Goal: Task Accomplishment & Management: Complete application form

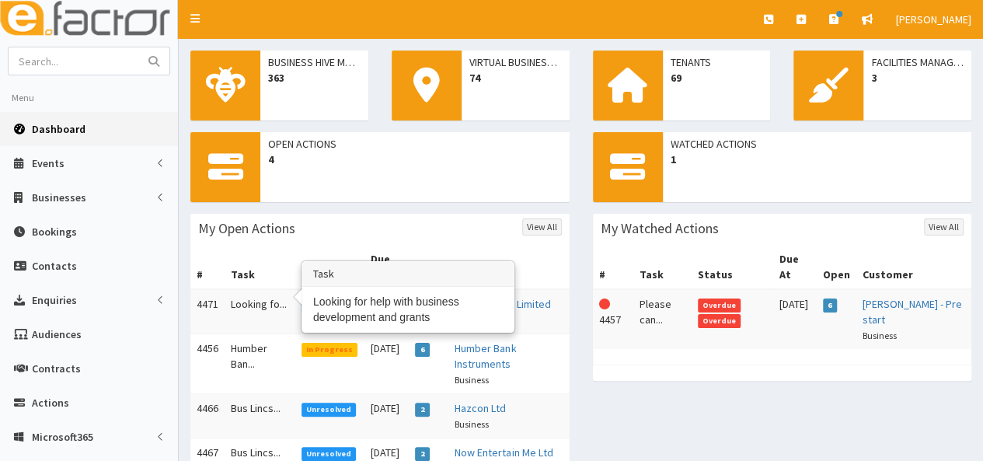
click at [238, 292] on td "Looking fo..." at bounding box center [259, 311] width 71 height 45
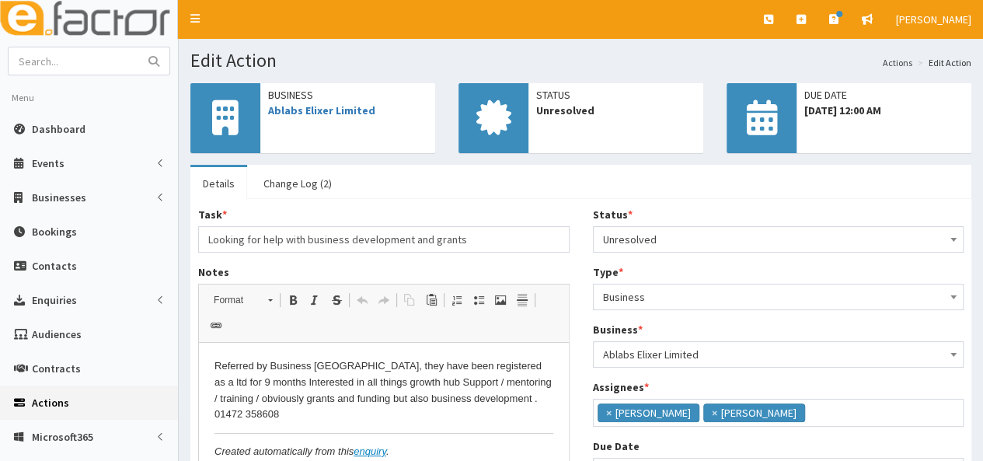
click at [225, 116] on icon at bounding box center [225, 117] width 26 height 35
click at [303, 106] on link "Ablabs Elixer Limited" at bounding box center [321, 110] width 107 height 14
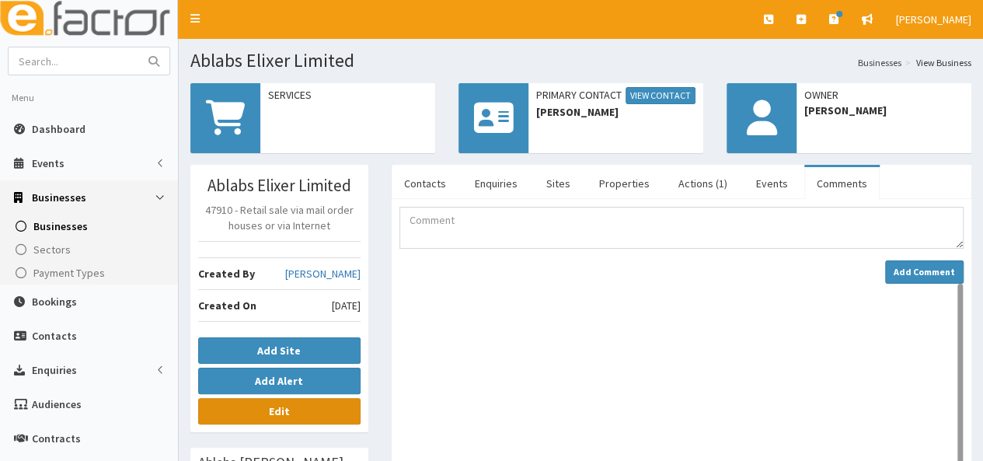
click at [270, 417] on link "Edit" at bounding box center [279, 411] width 162 height 26
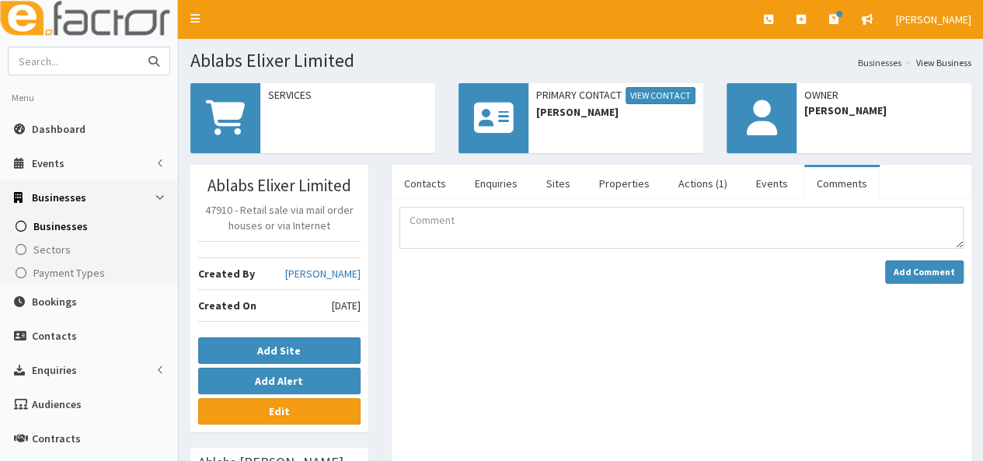
click at [59, 60] on input "text" at bounding box center [74, 60] width 130 height 27
type input "expert spray"
click at [138, 47] on button "submit" at bounding box center [153, 60] width 31 height 27
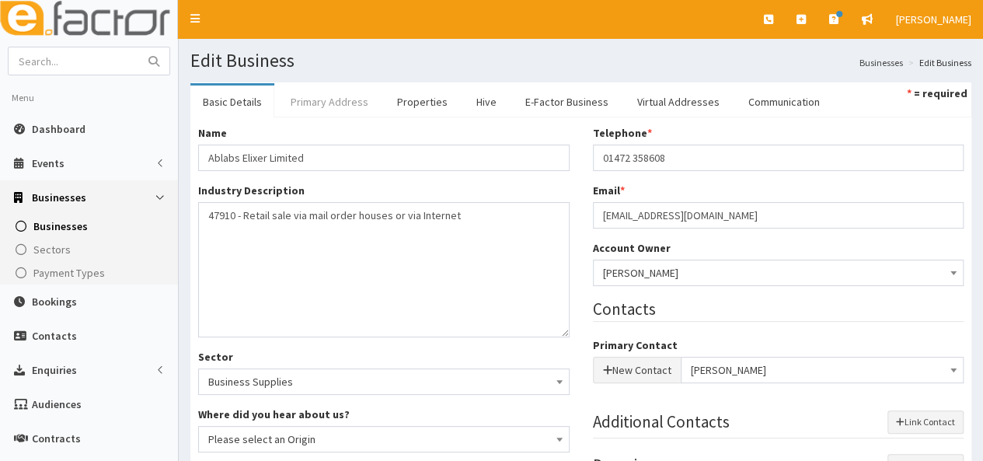
click at [320, 102] on link "Primary Address" at bounding box center [329, 101] width 103 height 33
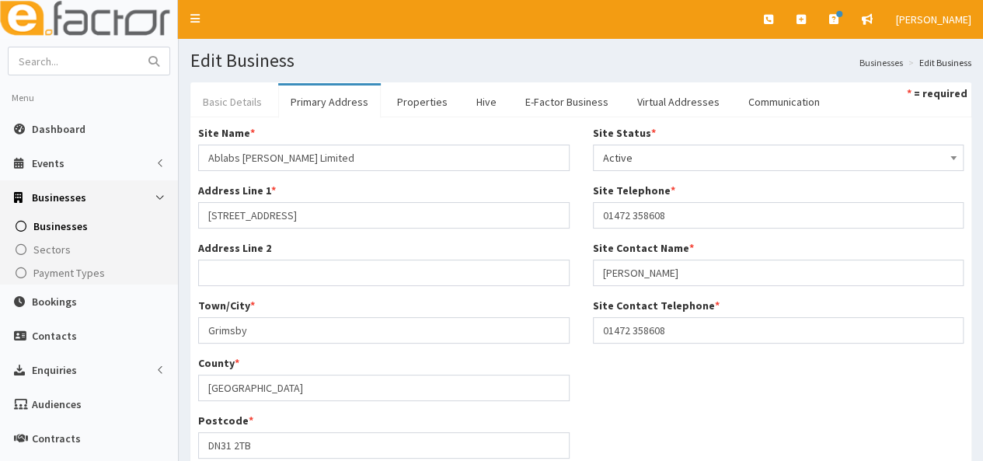
click at [240, 103] on link "Basic Details" at bounding box center [232, 101] width 84 height 33
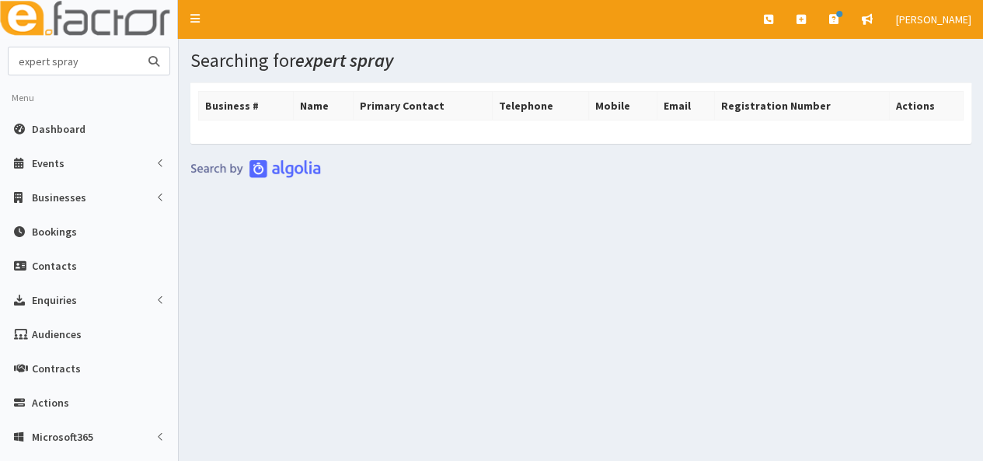
click at [95, 55] on input "expert spray" at bounding box center [74, 60] width 130 height 27
type input "expert"
click at [138, 47] on button "submit" at bounding box center [153, 60] width 31 height 27
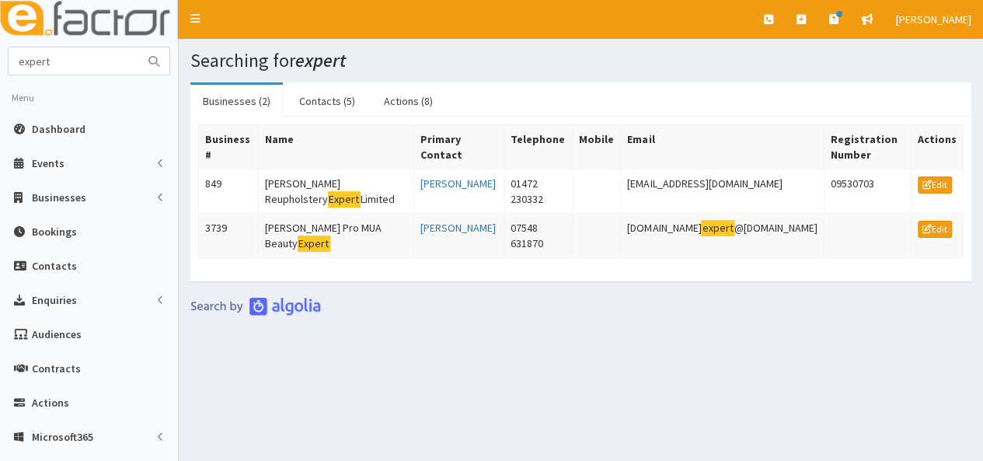
click at [212, 104] on link "Businesses (2)" at bounding box center [236, 101] width 92 height 33
click at [220, 99] on link "Businesses (2)" at bounding box center [236, 101] width 92 height 33
drag, startPoint x: 62, startPoint y: 58, endPoint x: 0, endPoint y: 69, distance: 63.1
click at [0, 69] on section "expert Menu Dashboard Events Events Campaigns" at bounding box center [89, 357] width 178 height 620
type input "spray"
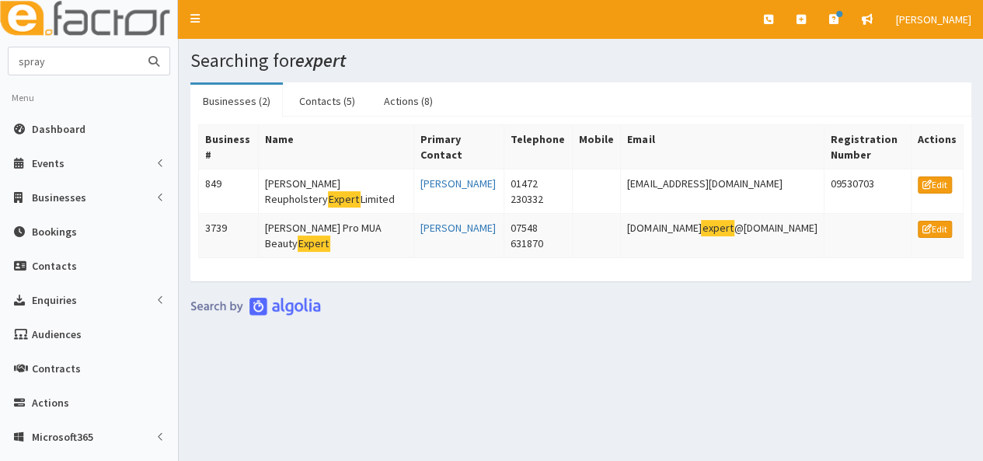
click at [138, 47] on button "submit" at bounding box center [153, 60] width 31 height 27
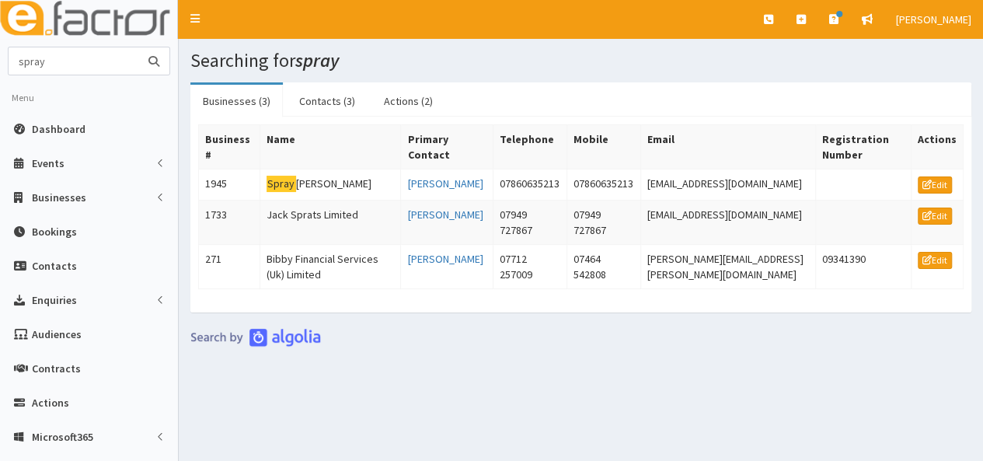
drag, startPoint x: 62, startPoint y: 60, endPoint x: 0, endPoint y: 61, distance: 62.2
click at [0, 61] on section "spray Menu Dashboard Events Events Campaigns" at bounding box center [89, 357] width 178 height 620
type input "expert spray"
click at [138, 47] on button "submit" at bounding box center [153, 60] width 31 height 27
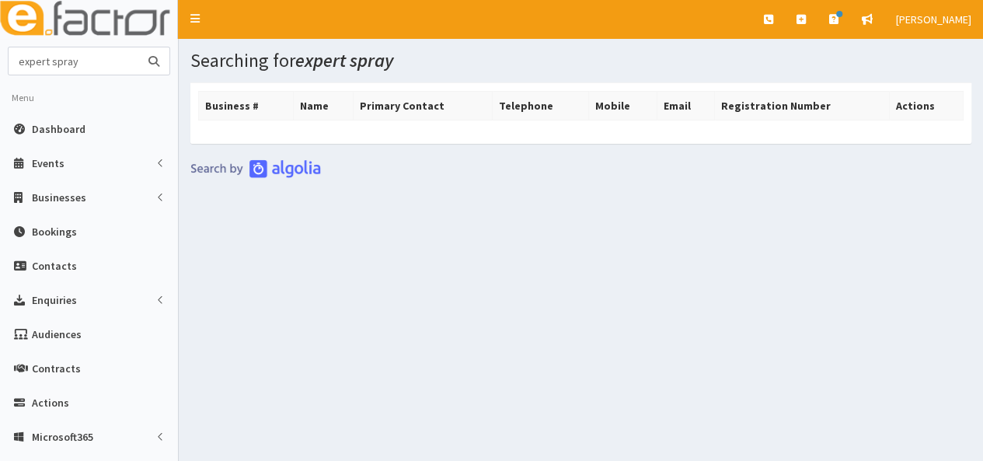
drag, startPoint x: 86, startPoint y: 53, endPoint x: 5, endPoint y: 75, distance: 84.6
click at [5, 75] on section "expert spray Menu Dashboard Events Events Types" at bounding box center [89, 357] width 178 height 620
type input "leshone"
click at [138, 47] on button "submit" at bounding box center [153, 60] width 31 height 27
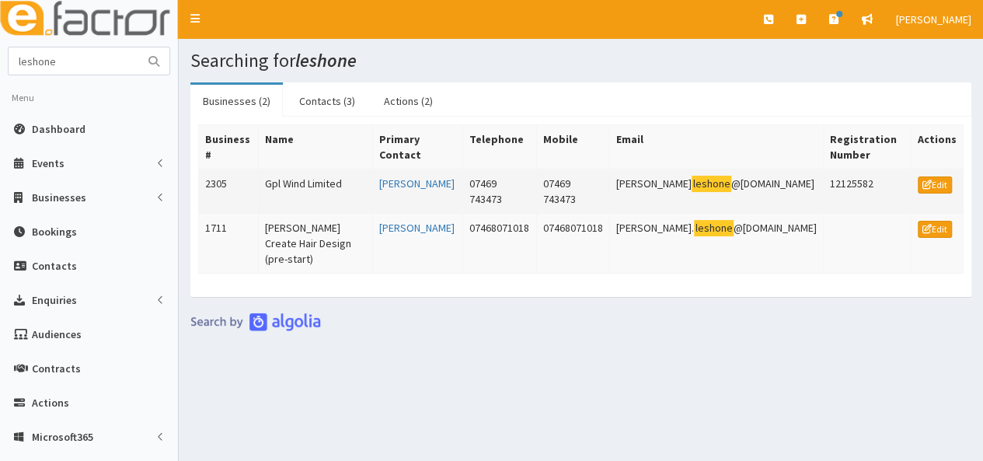
click at [318, 186] on td "Gpl Wind Limited" at bounding box center [316, 191] width 114 height 44
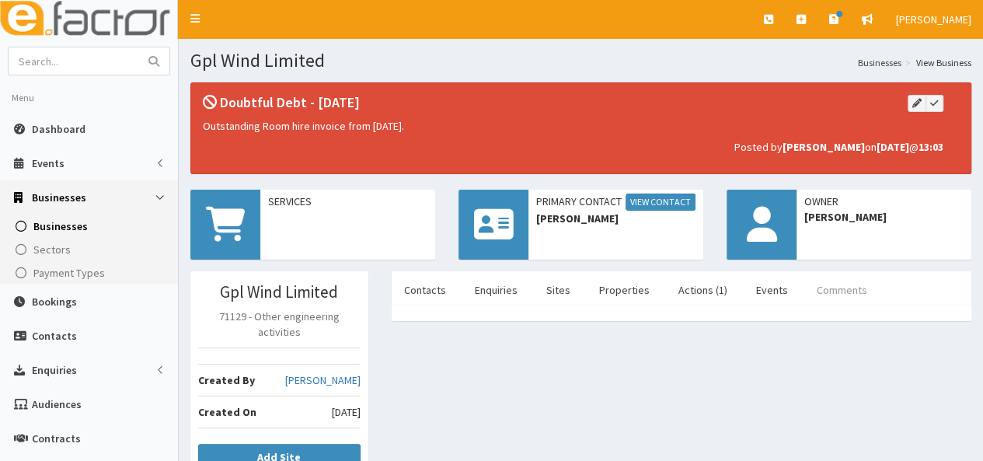
click at [836, 287] on link "Comments" at bounding box center [841, 289] width 75 height 33
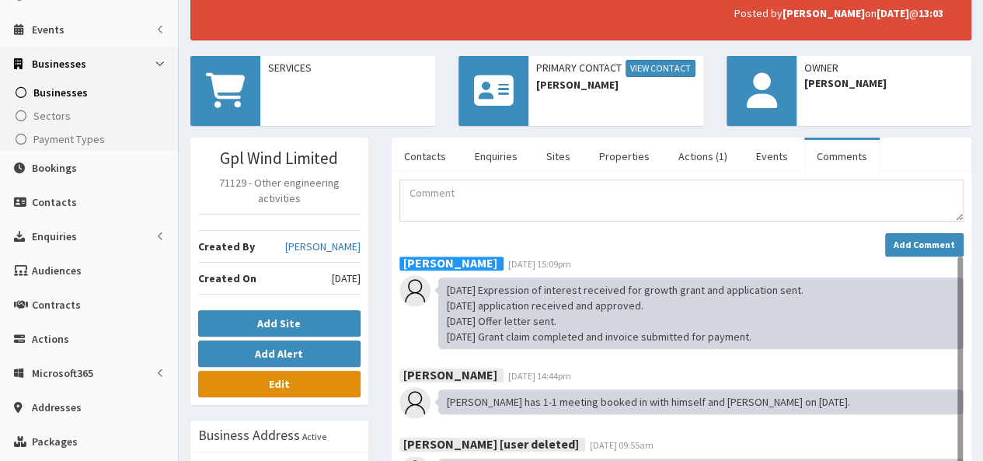
scroll to position [155, 0]
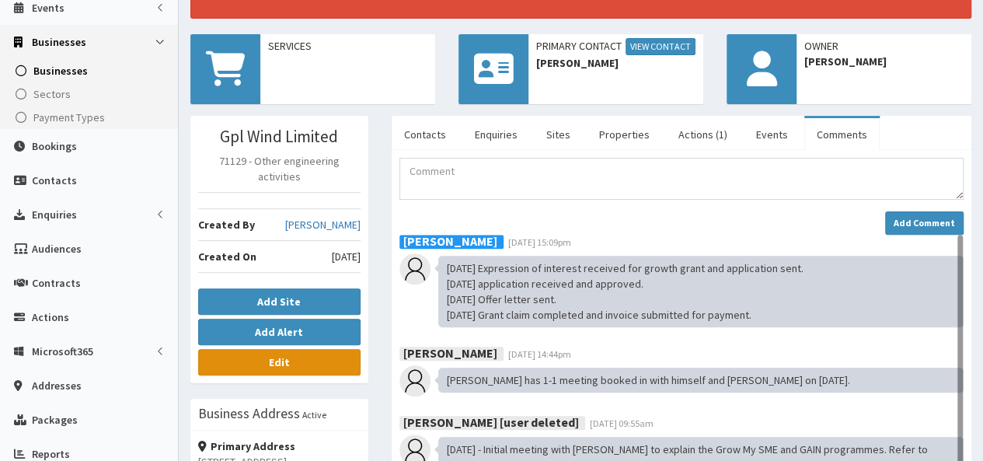
click at [300, 349] on link "Edit" at bounding box center [279, 362] width 162 height 26
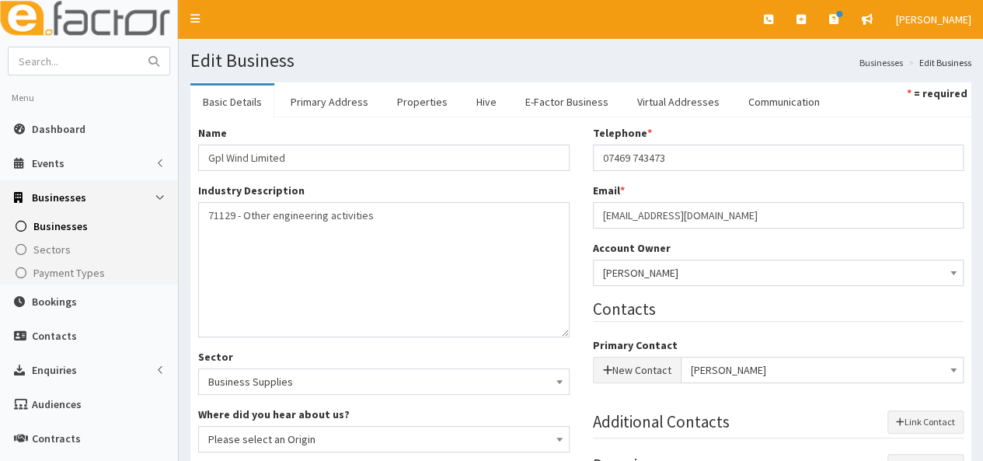
click at [66, 197] on span "Businesses" at bounding box center [59, 197] width 54 height 14
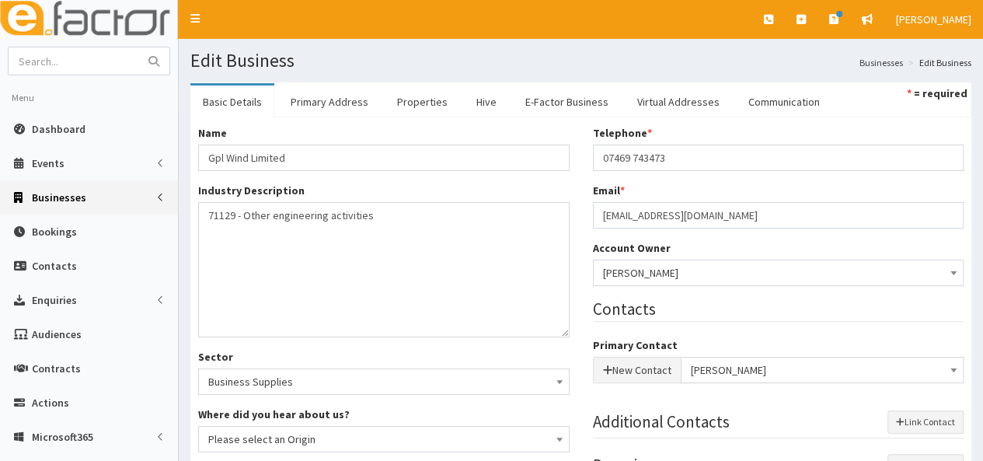
click at [66, 197] on span "Businesses" at bounding box center [59, 197] width 54 height 14
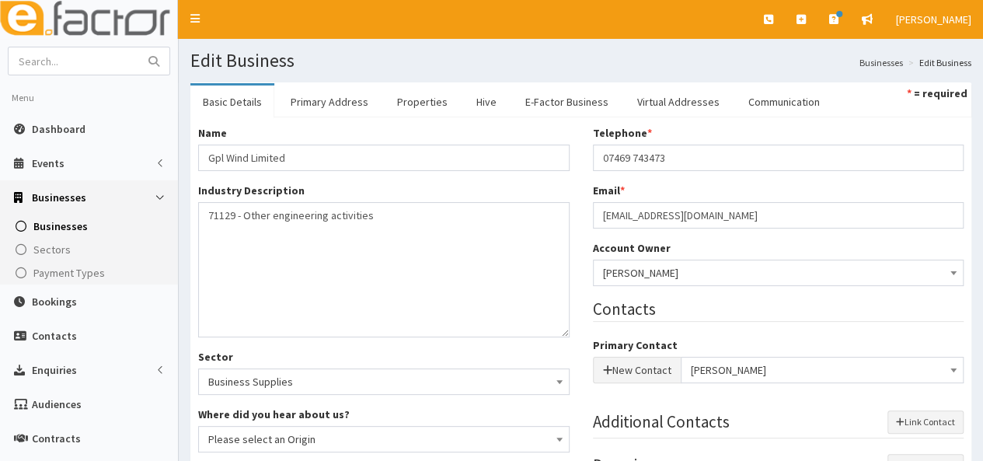
click at [67, 231] on span "Businesses" at bounding box center [60, 226] width 54 height 14
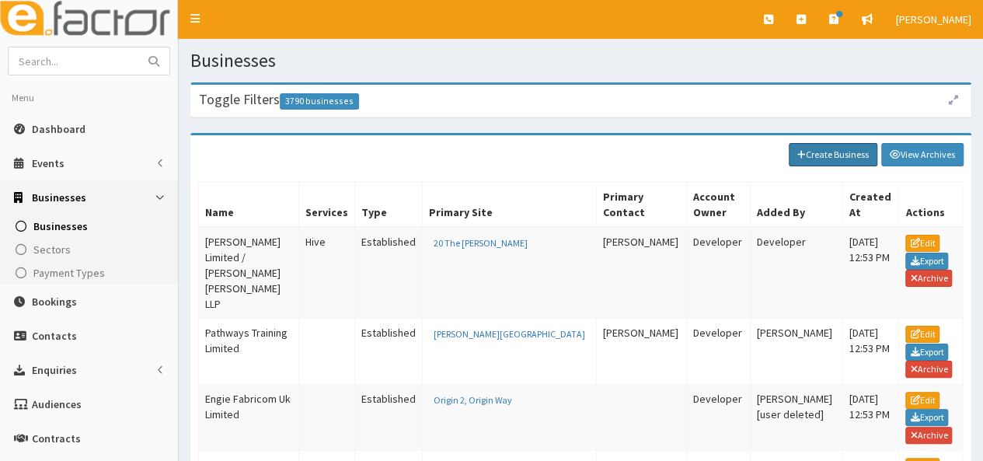
click at [843, 149] on link "Create Business" at bounding box center [832, 154] width 89 height 23
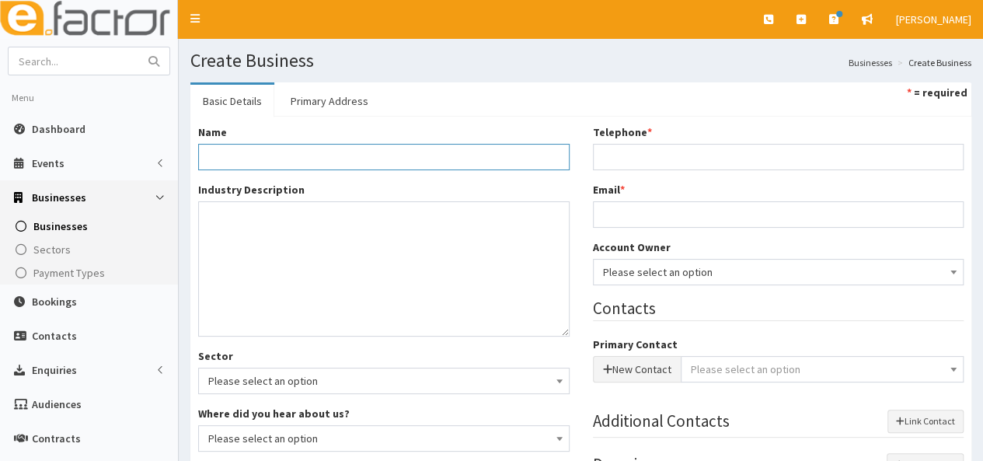
click at [210, 161] on input "Name *" at bounding box center [383, 157] width 371 height 26
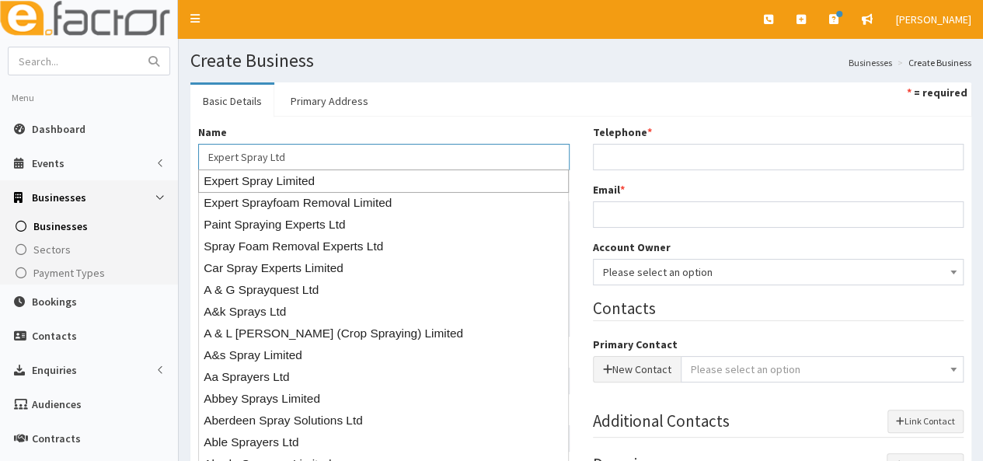
click at [273, 179] on div "Expert Spray Limited" at bounding box center [383, 180] width 370 height 23
type input "Expert Spray Limited"
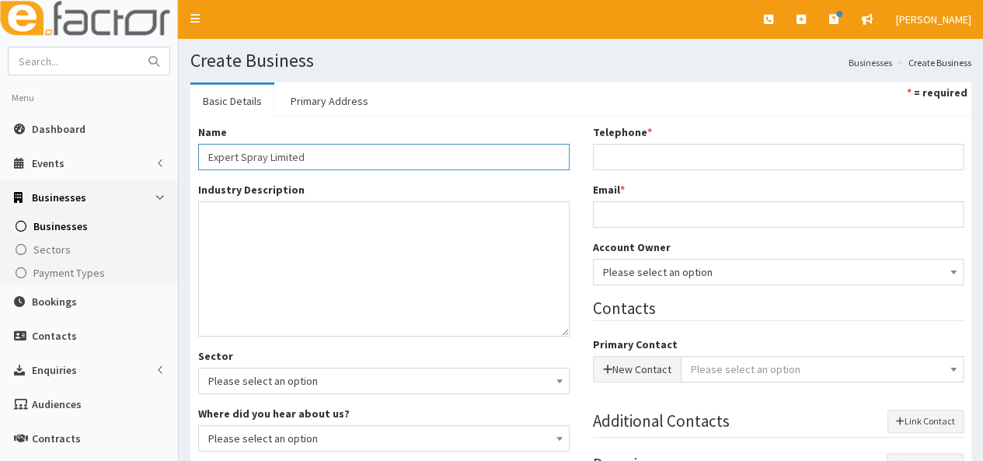
type input "Private limited company"
type input "14601263"
type input "Expert Spray Limited"
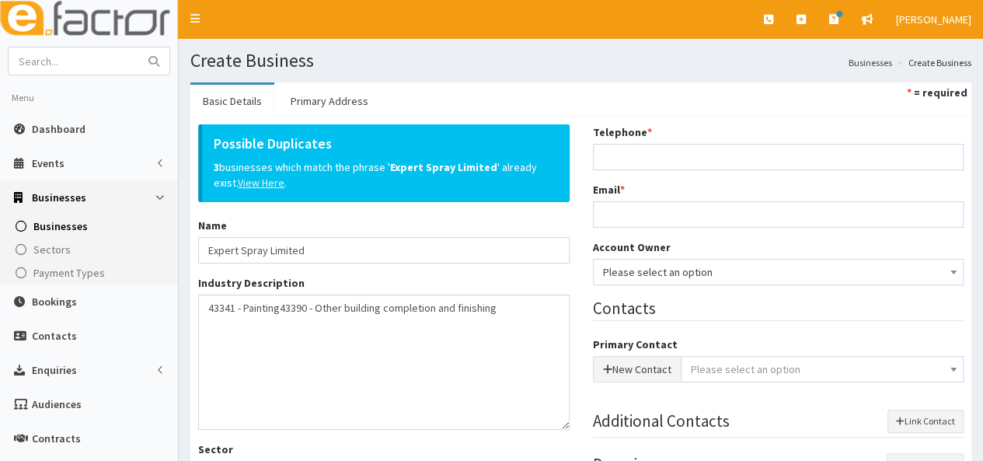
click at [255, 178] on u "View Here" at bounding box center [261, 183] width 47 height 14
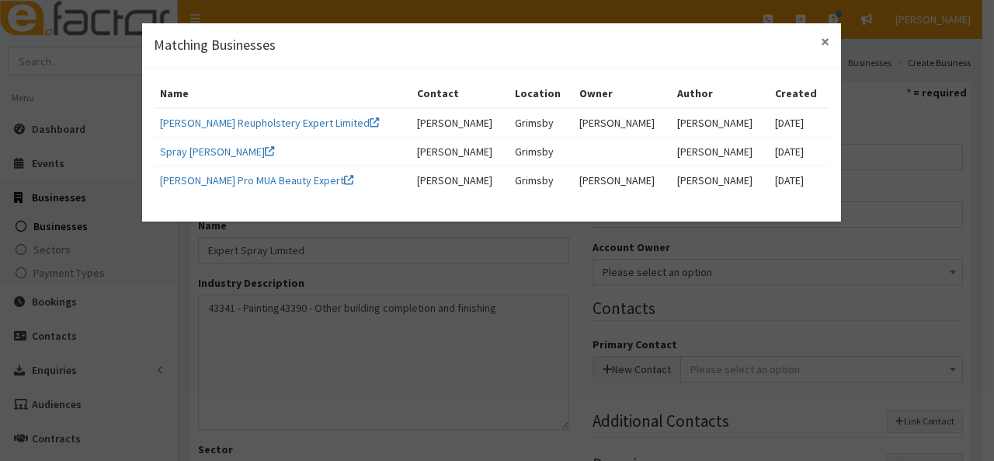
click at [823, 40] on span "×" at bounding box center [825, 41] width 9 height 21
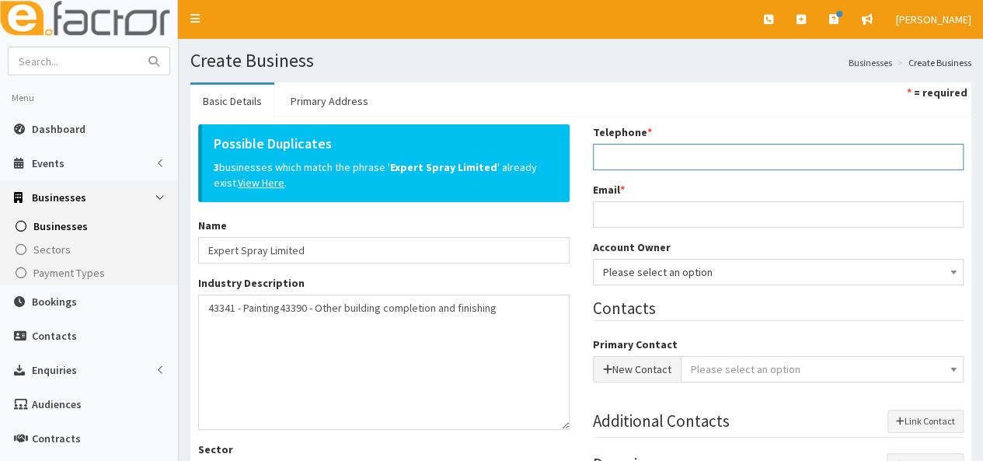
click at [617, 158] on input "Telephone *" at bounding box center [778, 157] width 371 height 26
click at [661, 159] on input "Telephone *" at bounding box center [778, 157] width 371 height 26
type input "07469 743473"
click at [634, 224] on input "Email *" at bounding box center [778, 214] width 371 height 26
click at [624, 215] on input "Email *" at bounding box center [778, 214] width 371 height 26
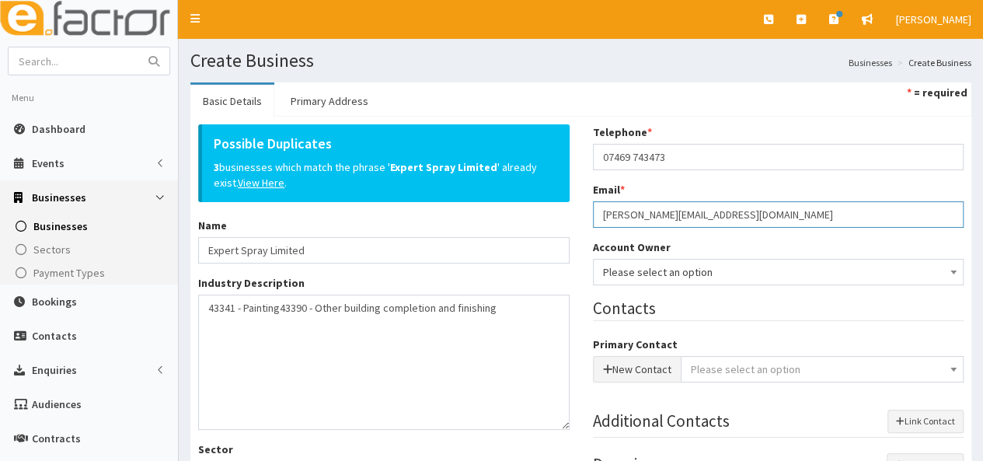
type input "paul@expertspray.co.uk"
click at [687, 234] on div "Telephone * 07469 743473 Email * paul@expertspray.co.uk Account Owner * Please …" at bounding box center [778, 309] width 395 height 370
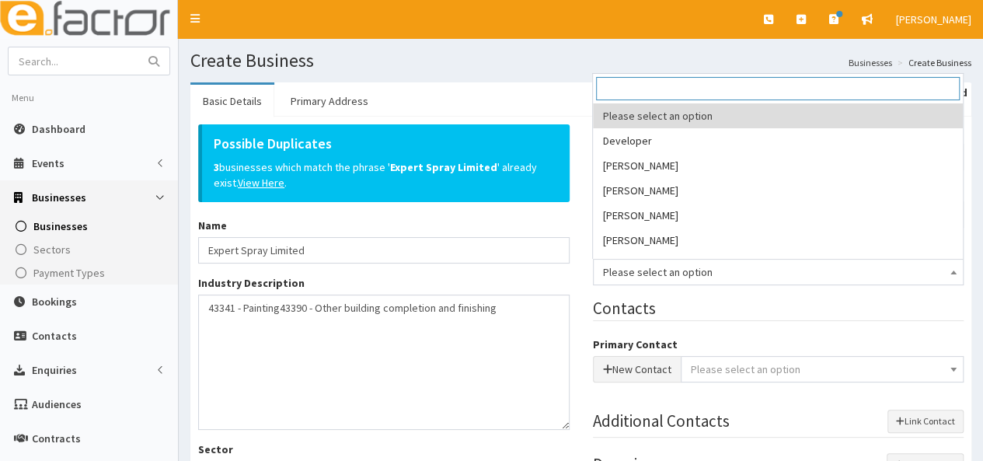
click at [718, 273] on span "Please select an option" at bounding box center [778, 272] width 351 height 22
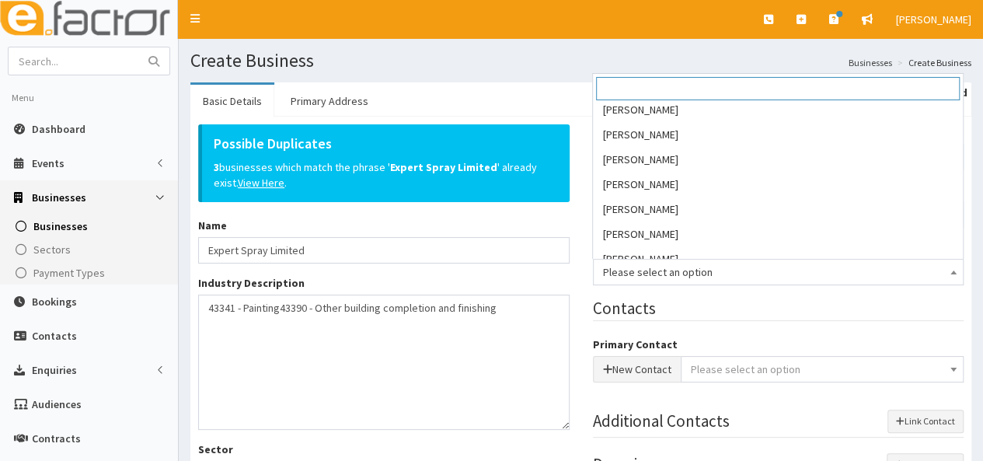
scroll to position [155, 0]
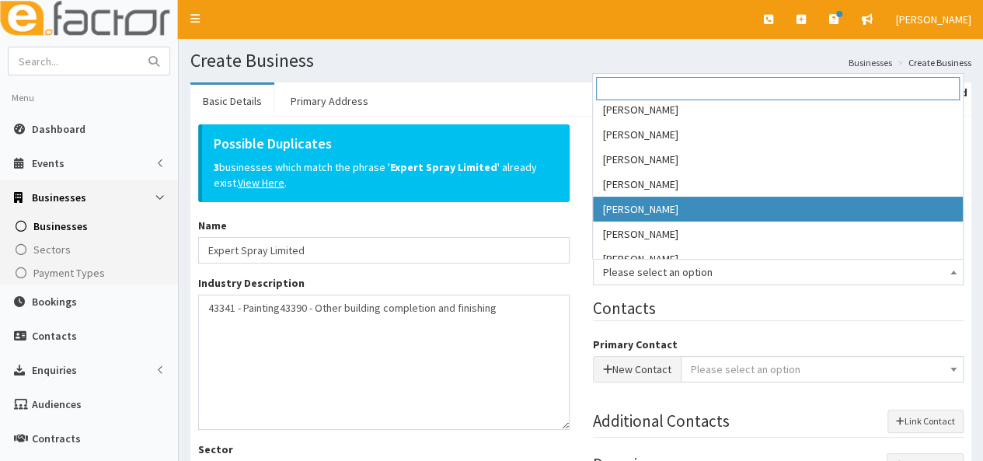
select select "29"
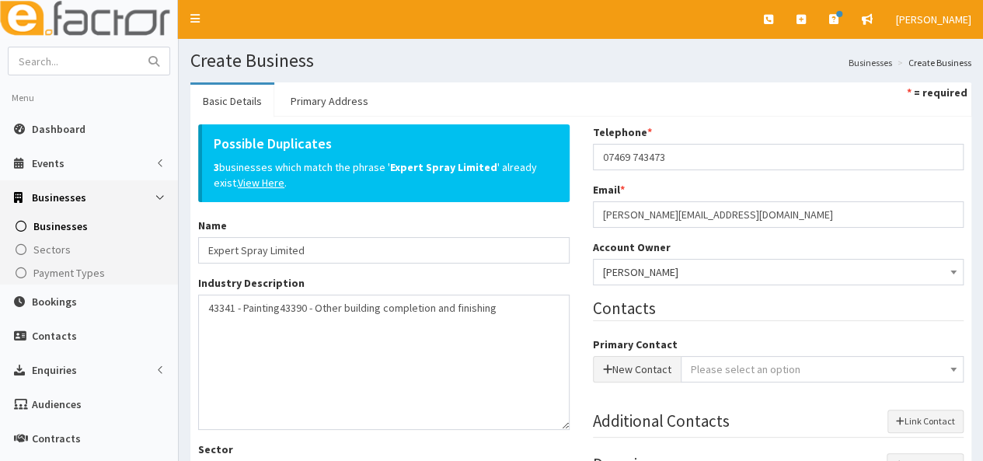
click at [715, 362] on span "Please select an option" at bounding box center [745, 369] width 110 height 14
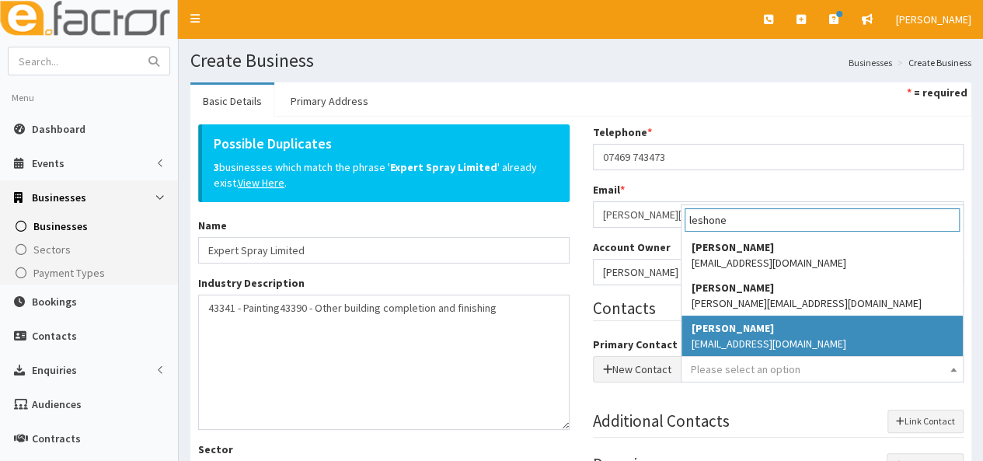
type input "leshone"
select select "2981"
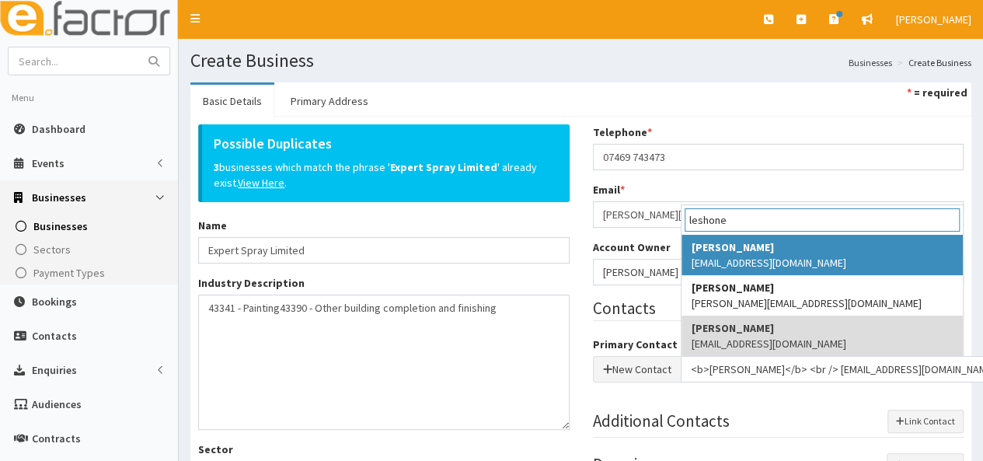
type input "leshone"
select select "896"
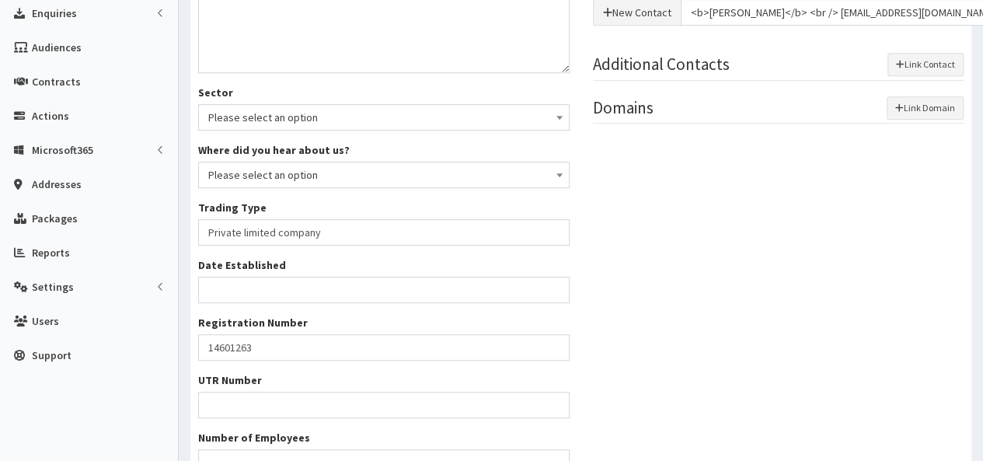
scroll to position [499, 0]
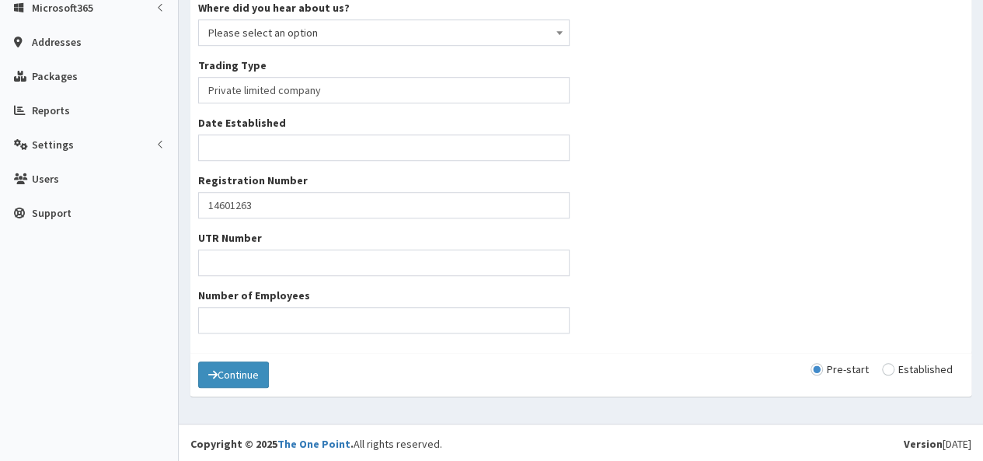
click at [885, 361] on div "Pre-start Established" at bounding box center [886, 369] width 153 height 16
click at [886, 370] on input "radio" at bounding box center [917, 368] width 71 height 11
radio input "true"
click at [229, 364] on button "Continue" at bounding box center [233, 374] width 71 height 26
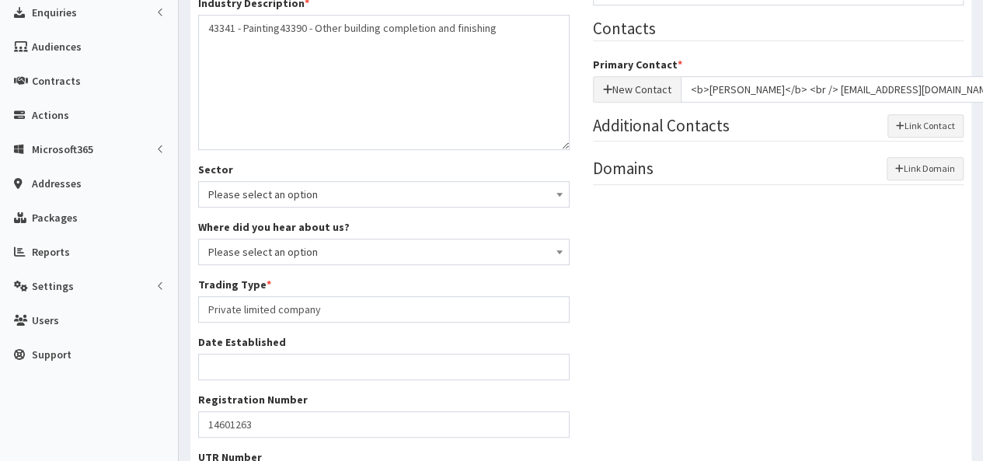
scroll to position [33, 0]
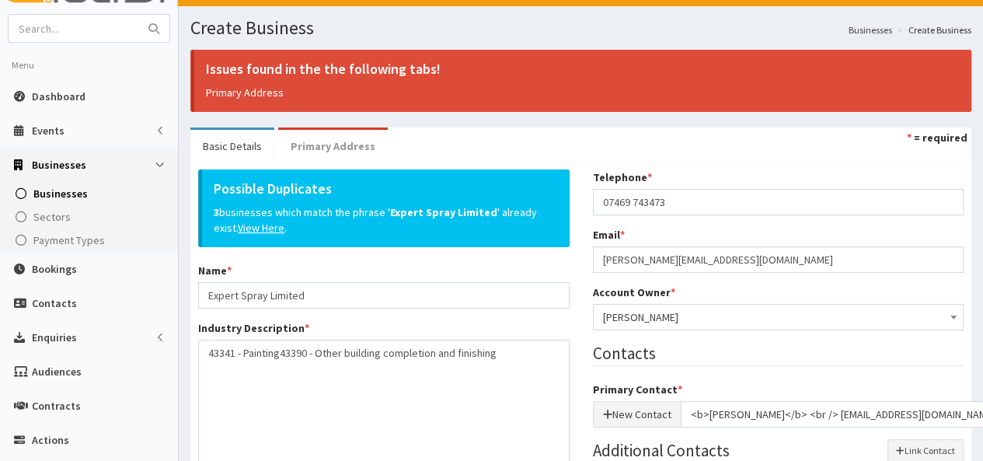
click at [304, 147] on link "Primary Address" at bounding box center [333, 146] width 110 height 33
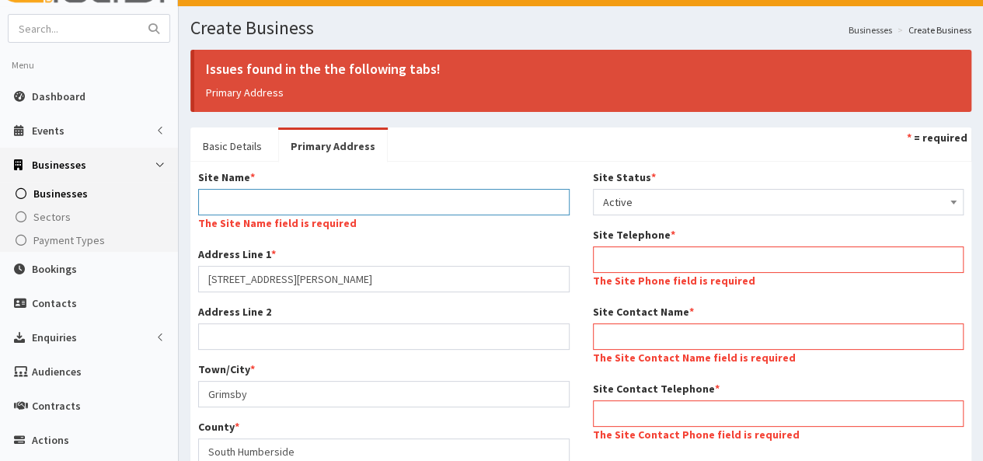
click at [270, 193] on input "Site Name *" at bounding box center [383, 202] width 371 height 26
type input "Business Address"
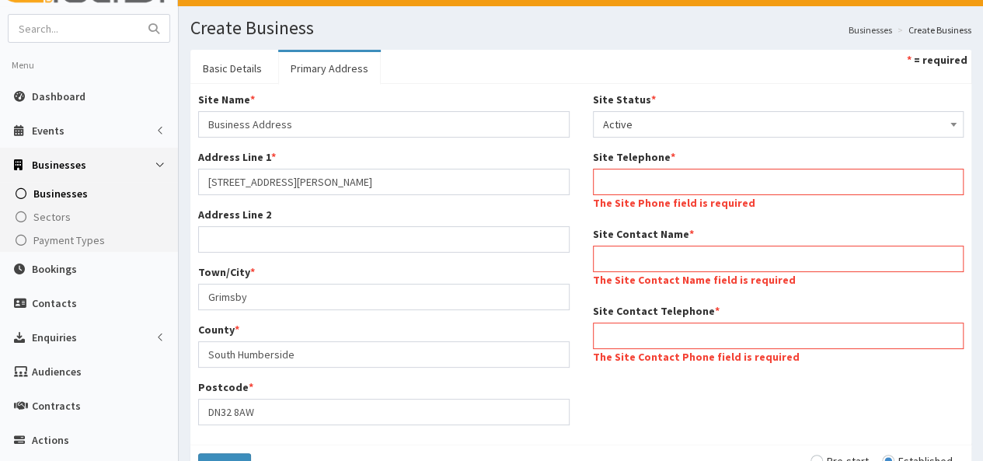
click at [611, 167] on div "Site Telephone * The Site Phone field is required" at bounding box center [778, 181] width 371 height 65
click at [610, 177] on input "Site Telephone *" at bounding box center [778, 182] width 371 height 26
click at [632, 173] on input "Site Telephone *" at bounding box center [778, 182] width 371 height 26
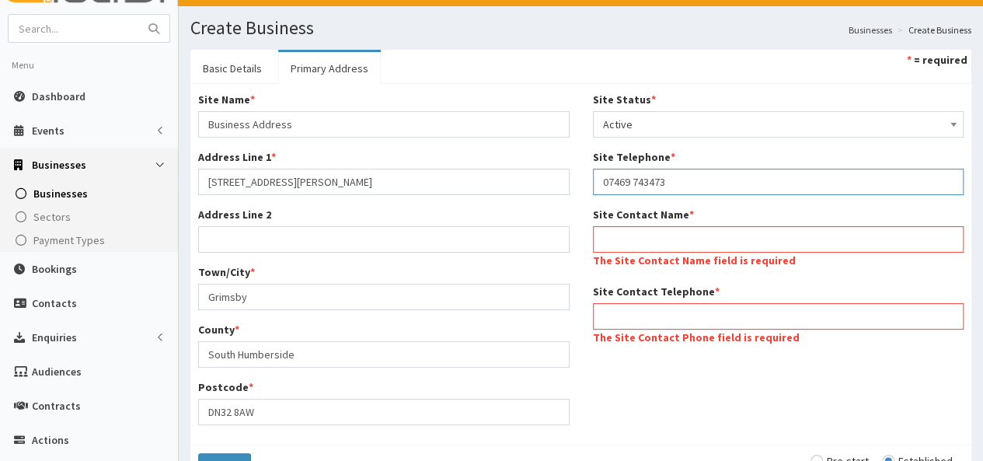
type input "07469 743473"
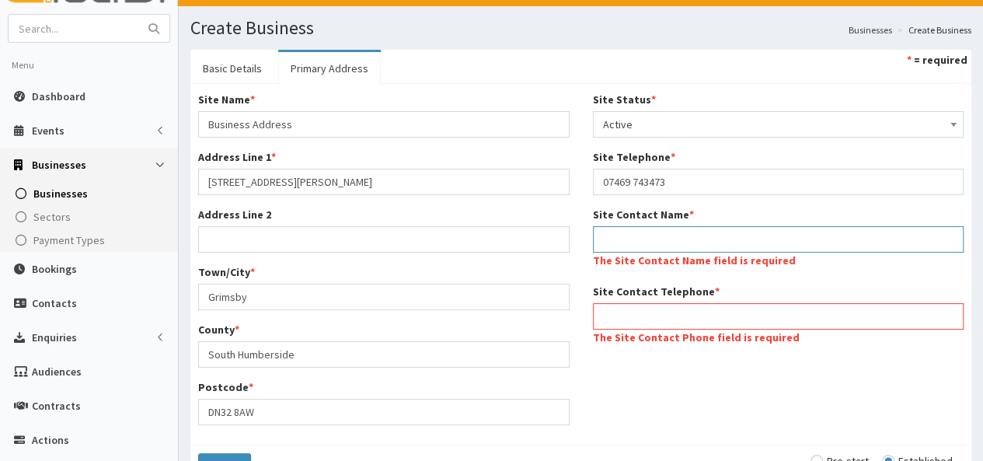
click at [624, 242] on input "Site Contact Name *" at bounding box center [778, 239] width 371 height 26
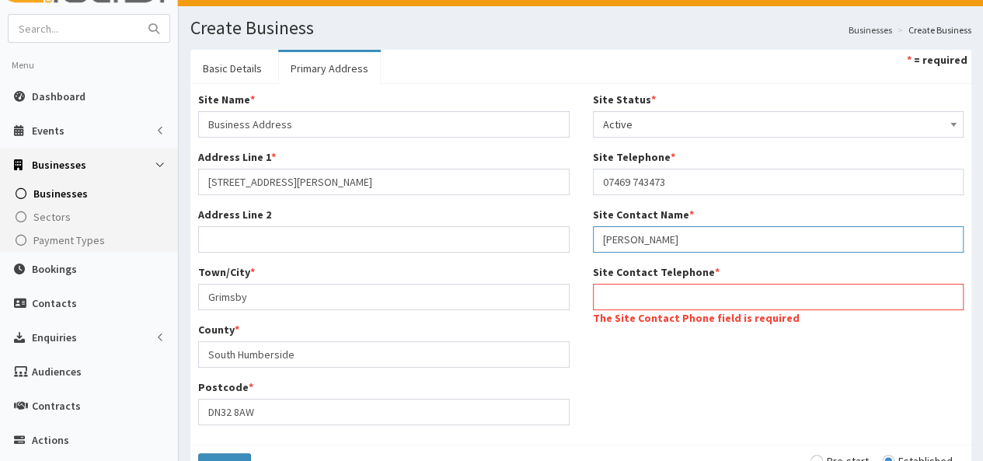
type input "[PERSON_NAME]"
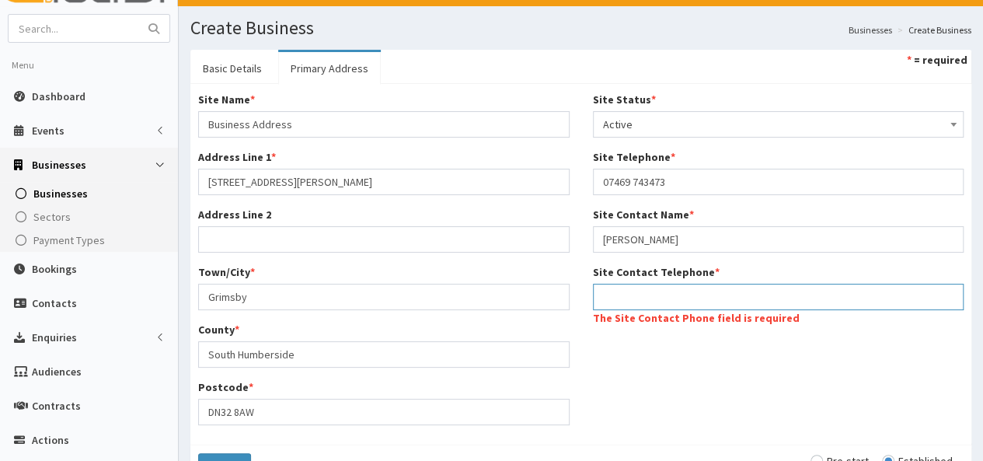
click at [637, 297] on input "Site Contact Telephone *" at bounding box center [778, 296] width 371 height 26
type input "07469 743473"
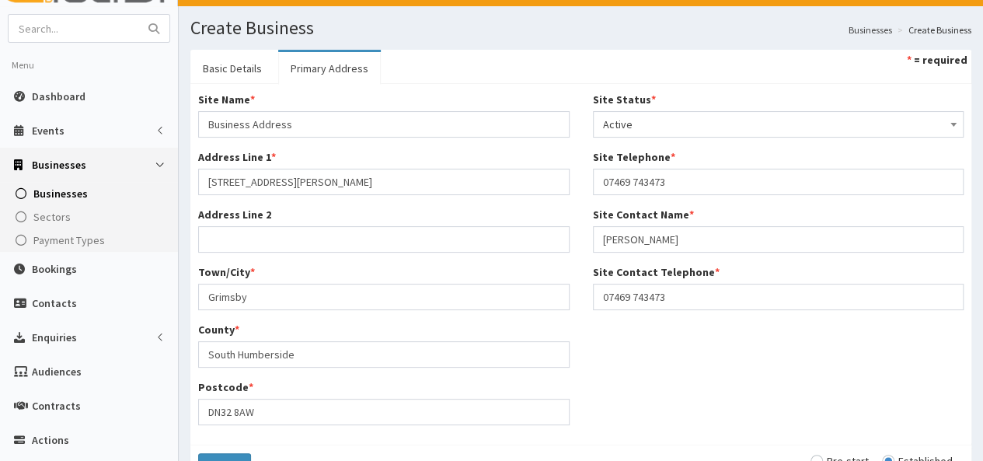
click at [649, 388] on div "Site Name * Business Address Address Line 1 * 49 Roberts Street Address Line 2 …" at bounding box center [580, 264] width 788 height 345
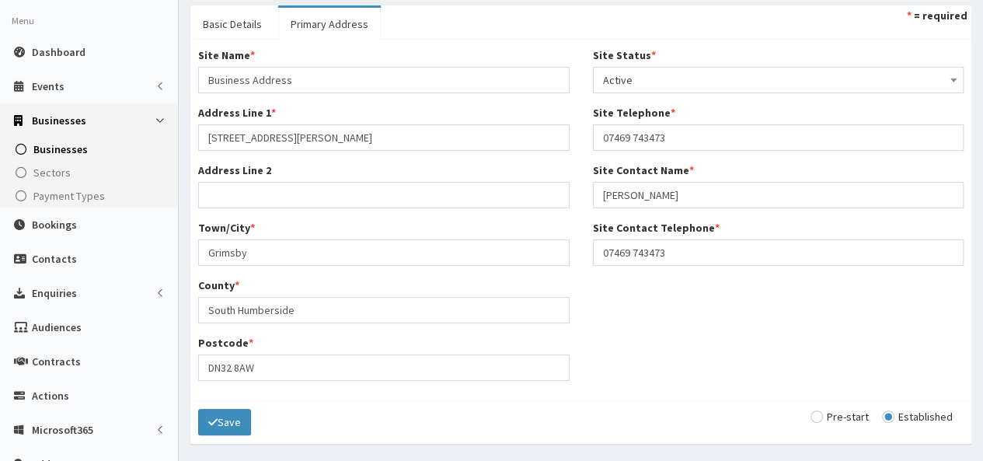
scroll to position [110, 0]
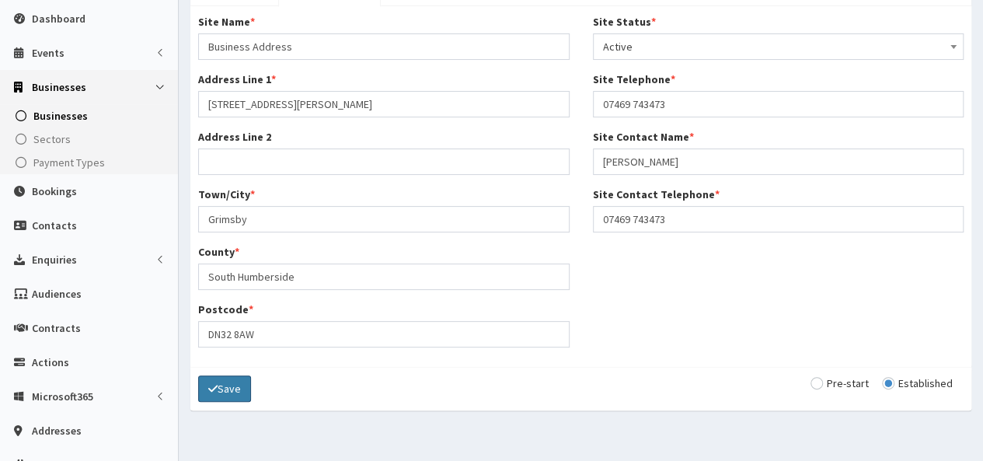
click at [223, 382] on button "Save" at bounding box center [224, 388] width 53 height 26
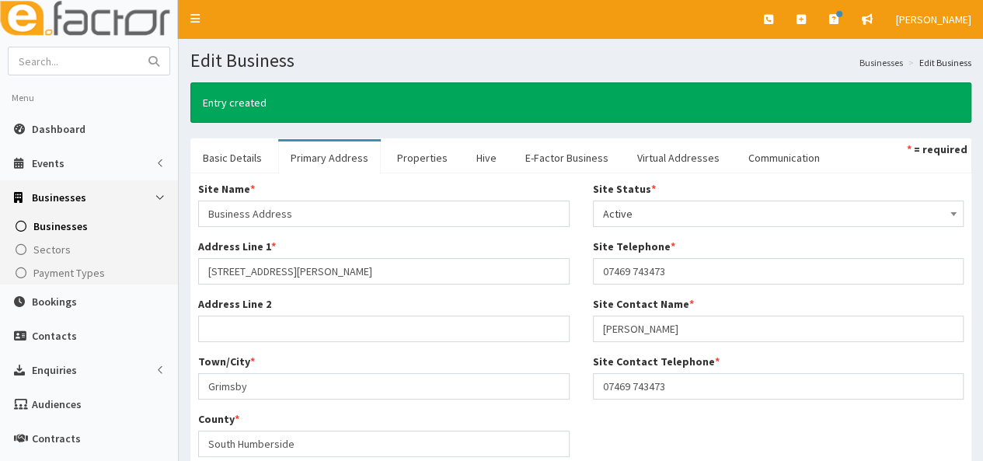
scroll to position [233, 0]
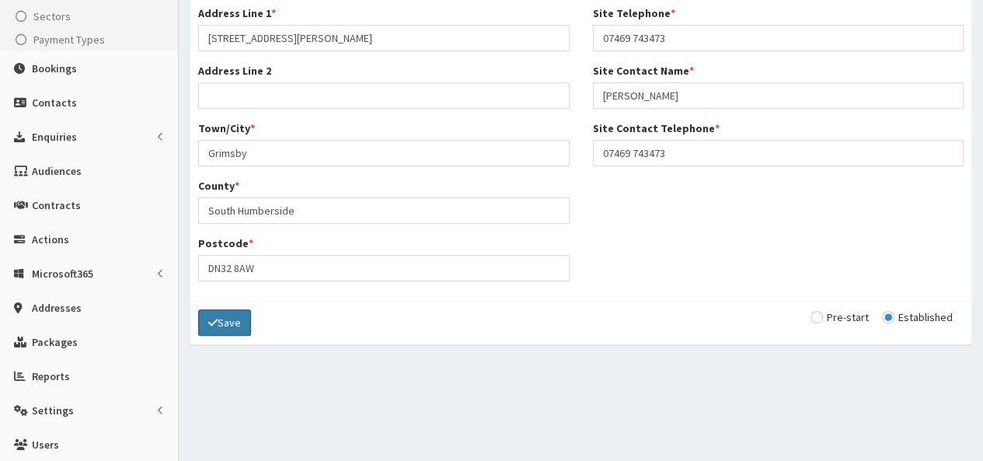
click at [235, 318] on button "Save" at bounding box center [224, 322] width 53 height 26
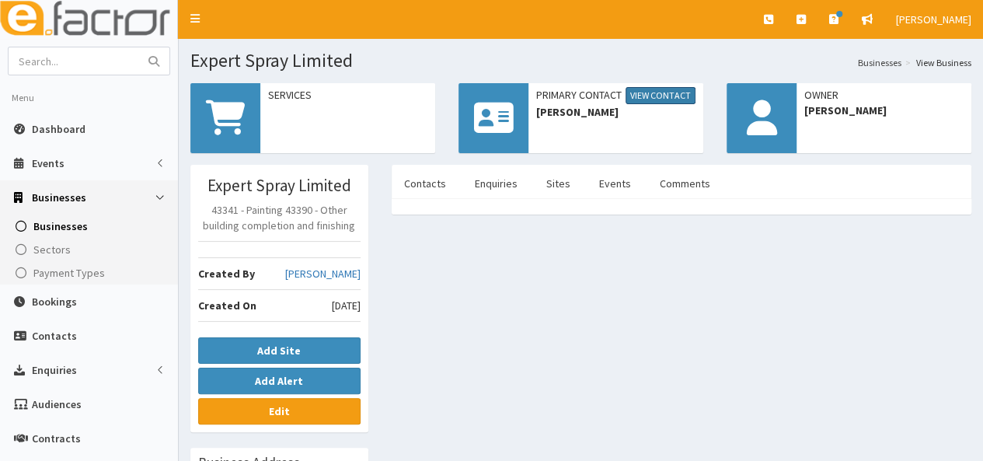
click at [648, 93] on link "View Contact" at bounding box center [660, 95] width 70 height 17
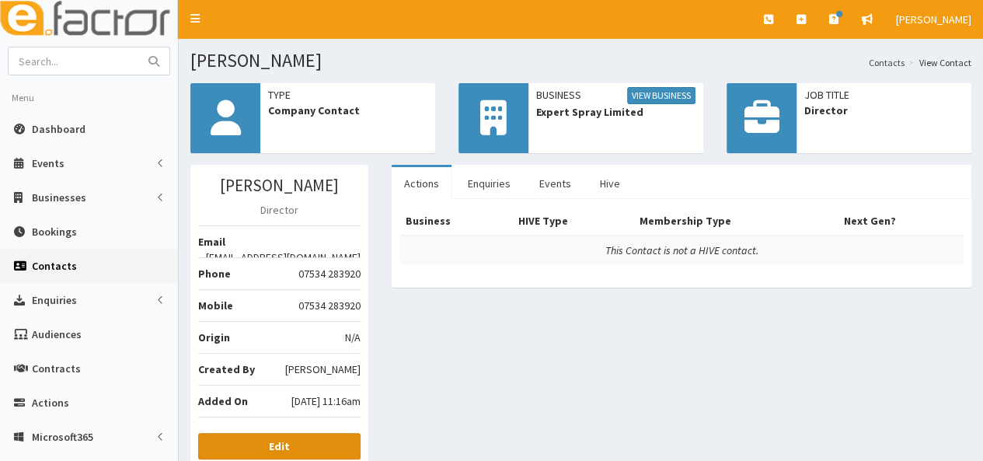
click at [286, 445] on b "Edit" at bounding box center [279, 446] width 21 height 14
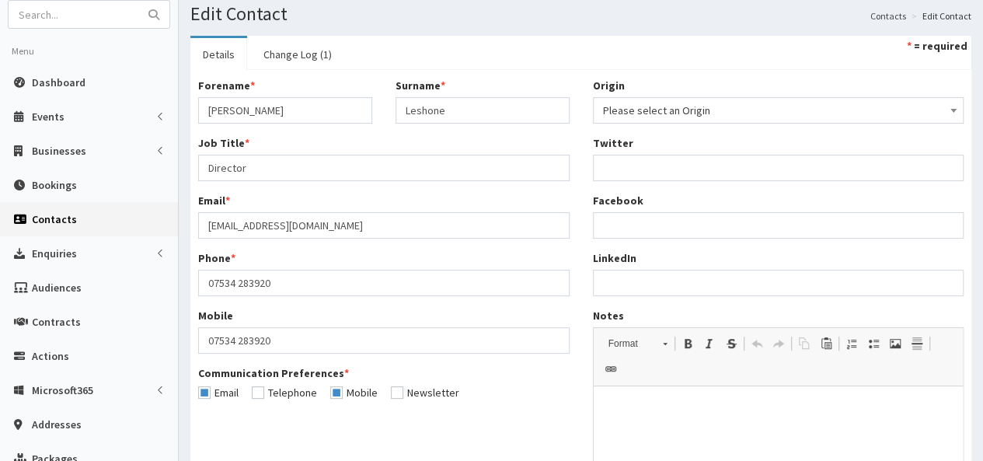
scroll to position [78, 0]
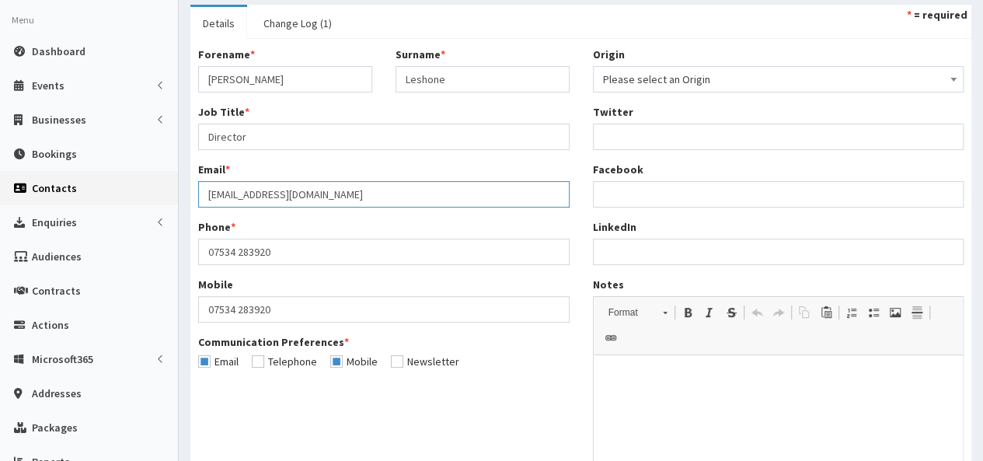
drag, startPoint x: 346, startPoint y: 193, endPoint x: 165, endPoint y: 185, distance: 181.9
click at [165, 185] on div "E Toggle navigation Quick Create Create Business Create Booking Create Contact" at bounding box center [491, 291] width 983 height 739
type input "[PERSON_NAME][EMAIL_ADDRESS][DOMAIN_NAME]"
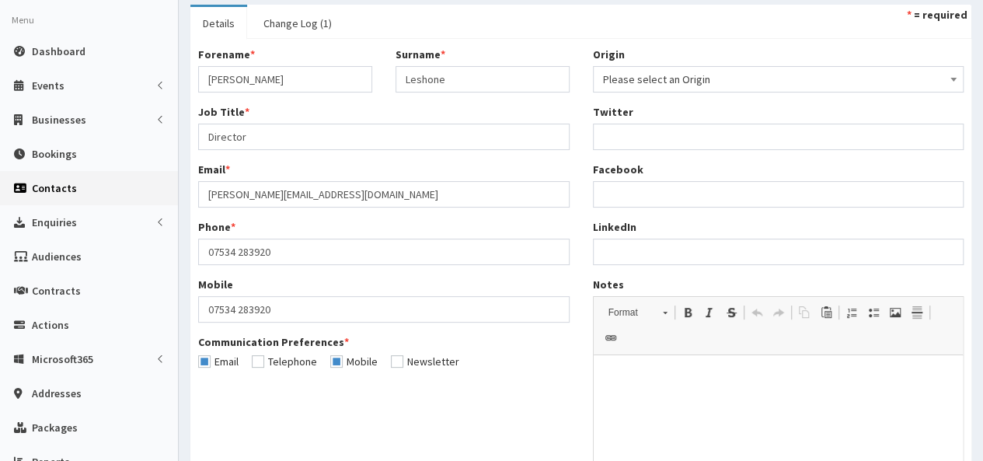
click at [801, 402] on html at bounding box center [778, 378] width 370 height 47
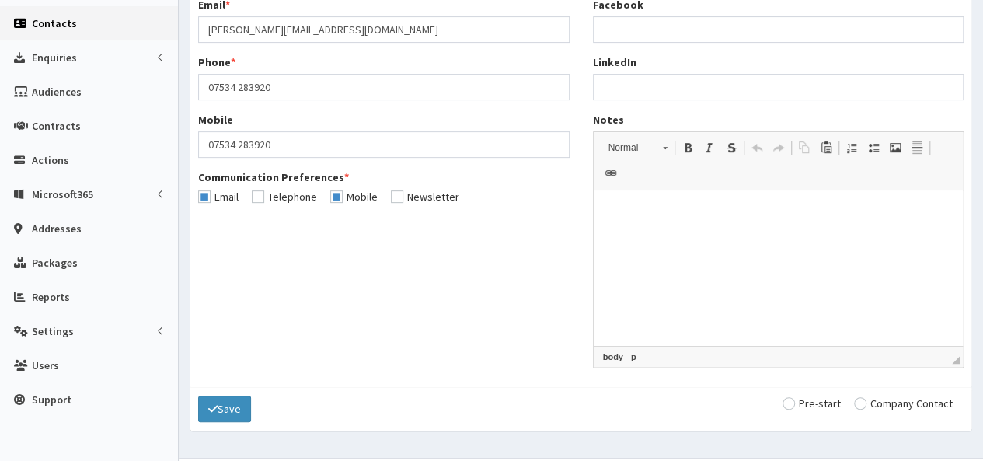
scroll to position [252, 0]
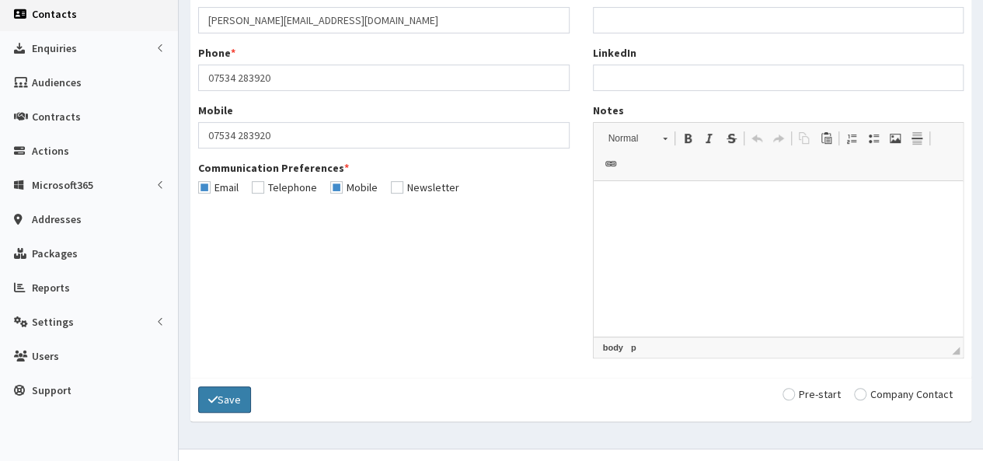
click at [205, 386] on button "Save" at bounding box center [224, 399] width 53 height 26
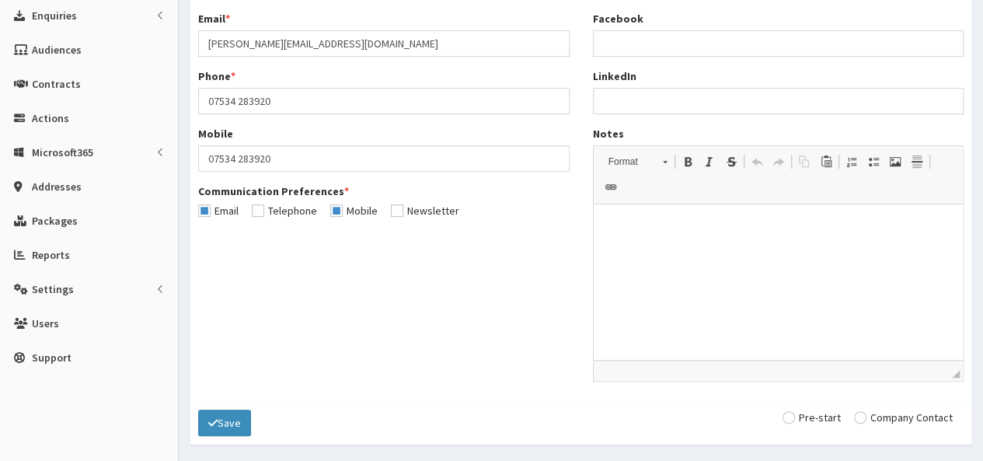
scroll to position [308, 0]
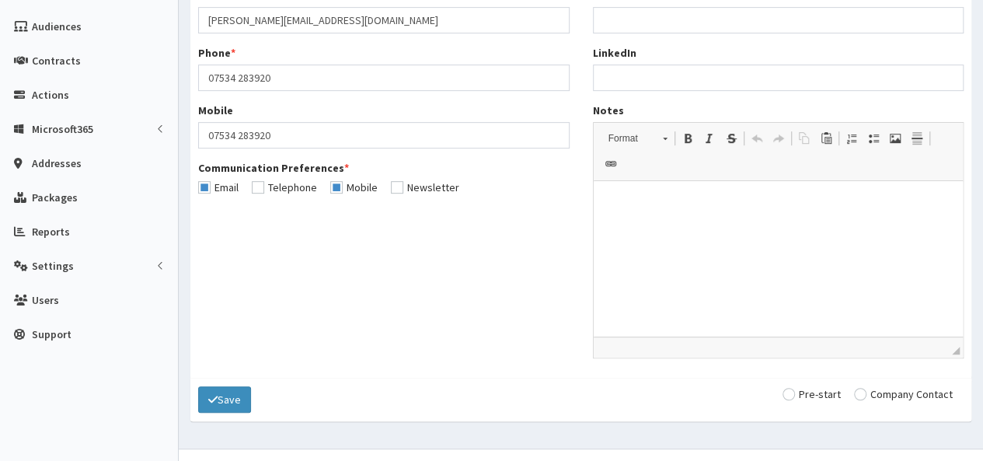
click at [867, 388] on input "radio" at bounding box center [903, 393] width 99 height 11
radio input "true"
click at [208, 394] on icon "submit" at bounding box center [212, 399] width 9 height 11
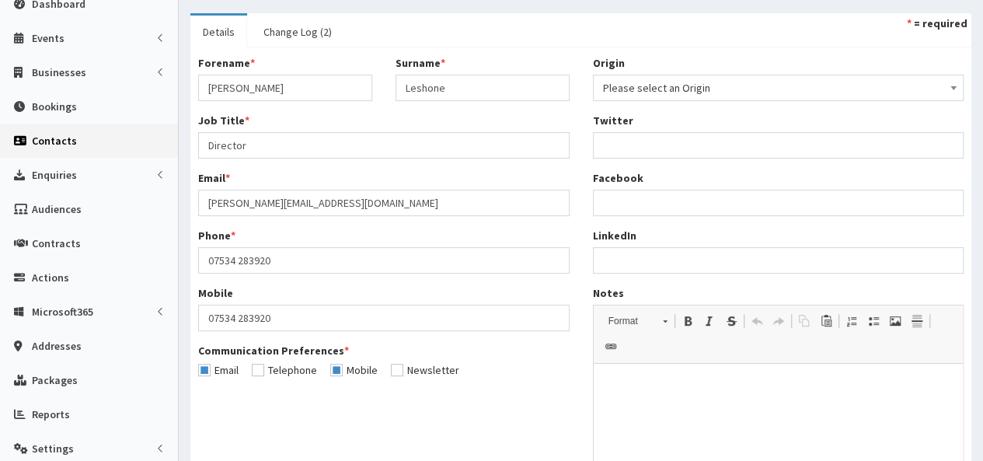
scroll to position [233, 0]
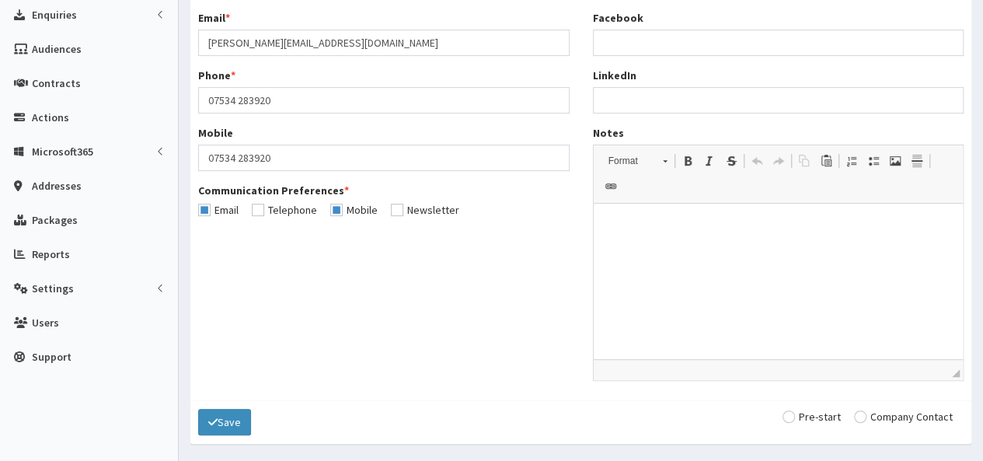
scroll to position [308, 0]
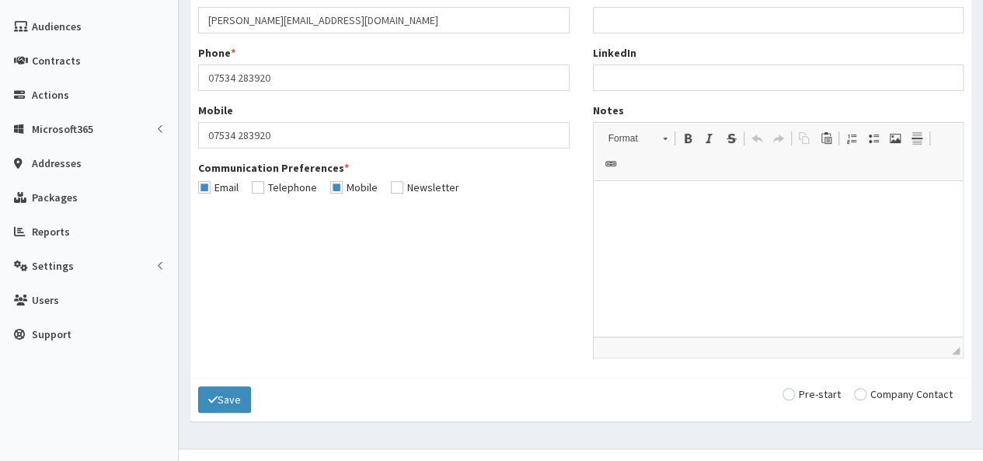
click at [864, 388] on input "radio" at bounding box center [903, 393] width 99 height 11
radio input "true"
click at [220, 386] on button "Save" at bounding box center [224, 399] width 53 height 26
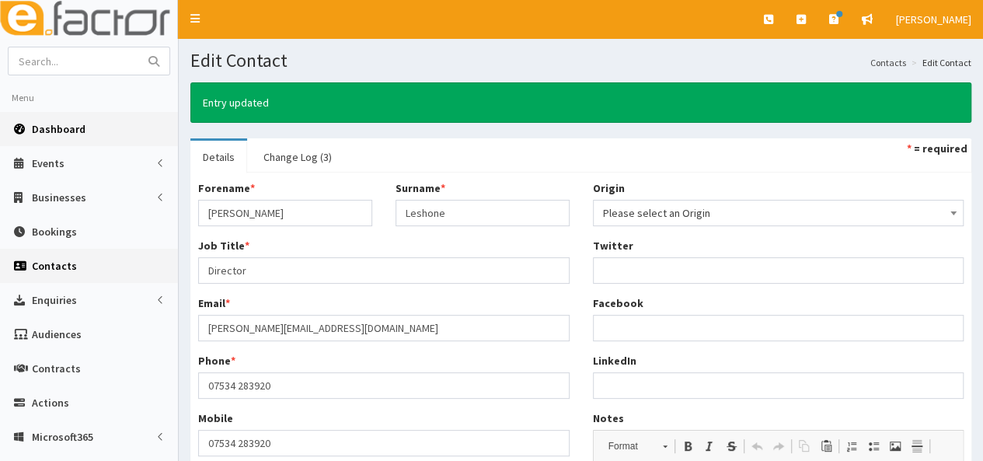
click at [65, 122] on span "Dashboard" at bounding box center [59, 129] width 54 height 14
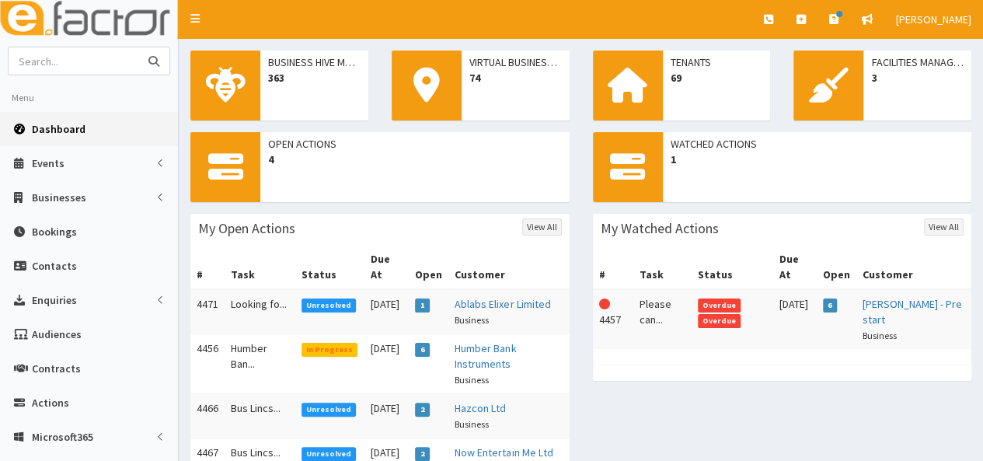
click at [61, 61] on input "text" at bounding box center [74, 60] width 130 height 27
type input "expert"
click at [138, 47] on button "submit" at bounding box center [153, 60] width 31 height 27
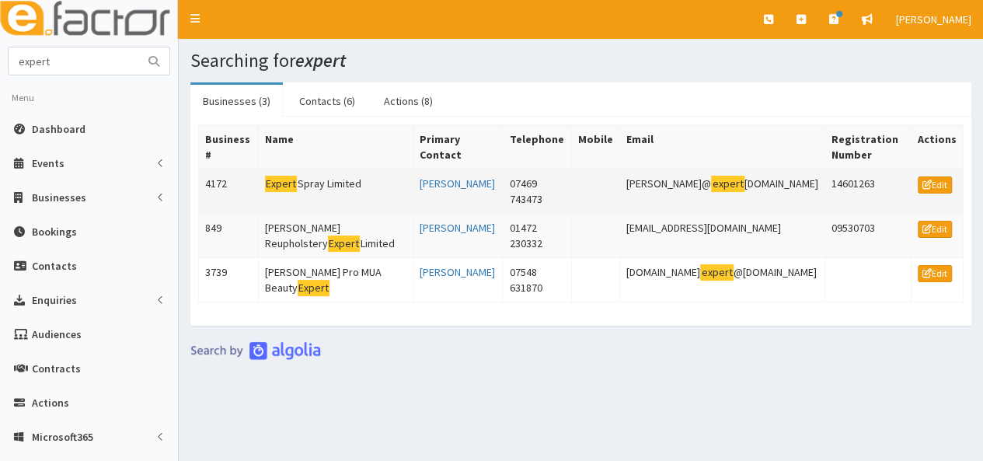
click at [291, 180] on mark "Expert" at bounding box center [281, 184] width 33 height 16
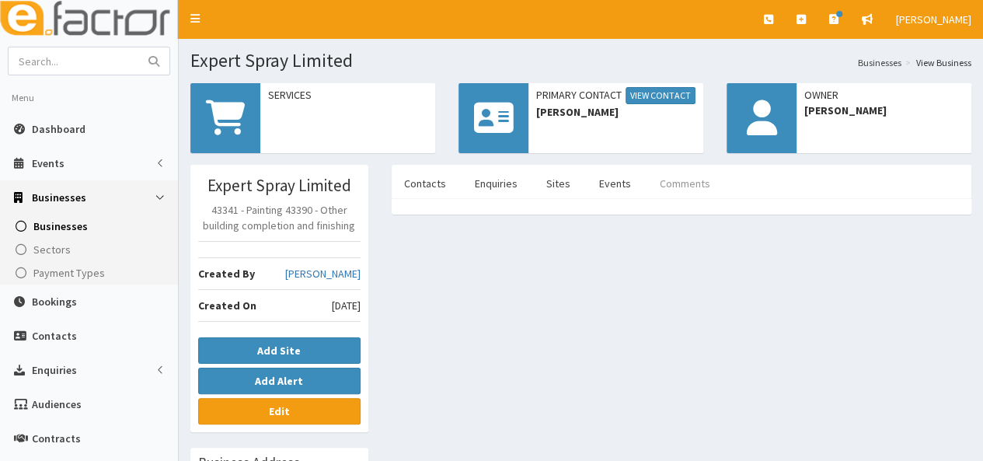
click at [687, 183] on link "Comments" at bounding box center [684, 183] width 75 height 33
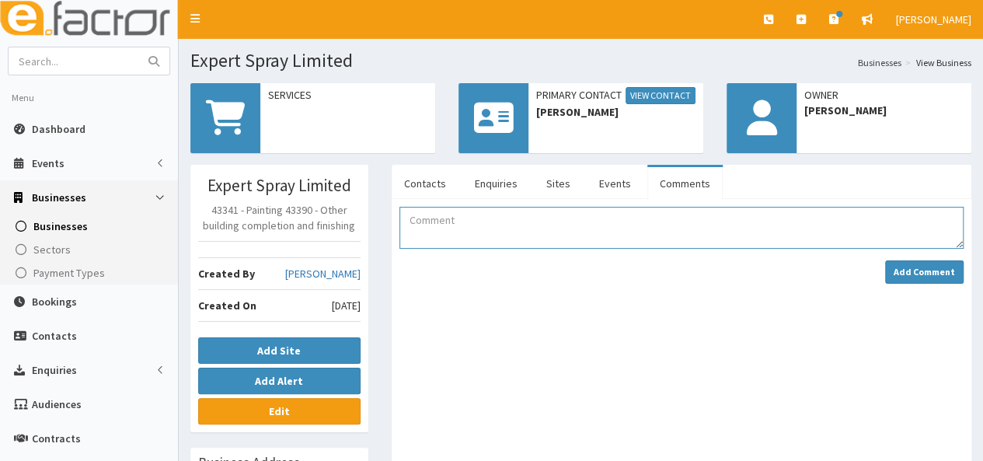
click at [463, 228] on textarea "Comment" at bounding box center [681, 228] width 564 height 42
type textarea "EOI received for the Business Lincolnshire Growth Grant - action created for fo…"
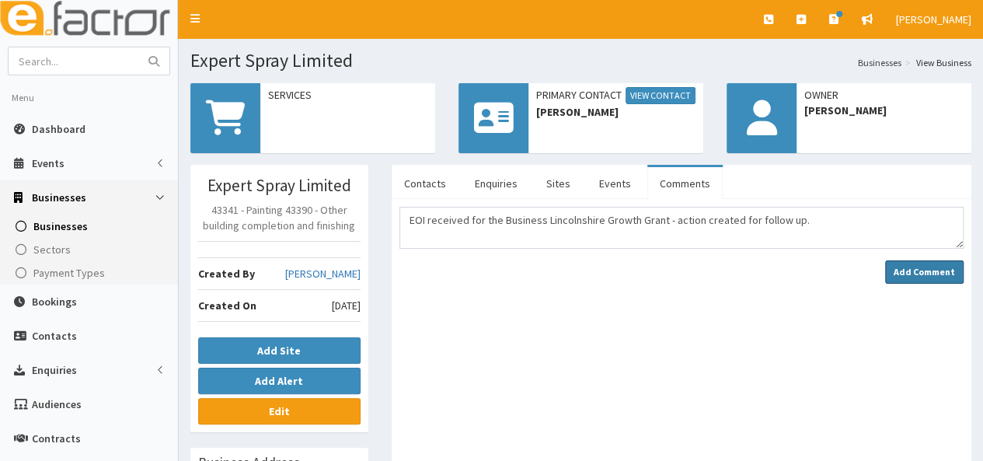
click at [913, 270] on strong "Add Comment" at bounding box center [923, 272] width 61 height 12
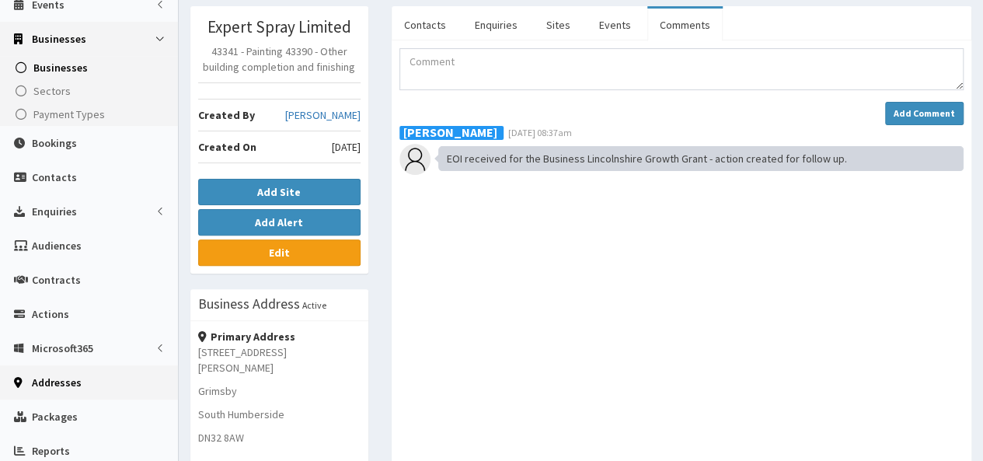
scroll to position [155, 0]
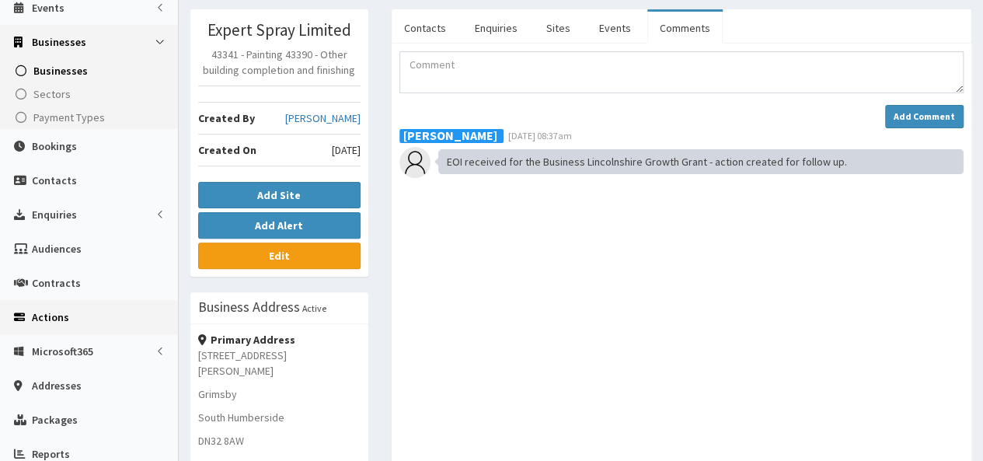
click at [54, 318] on span "Actions" at bounding box center [50, 317] width 37 height 14
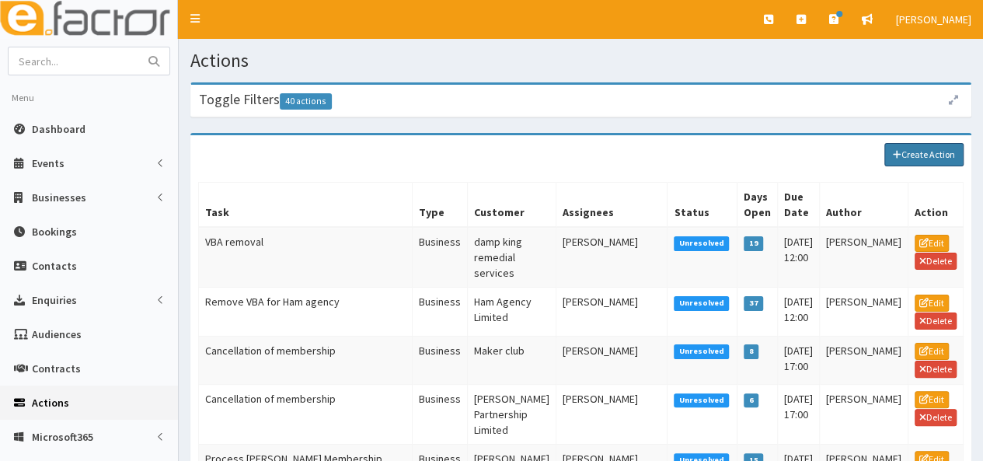
click at [910, 150] on link "Create Action" at bounding box center [923, 154] width 79 height 23
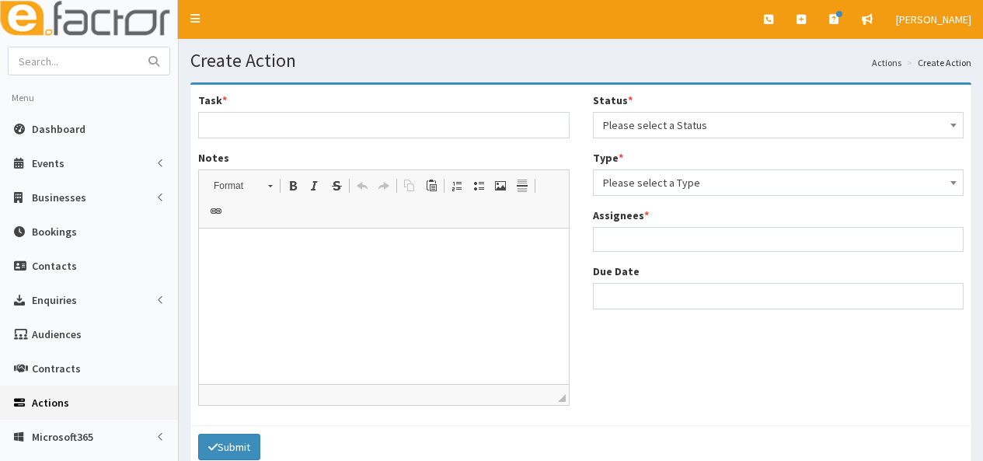
select select
click at [229, 131] on input "Task *" at bounding box center [383, 125] width 371 height 26
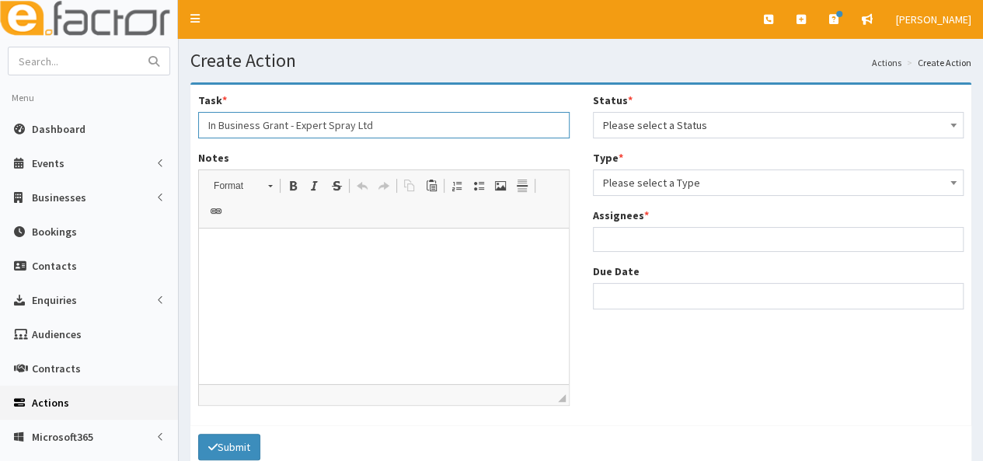
type input "In Business Grant - Expert Spray Ltd"
click at [252, 271] on html at bounding box center [384, 251] width 370 height 47
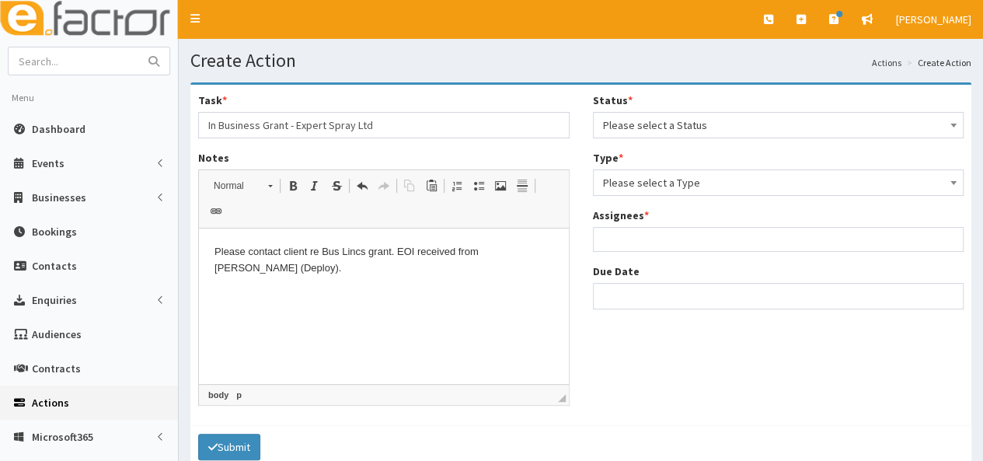
click at [687, 119] on span "Please select a Status" at bounding box center [778, 125] width 351 height 22
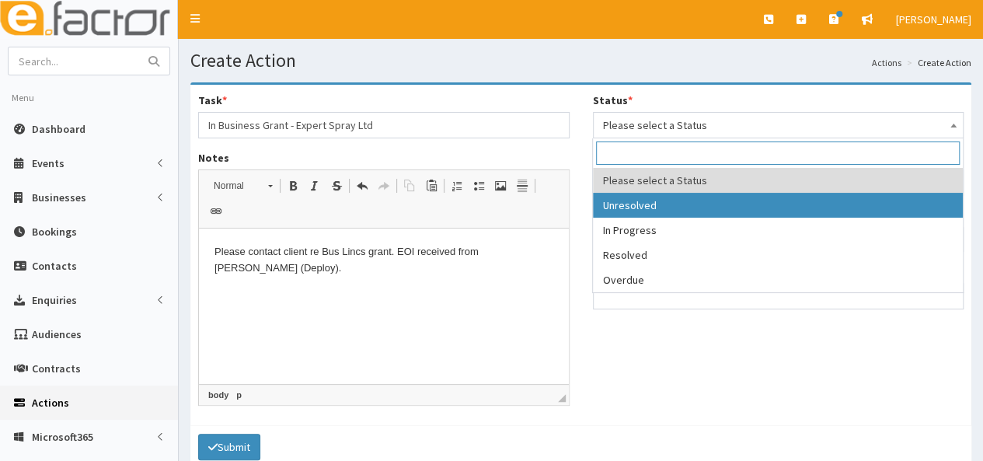
select select "1"
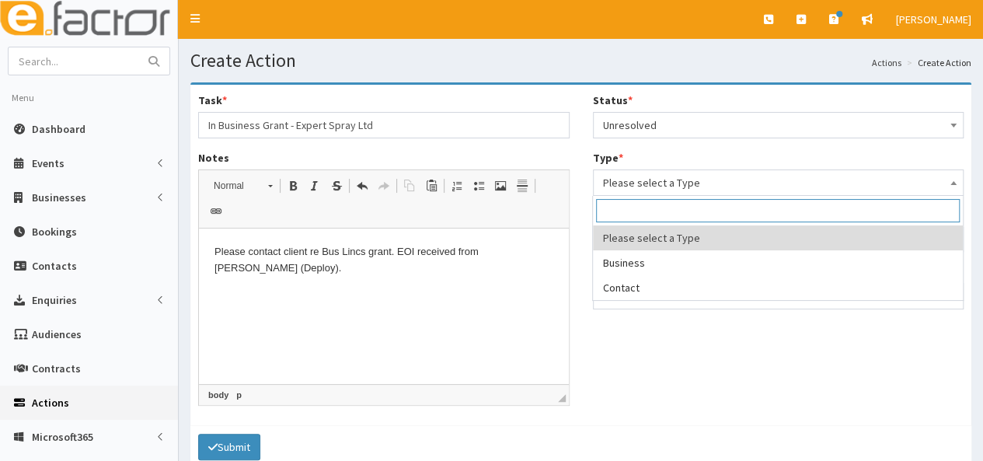
click at [656, 187] on span "Please select a Type" at bounding box center [778, 183] width 351 height 22
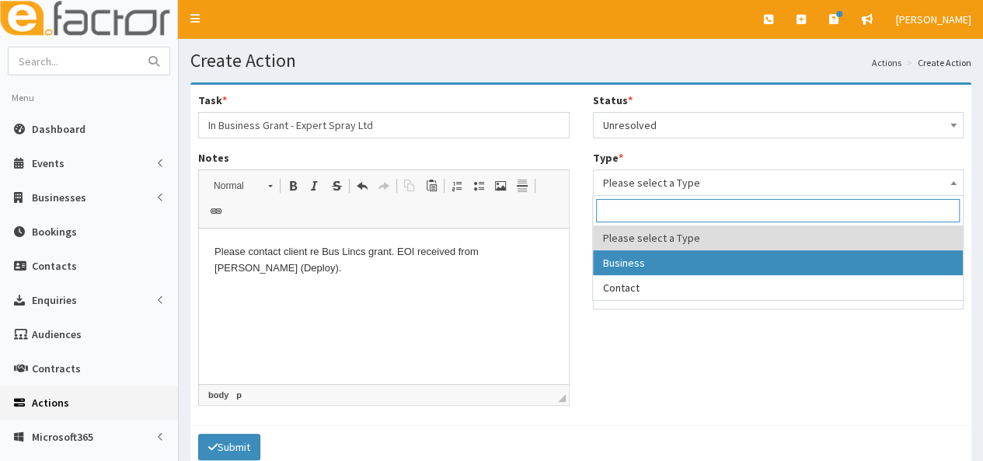
select select "business"
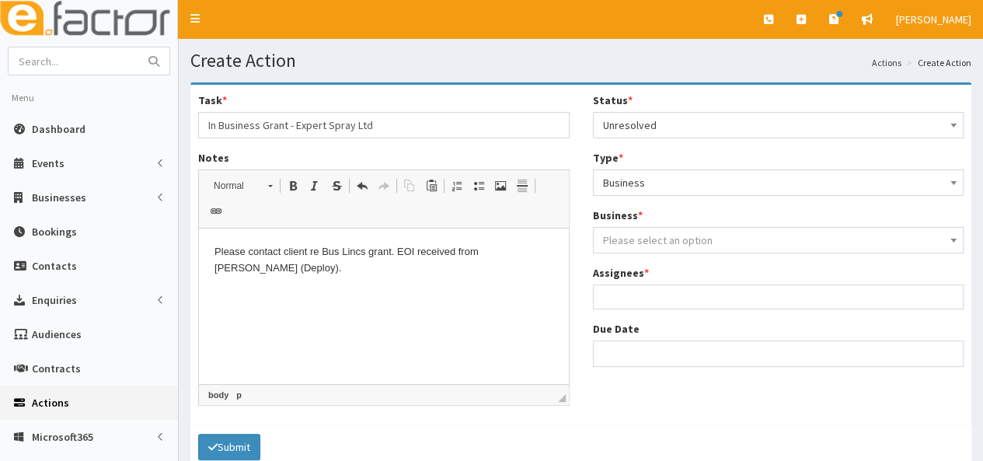
click at [654, 245] on span "Please select an option" at bounding box center [658, 240] width 110 height 14
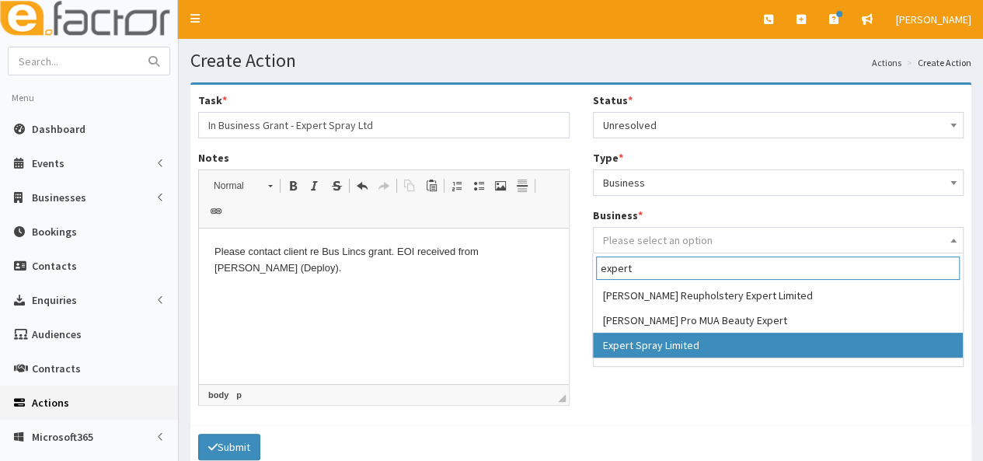
type input "expert"
select select "4172"
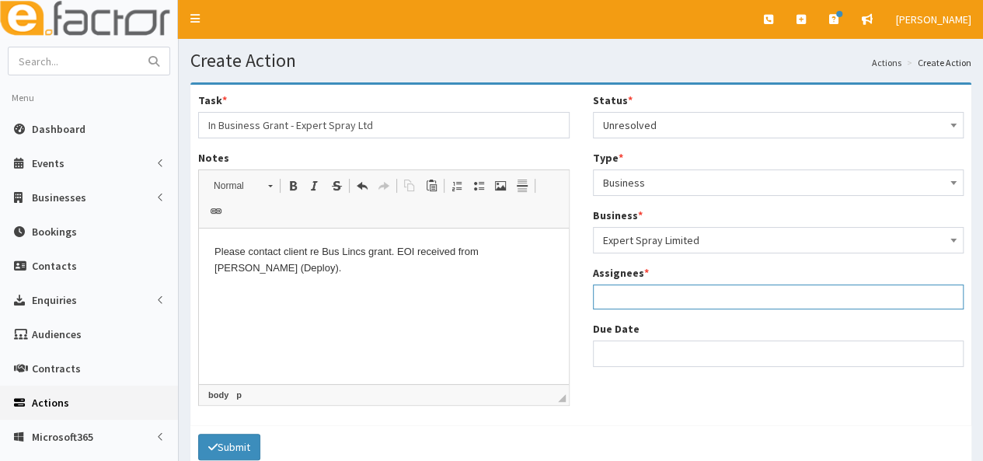
click at [645, 297] on ul at bounding box center [778, 294] width 370 height 19
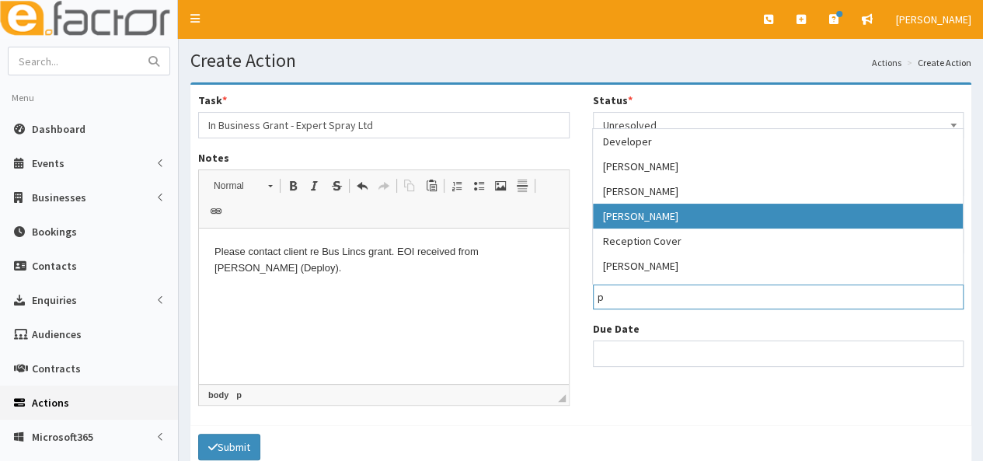
type input "p"
select select "29"
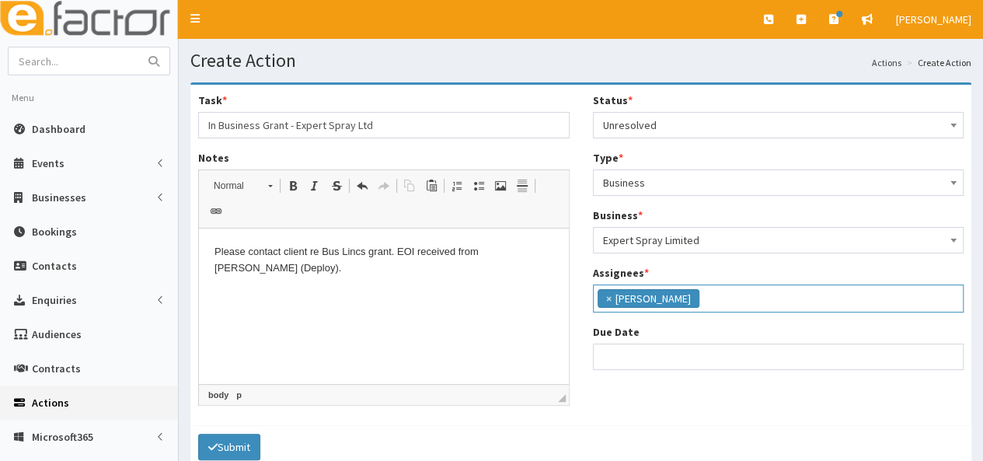
scroll to position [133, 0]
select select "12"
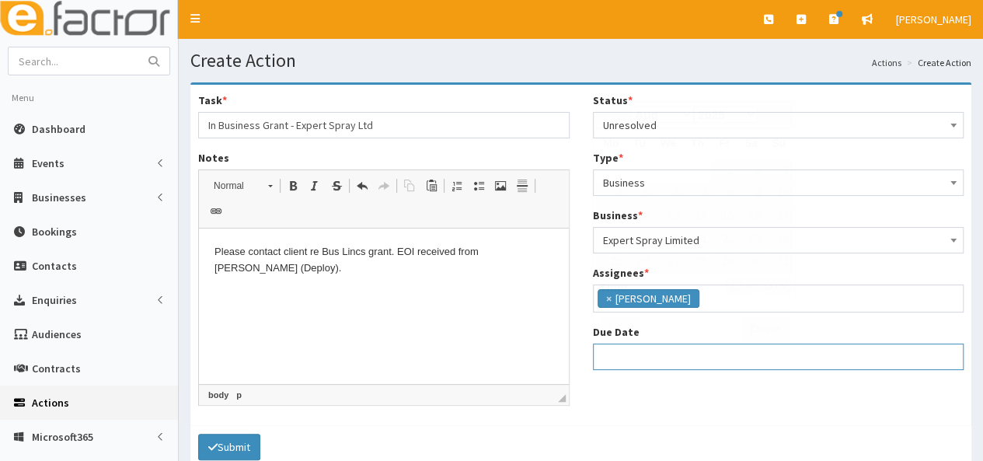
click at [656, 350] on input "Due Date" at bounding box center [778, 356] width 371 height 26
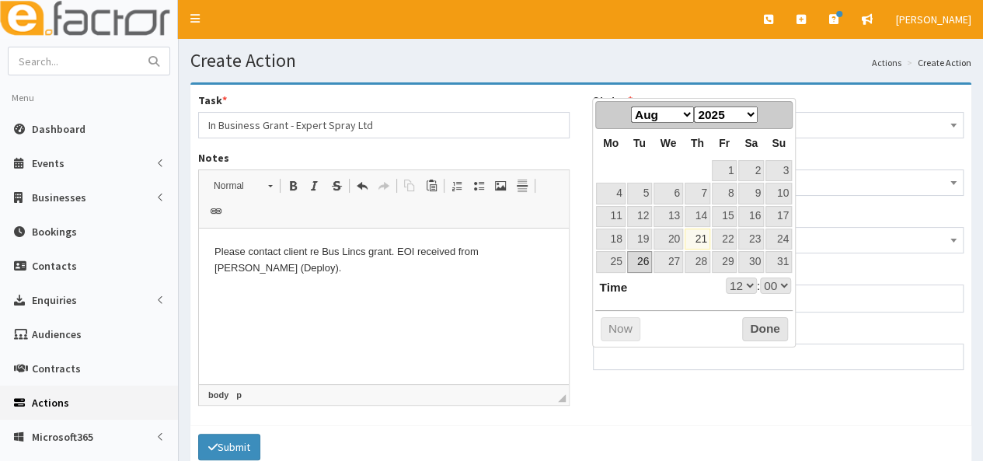
click at [640, 257] on link "26" at bounding box center [639, 261] width 25 height 21
type input "26-08-2025 12:00"
select select "12"
click at [761, 329] on button "Done" at bounding box center [765, 329] width 46 height 25
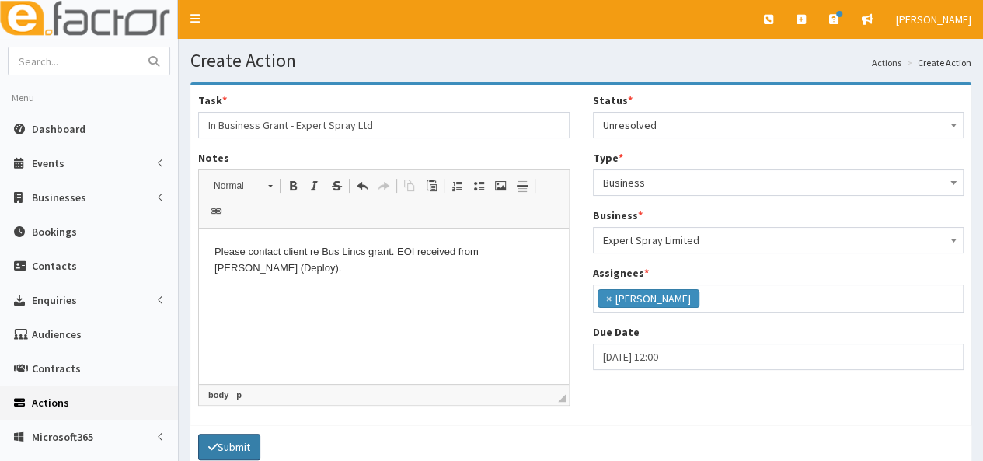
click at [236, 433] on button "Submit" at bounding box center [229, 446] width 62 height 26
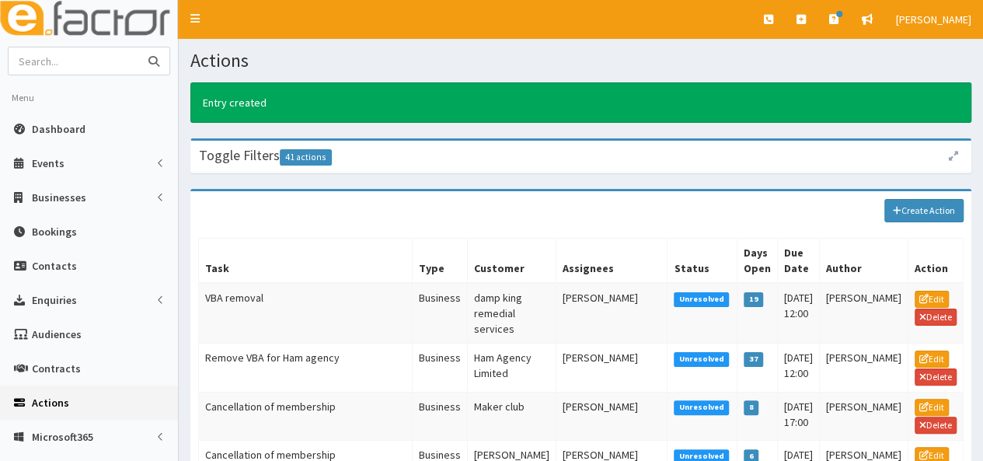
click at [87, 62] on input "text" at bounding box center [74, 60] width 130 height 27
type input "ML Anderson"
click at [138, 47] on button "submit" at bounding box center [153, 60] width 31 height 27
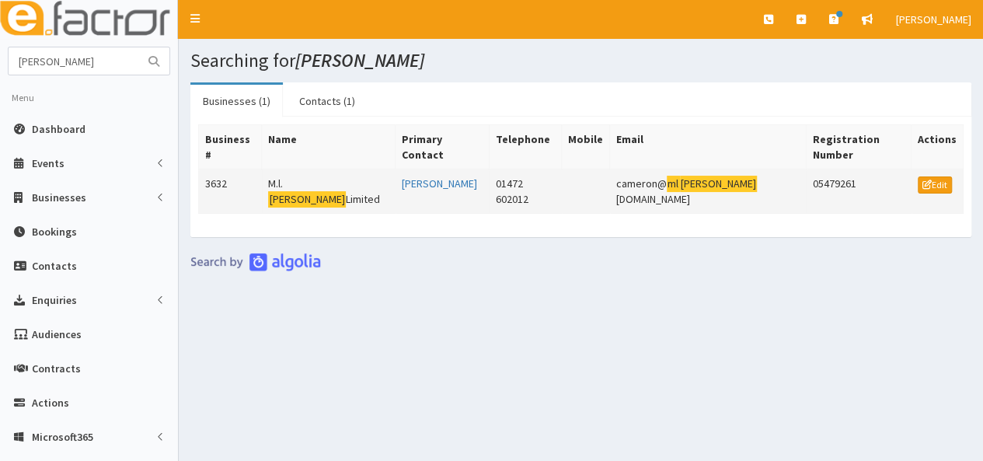
click at [292, 191] on mark "[PERSON_NAME]" at bounding box center [307, 199] width 78 height 16
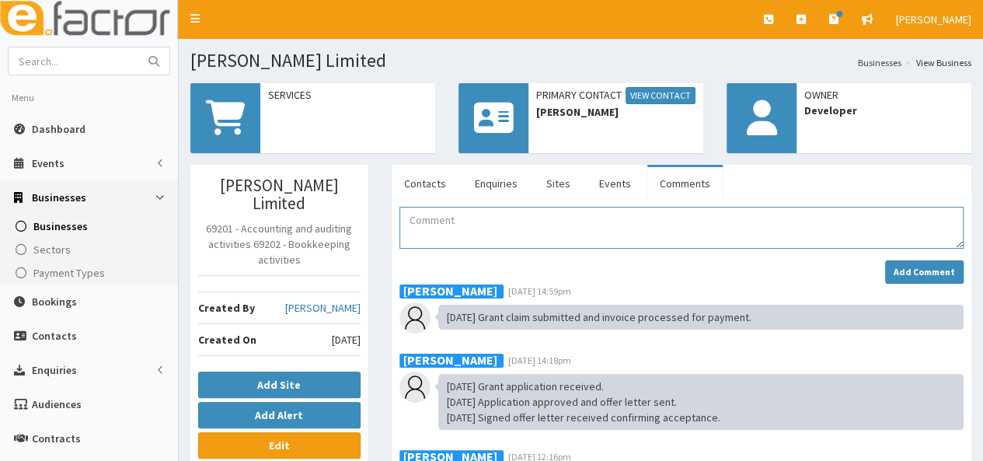
click at [478, 224] on textarea "Comment" at bounding box center [681, 228] width 564 height 42
type textarea "EOI received for the Business Lincs Growth Grant. Action created for follow up."
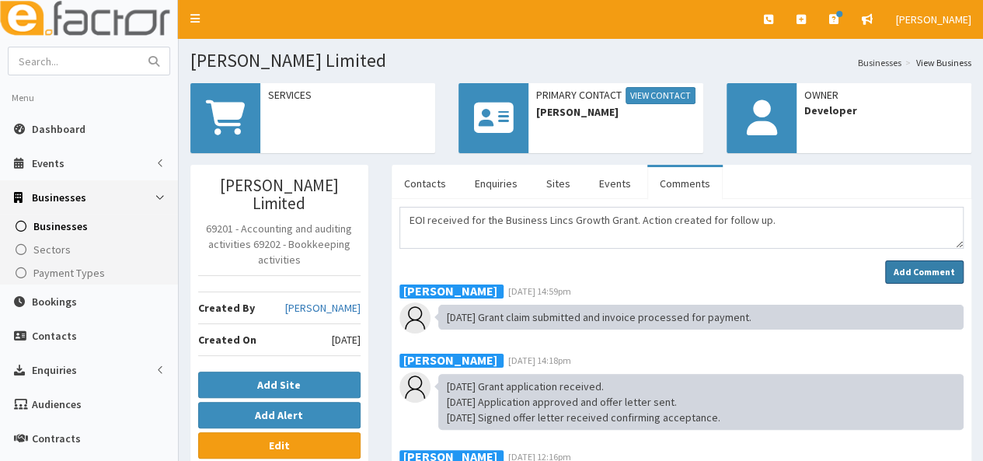
click at [922, 266] on strong "Add Comment" at bounding box center [923, 272] width 61 height 12
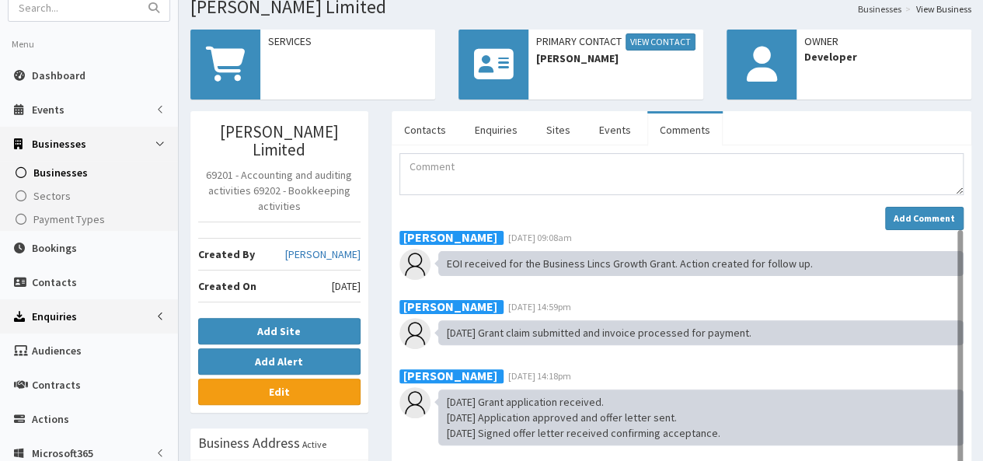
scroll to position [78, 0]
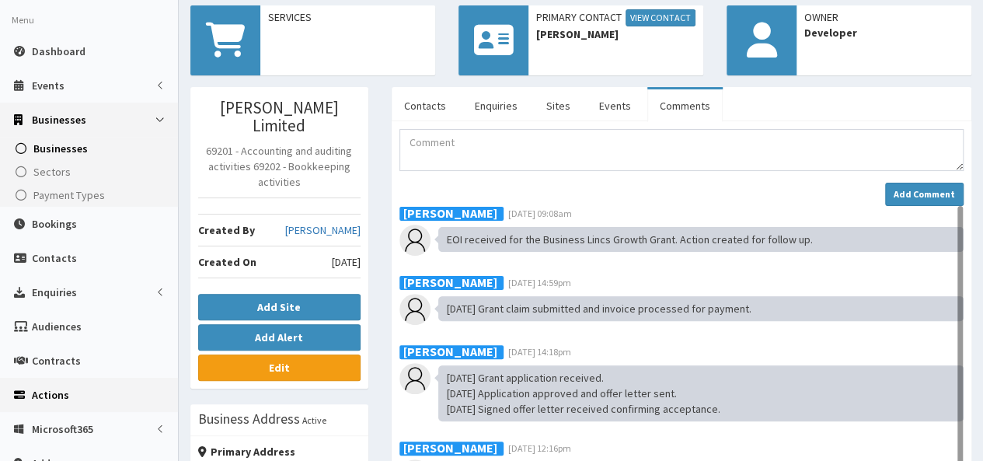
click at [59, 396] on span "Actions" at bounding box center [50, 395] width 37 height 14
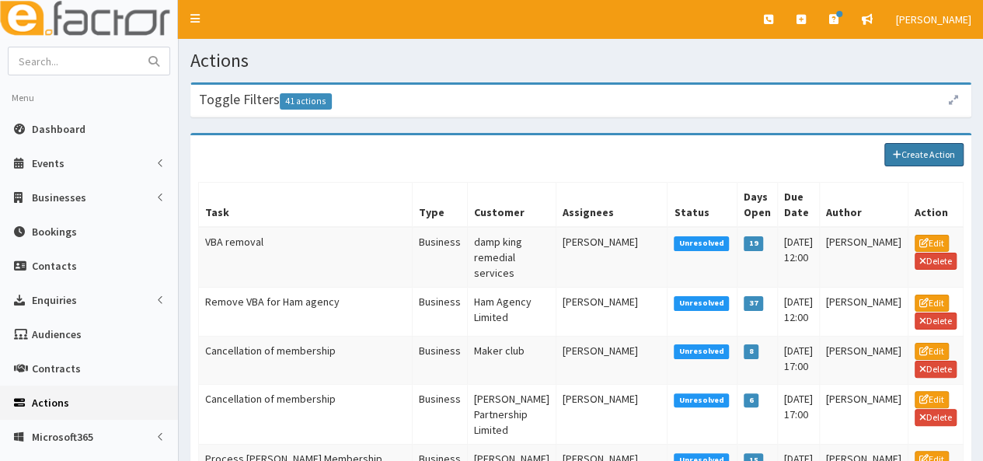
click at [897, 150] on icon at bounding box center [896, 154] width 9 height 9
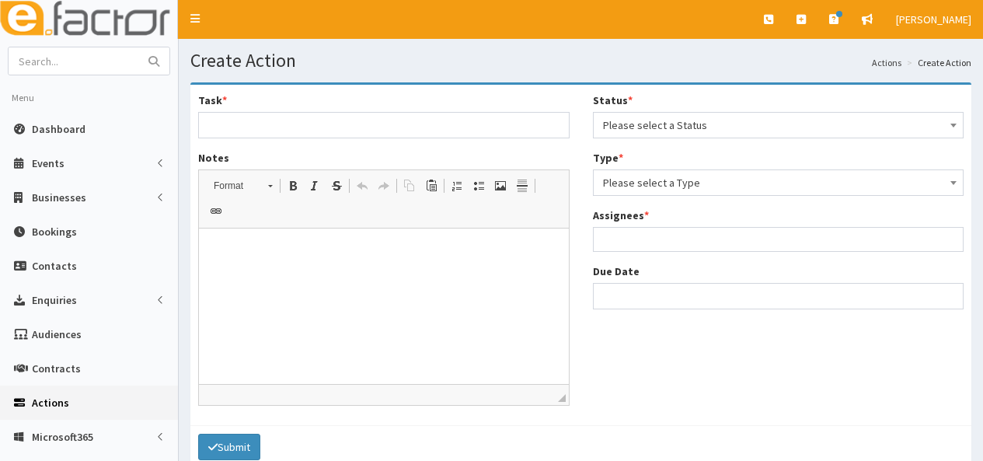
select select
click at [406, 128] on input "Task *" at bounding box center [383, 125] width 371 height 26
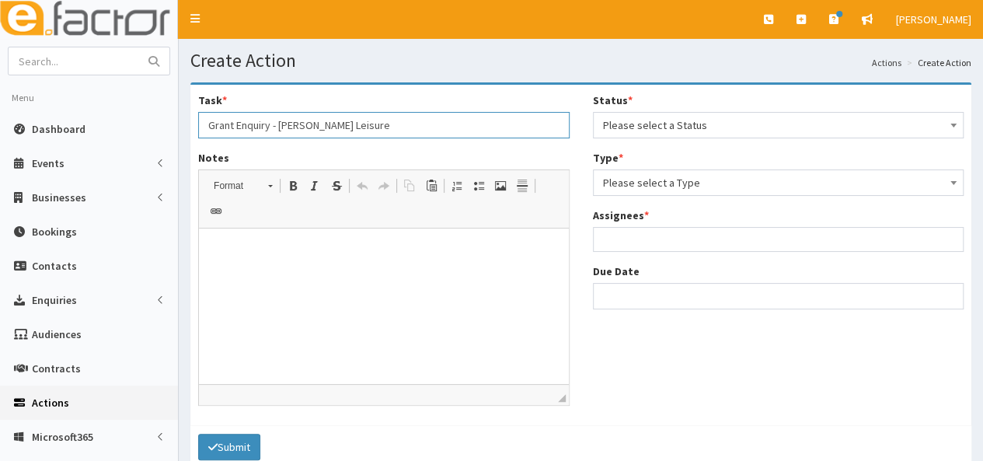
click at [357, 125] on input "Grant Enquiry - Newby Leisure" at bounding box center [383, 125] width 371 height 26
type input "Grant Enquiry - ML Anderson Ltd"
click at [249, 272] on html at bounding box center [384, 251] width 370 height 47
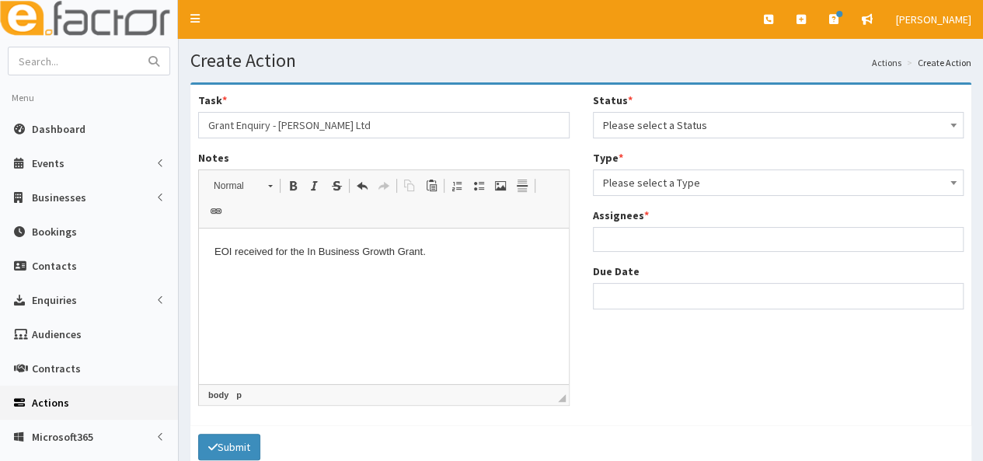
click at [709, 130] on span "Please select a Status" at bounding box center [778, 125] width 351 height 22
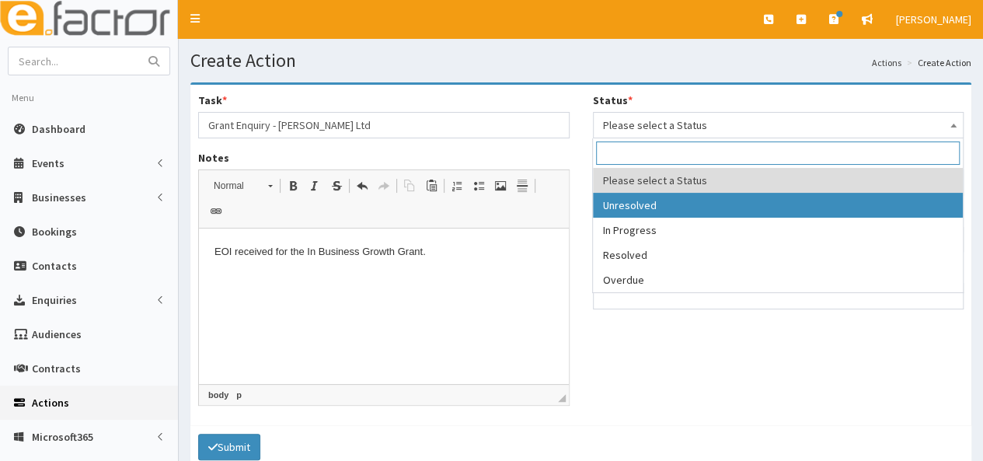
select select "1"
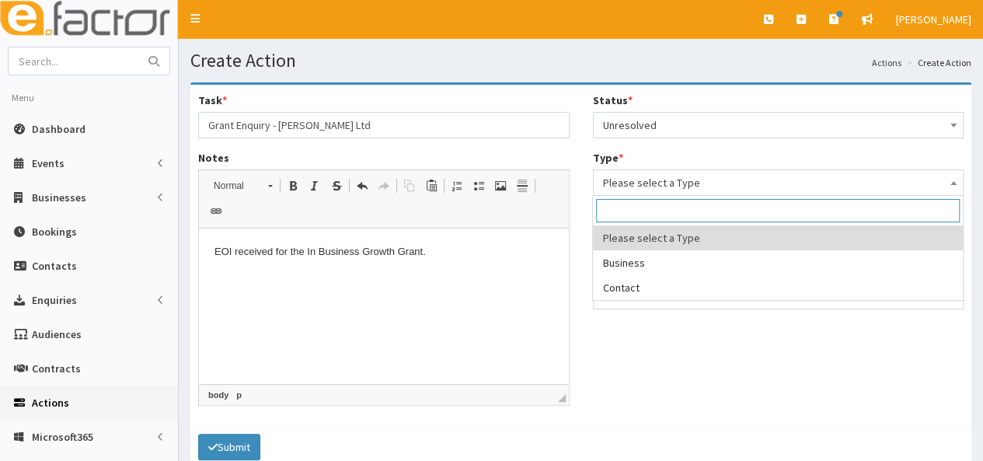
click at [675, 173] on span "Please select a Type" at bounding box center [778, 183] width 351 height 22
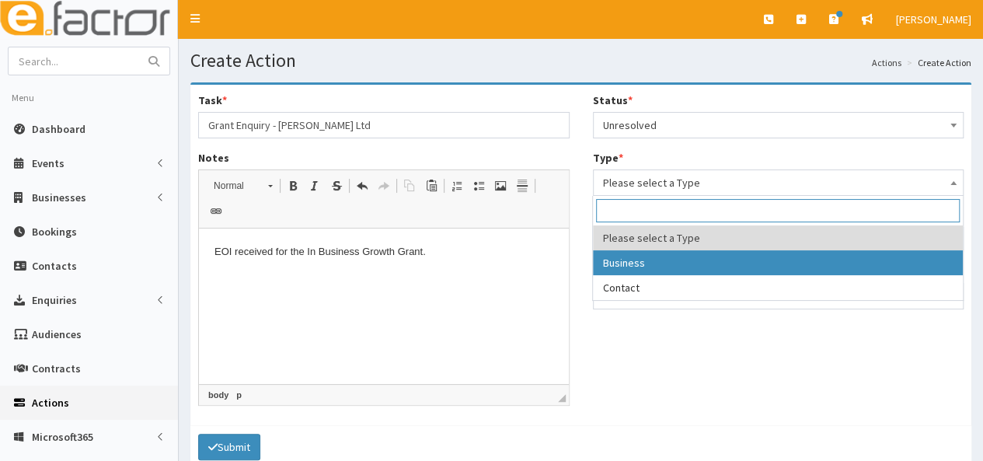
select select "business"
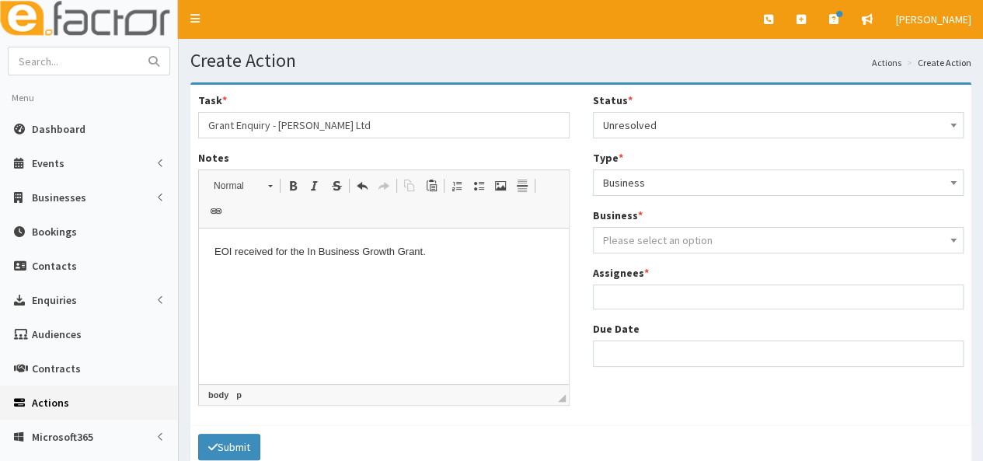
click at [646, 239] on span "Please select an option" at bounding box center [658, 240] width 110 height 14
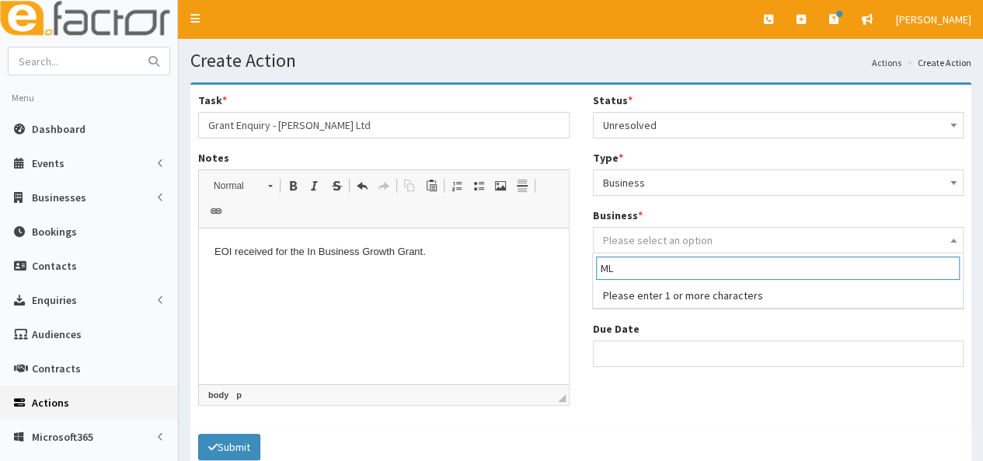
type input "M"
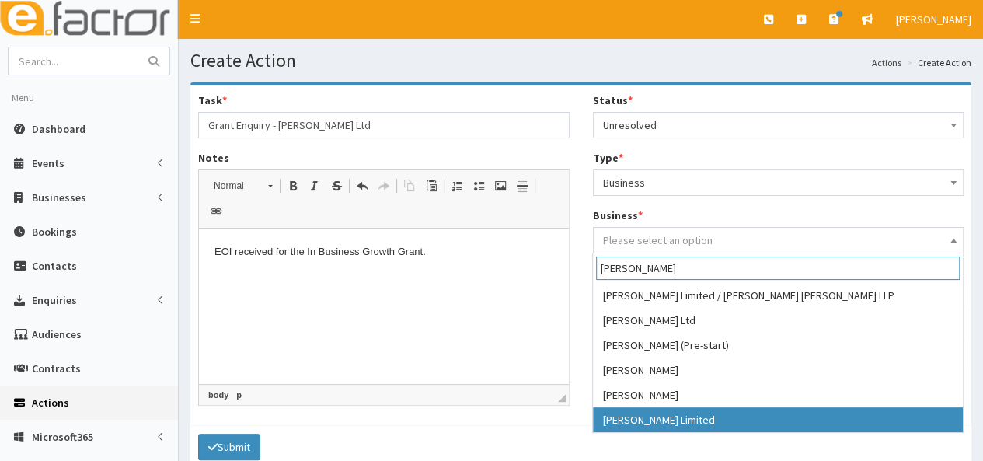
type input "Anderson"
select select "3632"
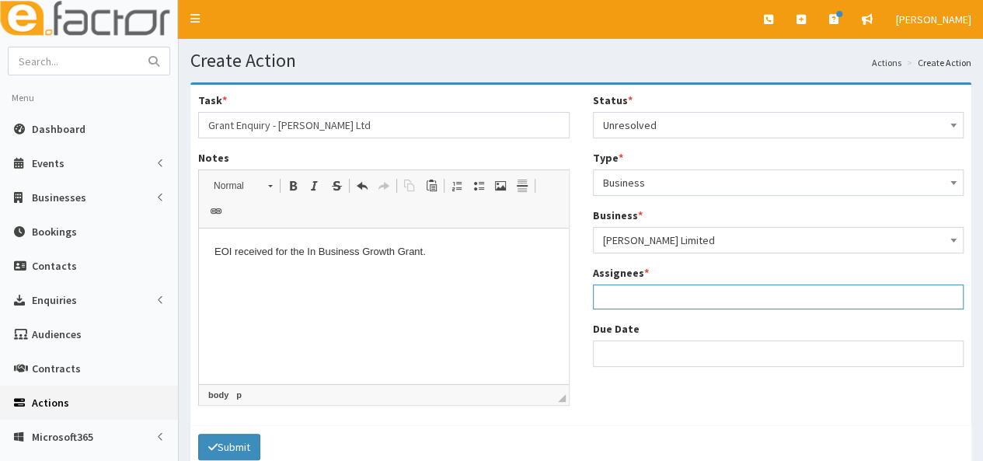
click at [624, 293] on ul at bounding box center [778, 294] width 370 height 19
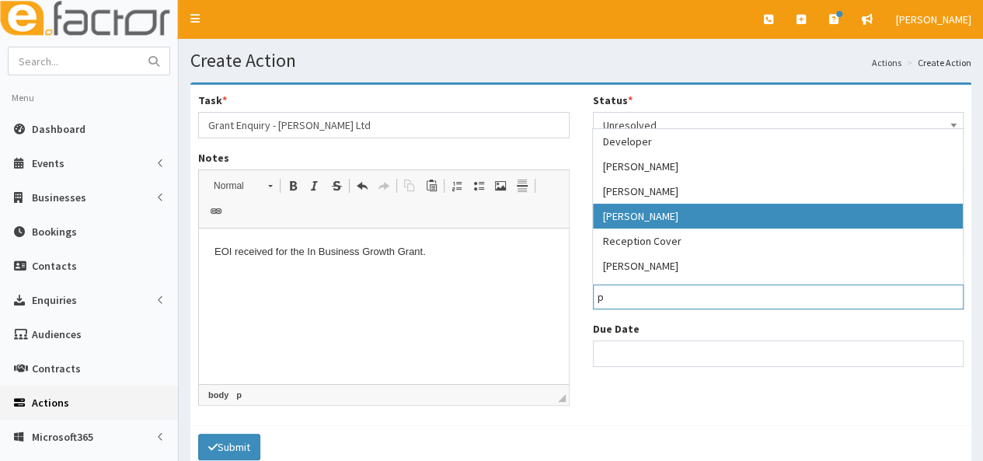
type input "p"
drag, startPoint x: 619, startPoint y: 220, endPoint x: 623, endPoint y: 232, distance: 13.0
select select "29"
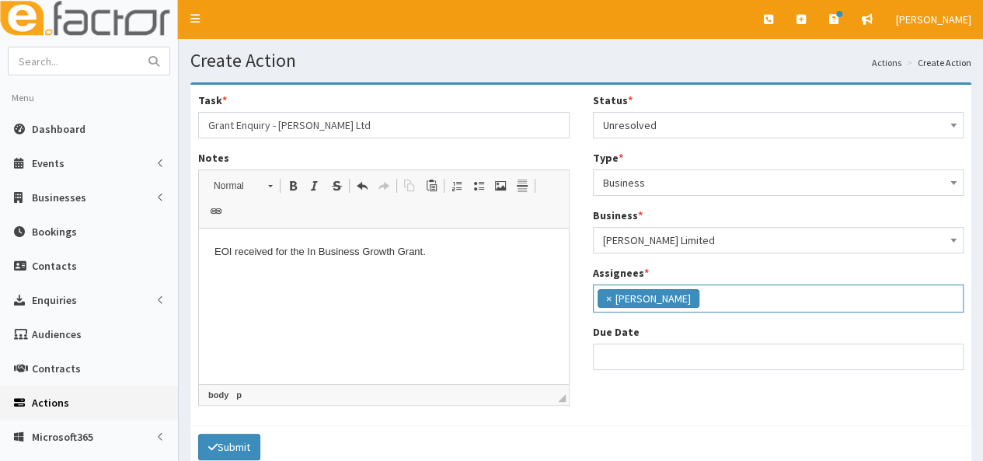
scroll to position [133, 0]
select select "12"
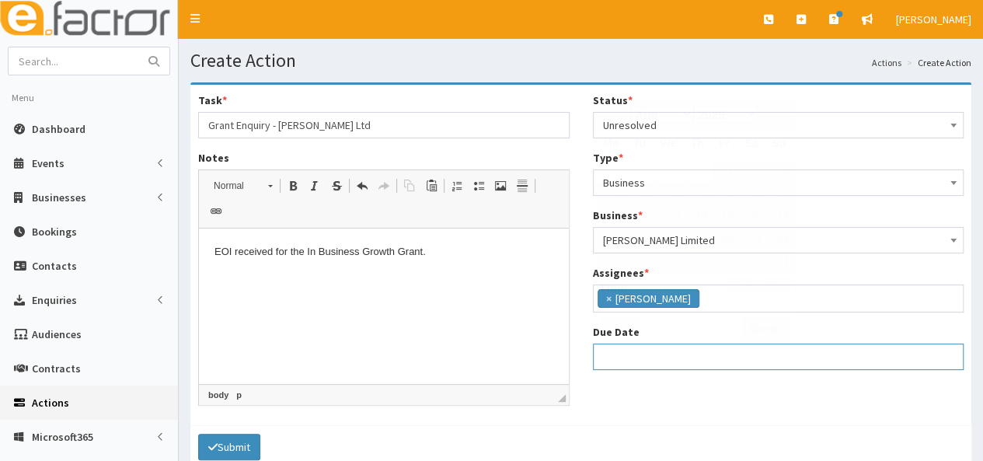
click at [631, 360] on input "Due Date" at bounding box center [778, 356] width 371 height 26
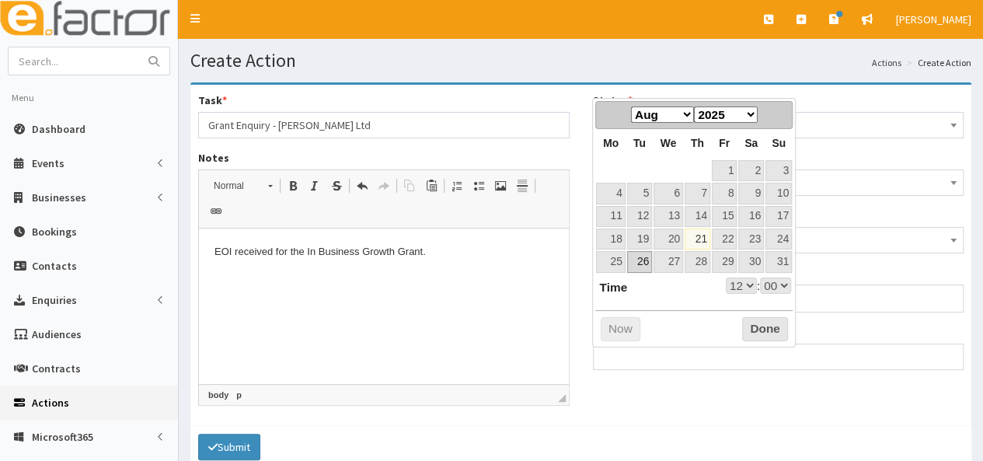
click at [639, 263] on link "26" at bounding box center [639, 261] width 25 height 21
type input "26-08-2025 12:00"
select select "12"
click at [242, 433] on button "Submit" at bounding box center [229, 446] width 62 height 26
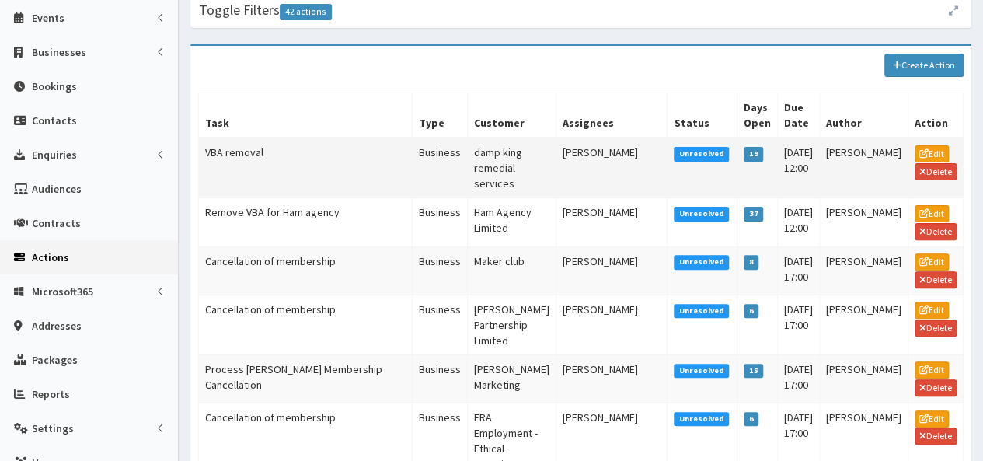
scroll to position [78, 0]
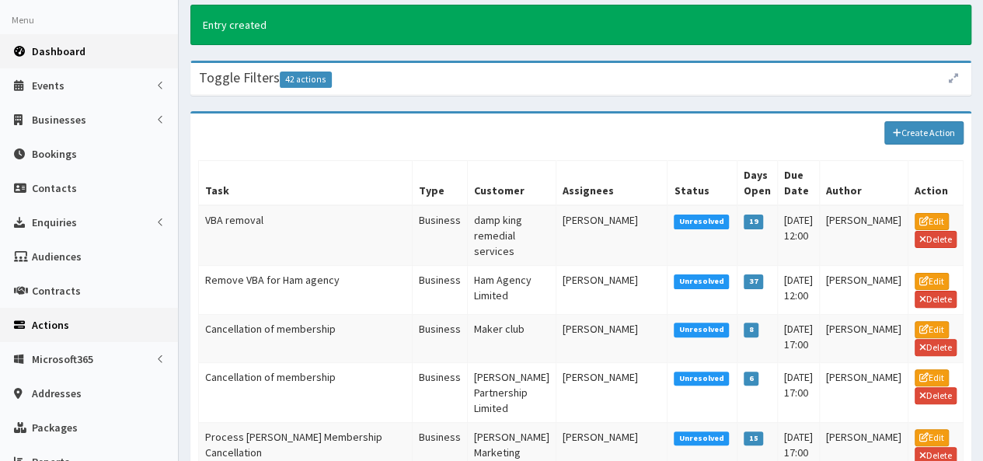
click at [82, 47] on link "Dashboard" at bounding box center [89, 51] width 178 height 34
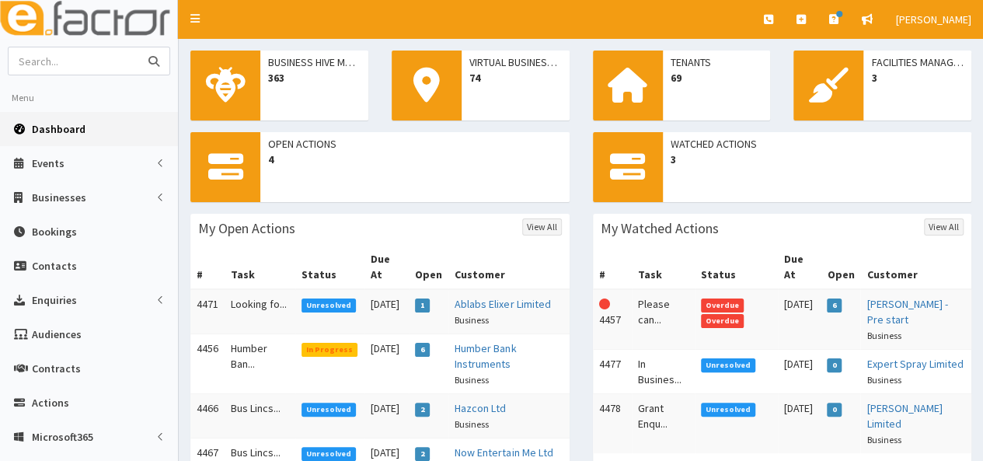
click at [62, 67] on input "text" at bounding box center [74, 60] width 130 height 27
type input "[PERSON_NAME]"
click at [138, 47] on button "submit" at bounding box center [153, 60] width 31 height 27
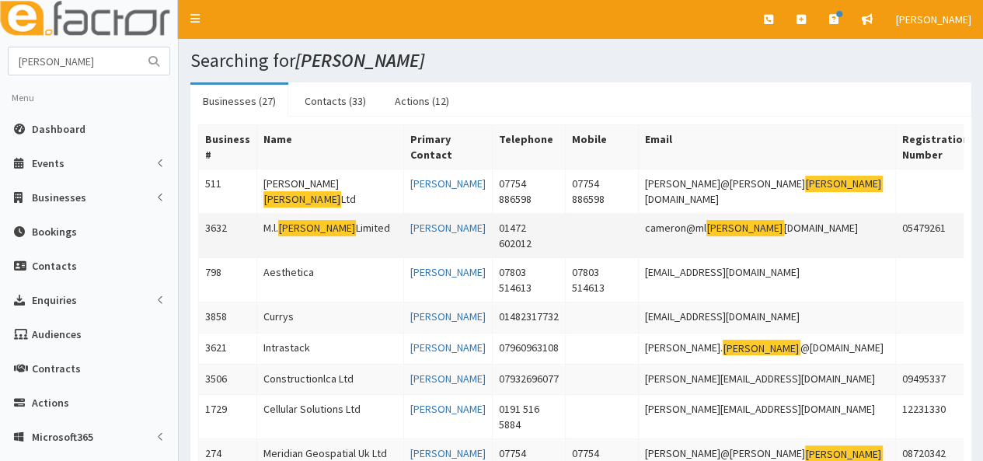
click at [292, 228] on mark "[PERSON_NAME]" at bounding box center [317, 228] width 78 height 16
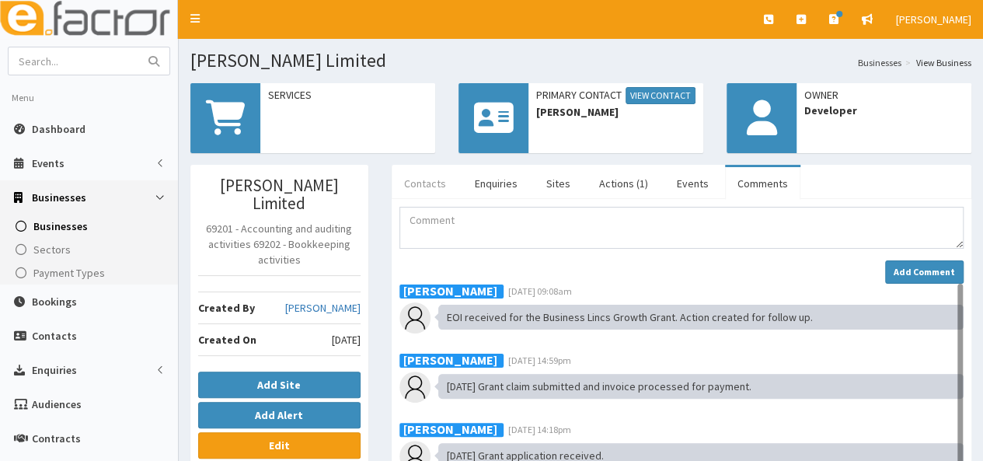
click at [415, 178] on link "Contacts" at bounding box center [424, 183] width 67 height 33
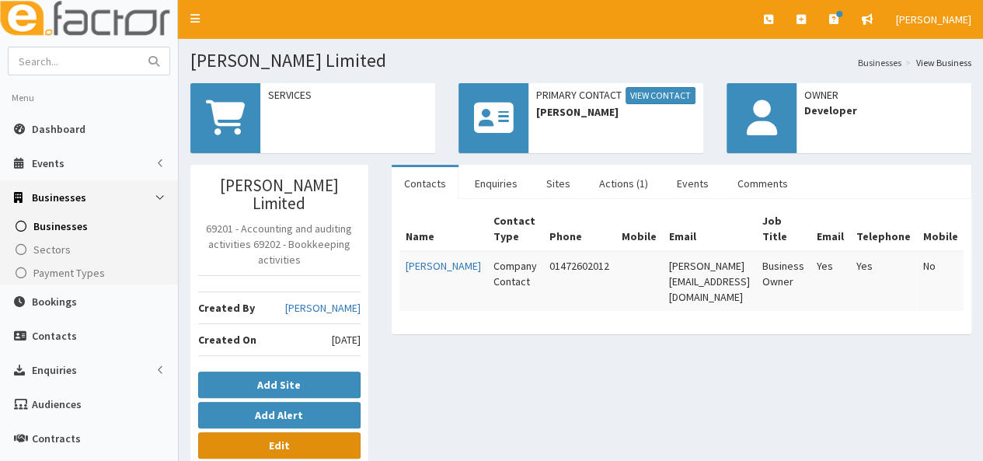
click at [291, 432] on link "Edit" at bounding box center [279, 445] width 162 height 26
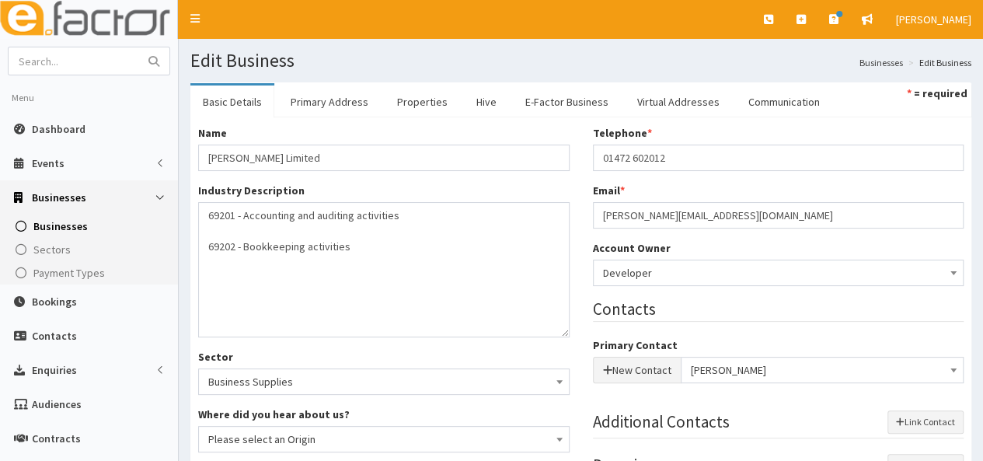
scroll to position [233, 0]
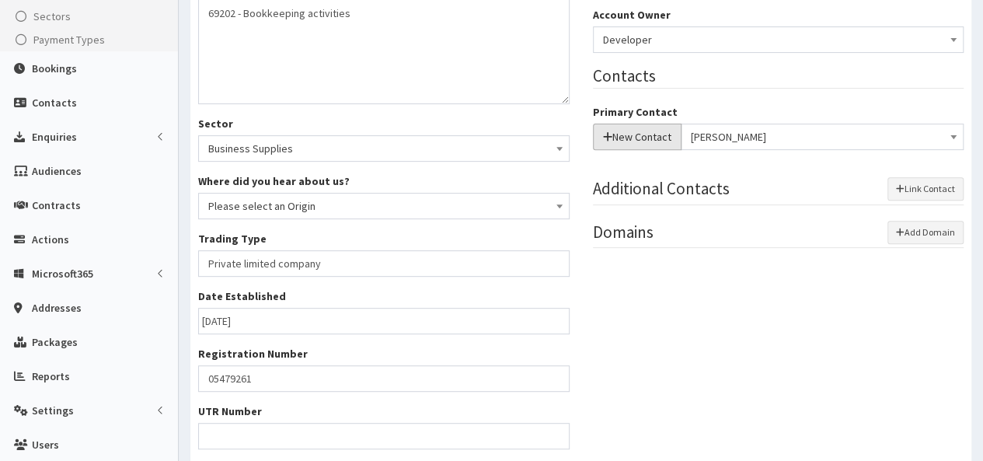
click at [612, 138] on button "New Contact" at bounding box center [637, 136] width 89 height 26
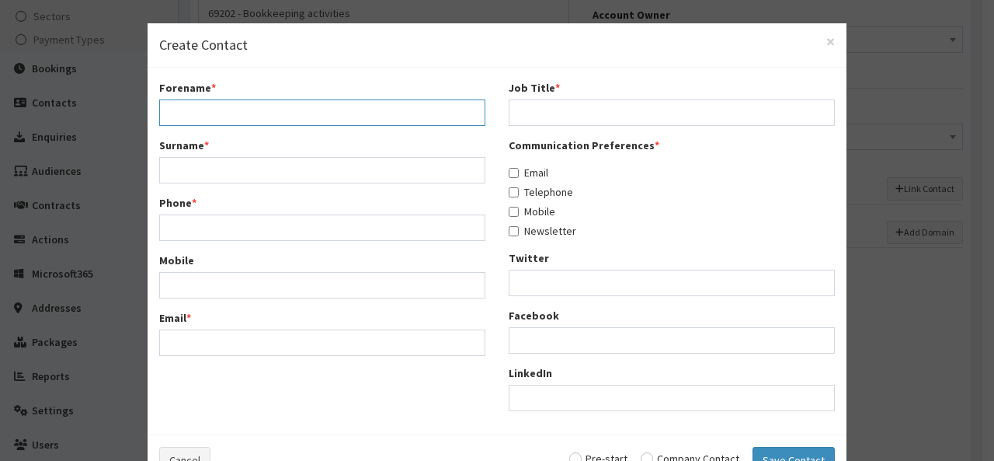
click at [300, 116] on input "Forename *" at bounding box center [322, 112] width 326 height 26
click at [827, 40] on span "×" at bounding box center [830, 41] width 9 height 21
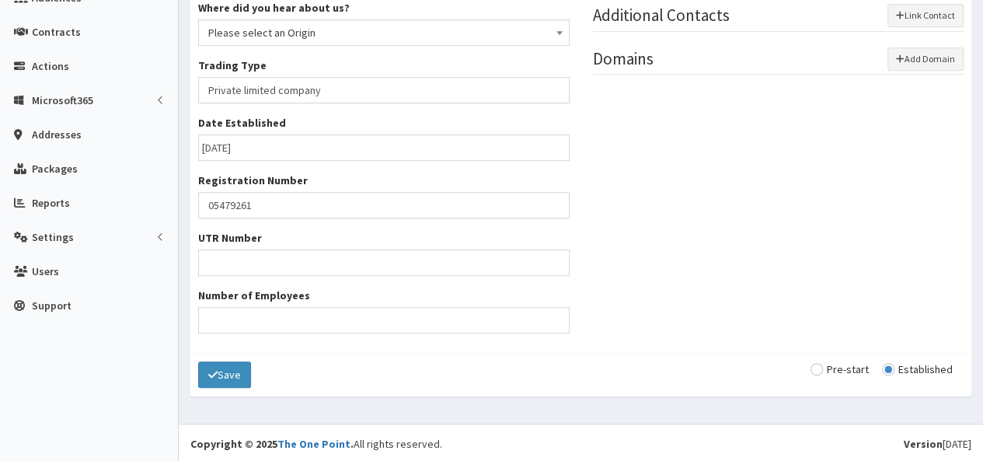
scroll to position [407, 0]
click at [208, 370] on icon "submit" at bounding box center [212, 373] width 9 height 11
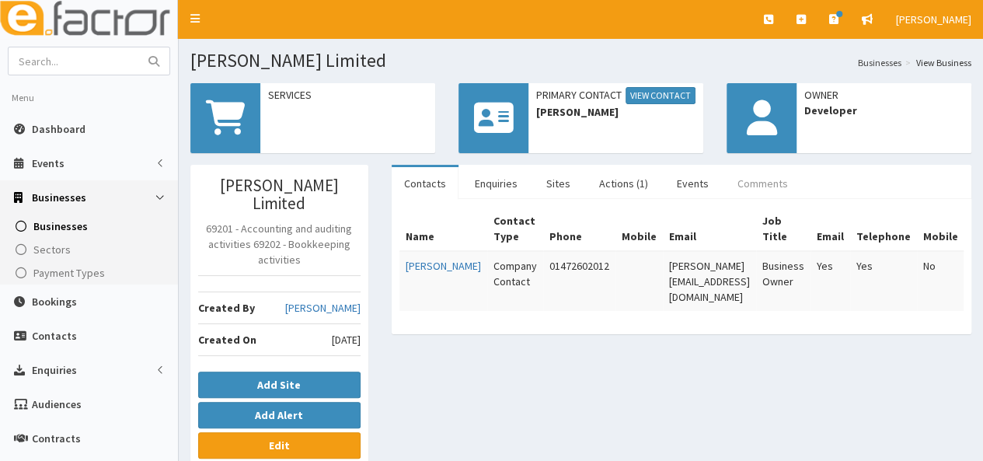
click at [767, 172] on link "Comments" at bounding box center [762, 183] width 75 height 33
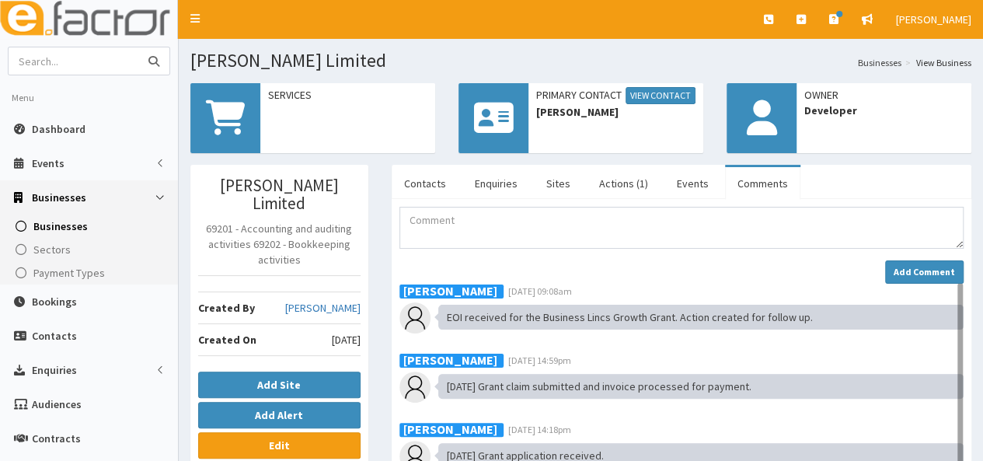
click at [49, 51] on input "text" at bounding box center [74, 60] width 130 height 27
type input "fosse"
click at [138, 47] on button "submit" at bounding box center [153, 60] width 31 height 27
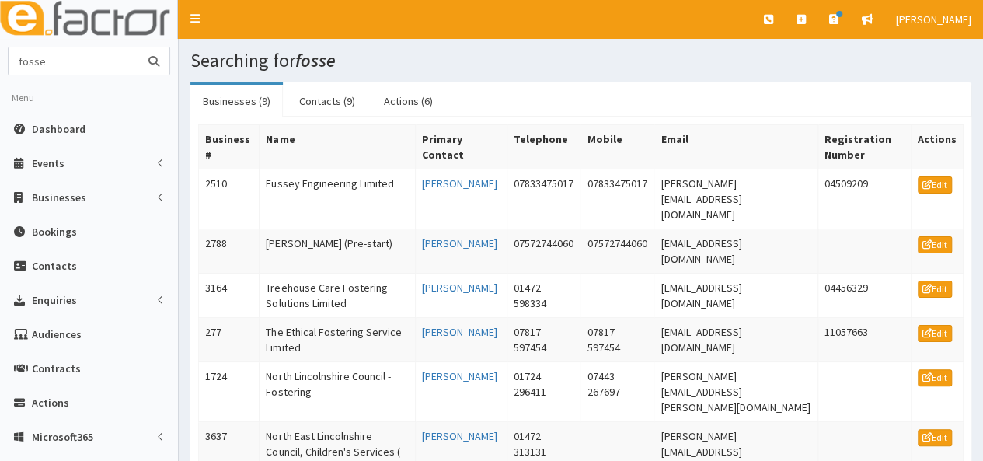
click at [92, 63] on input "fosse" at bounding box center [74, 60] width 130 height 27
click at [70, 200] on span "Businesses" at bounding box center [59, 197] width 54 height 14
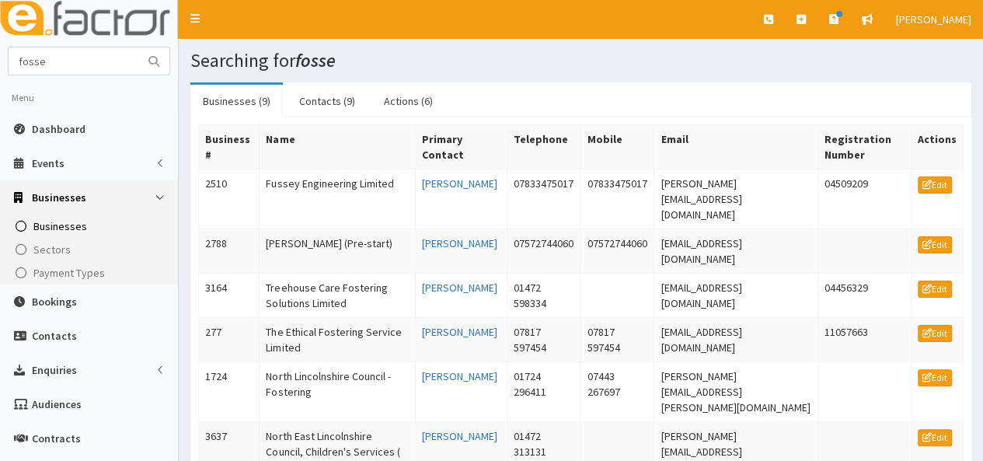
click at [67, 224] on span "Businesses" at bounding box center [60, 226] width 54 height 14
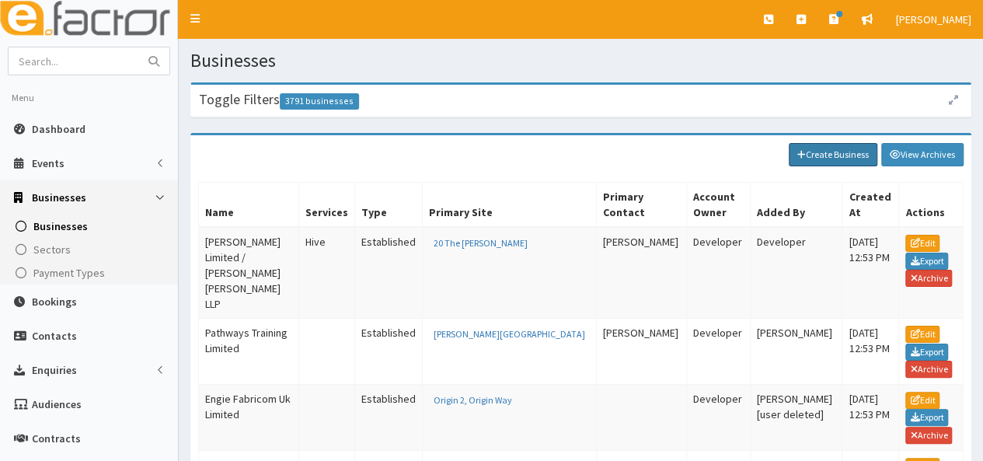
click at [855, 156] on link "Create Business" at bounding box center [832, 154] width 89 height 23
click at [844, 156] on link "Create Business" at bounding box center [832, 154] width 89 height 23
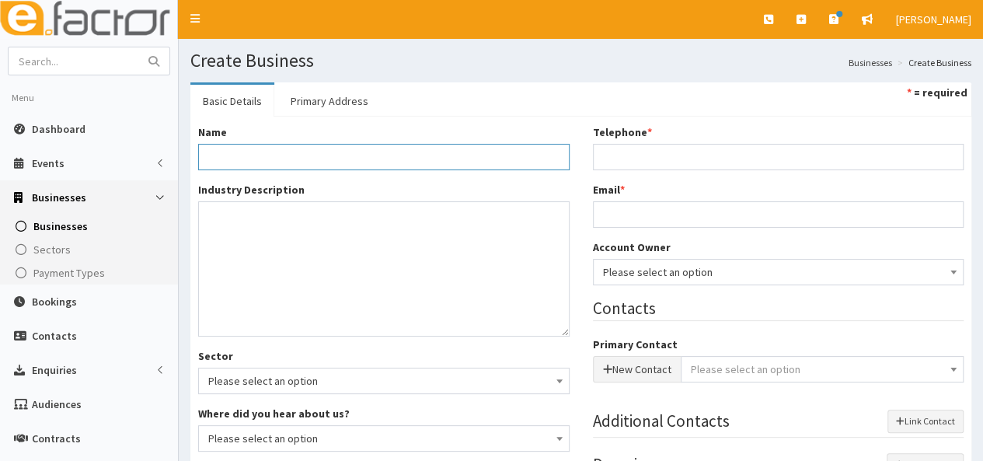
click at [323, 154] on input "Name *" at bounding box center [383, 157] width 371 height 26
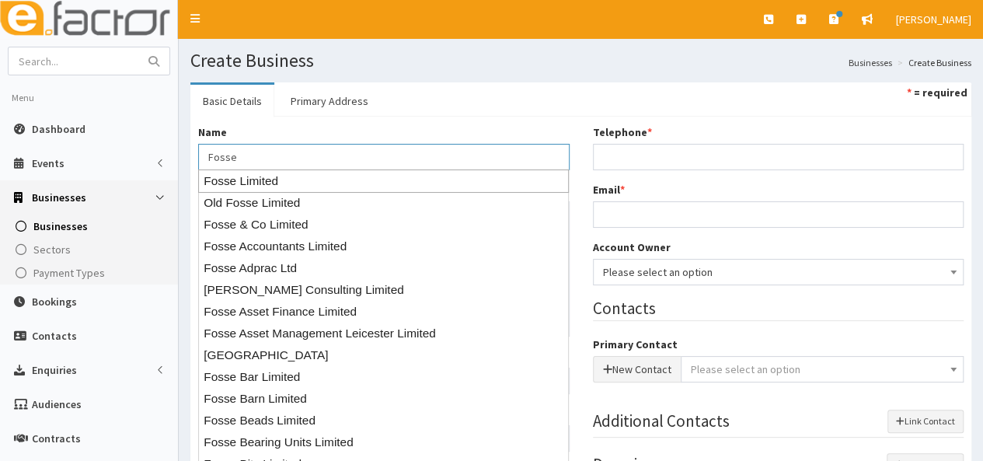
click at [256, 176] on div "Fosse Limited" at bounding box center [383, 180] width 370 height 23
type input "Fosse Limited"
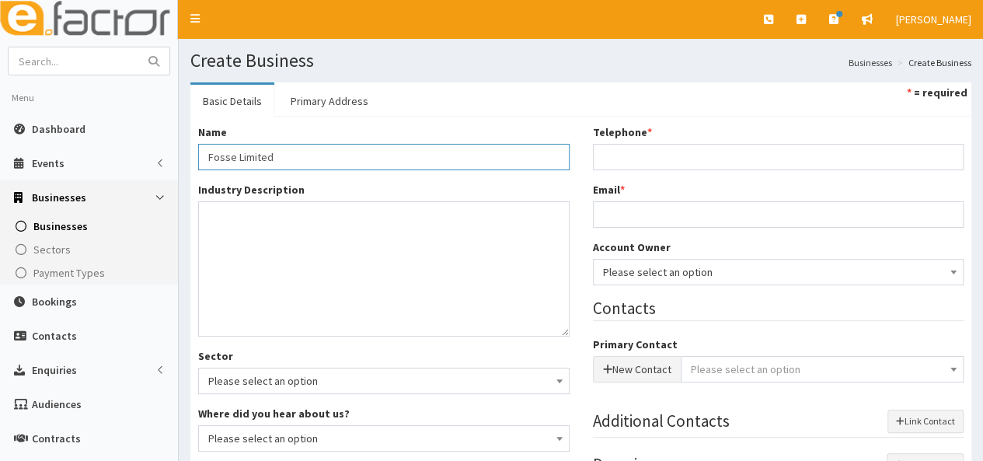
type input "Private limited company"
type input "04204091"
type input "Fosse Limited"
click at [231, 169] on div "Name * Industry Description * Sector Please select an option Business Supplies …" at bounding box center [383, 437] width 395 height 626
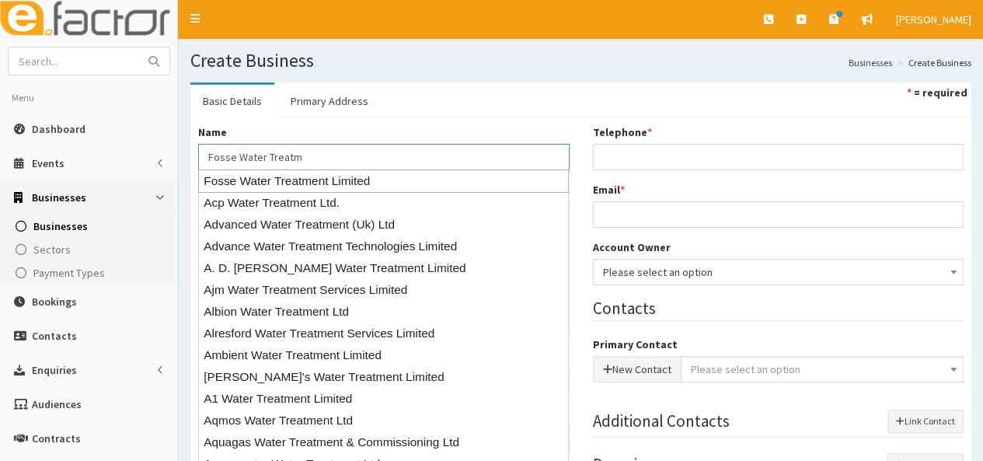
click at [236, 175] on div "Fosse Water Treatment Limited" at bounding box center [383, 180] width 370 height 23
type input "Fosse Water Treatment Limited"
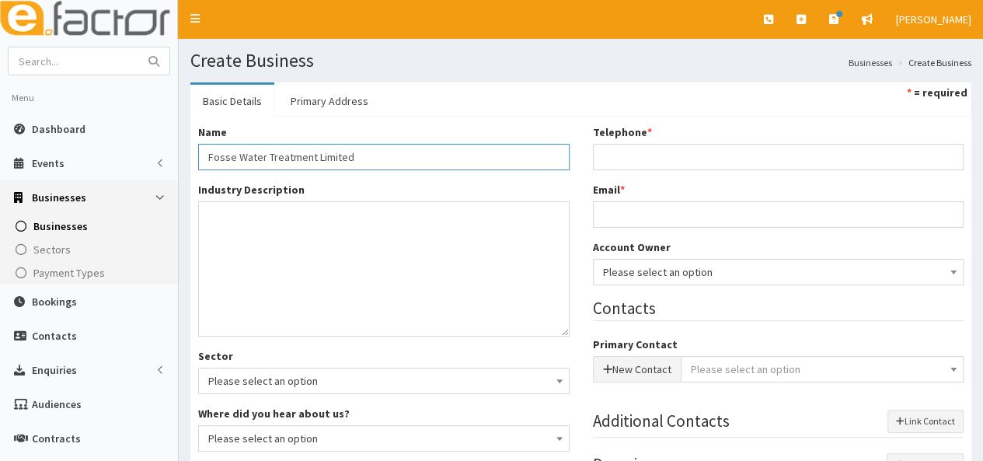
type input "Private limited company"
type input "05315417"
type input "Fosse Water Treatment Limited"
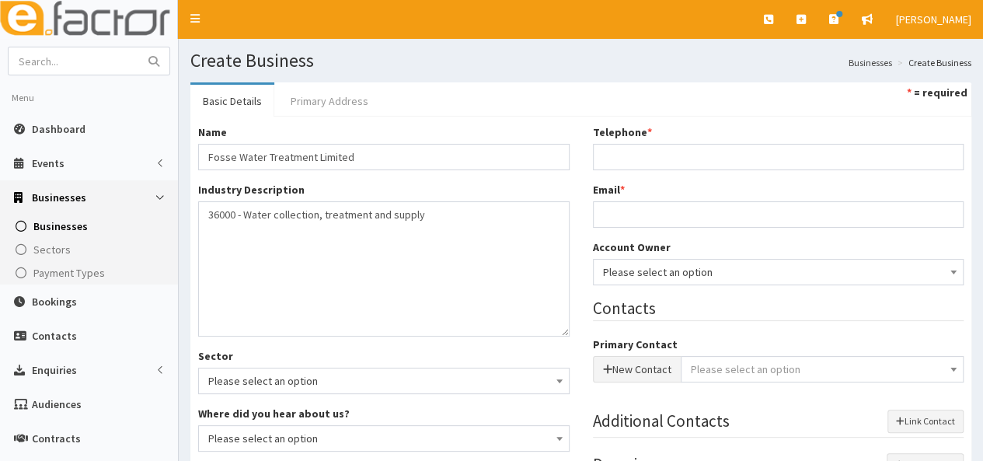
click at [316, 92] on link "Primary Address" at bounding box center [329, 101] width 103 height 33
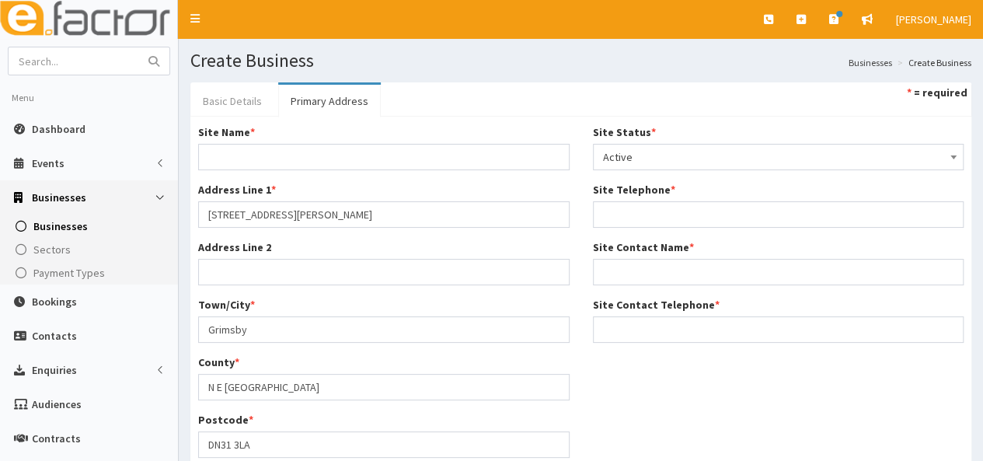
click at [235, 99] on link "Basic Details" at bounding box center [232, 101] width 84 height 33
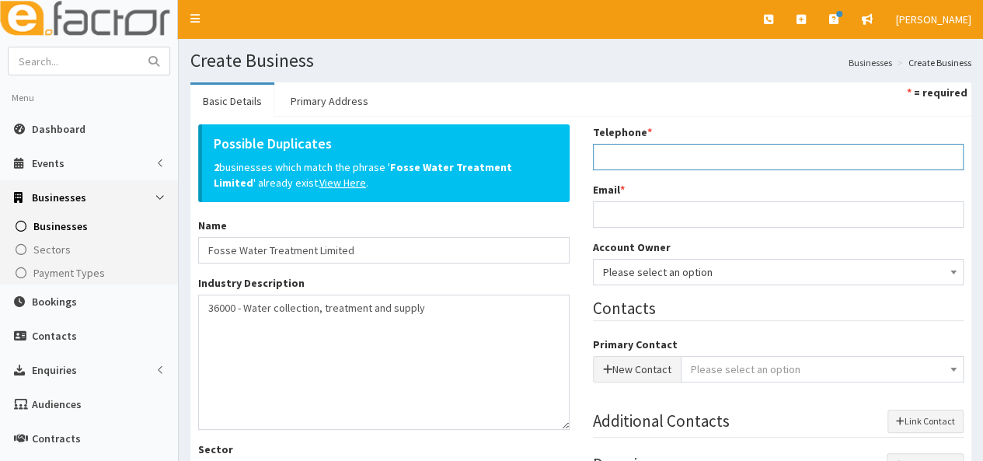
click at [608, 161] on input "Telephone *" at bounding box center [778, 157] width 371 height 26
type input "01472 352966"
click at [614, 218] on input "Email *" at bounding box center [778, 214] width 371 height 26
click at [623, 208] on input "Email *" at bounding box center [778, 214] width 371 height 26
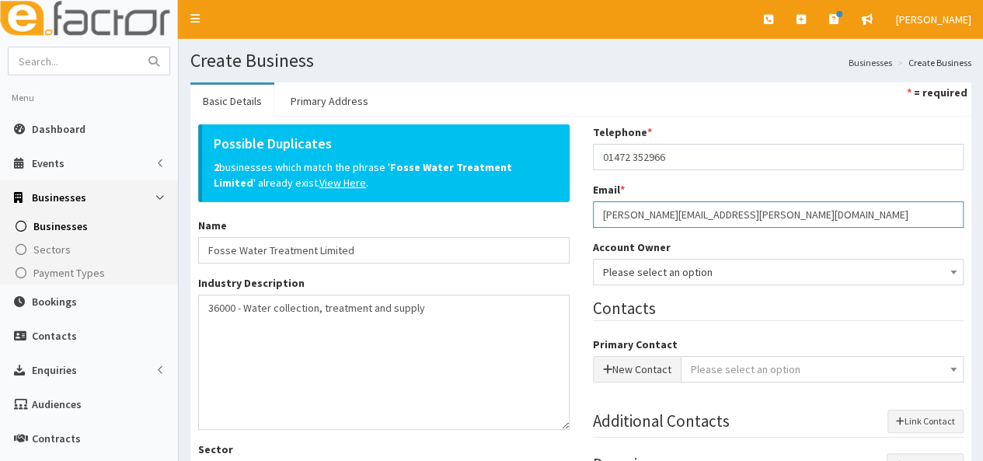
type input "lloyd.todd@fossewater.com"
click at [625, 273] on span "Please select an option" at bounding box center [778, 272] width 351 height 22
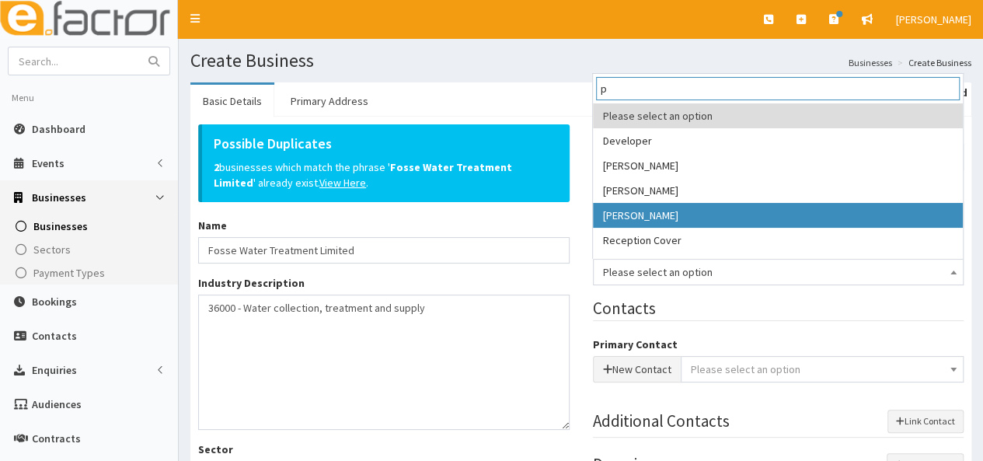
type input "p"
select select "29"
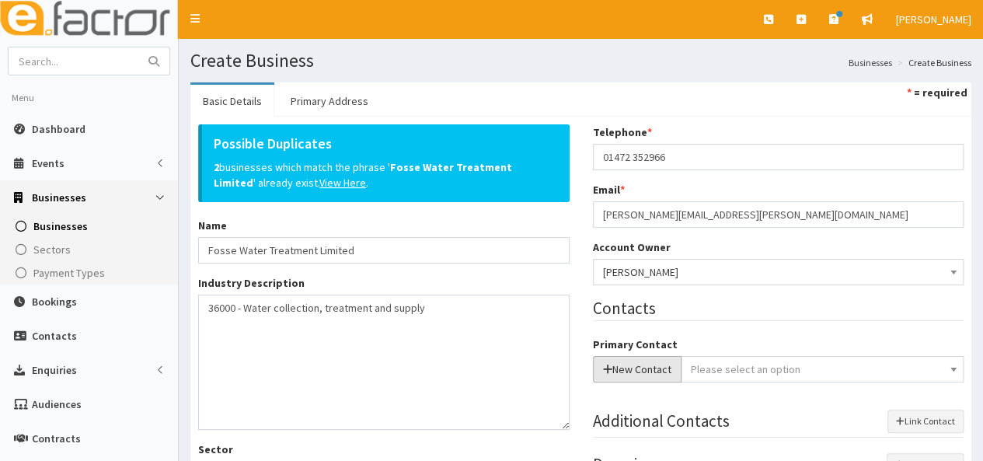
click at [609, 369] on icon "button" at bounding box center [607, 368] width 9 height 11
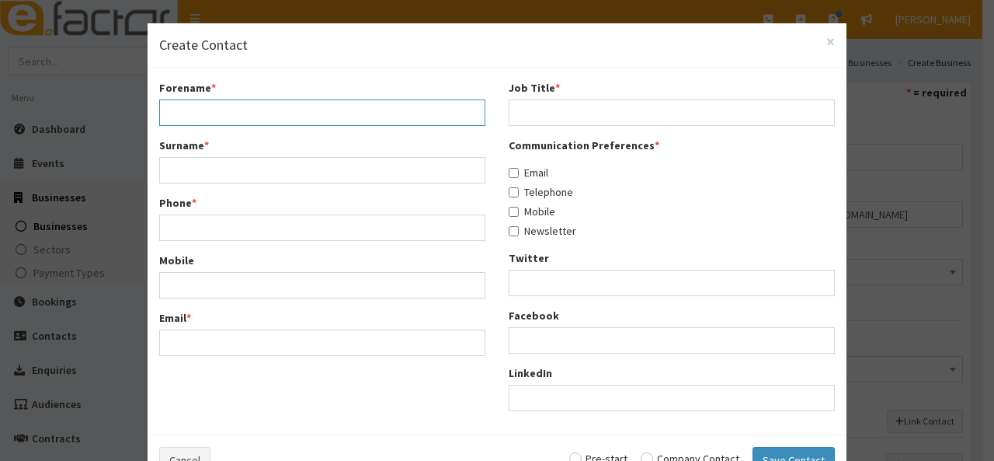
click at [255, 114] on input "Forename *" at bounding box center [322, 112] width 326 height 26
type input "Lloyd"
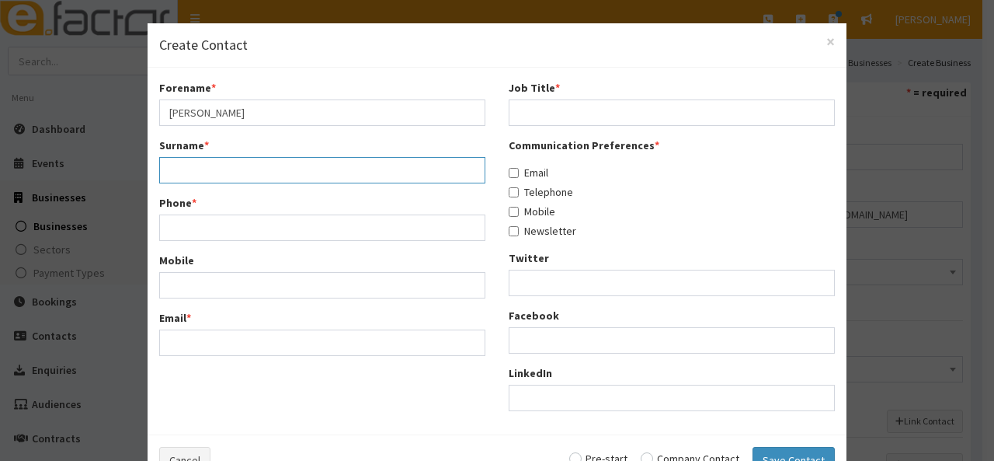
click at [230, 165] on input "Surname *" at bounding box center [322, 170] width 326 height 26
type input "Todd"
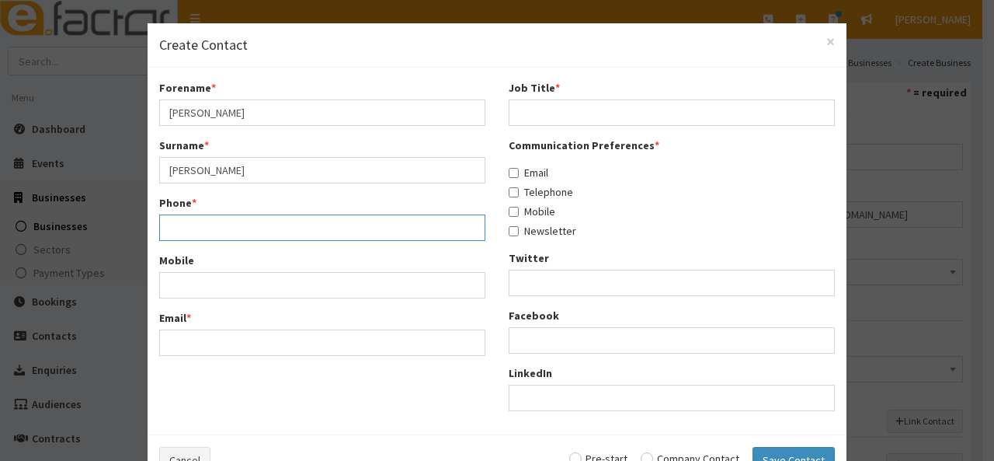
click at [198, 228] on input "Phone *" at bounding box center [322, 227] width 326 height 26
click at [197, 230] on input "0172" at bounding box center [322, 227] width 326 height 26
type input "01472352966"
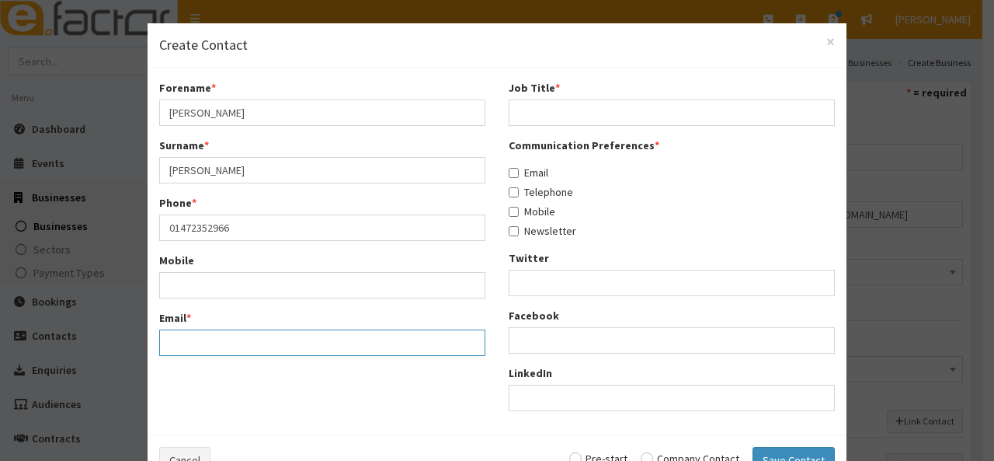
click at [163, 355] on input "Email *" at bounding box center [322, 342] width 326 height 26
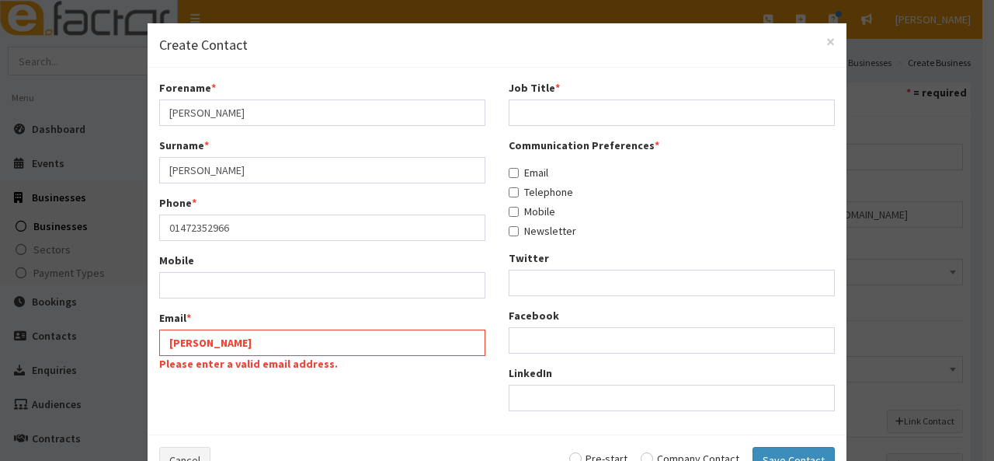
click at [247, 327] on div "Email * lloyd Please enter a valid email address." at bounding box center [322, 342] width 326 height 65
click at [221, 337] on input "lloyd" at bounding box center [322, 342] width 326 height 26
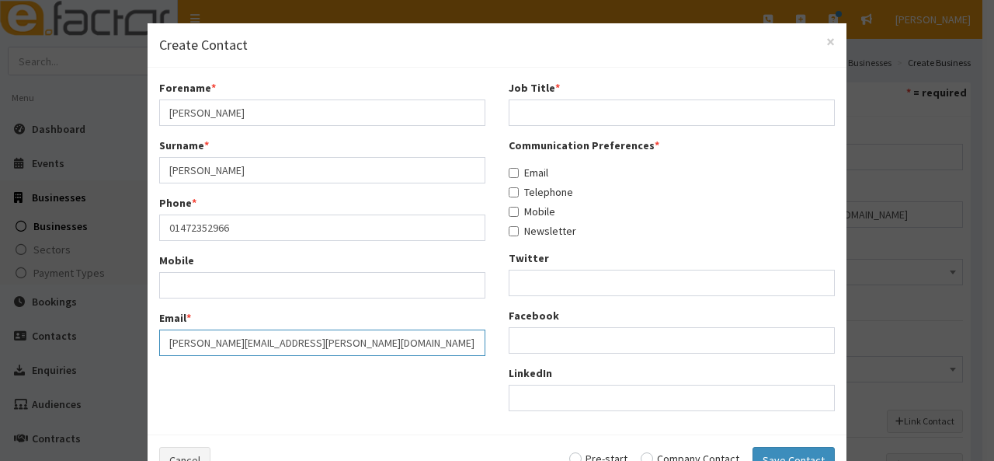
type input "lloyd.todd@fossewater.com"
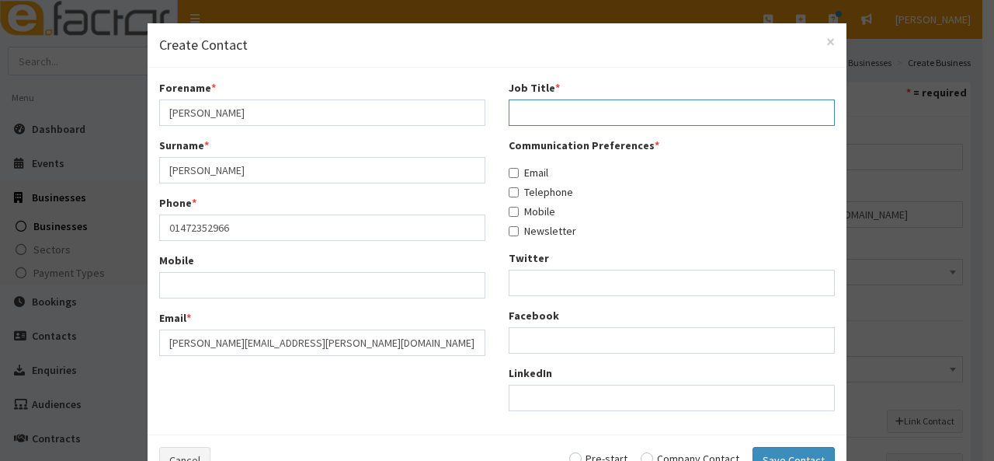
click at [539, 99] on input "Job Title *" at bounding box center [672, 112] width 326 height 26
type input "Not Known"
click at [510, 172] on input "Email" at bounding box center [514, 173] width 10 height 10
checkbox input "true"
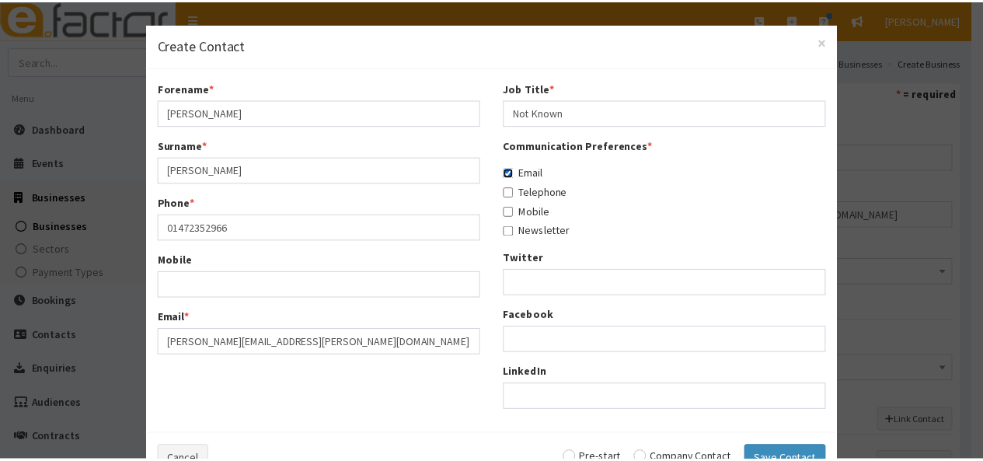
scroll to position [46, 0]
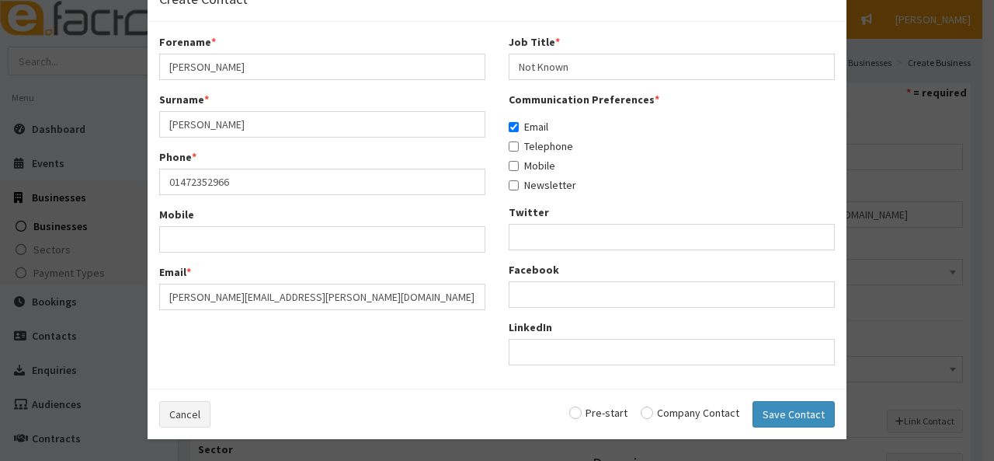
click at [645, 408] on input "radio" at bounding box center [690, 412] width 99 height 11
radio input "true"
click at [789, 409] on button "Save Contact" at bounding box center [794, 414] width 82 height 26
checkbox input "false"
radio input "false"
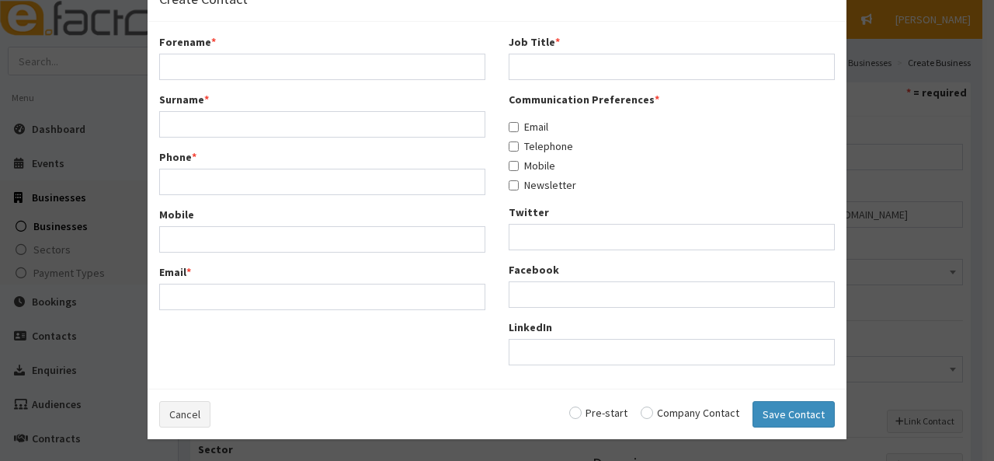
select select "5234"
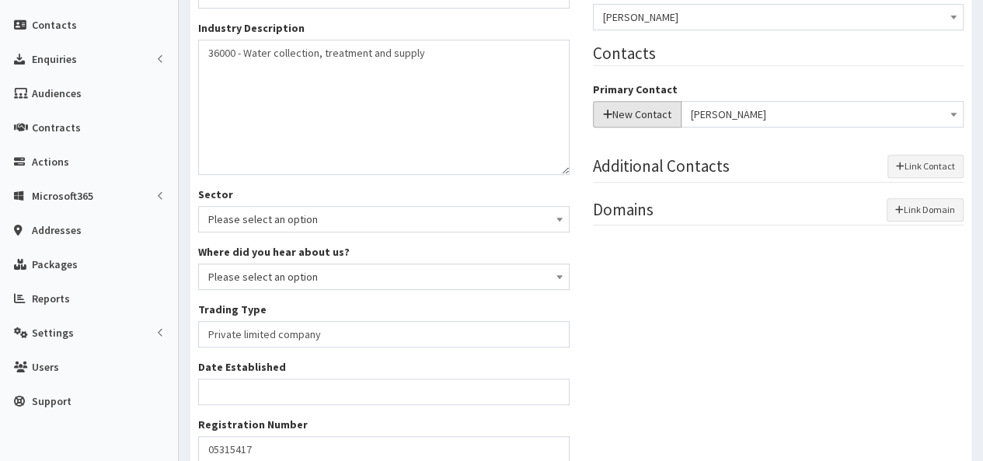
scroll to position [0, 0]
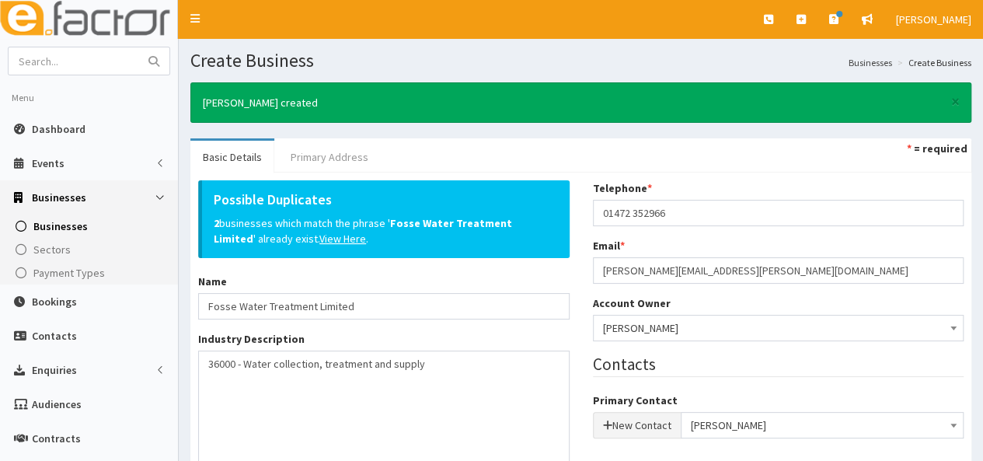
click at [328, 156] on link "Primary Address" at bounding box center [329, 157] width 103 height 33
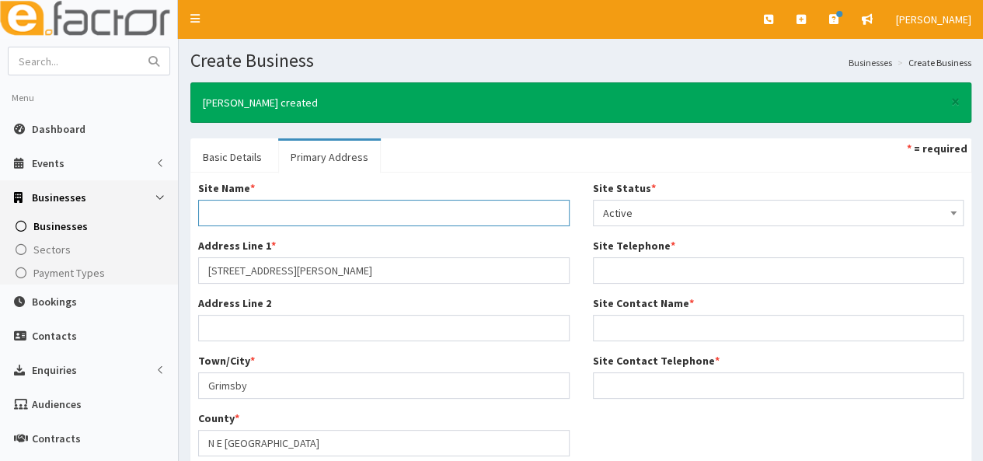
click at [266, 210] on input "Site Name *" at bounding box center [383, 213] width 371 height 26
type input "Business Address"
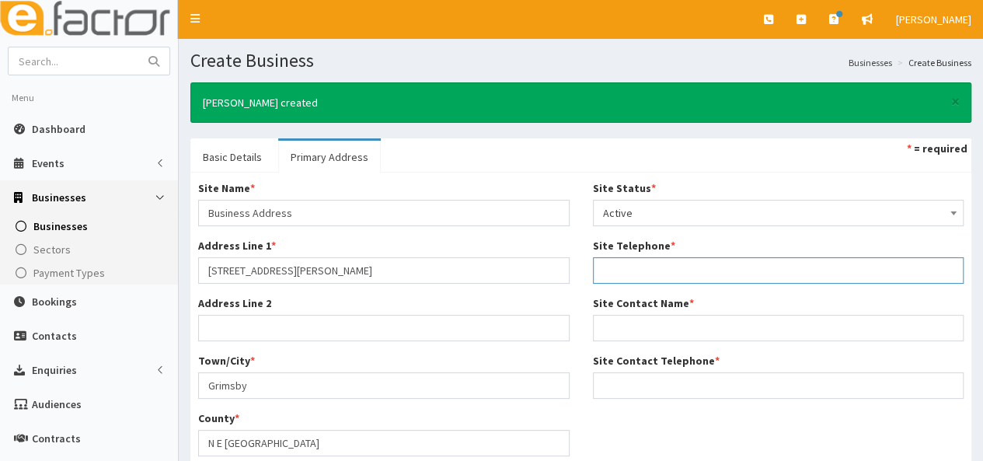
click at [629, 272] on input "Site Telephone *" at bounding box center [778, 270] width 371 height 26
click at [609, 268] on input "Site Telephone *" at bounding box center [778, 270] width 371 height 26
type input "01472 352966"
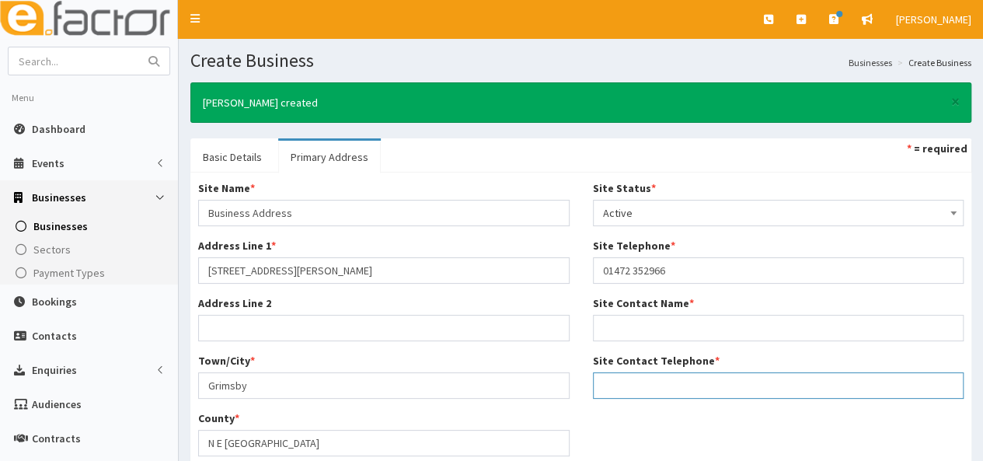
click at [602, 391] on input "Site Contact Telephone *" at bounding box center [778, 385] width 371 height 26
type input "01472 352966"
drag, startPoint x: 614, startPoint y: 312, endPoint x: 610, endPoint y: 325, distance: 13.0
click at [610, 320] on div "Site Contact Name *" at bounding box center [778, 318] width 371 height 46
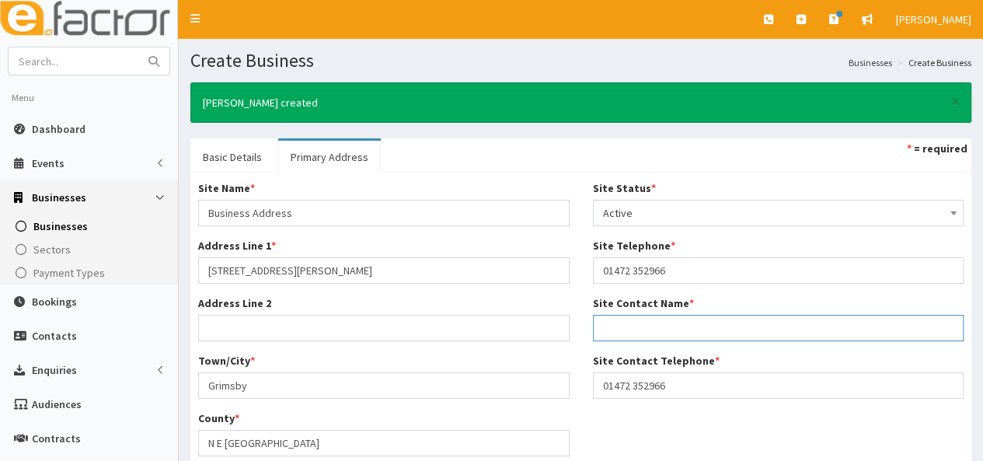
click at [610, 325] on input "Site Contact Name *" at bounding box center [778, 328] width 371 height 26
click at [648, 325] on input "Lloyd" at bounding box center [778, 328] width 371 height 26
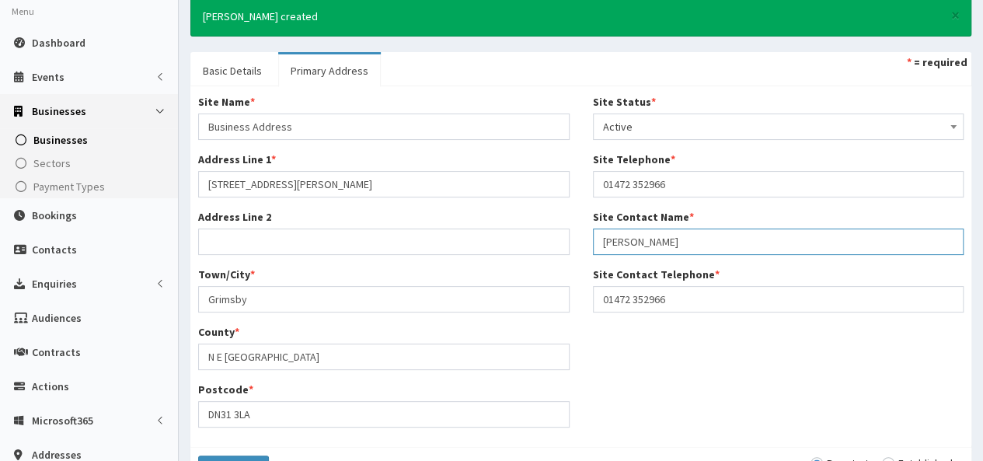
scroll to position [298, 0]
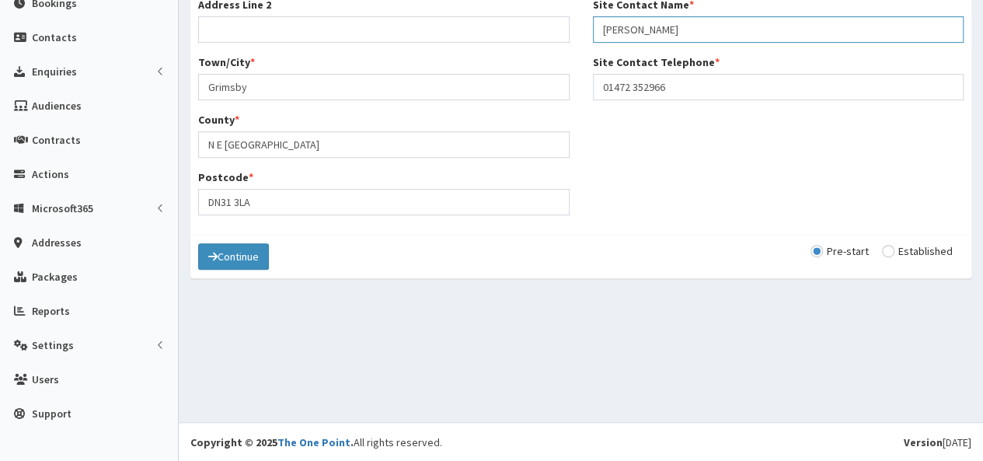
type input "Lloyd Todd"
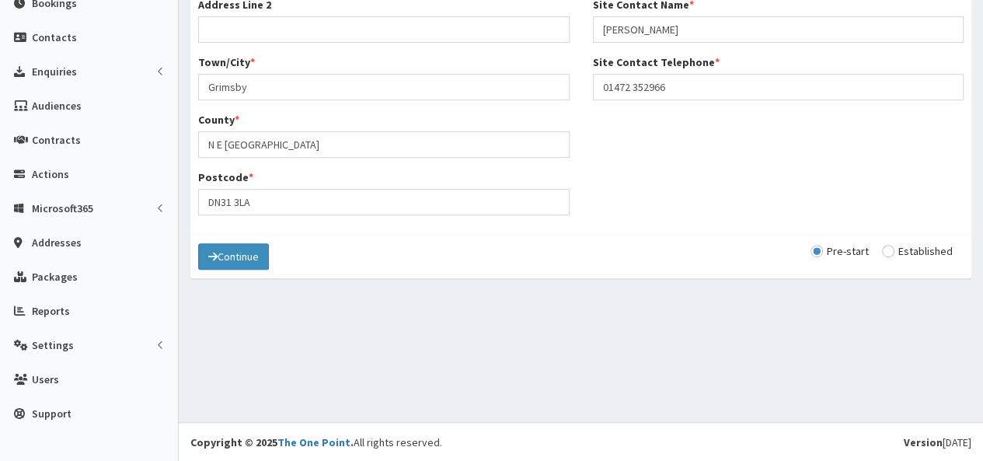
click at [891, 240] on div "Continue Pre-start Established" at bounding box center [580, 256] width 781 height 43
click at [889, 251] on input "radio" at bounding box center [917, 250] width 71 height 11
radio input "true"
click at [235, 251] on button "Continue" at bounding box center [233, 256] width 71 height 26
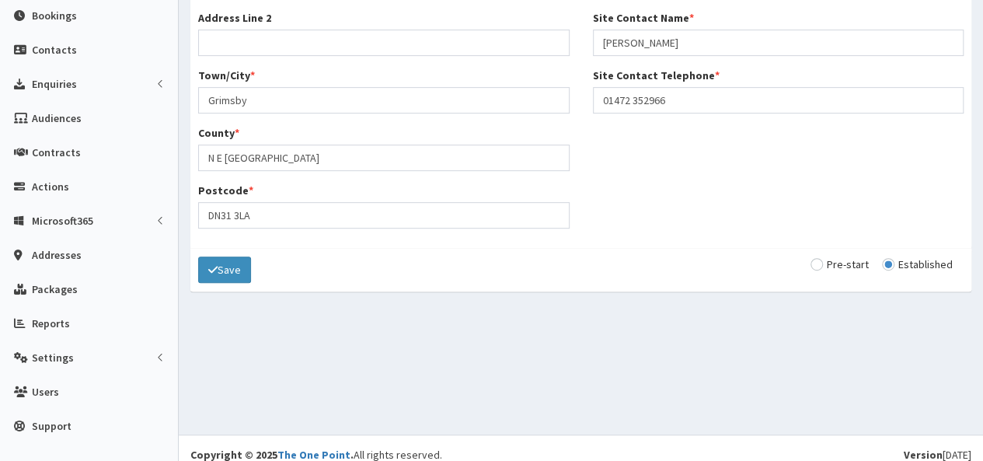
scroll to position [300, 0]
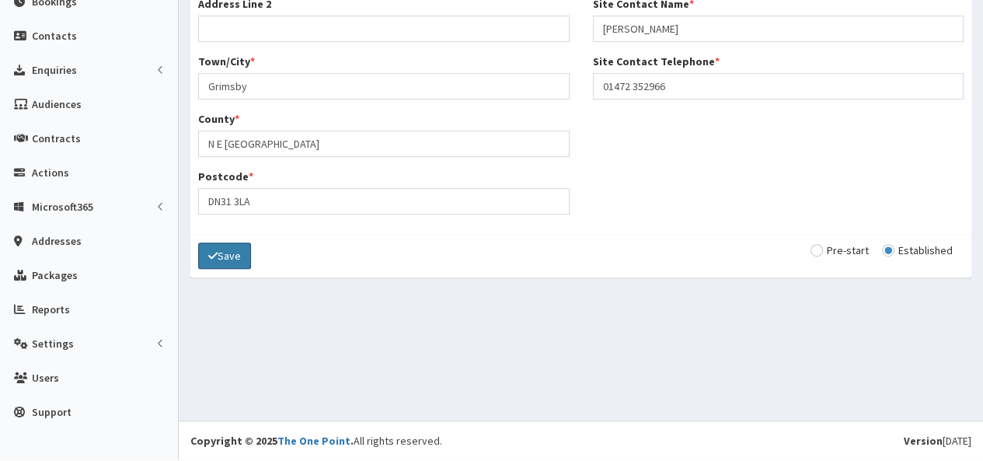
click at [225, 246] on button "Save" at bounding box center [224, 255] width 53 height 26
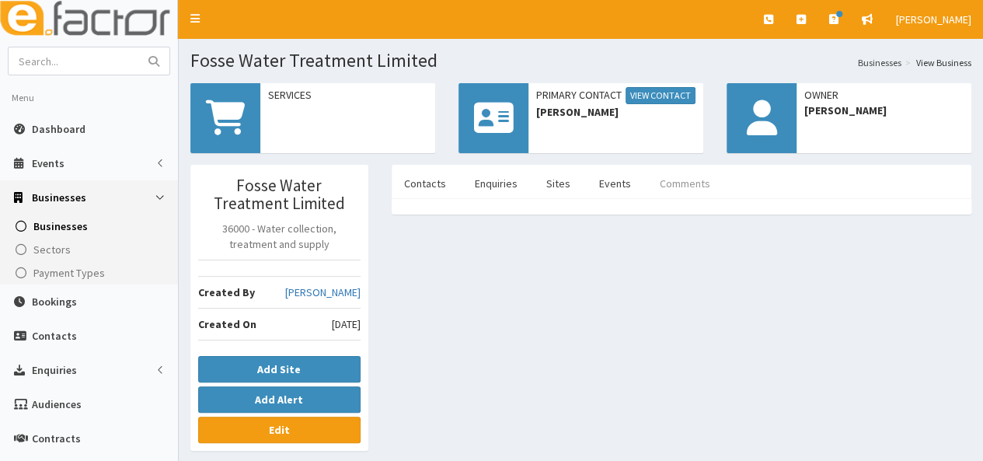
click at [688, 178] on link "Comments" at bounding box center [684, 183] width 75 height 33
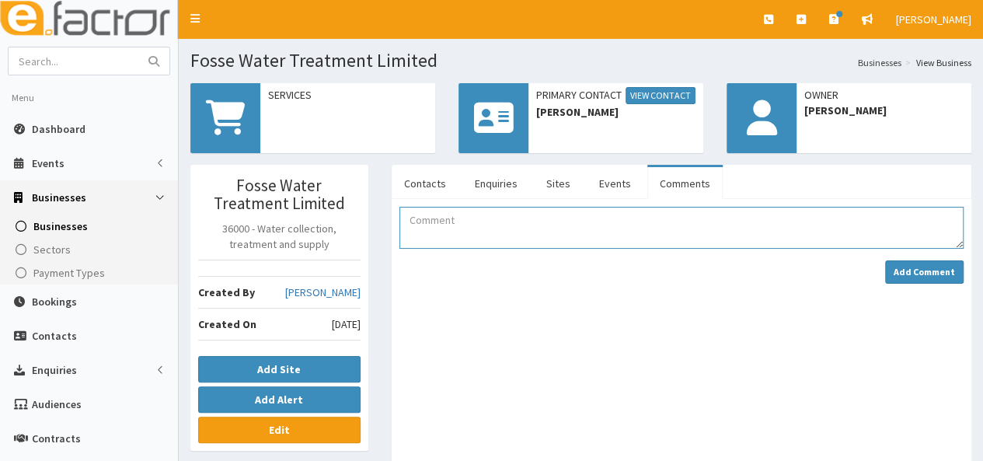
click at [435, 223] on textarea "Comment" at bounding box center [681, 228] width 564 height 42
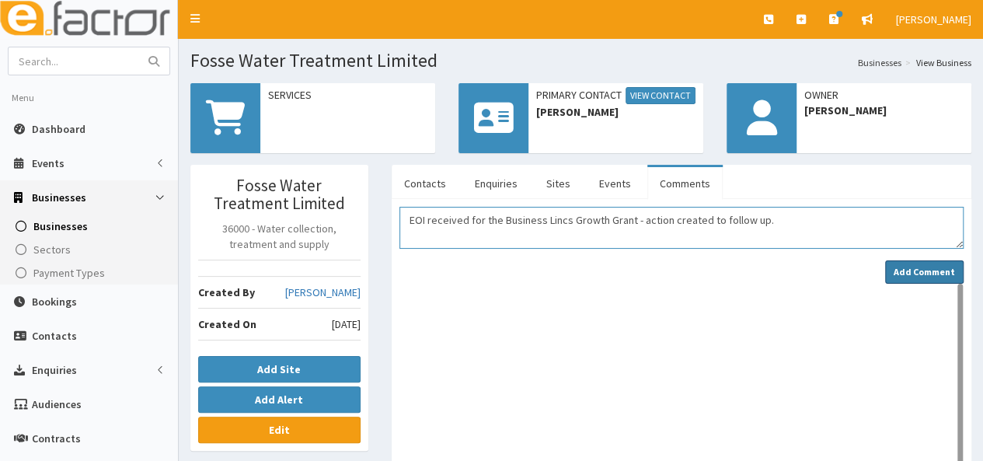
type textarea "EOI received for the Business Lincs Growth Grant - action created to follow up."
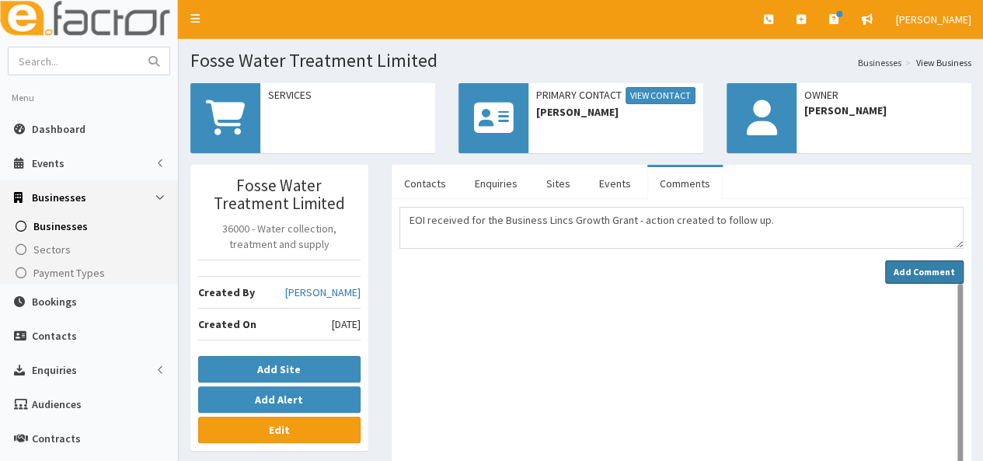
click at [925, 279] on button "Add Comment" at bounding box center [924, 271] width 78 height 23
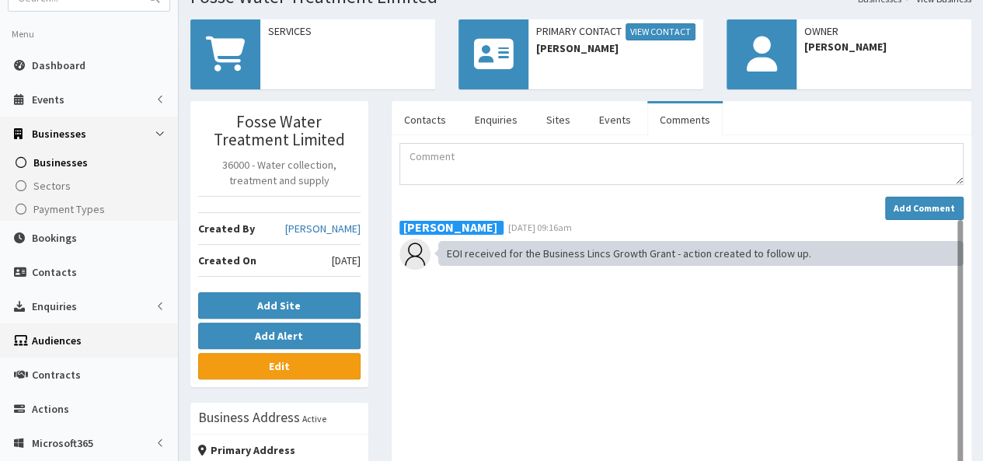
scroll to position [155, 0]
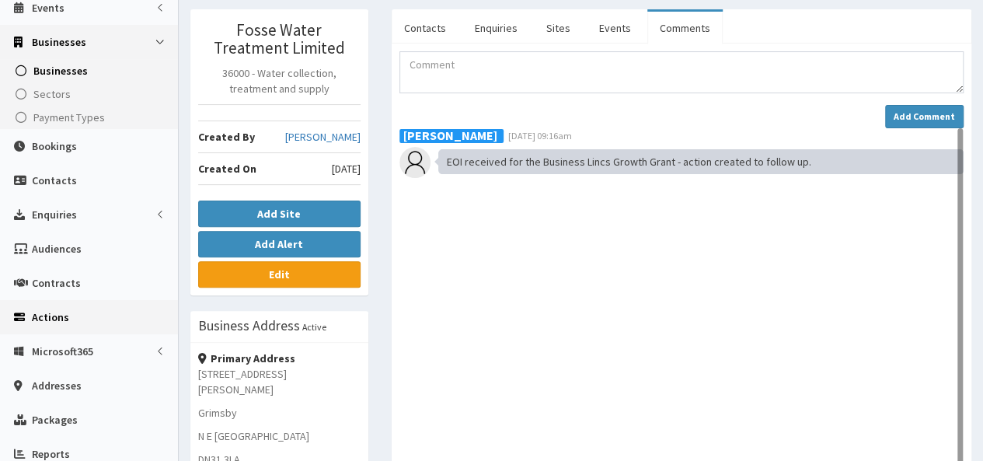
click at [51, 311] on span "Actions" at bounding box center [50, 317] width 37 height 14
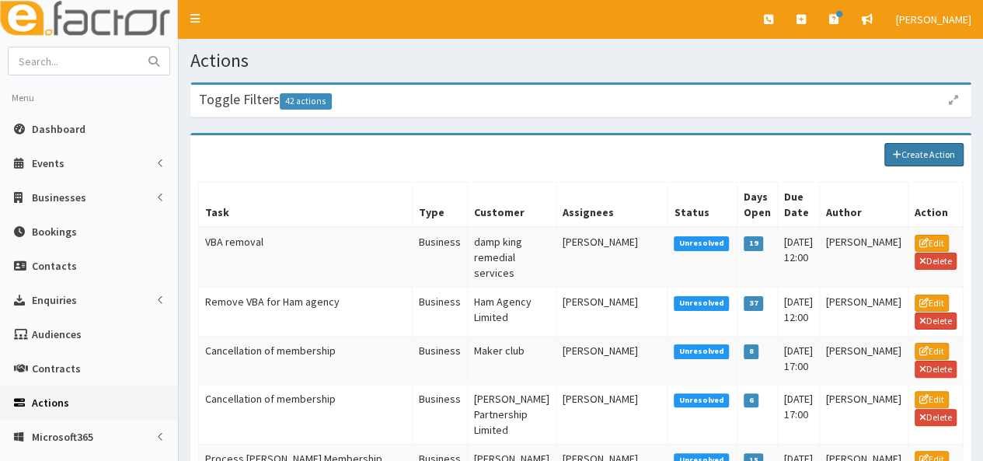
click at [912, 156] on link "Create Action" at bounding box center [923, 154] width 79 height 23
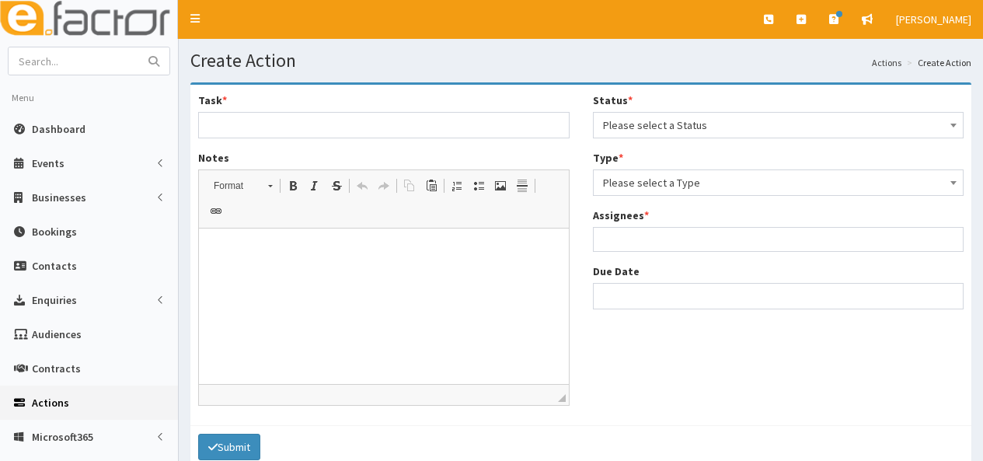
select select
click at [285, 123] on input "Task *" at bounding box center [383, 125] width 371 height 26
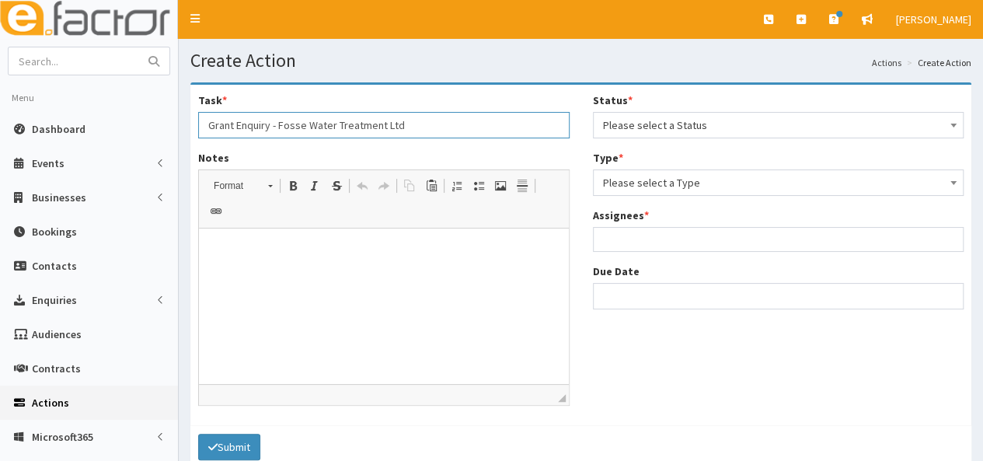
type input "Grant Enquiry - Fosse Water Treatment Ltd"
click at [264, 274] on html at bounding box center [384, 251] width 370 height 47
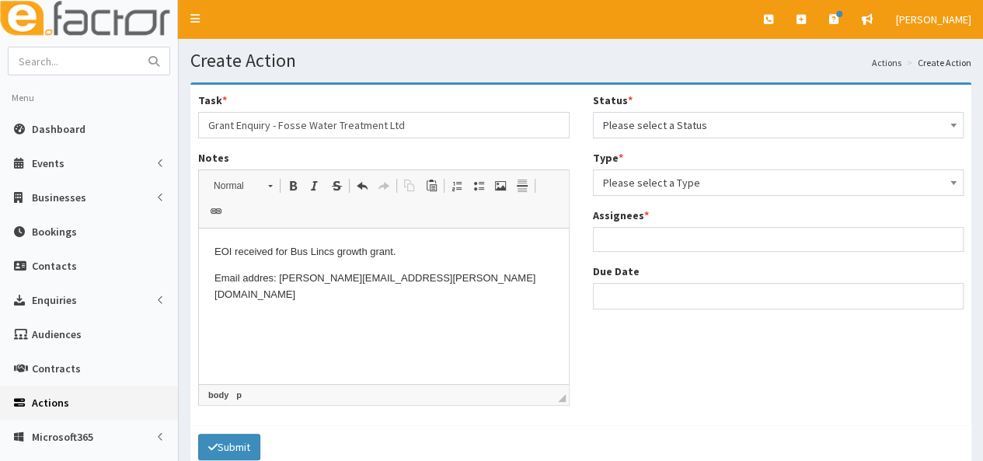
click at [642, 122] on span "Please select a Status" at bounding box center [778, 125] width 351 height 22
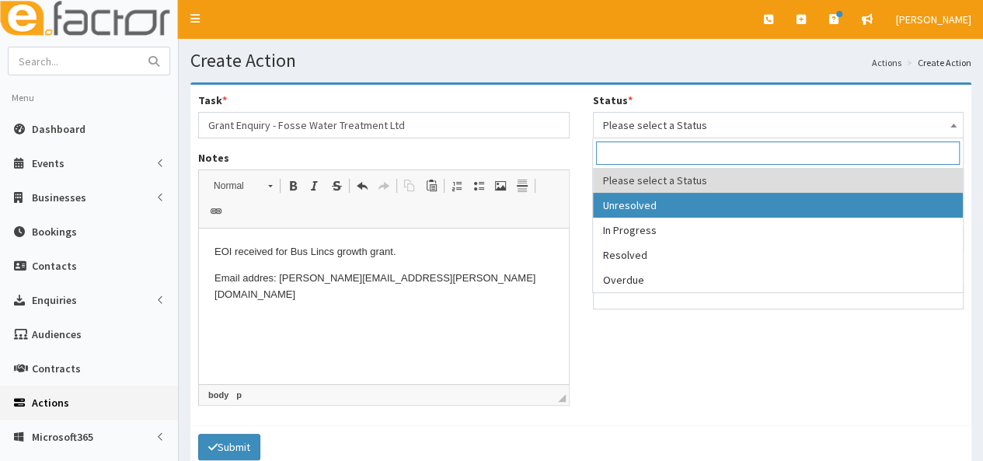
select select "1"
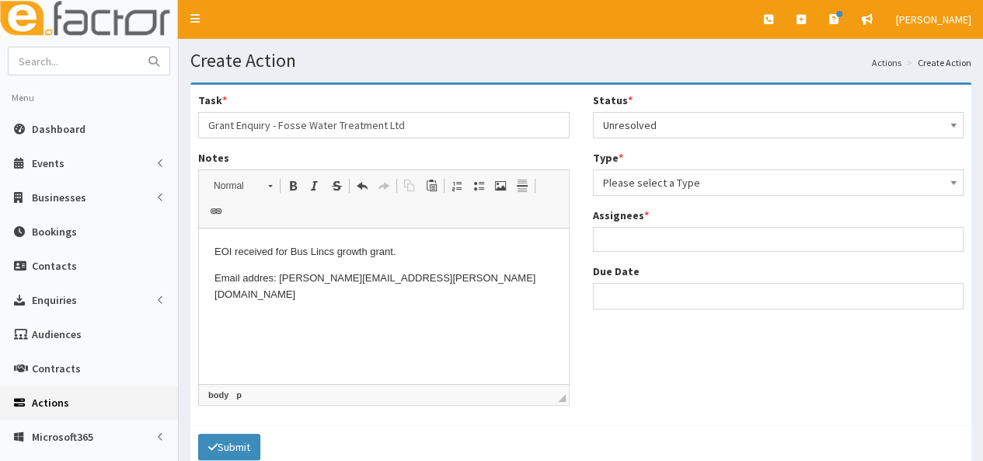
click at [632, 178] on span "Please select a Type" at bounding box center [778, 183] width 351 height 22
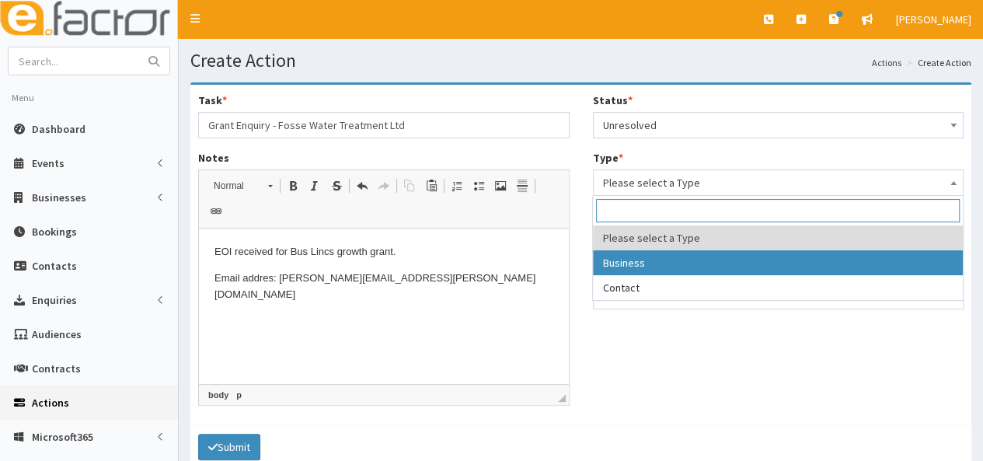
select select "business"
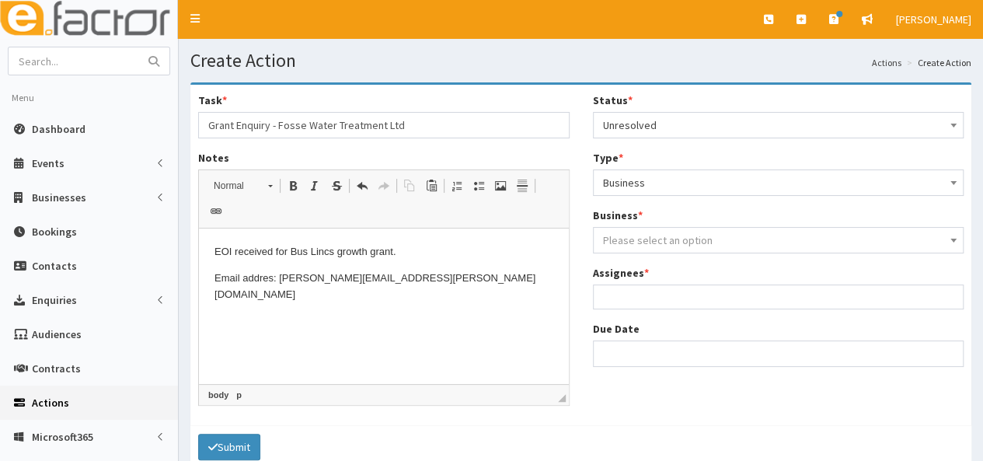
click at [646, 237] on span "Please select an option" at bounding box center [658, 240] width 110 height 14
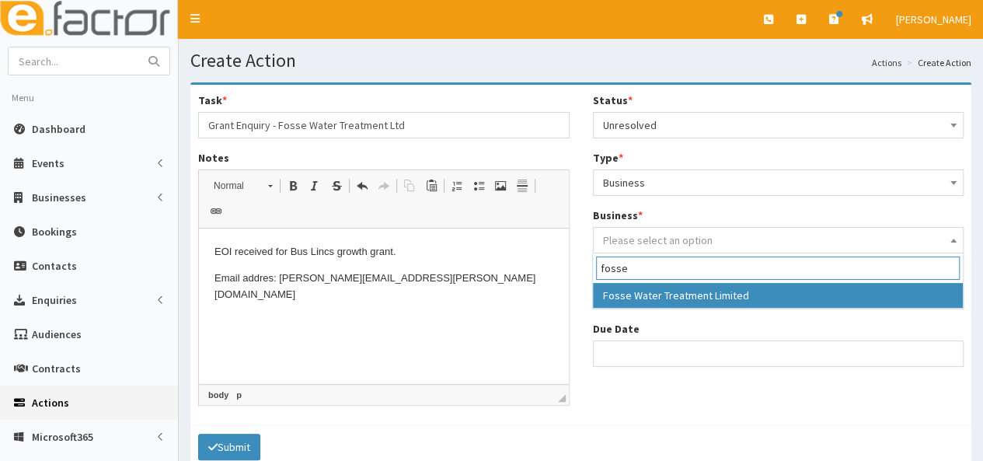
type input "fosse"
select select "4173"
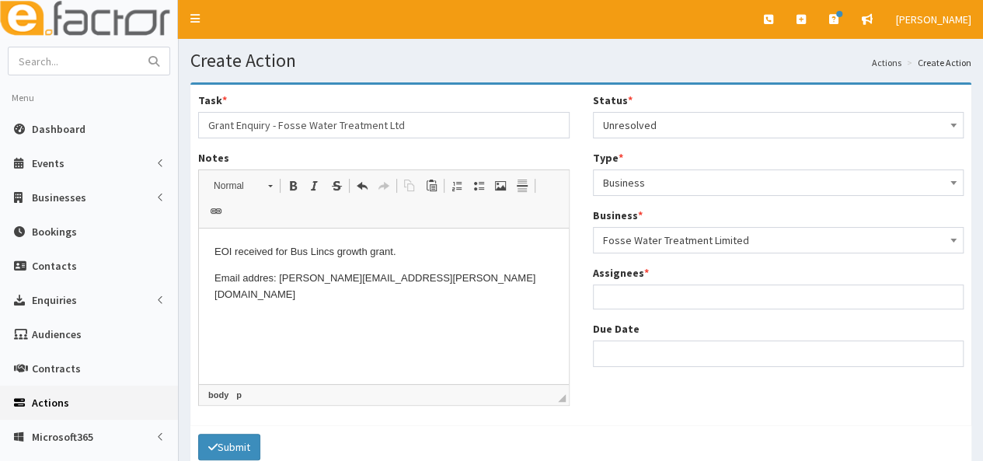
click at [631, 309] on div "Status * Please select a Status Unresolved In Progress Resolved Overdue Unresol…" at bounding box center [778, 235] width 395 height 286
click at [631, 298] on ul at bounding box center [778, 294] width 370 height 19
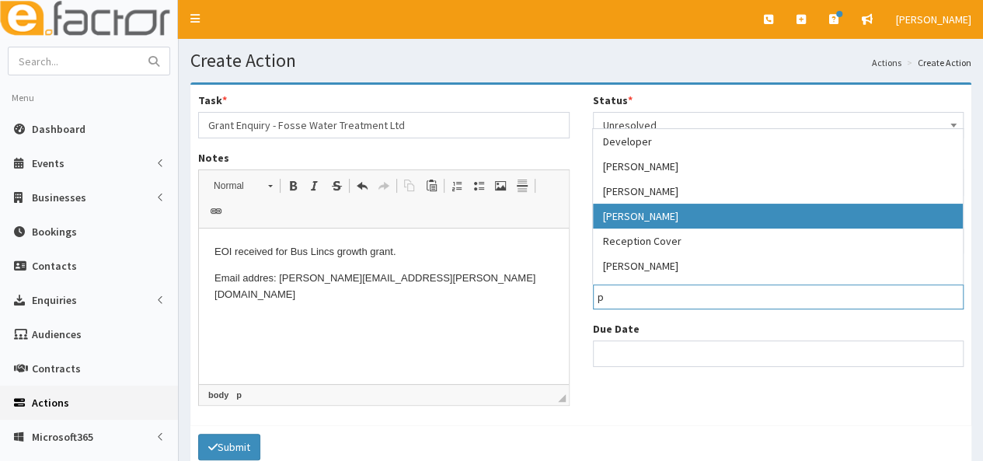
type input "p"
select select "29"
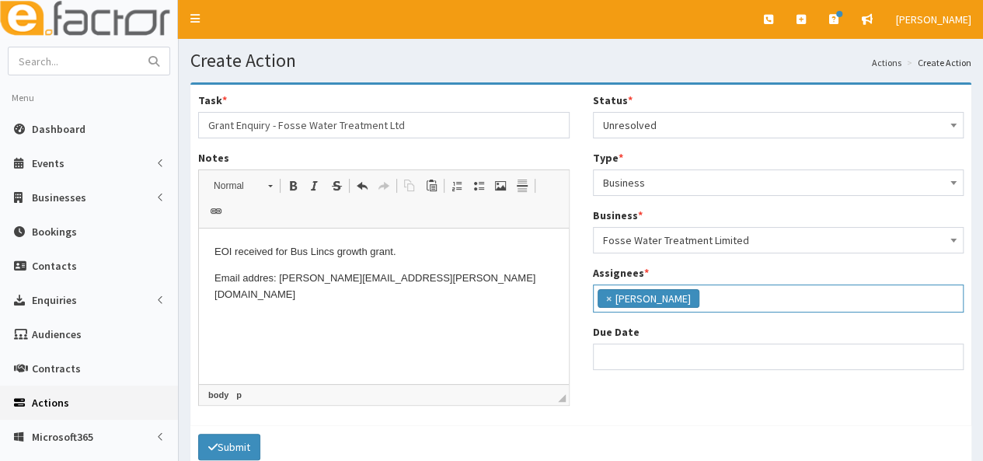
scroll to position [133, 0]
click at [628, 359] on input "Due Date" at bounding box center [778, 356] width 371 height 26
select select "12"
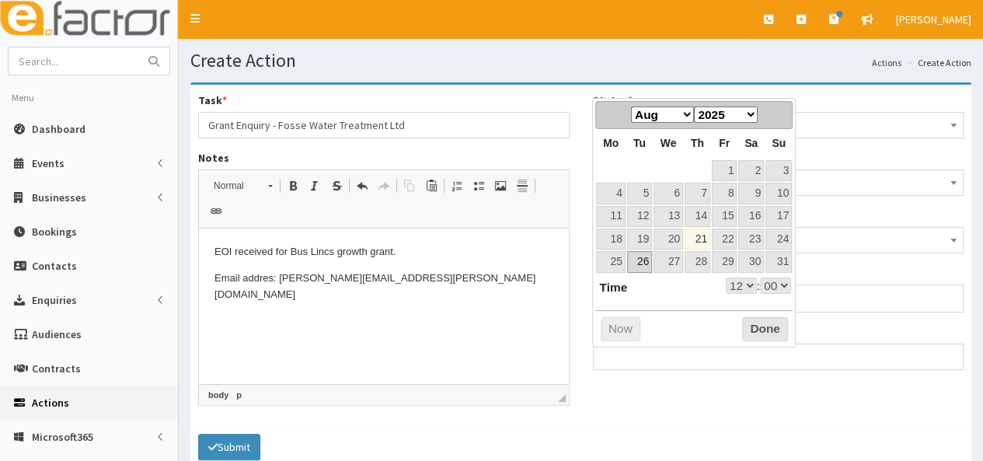
click at [649, 259] on link "26" at bounding box center [639, 261] width 25 height 21
type input "[DATE] 12:00"
select select "12"
click at [760, 318] on button "Done" at bounding box center [765, 329] width 46 height 25
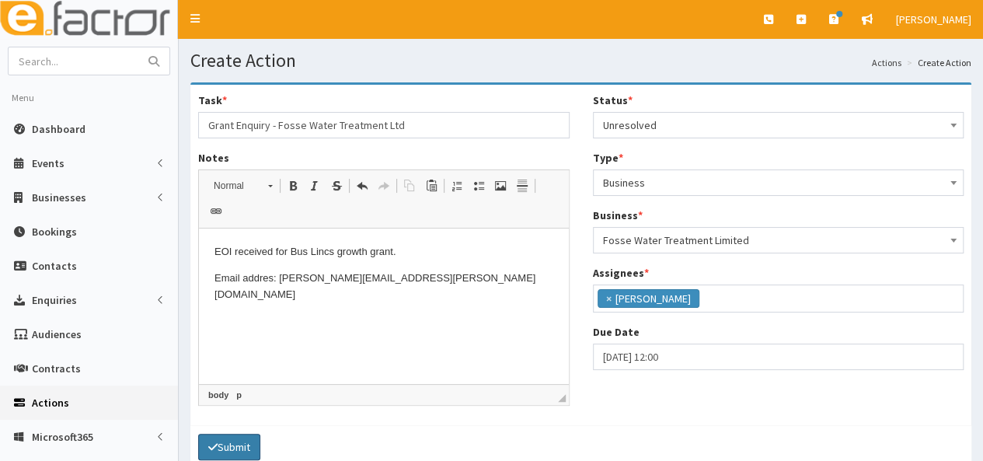
click at [221, 433] on button "Submit" at bounding box center [229, 446] width 62 height 26
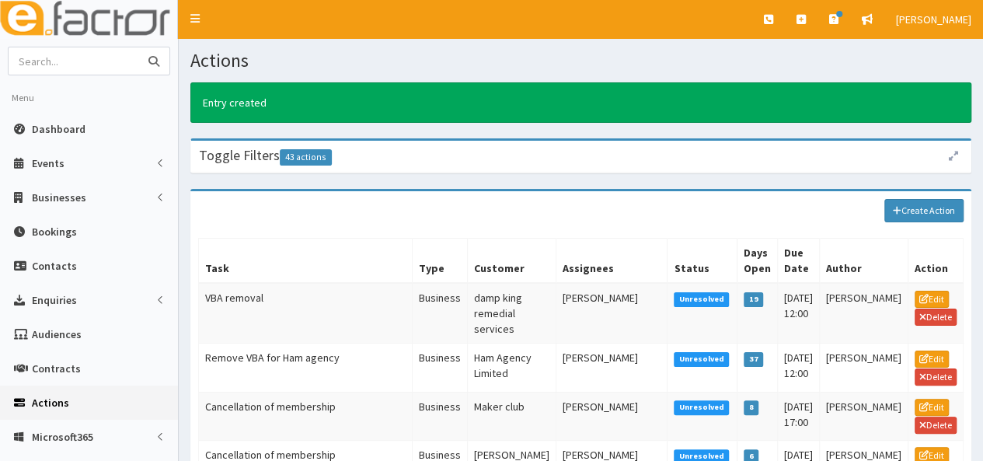
click at [51, 68] on input "text" at bounding box center [74, 60] width 130 height 27
type input "F1"
click at [138, 47] on button "submit" at bounding box center [153, 60] width 31 height 27
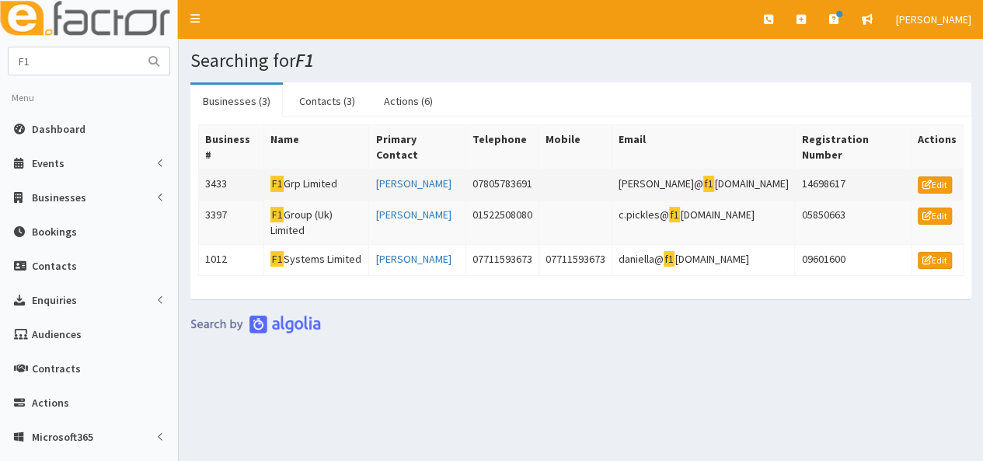
click at [296, 169] on td "F1 Grp Limited" at bounding box center [316, 184] width 105 height 31
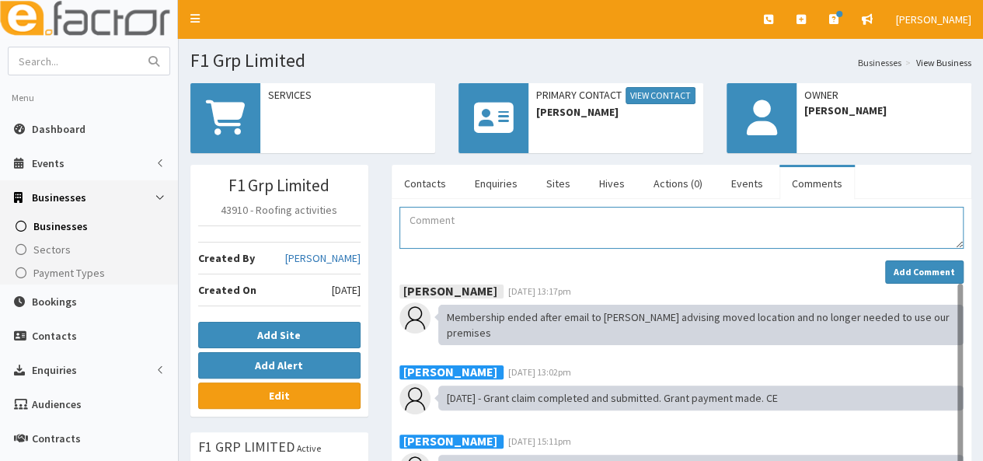
click at [435, 229] on textarea "Comment" at bounding box center [681, 228] width 564 height 42
type textarea "EOI received for the Business Lincs growth grant. Action created for follow up."
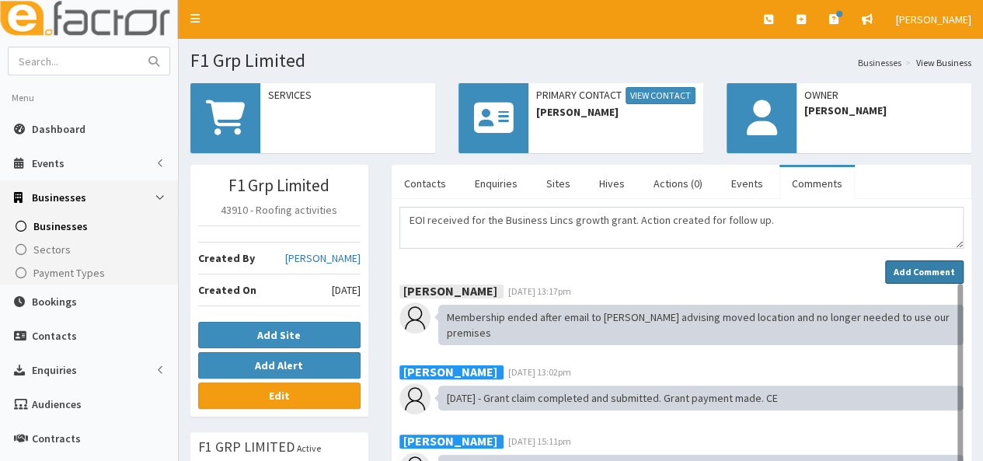
click at [938, 266] on strong "Add Comment" at bounding box center [923, 272] width 61 height 12
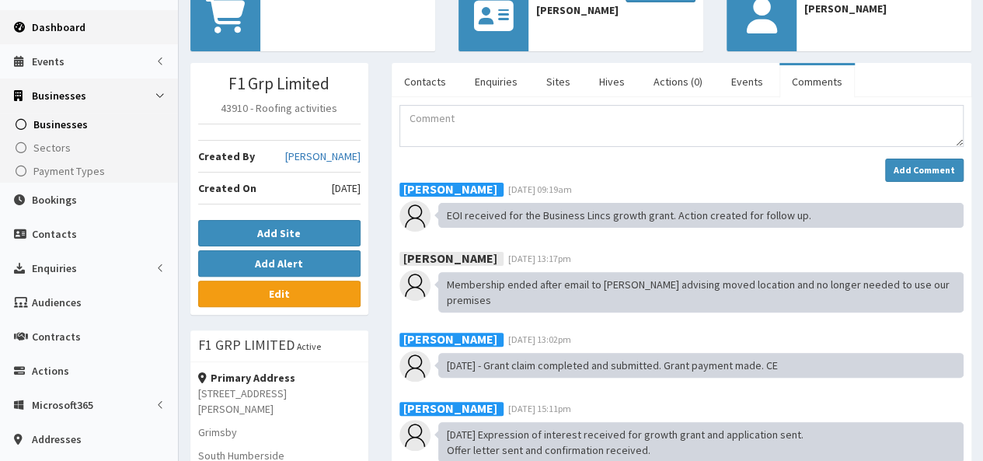
scroll to position [78, 0]
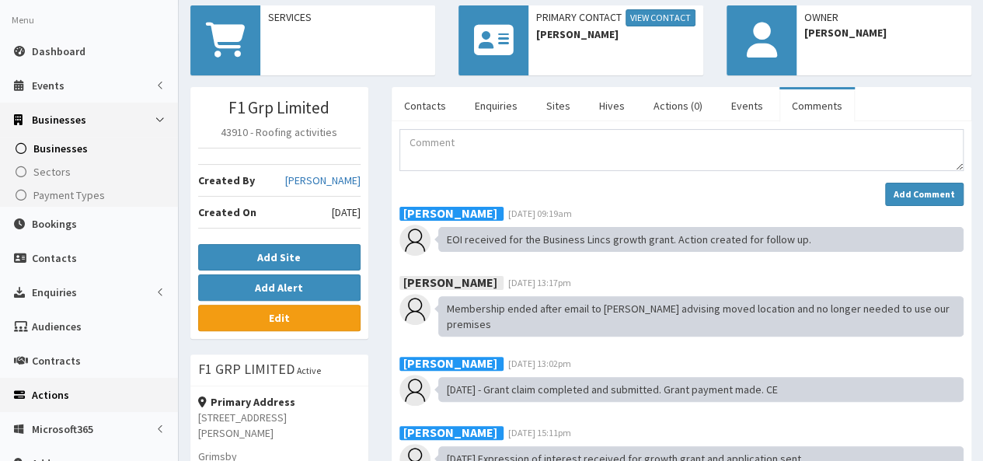
click at [48, 392] on span "Actions" at bounding box center [50, 395] width 37 height 14
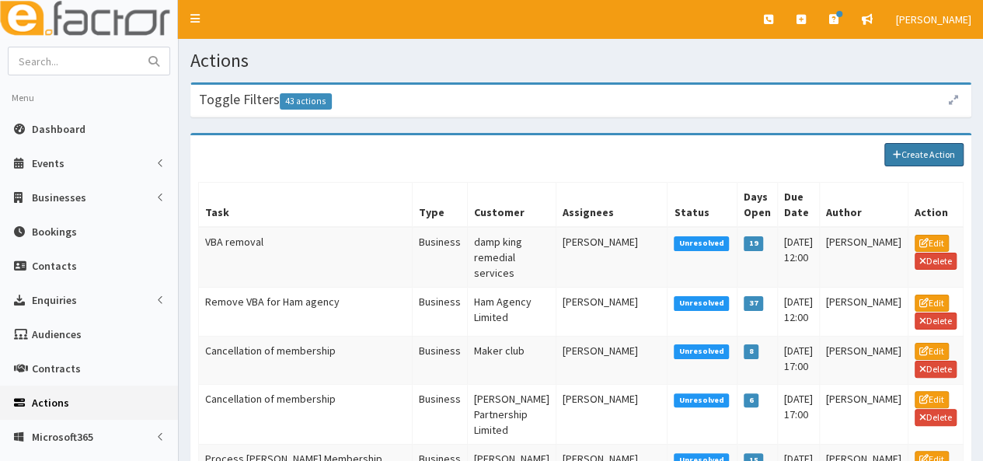
click at [918, 147] on link "Create Action" at bounding box center [923, 154] width 79 height 23
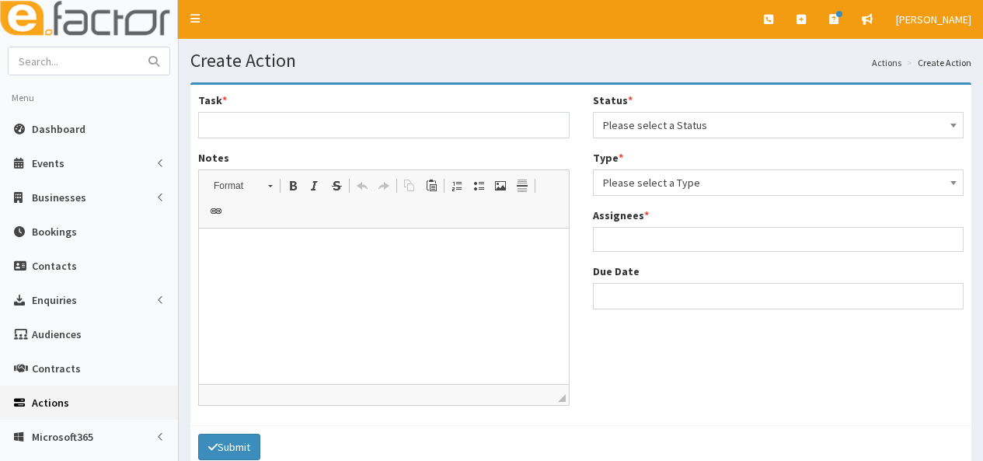
select select
click at [399, 128] on input "Task *" at bounding box center [383, 125] width 371 height 26
type input "Grant Enquiry - F1 GRP"
click at [226, 256] on p at bounding box center [383, 252] width 339 height 16
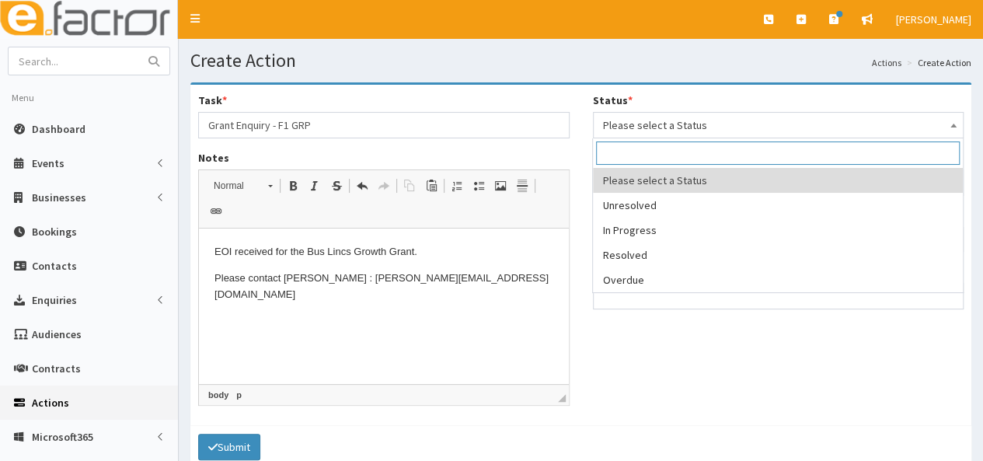
click at [681, 128] on span "Please select a Status" at bounding box center [778, 125] width 351 height 22
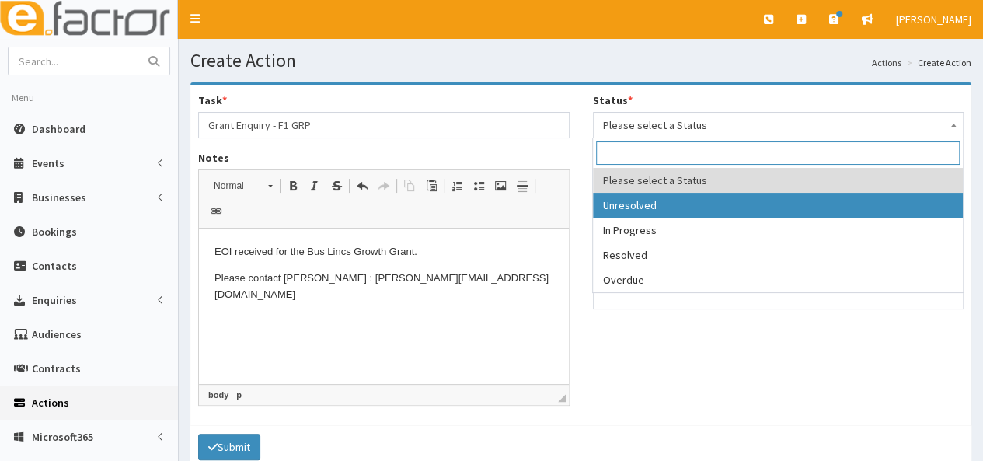
select select "1"
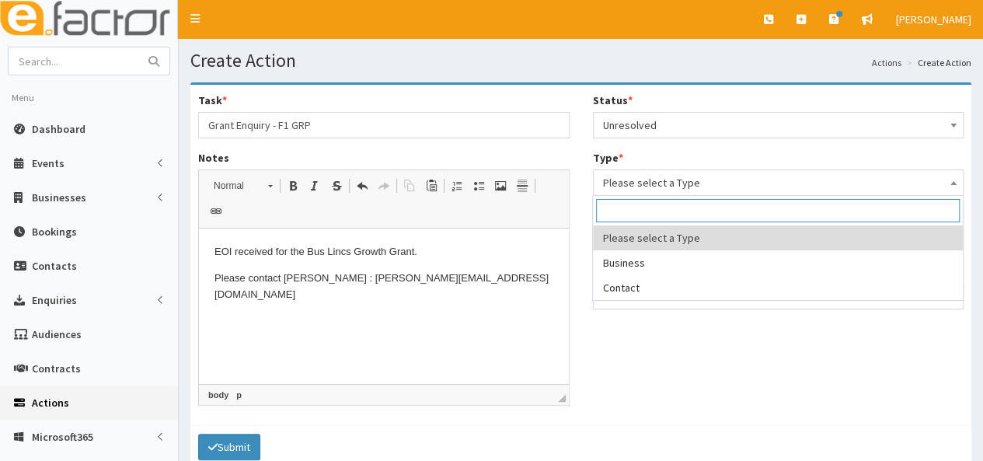
click at [658, 183] on span "Please select a Type" at bounding box center [778, 183] width 351 height 22
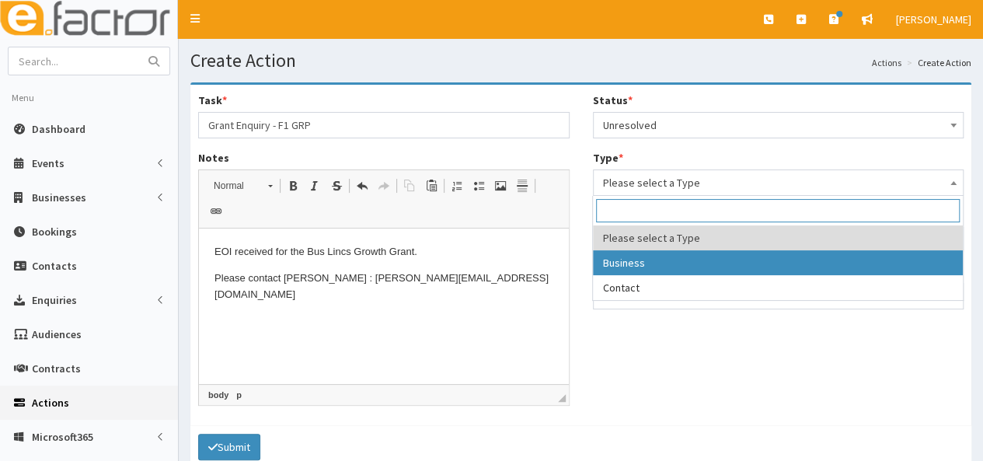
select select "business"
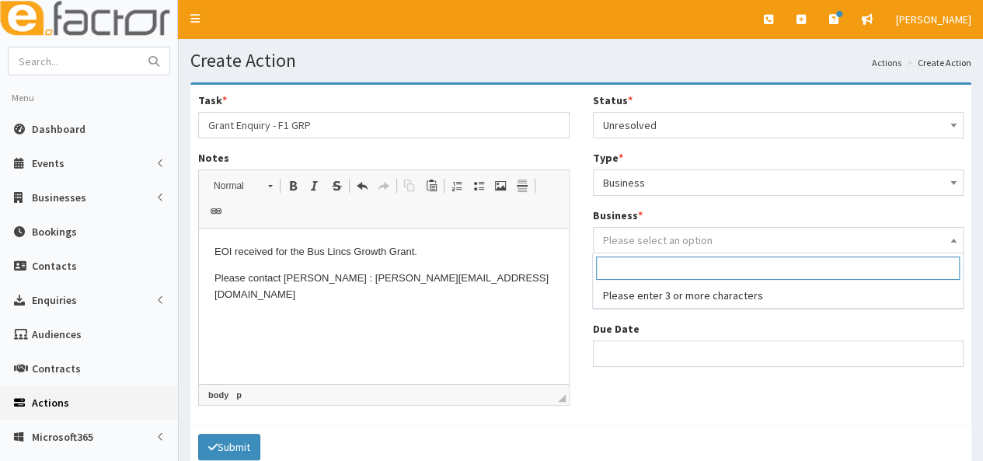
click at [665, 240] on span "Please select an option" at bounding box center [658, 240] width 110 height 14
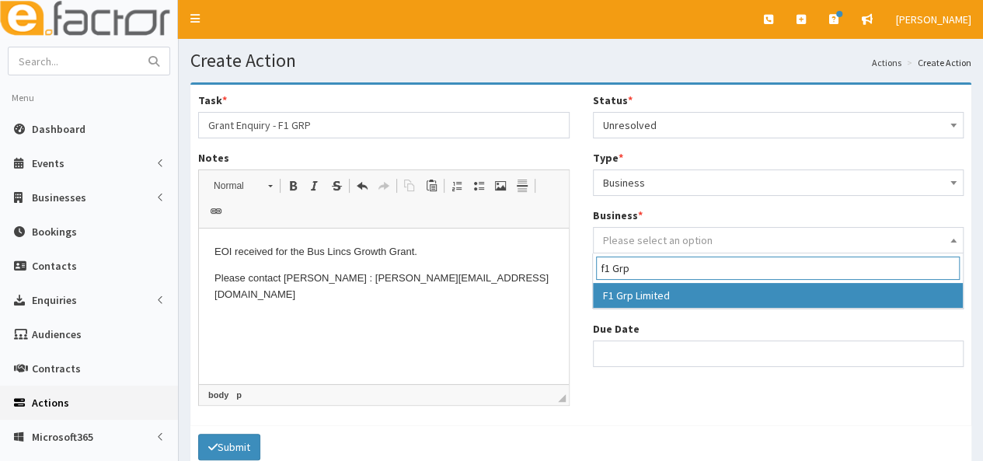
type input "f1 Grp"
select select "3433"
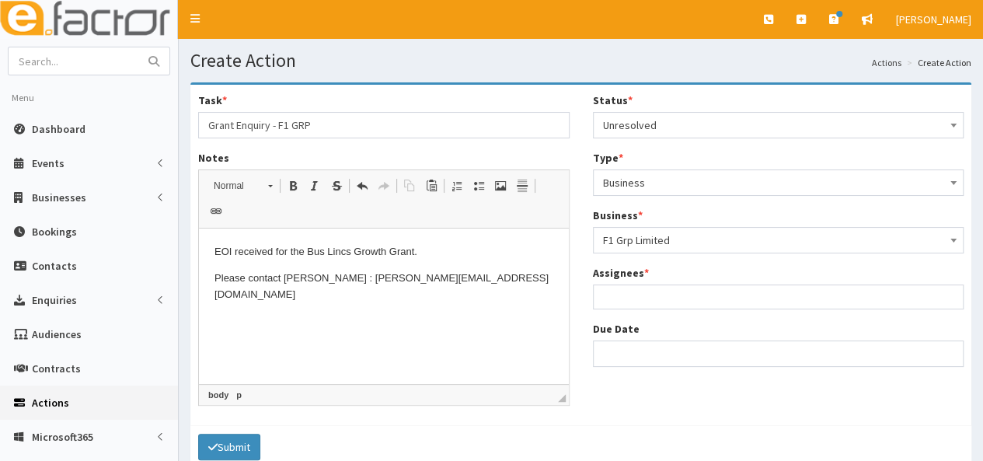
click at [652, 294] on ul at bounding box center [778, 294] width 370 height 19
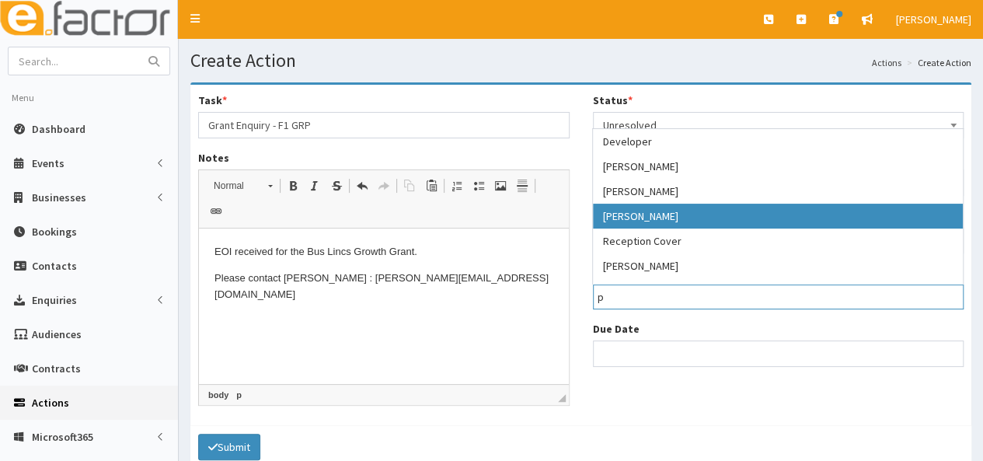
type input "p"
select select "29"
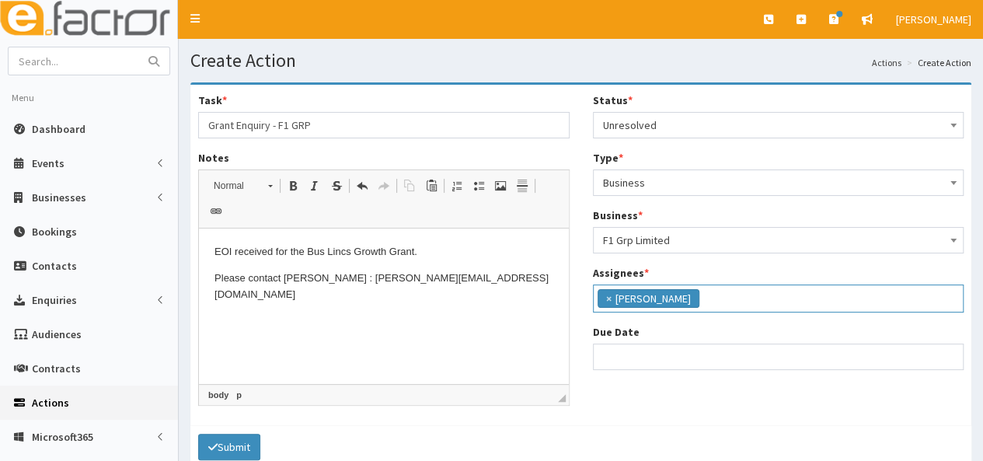
scroll to position [133, 0]
select select "12"
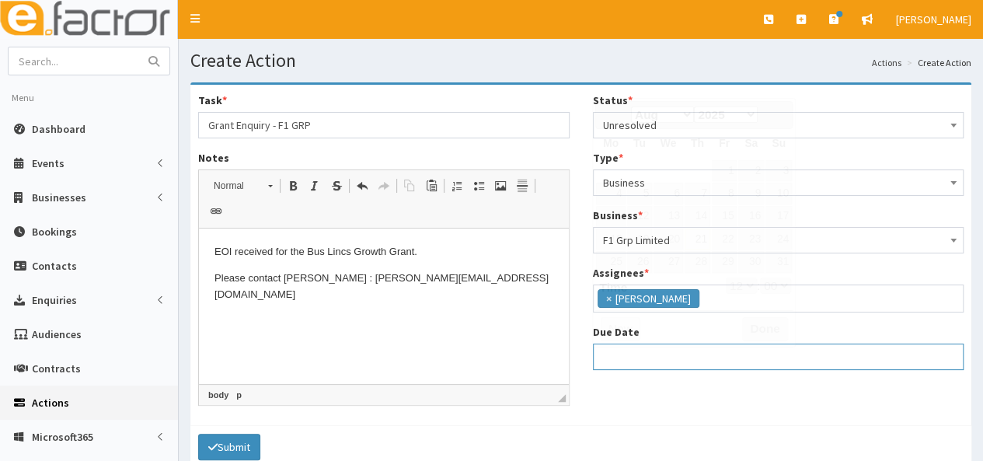
click at [632, 354] on input "Due Date" at bounding box center [778, 356] width 371 height 26
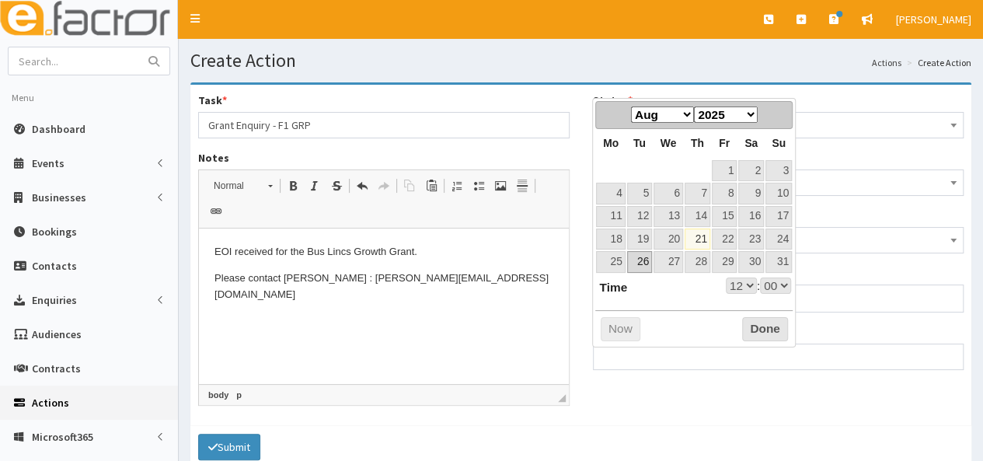
click at [638, 262] on link "26" at bounding box center [639, 261] width 25 height 21
type input "26-08-2025 12:00"
select select "12"
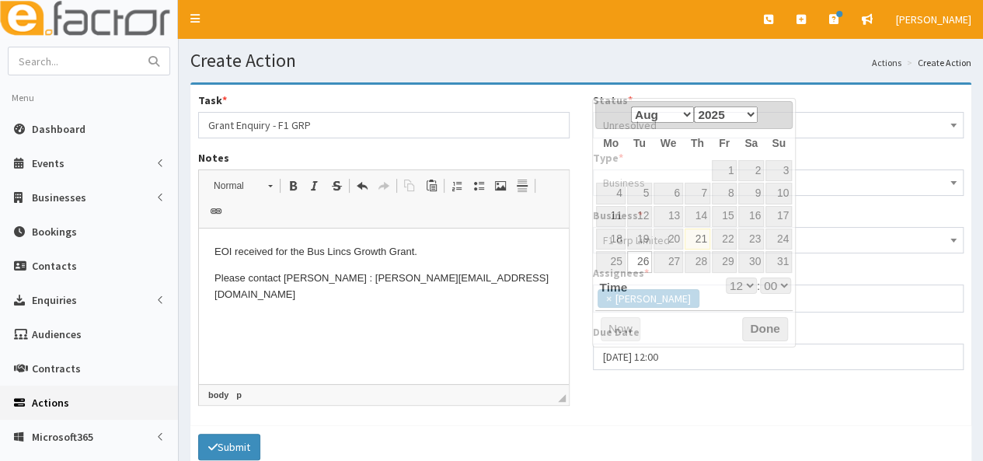
drag, startPoint x: 514, startPoint y: 397, endPoint x: 169, endPoint y: 433, distance: 346.7
click at [512, 397] on div "Task * Grant Enquiry - F1 GRP Notes Rich Text Editor, notes Editor toolbars For…" at bounding box center [580, 255] width 781 height 340
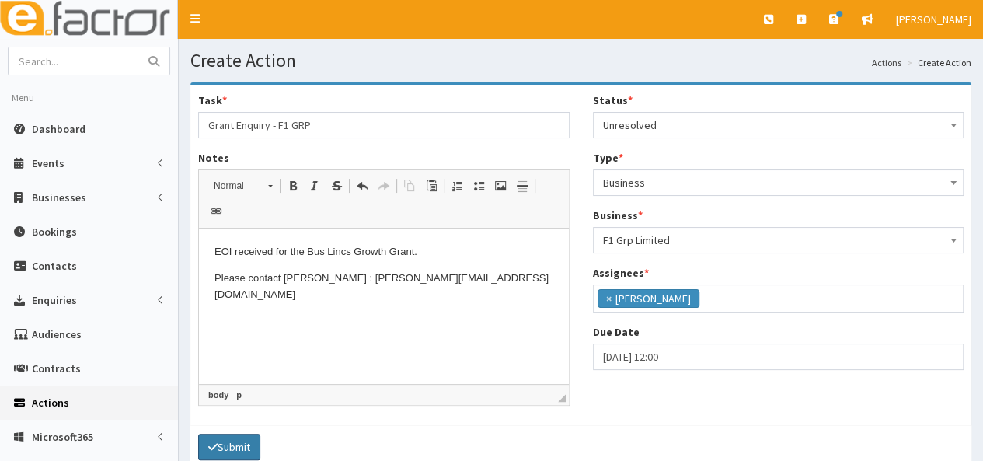
click at [242, 433] on button "Submit" at bounding box center [229, 446] width 62 height 26
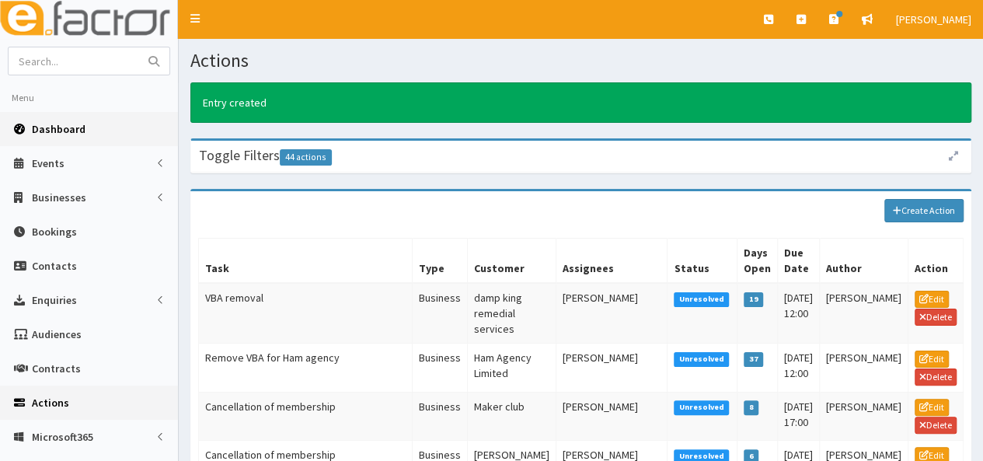
click at [64, 126] on span "Dashboard" at bounding box center [59, 129] width 54 height 14
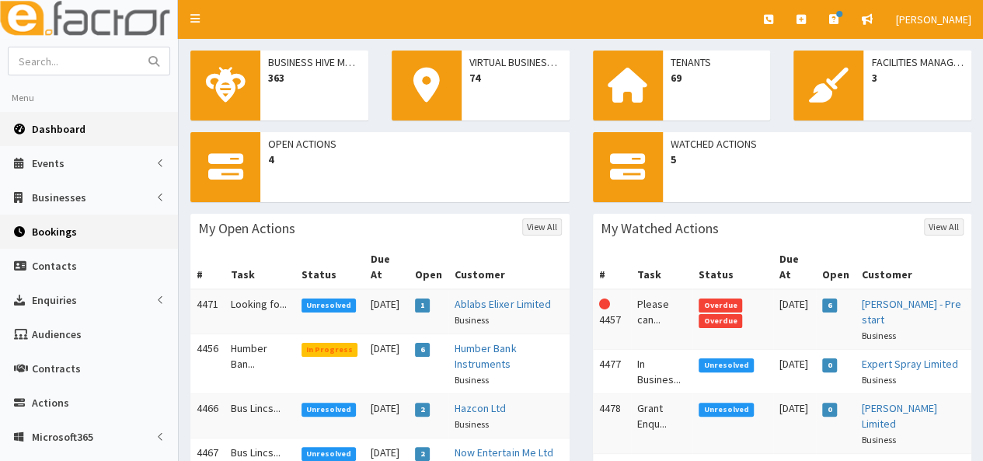
scroll to position [78, 0]
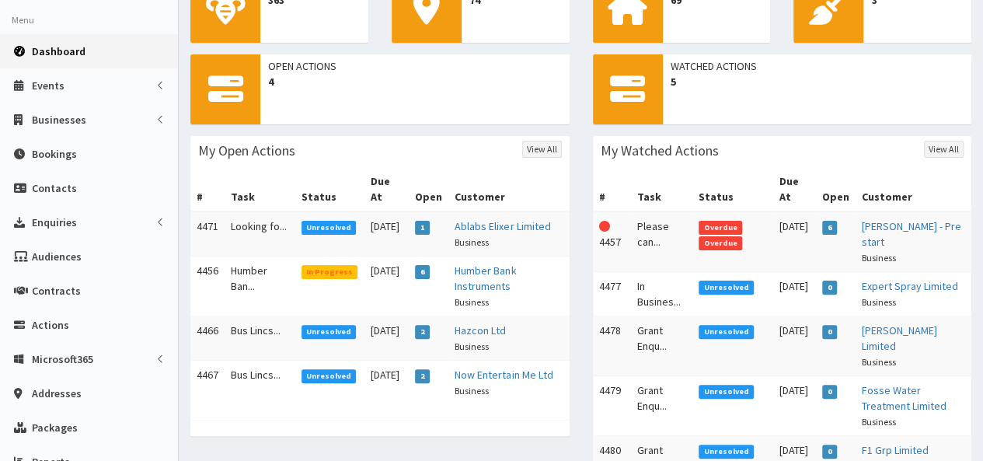
click at [242, 211] on td "Looking fo..." at bounding box center [259, 233] width 71 height 45
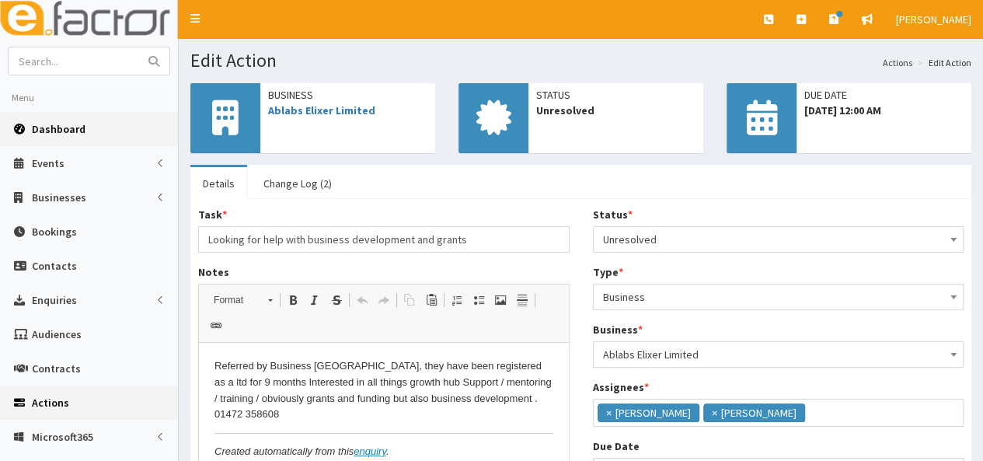
click at [52, 127] on span "Dashboard" at bounding box center [59, 129] width 54 height 14
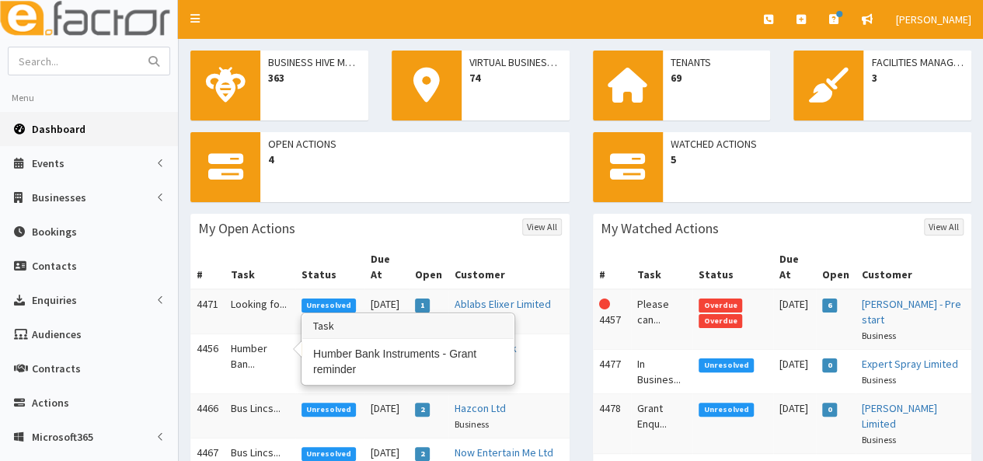
click at [250, 336] on td "Humber Ban..." at bounding box center [259, 364] width 71 height 60
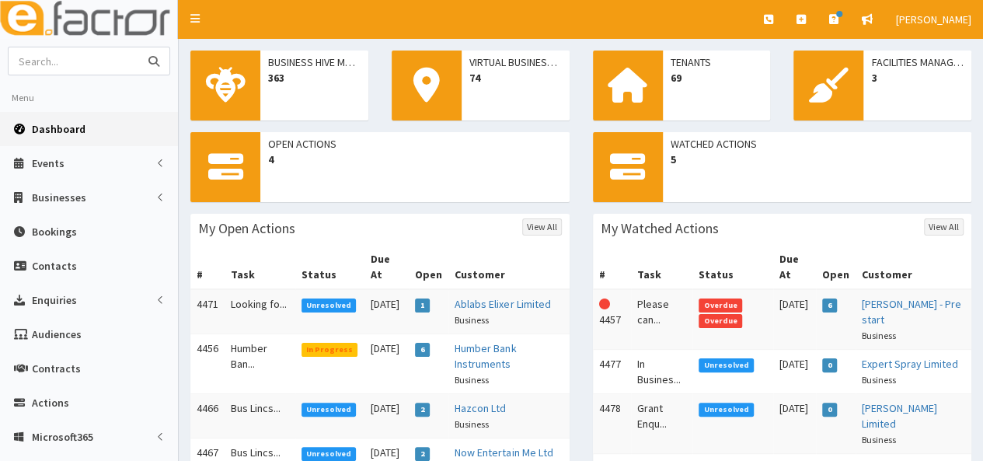
click at [79, 57] on input "text" at bounding box center [74, 60] width 130 height 27
type input "swift track"
click at [138, 47] on button "submit" at bounding box center [153, 60] width 31 height 27
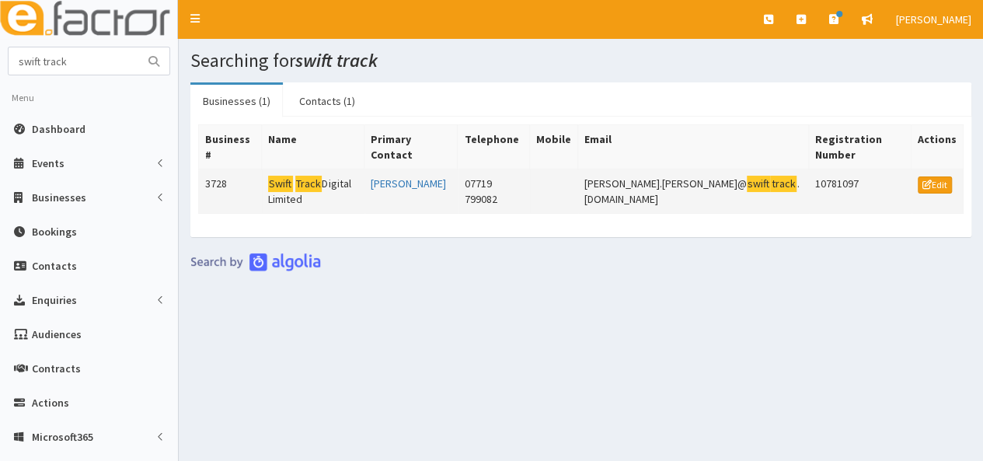
click at [297, 176] on mark "Track" at bounding box center [308, 184] width 27 height 16
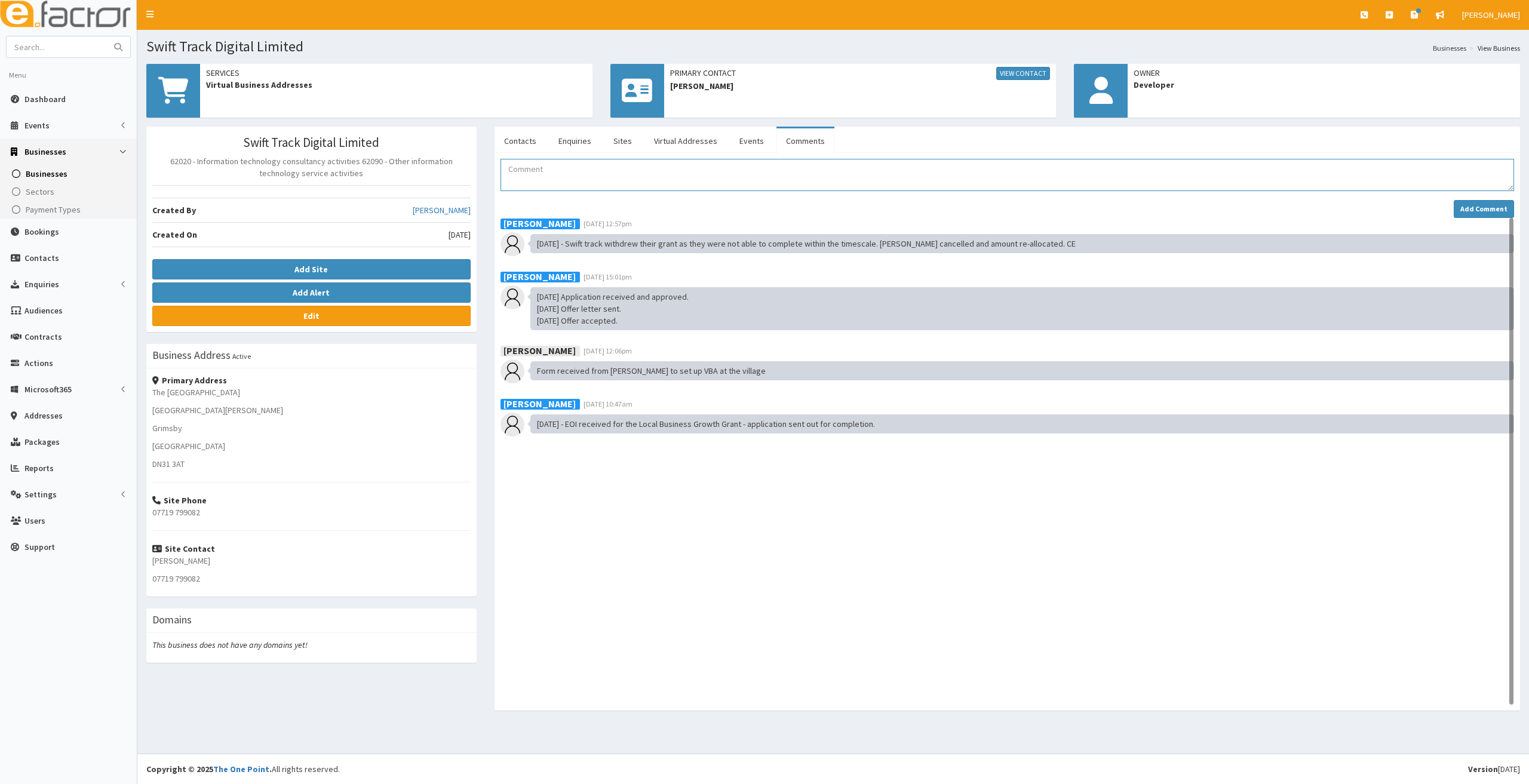
click at [601, 178] on textarea "Comment" at bounding box center [1008, 175] width 1014 height 32
type textarea "EOI received for the Business Lincs growth grant. Saved to file"
click at [755, 207] on strong "Add Comment" at bounding box center [1484, 209] width 47 height 9
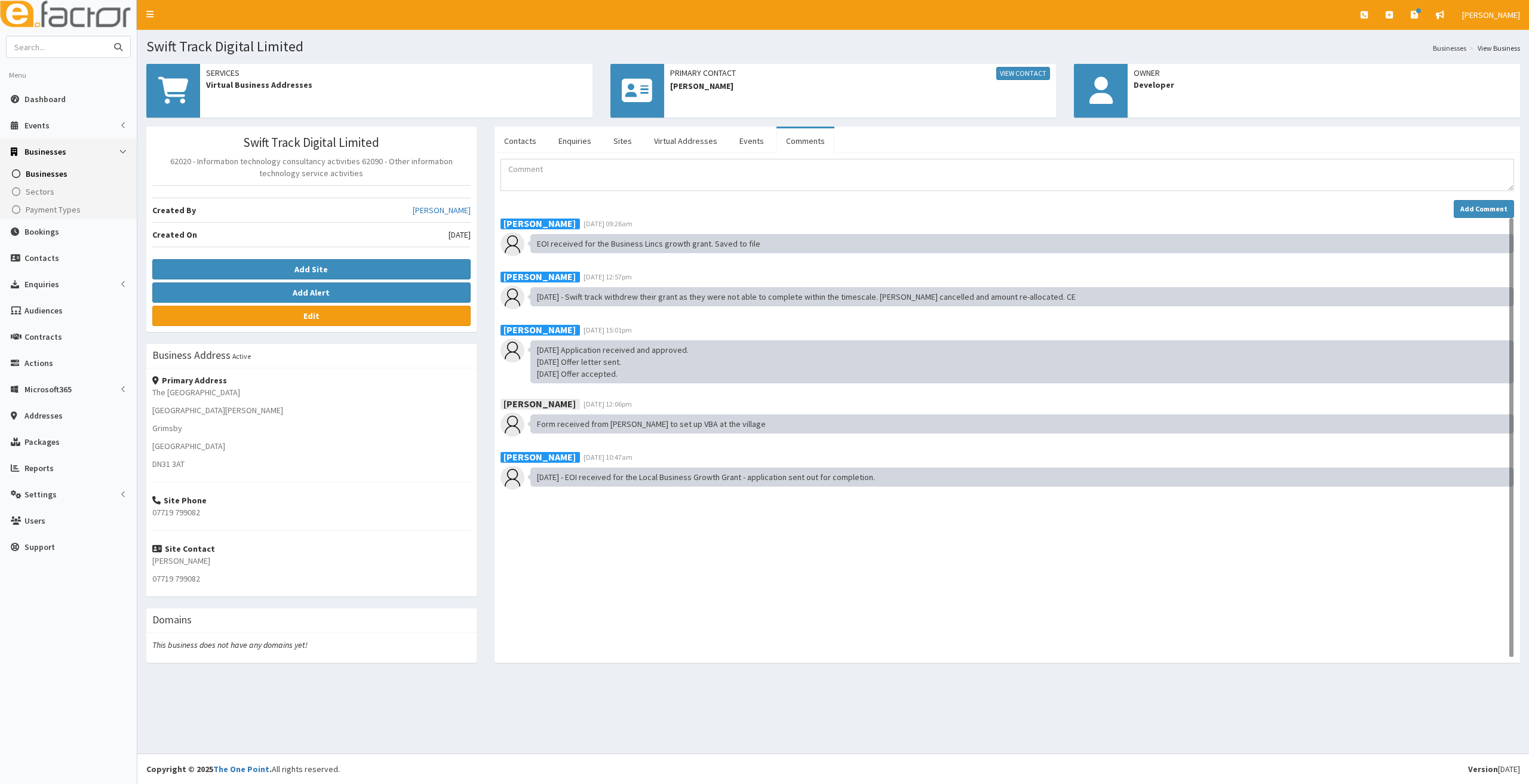
click at [61, 44] on input "text" at bounding box center [57, 46] width 100 height 21
type input "deploy media"
click at [106, 36] on button "submit" at bounding box center [118, 46] width 24 height 21
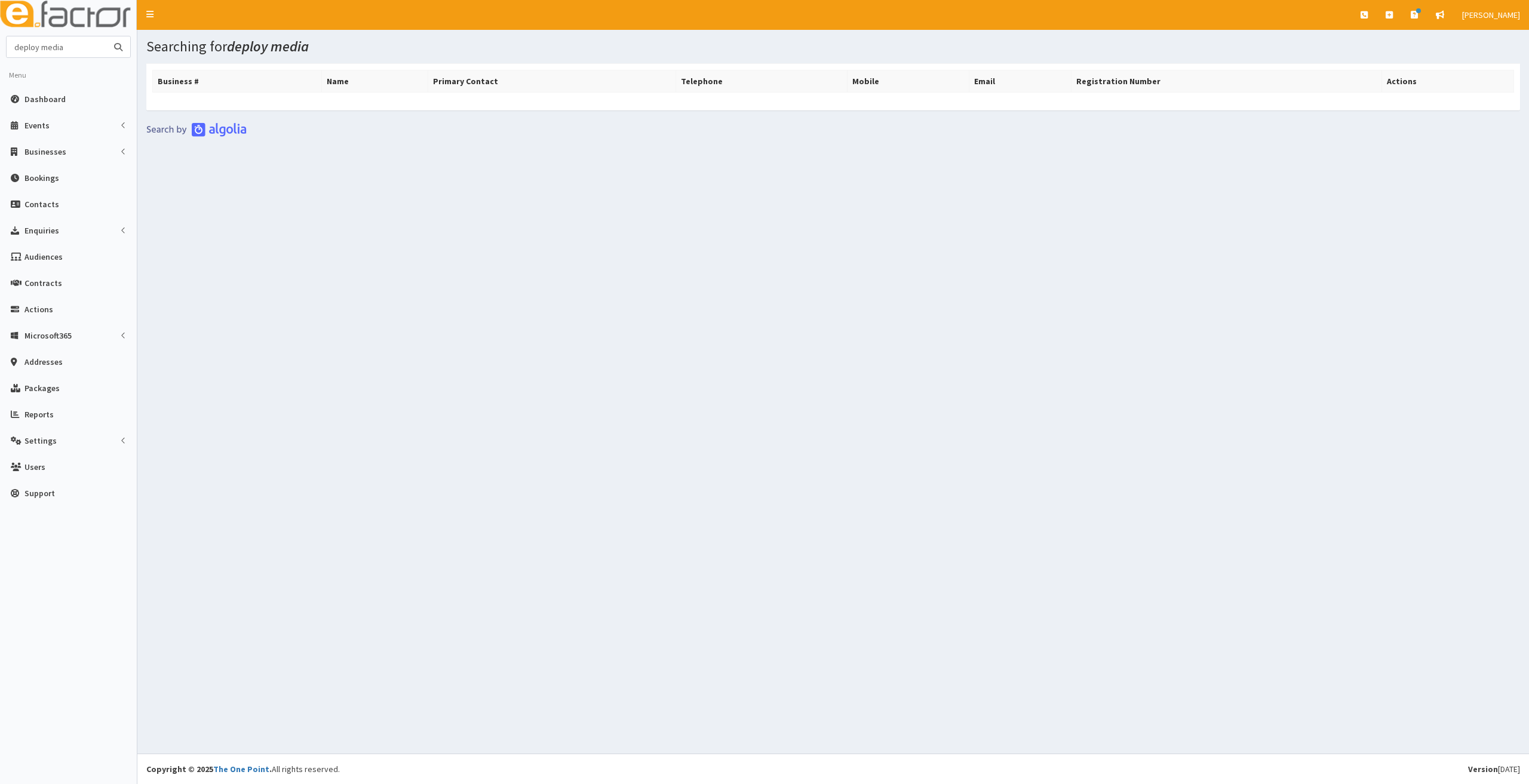
click at [65, 49] on input "deploy media" at bounding box center [57, 46] width 100 height 21
type input "deploy"
click at [106, 36] on button "submit" at bounding box center [118, 46] width 24 height 21
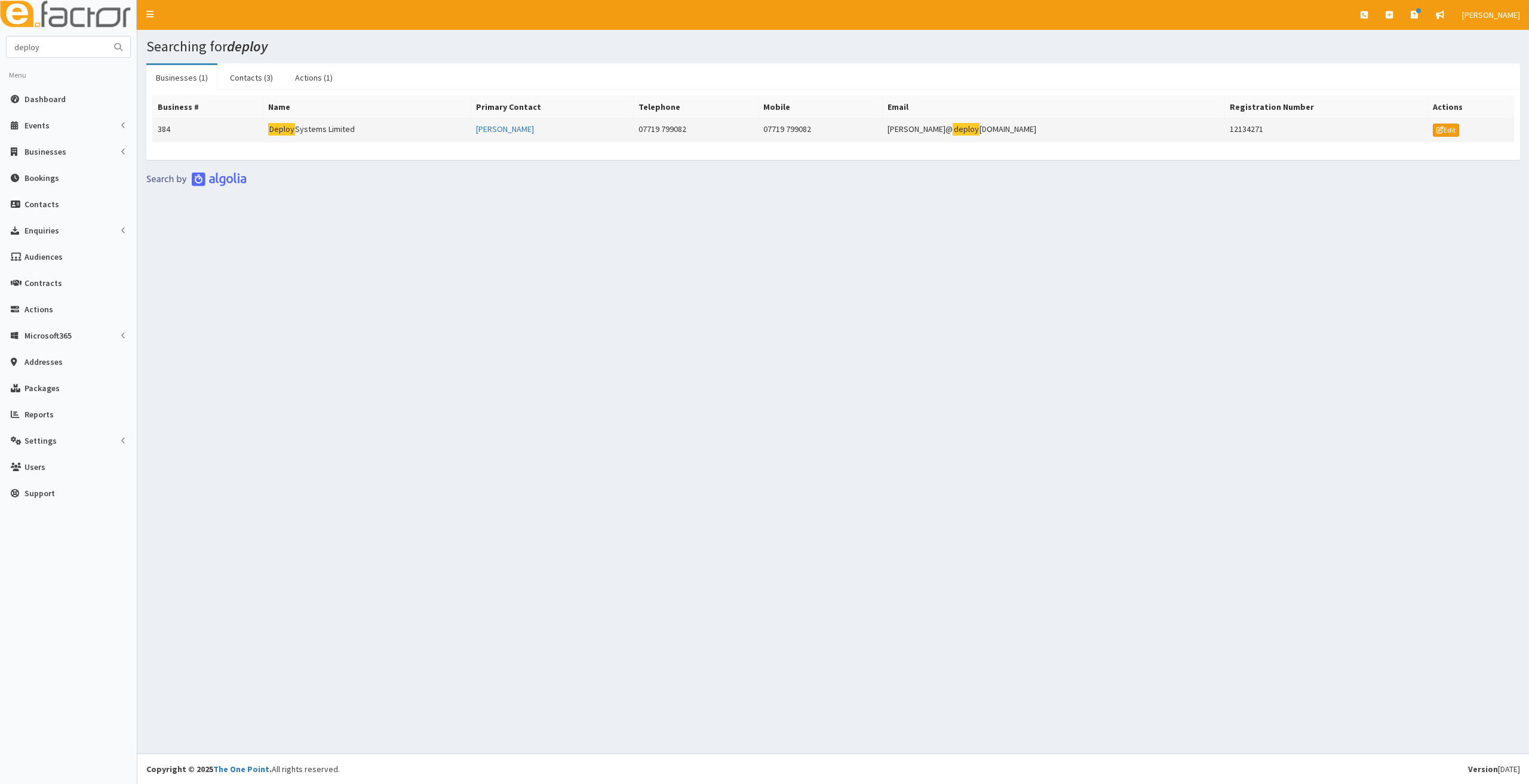
click at [287, 127] on mark "Deploy" at bounding box center [281, 129] width 27 height 12
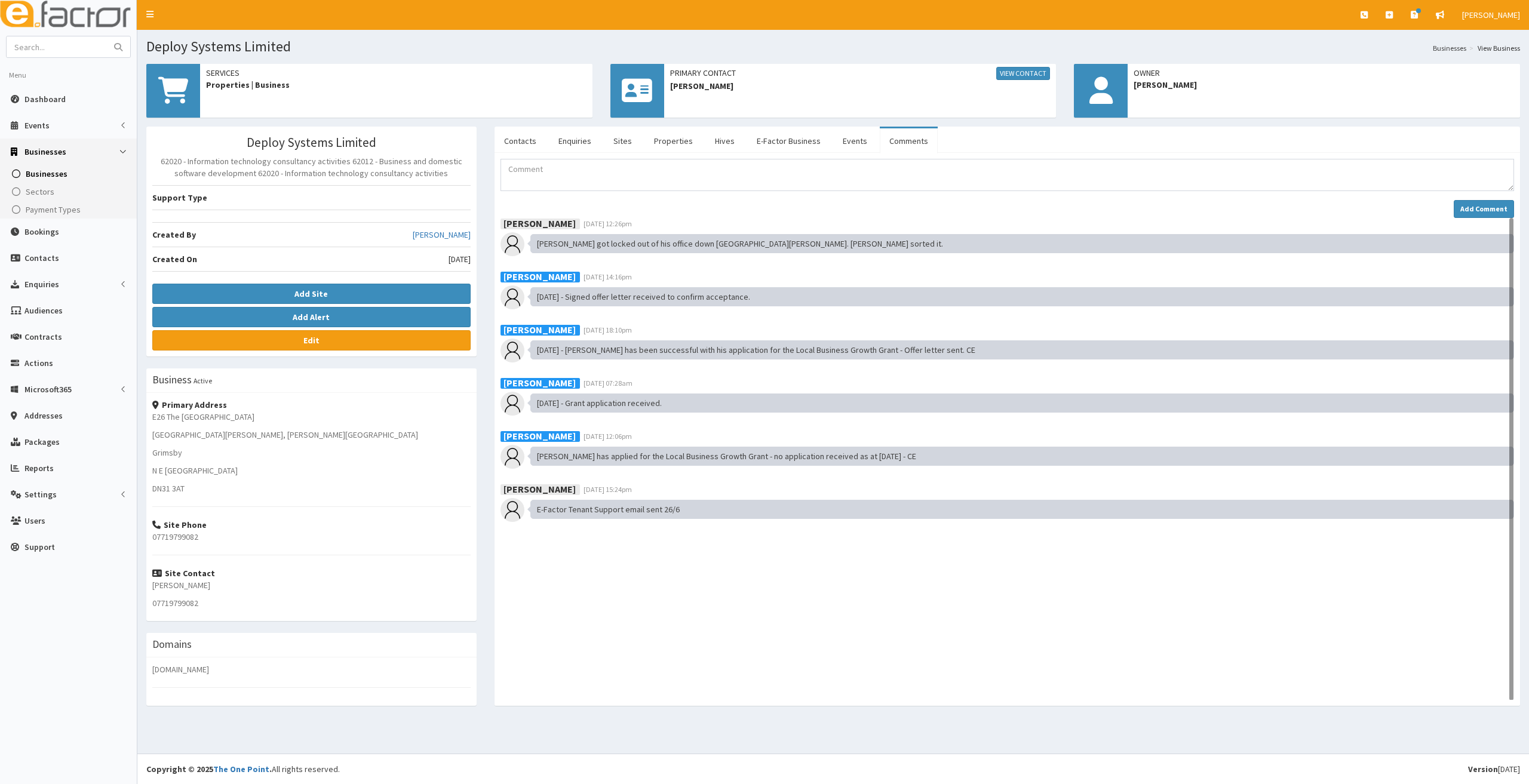
click at [178, 72] on span at bounding box center [173, 91] width 54 height 54
click at [265, 345] on link "Edit" at bounding box center [311, 341] width 318 height 20
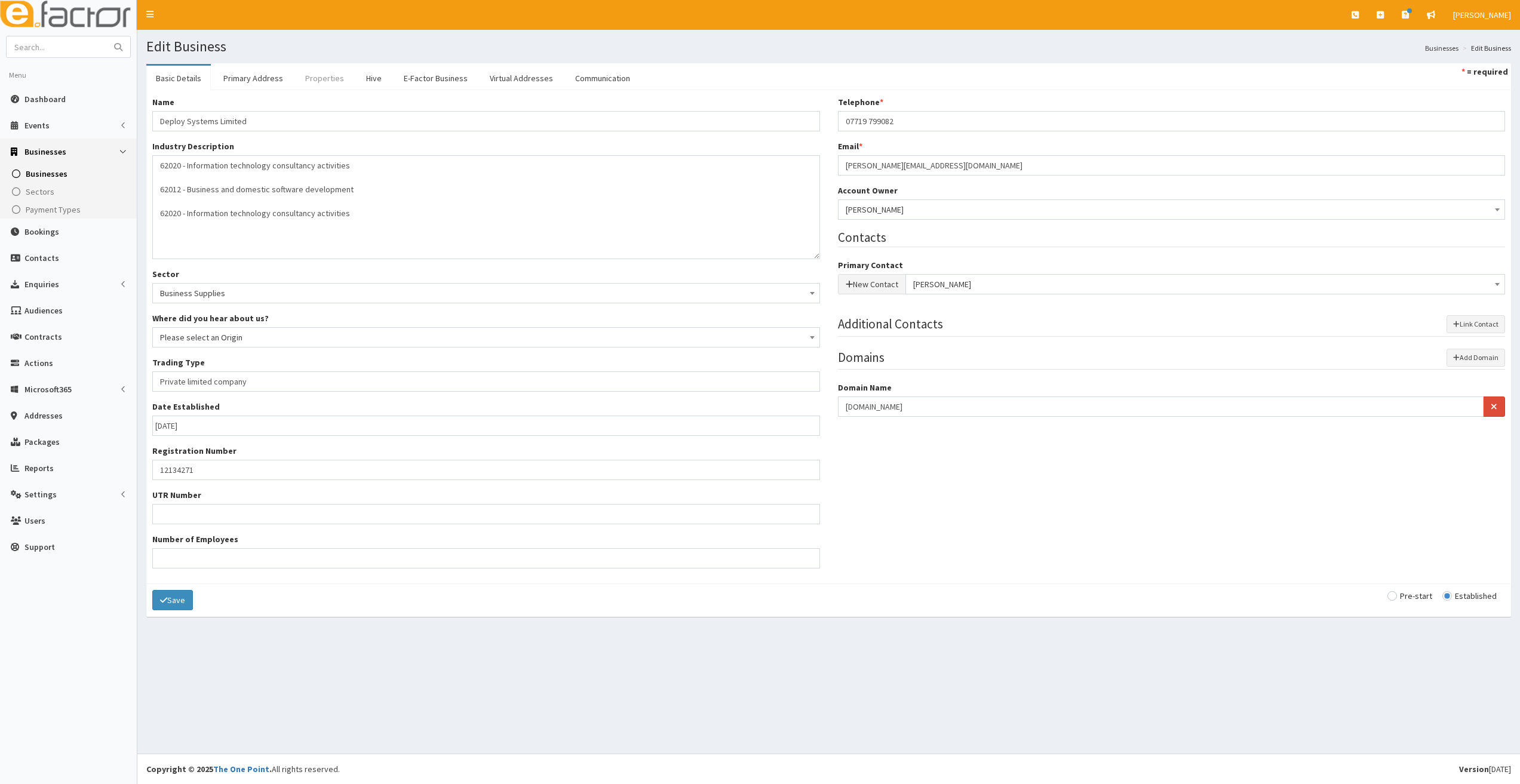
click at [331, 78] on link "Properties" at bounding box center [324, 78] width 58 height 25
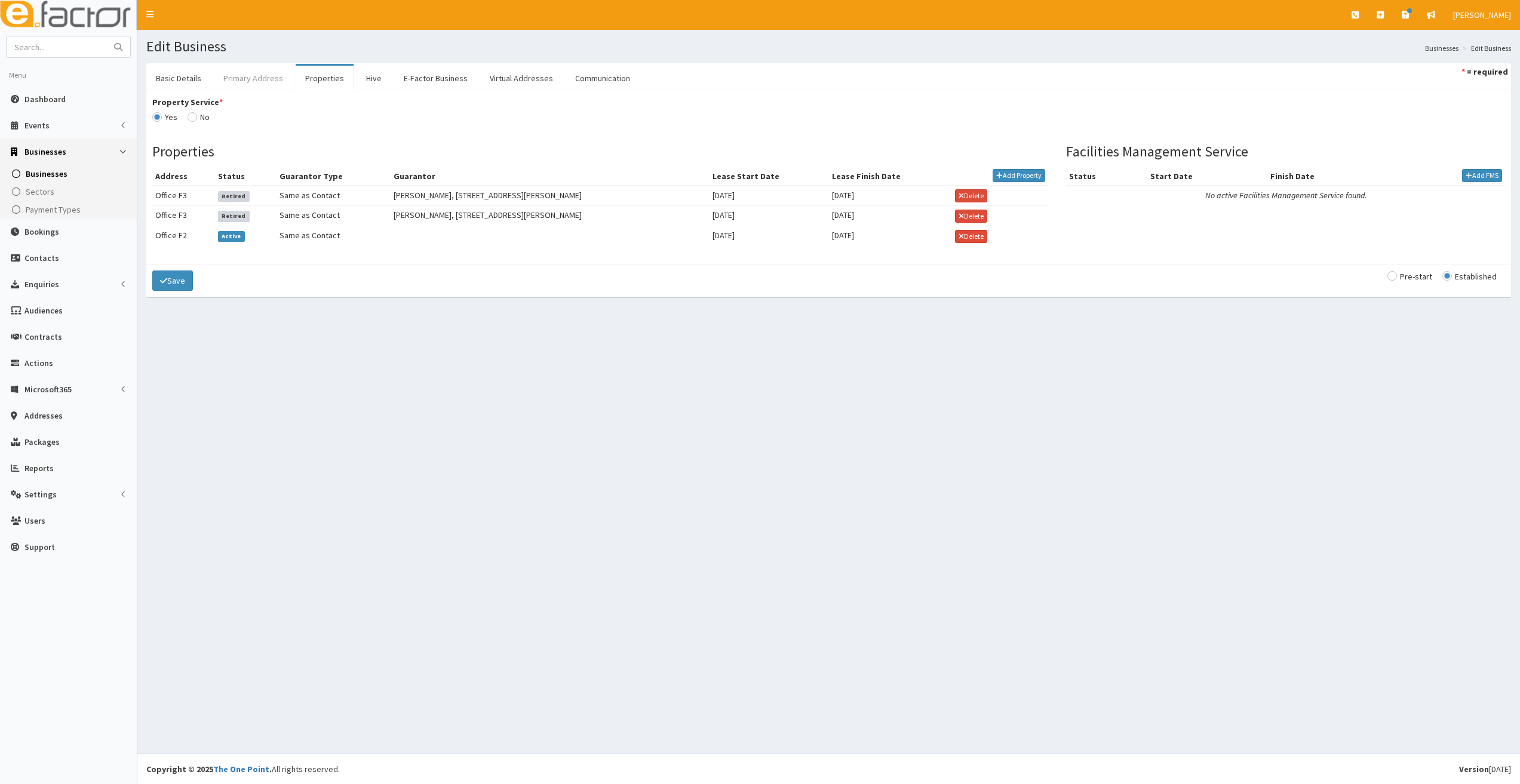
click at [261, 87] on link "Primary Address" at bounding box center [253, 78] width 79 height 25
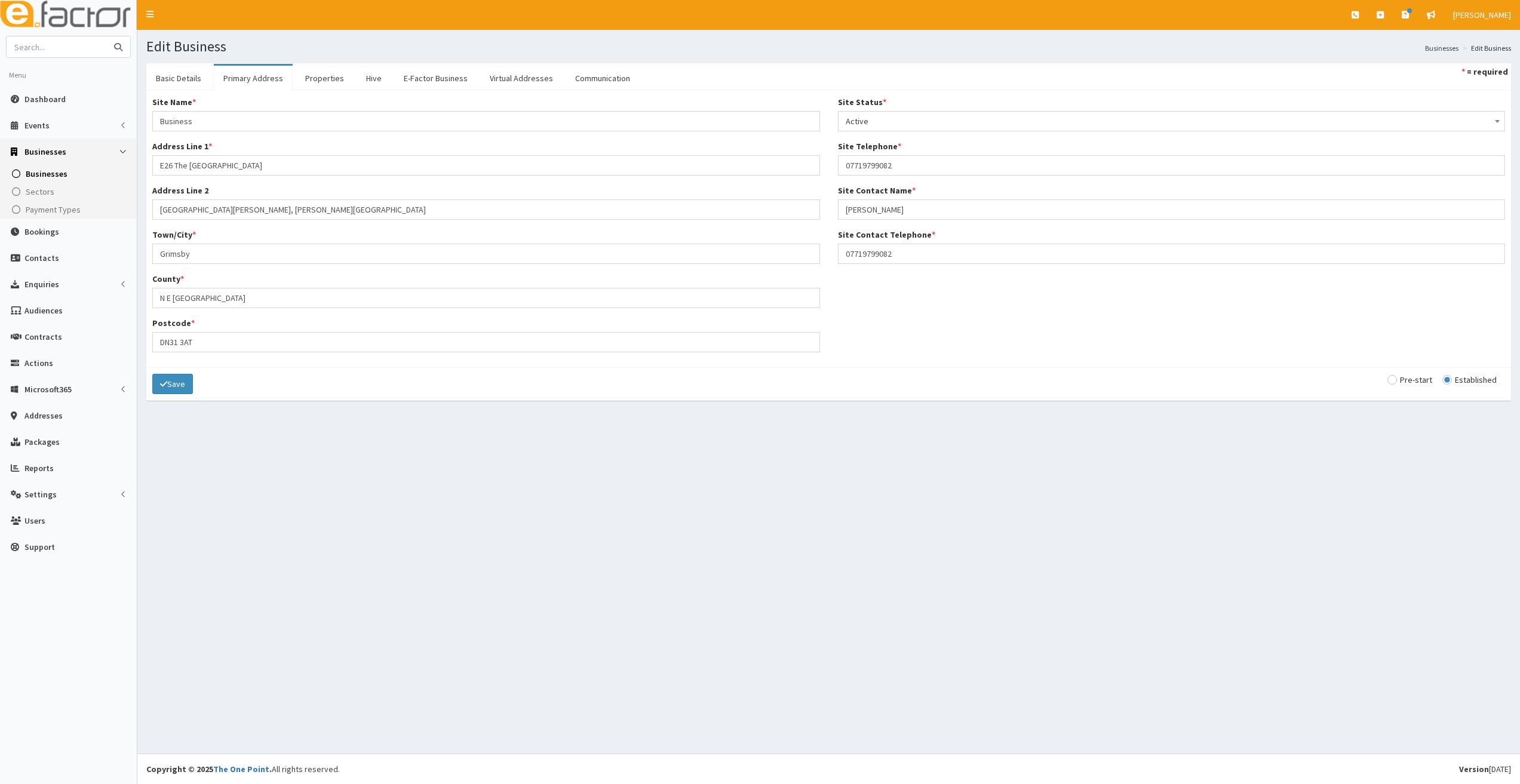
click at [81, 48] on input "text" at bounding box center [57, 46] width 100 height 21
drag, startPoint x: 897, startPoint y: 166, endPoint x: 843, endPoint y: 172, distance: 54.3
click at [843, 172] on input "07719799082" at bounding box center [1172, 165] width 667 height 20
drag, startPoint x: 865, startPoint y: 157, endPoint x: 863, endPoint y: 166, distance: 9.2
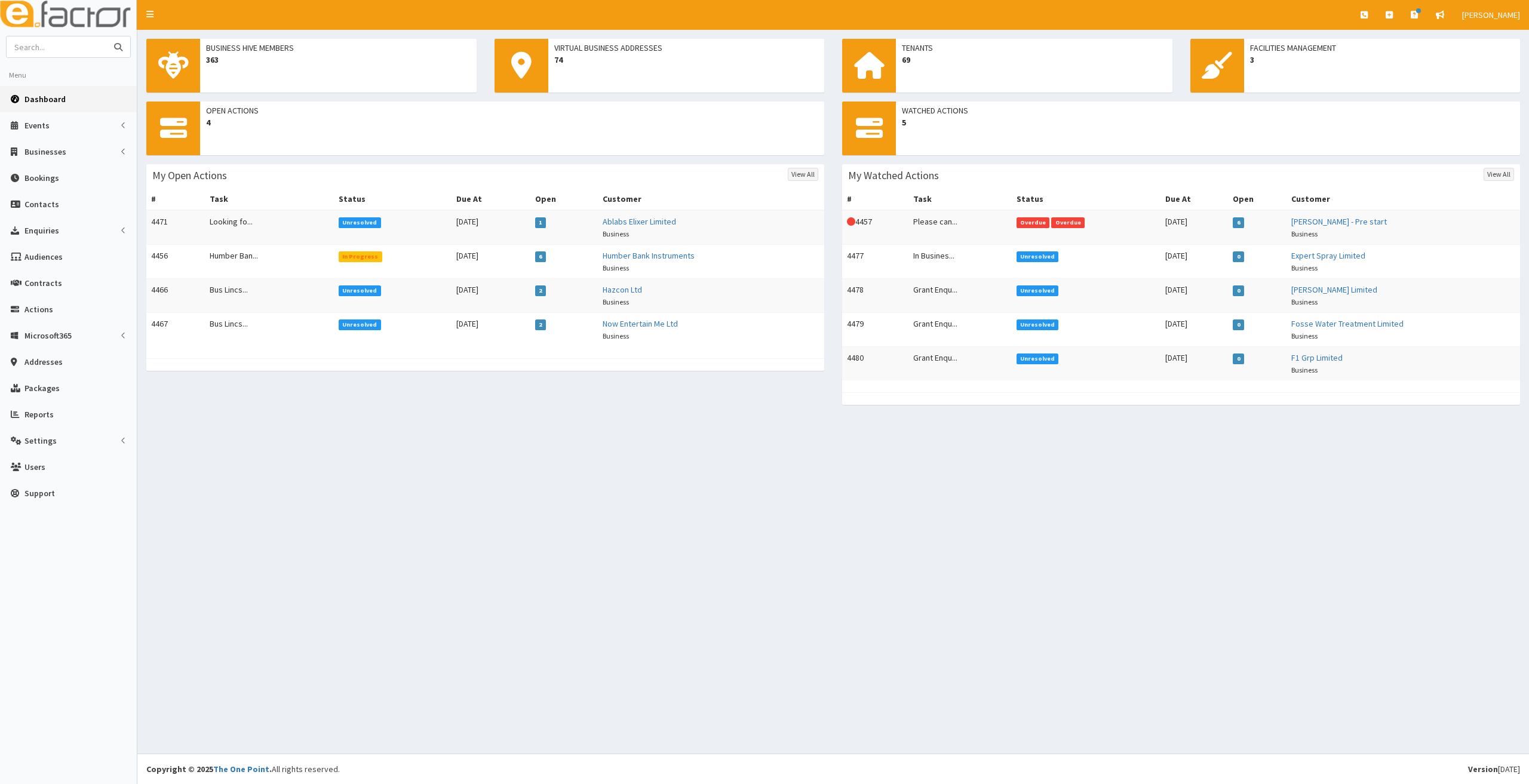
click at [75, 51] on input "text" at bounding box center [57, 46] width 100 height 21
type input "deploy media"
click at [106, 36] on button "submit" at bounding box center [118, 46] width 24 height 21
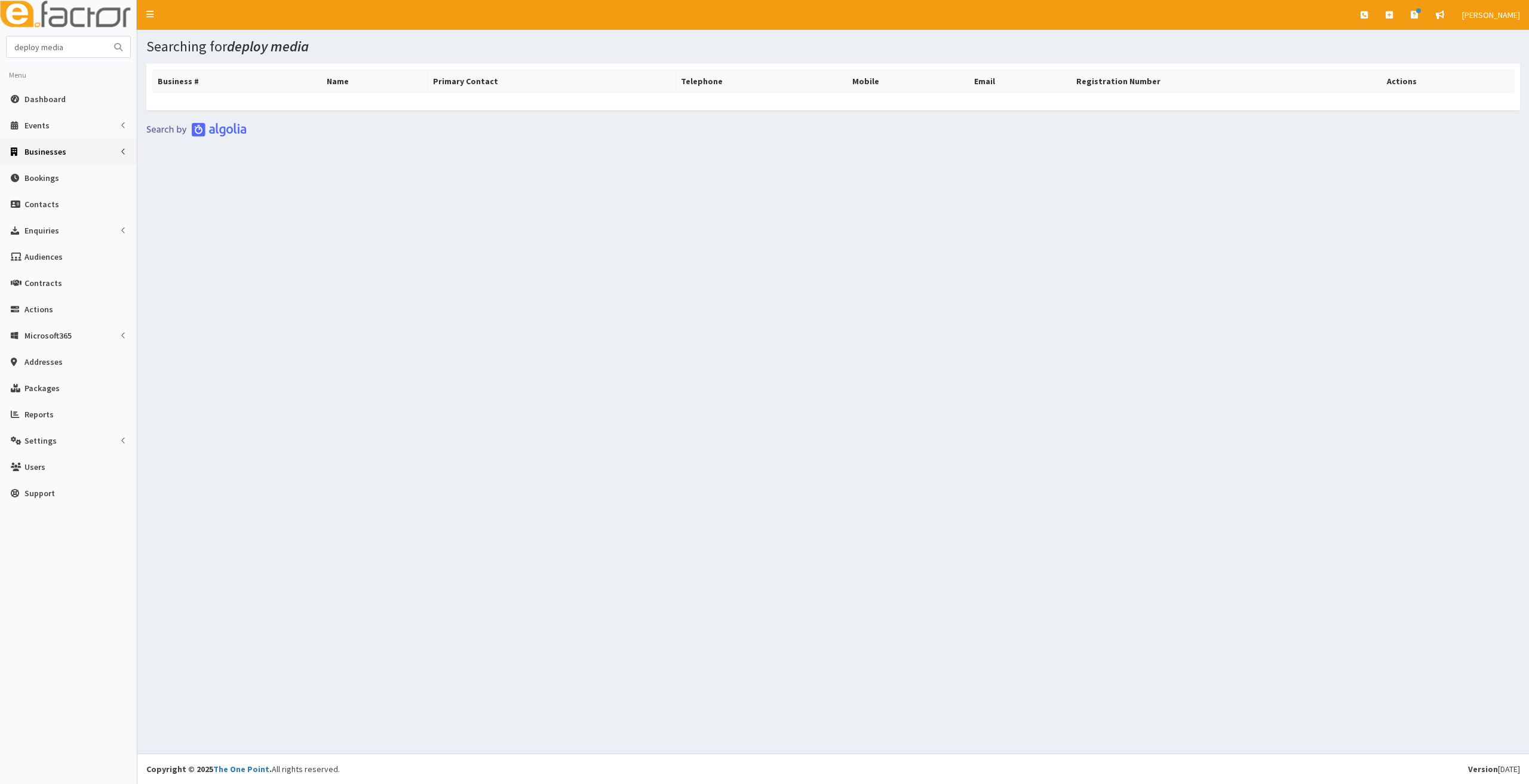
click at [39, 151] on span "Businesses" at bounding box center [45, 151] width 42 height 11
click at [35, 173] on span "Businesses" at bounding box center [46, 174] width 42 height 11
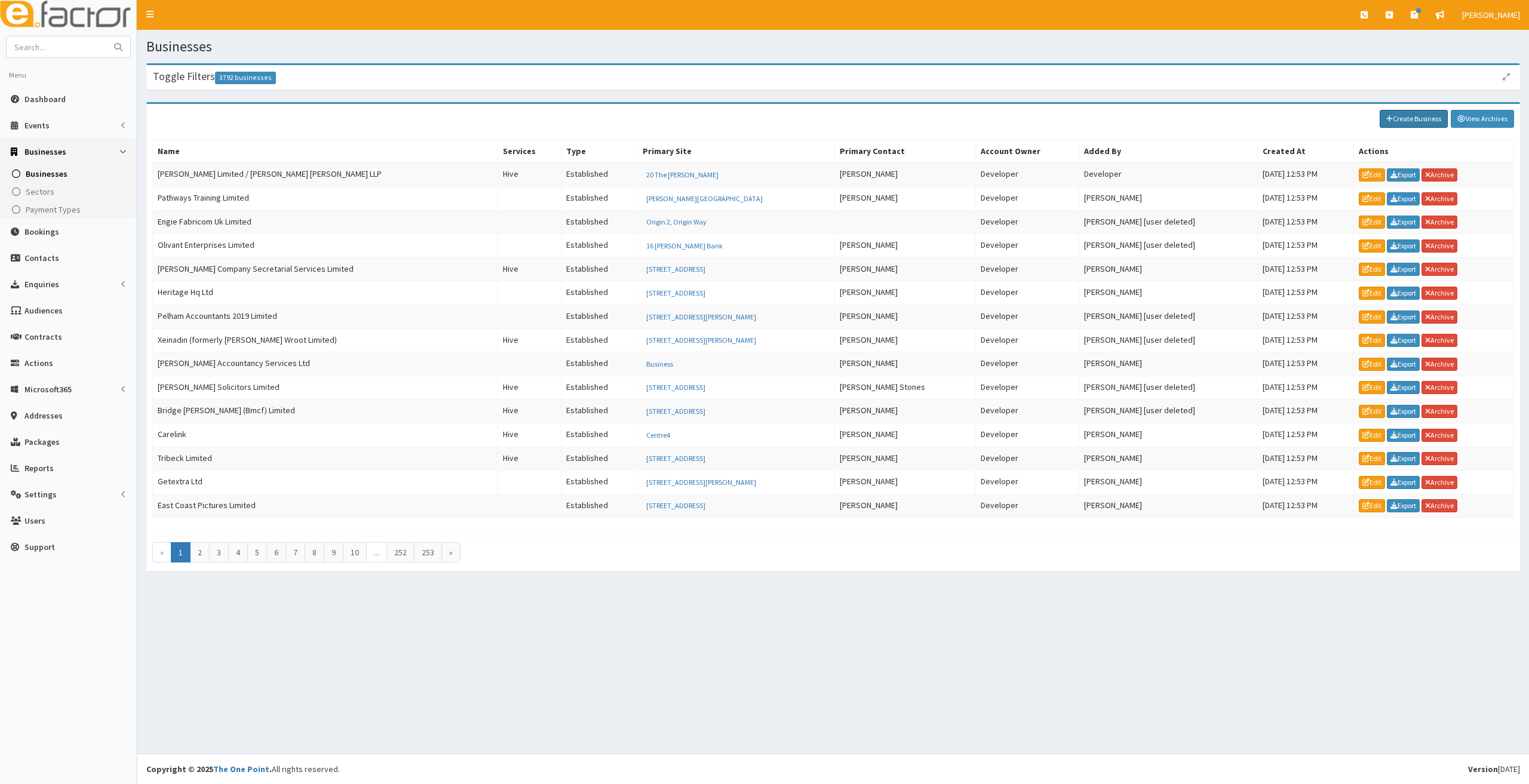
click at [1411, 114] on link "Create Business" at bounding box center [1414, 118] width 68 height 18
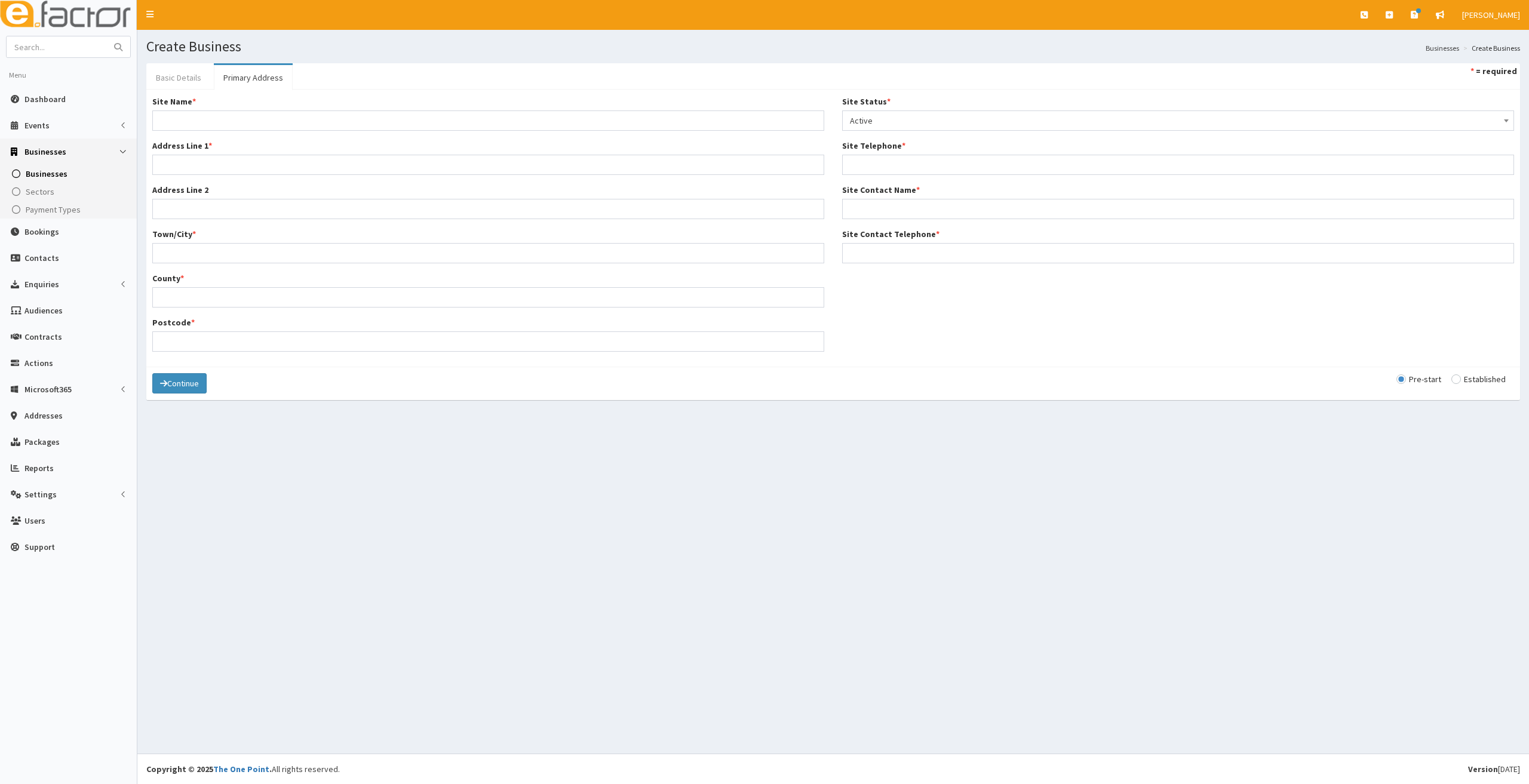
click at [156, 76] on link "Basic Details" at bounding box center [178, 78] width 65 height 25
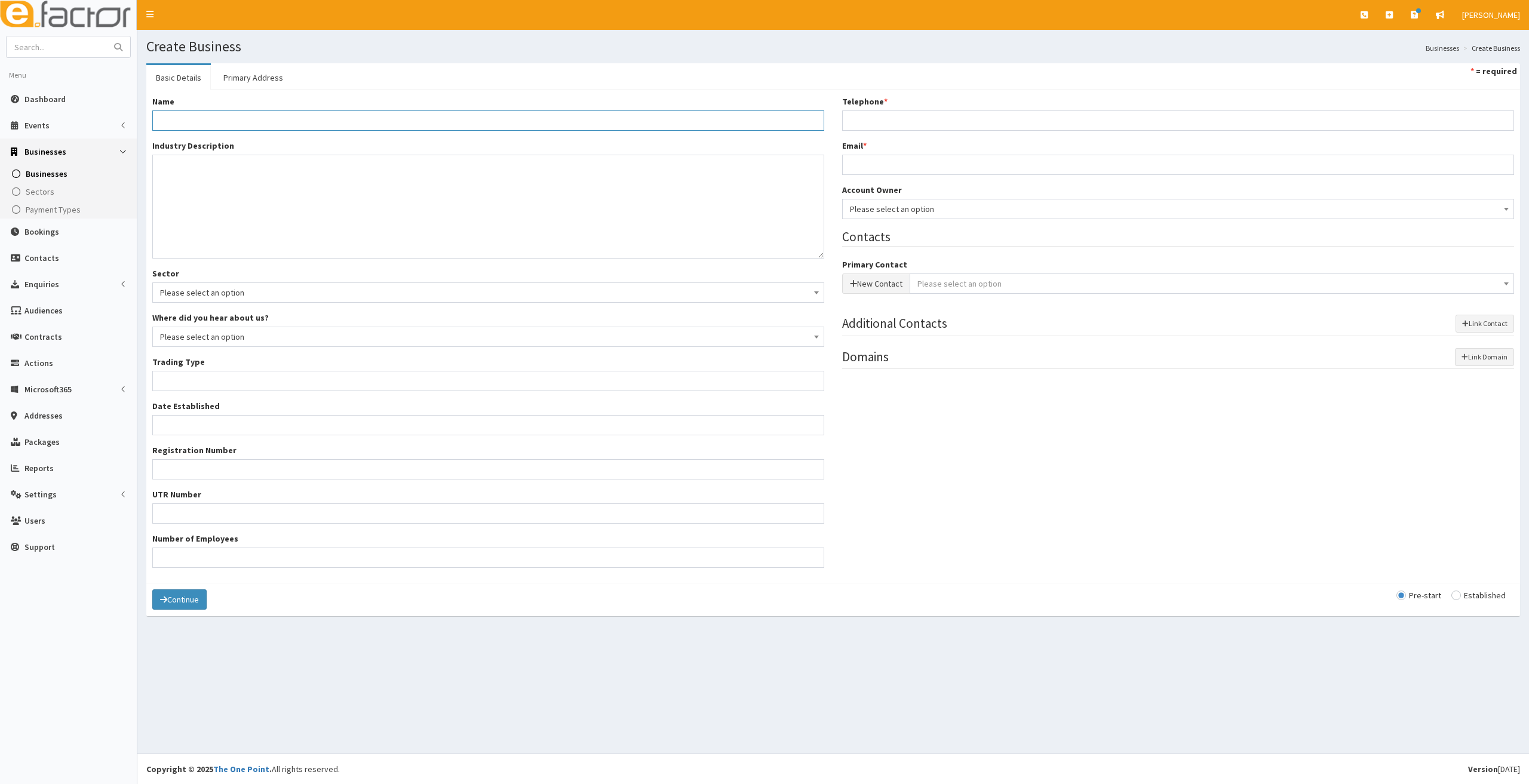
click at [178, 124] on input "Name *" at bounding box center [488, 121] width 672 height 20
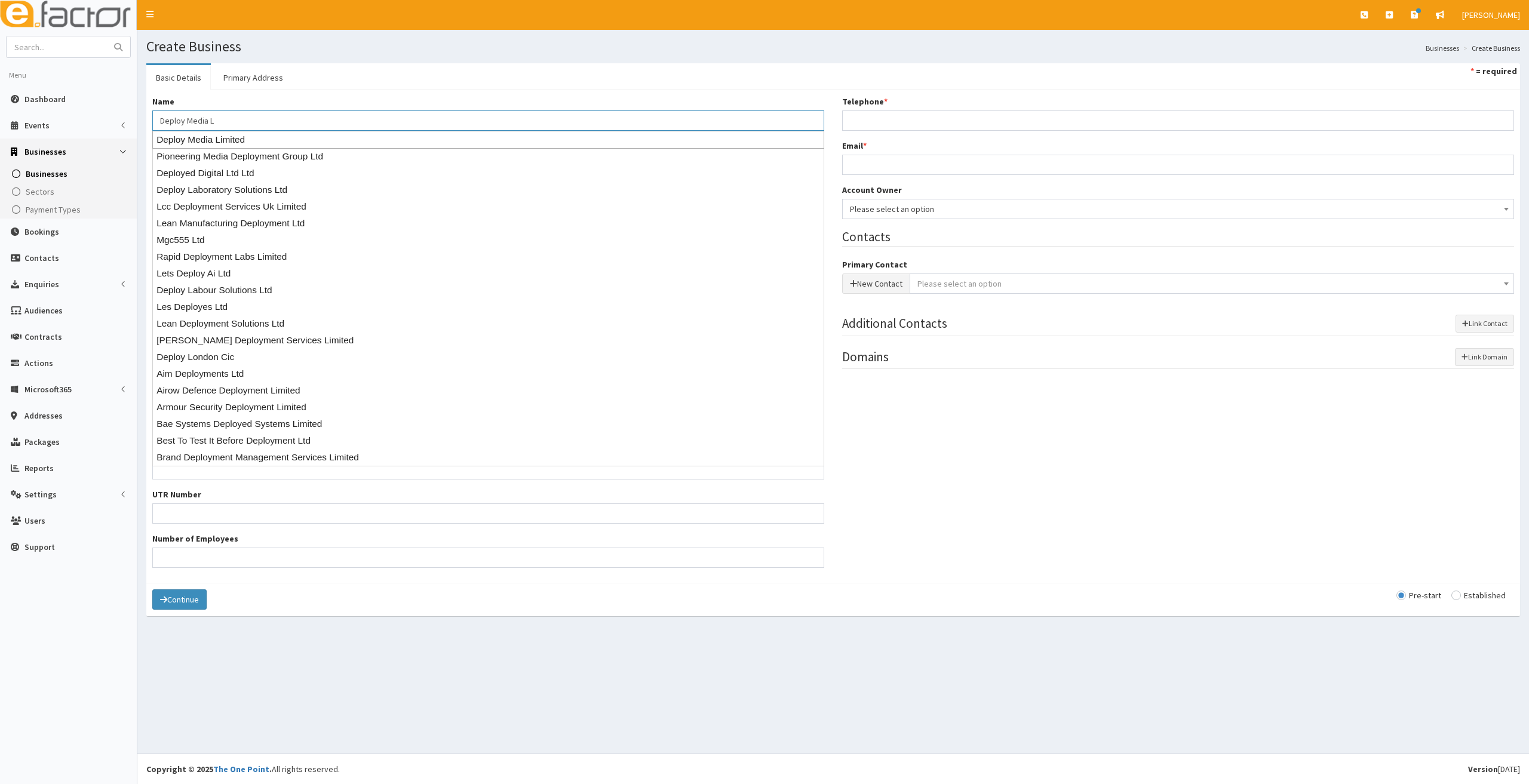
click at [208, 136] on div "Deploy Media Limited" at bounding box center [488, 139] width 672 height 18
type input "Deploy Media Limited"
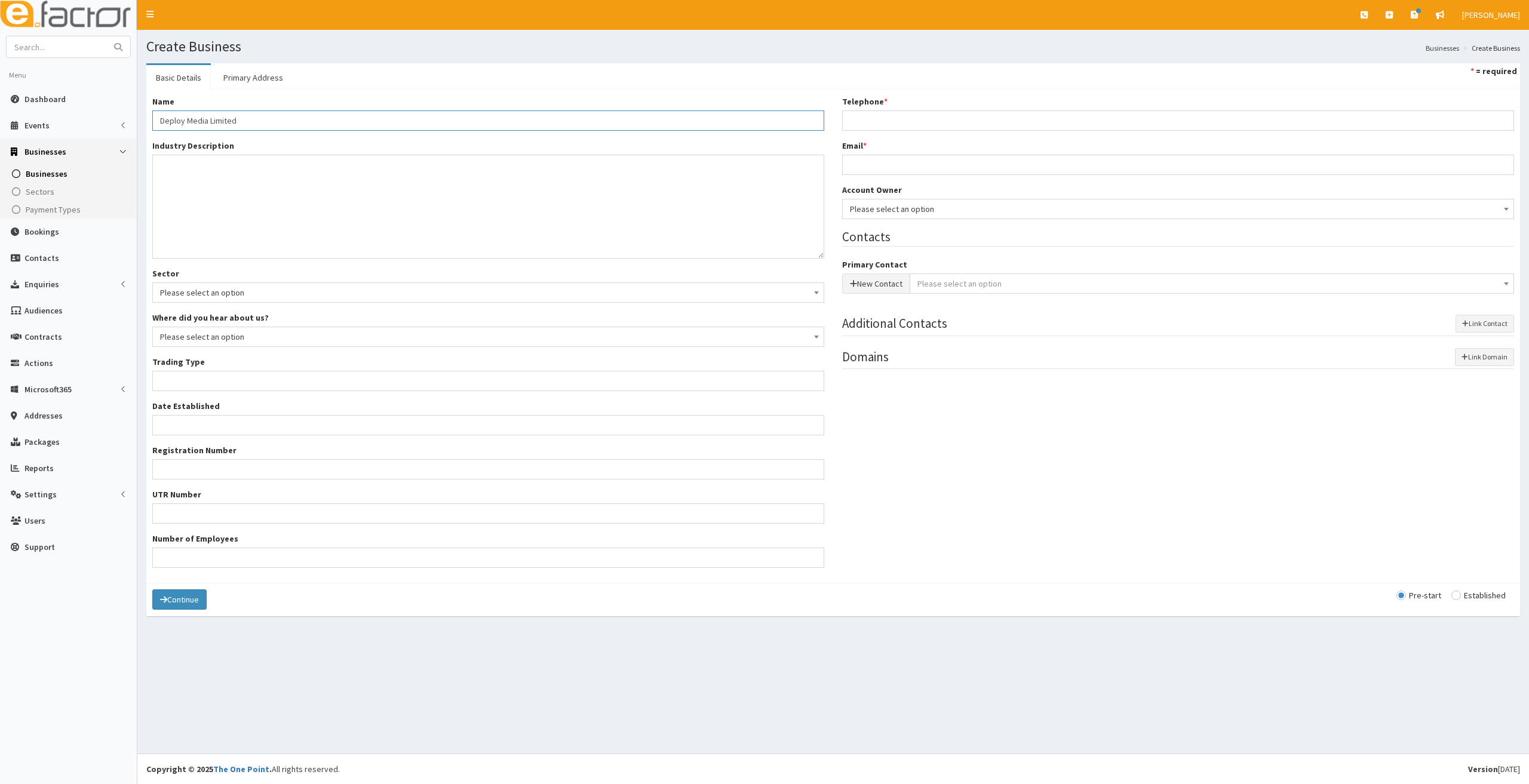
type input "Private limited company"
type input "15679053"
type input "Deploy Media Limited"
click at [865, 121] on input "Telephone *" at bounding box center [1178, 121] width 672 height 20
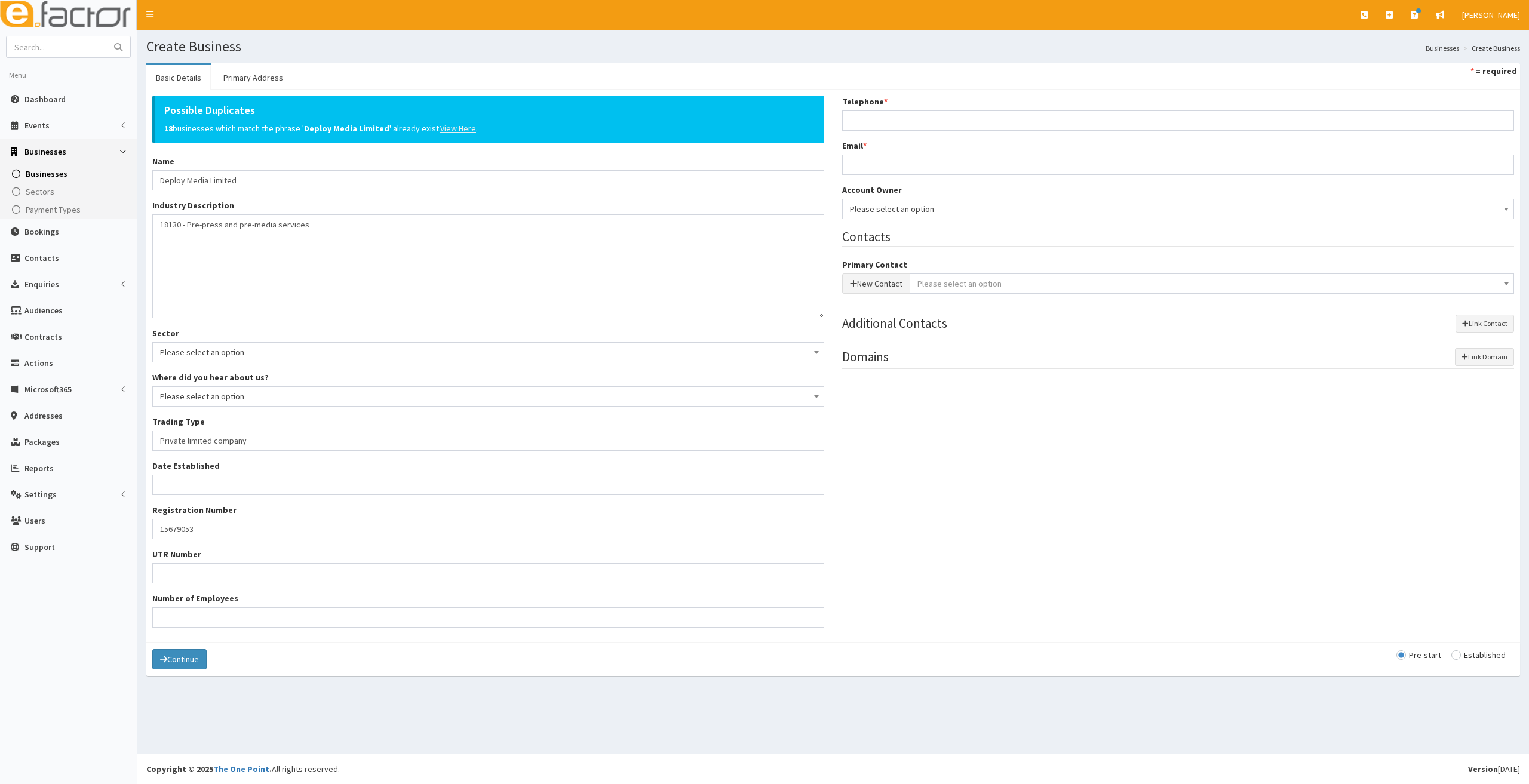
click at [440, 132] on u "View Here" at bounding box center [458, 128] width 36 height 11
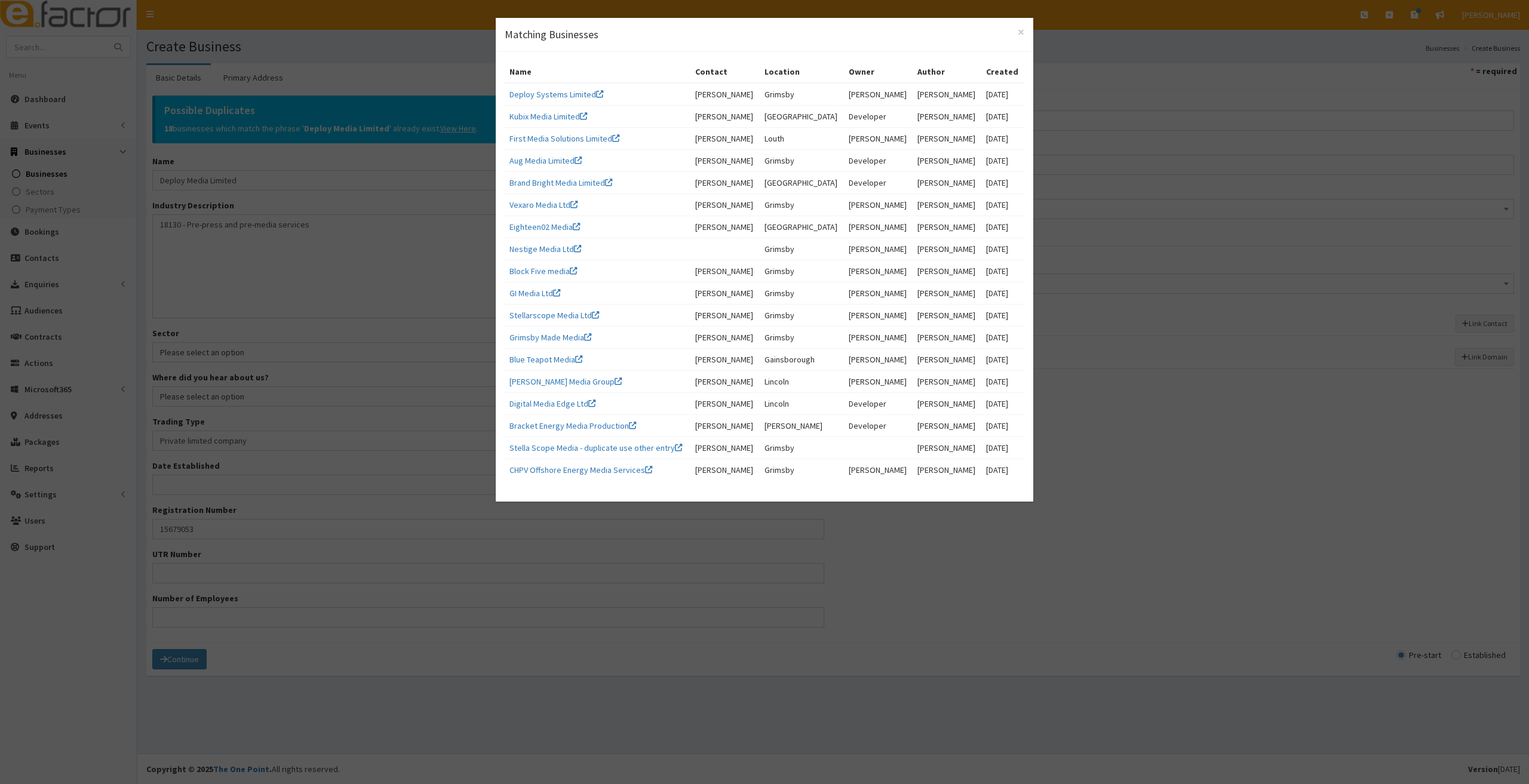
click at [431, 199] on div "× Matching Businesses Name Contact Location Owner Author Created Deploy Systems…" at bounding box center [764, 392] width 1529 height 784
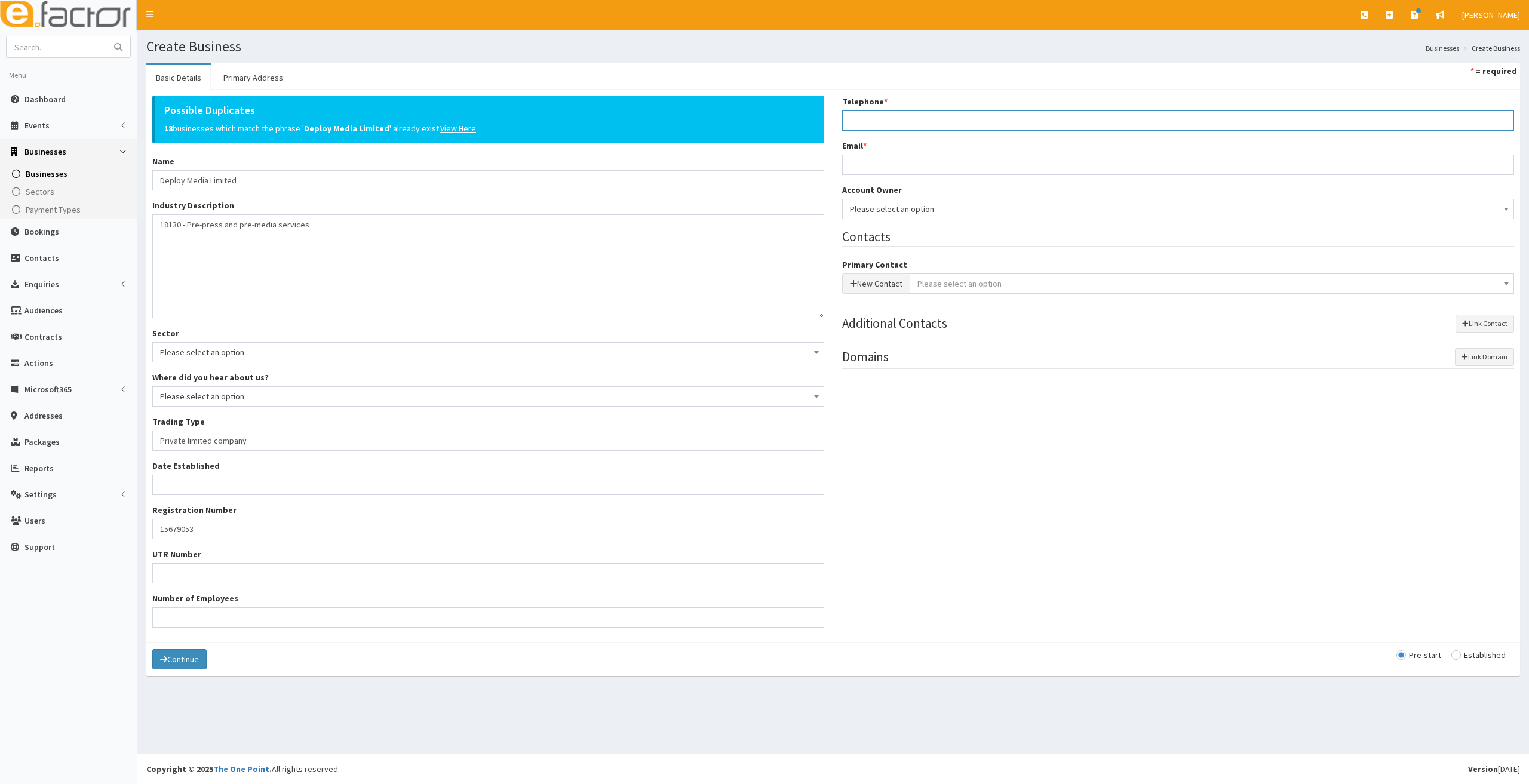
click at [858, 118] on input "Telephone *" at bounding box center [1178, 121] width 672 height 20
paste input "07719799082"
click at [870, 125] on input "07719799082" at bounding box center [1178, 121] width 672 height 20
type input "07719 799082"
click at [865, 161] on input "Email *" at bounding box center [1178, 164] width 672 height 20
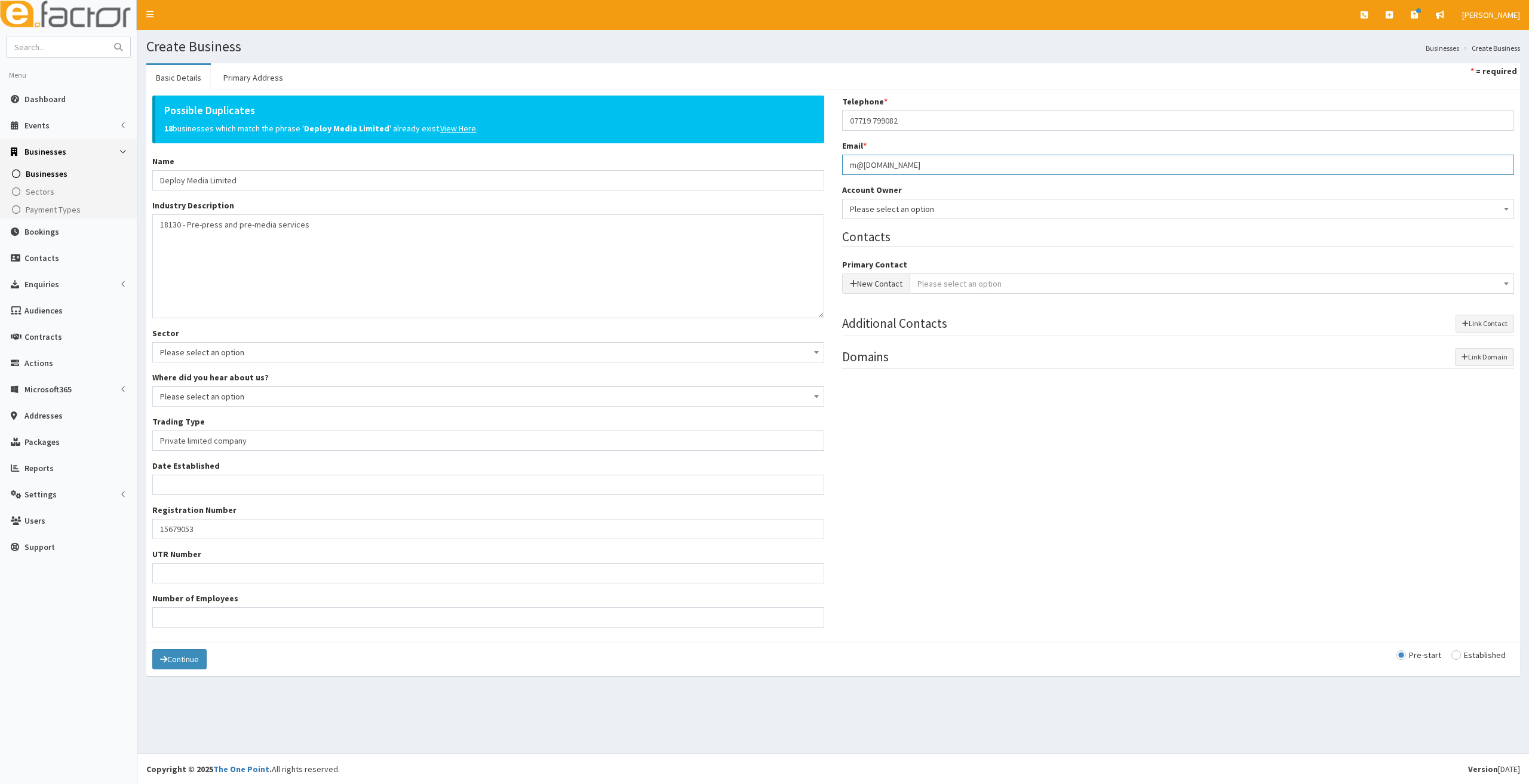
type input "m@deploymedia.co.uk"
click at [873, 204] on span "Please select an option" at bounding box center [1178, 209] width 657 height 17
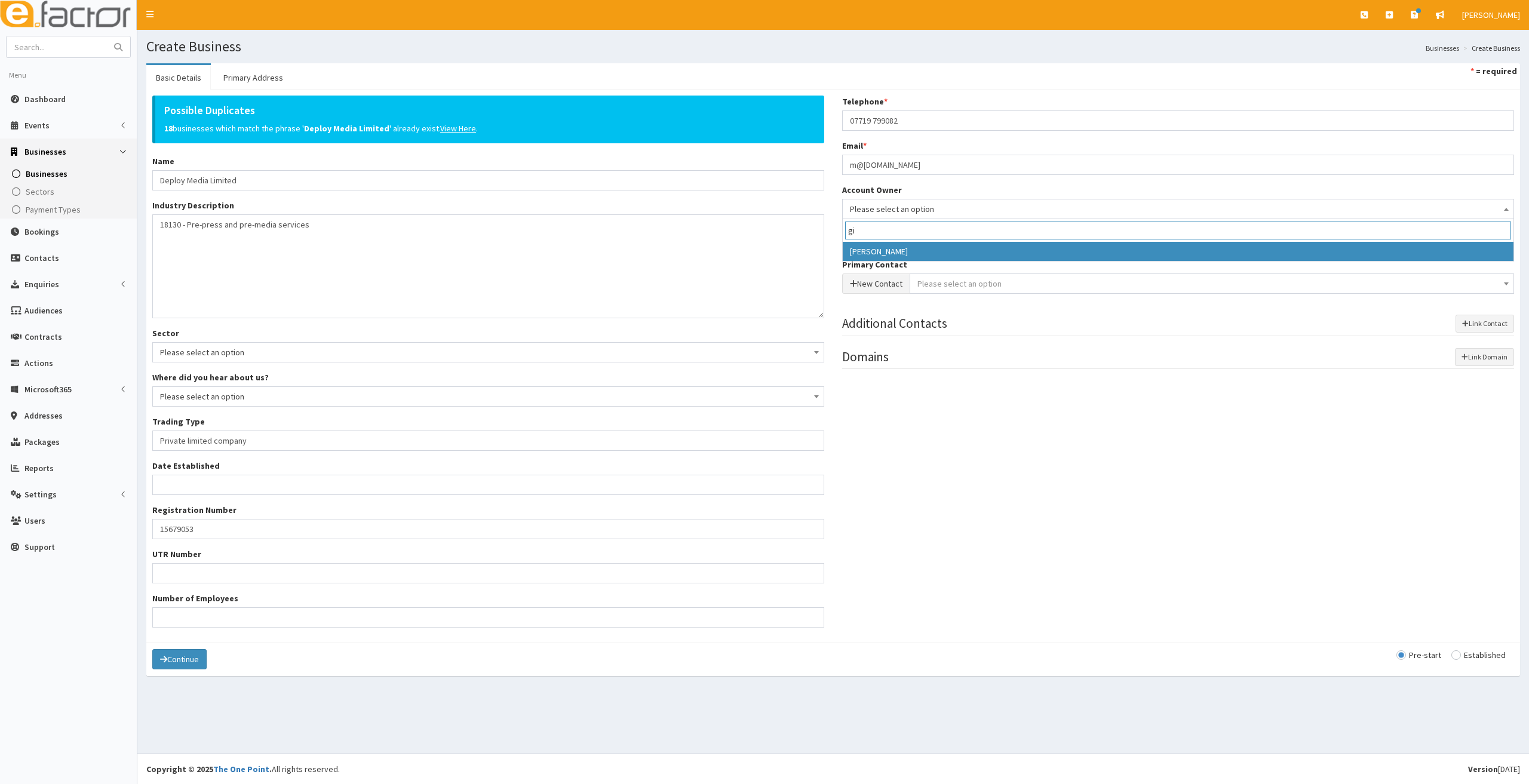
type input "gi"
select select "20"
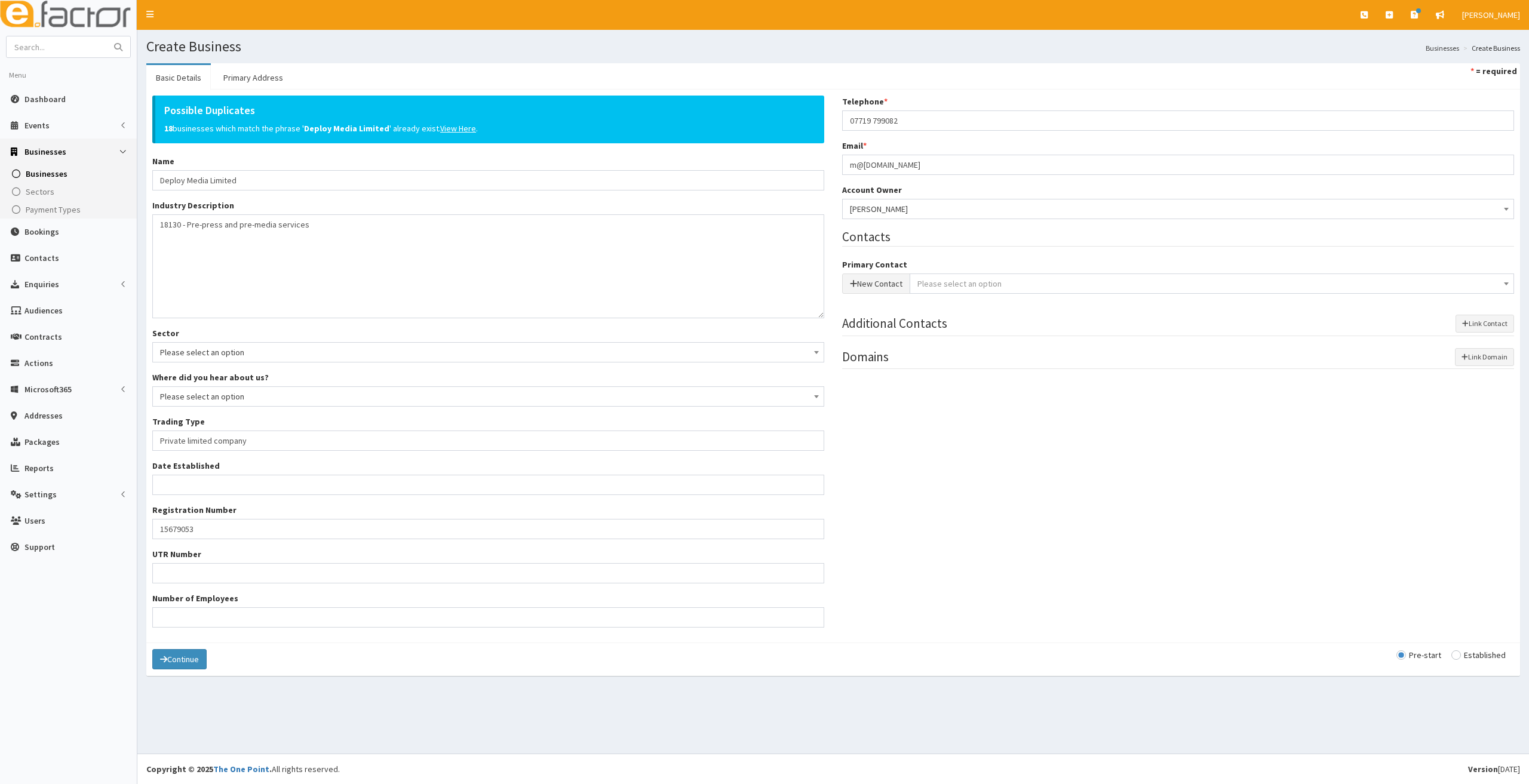
click at [929, 281] on span "Please select an option" at bounding box center [960, 284] width 85 height 11
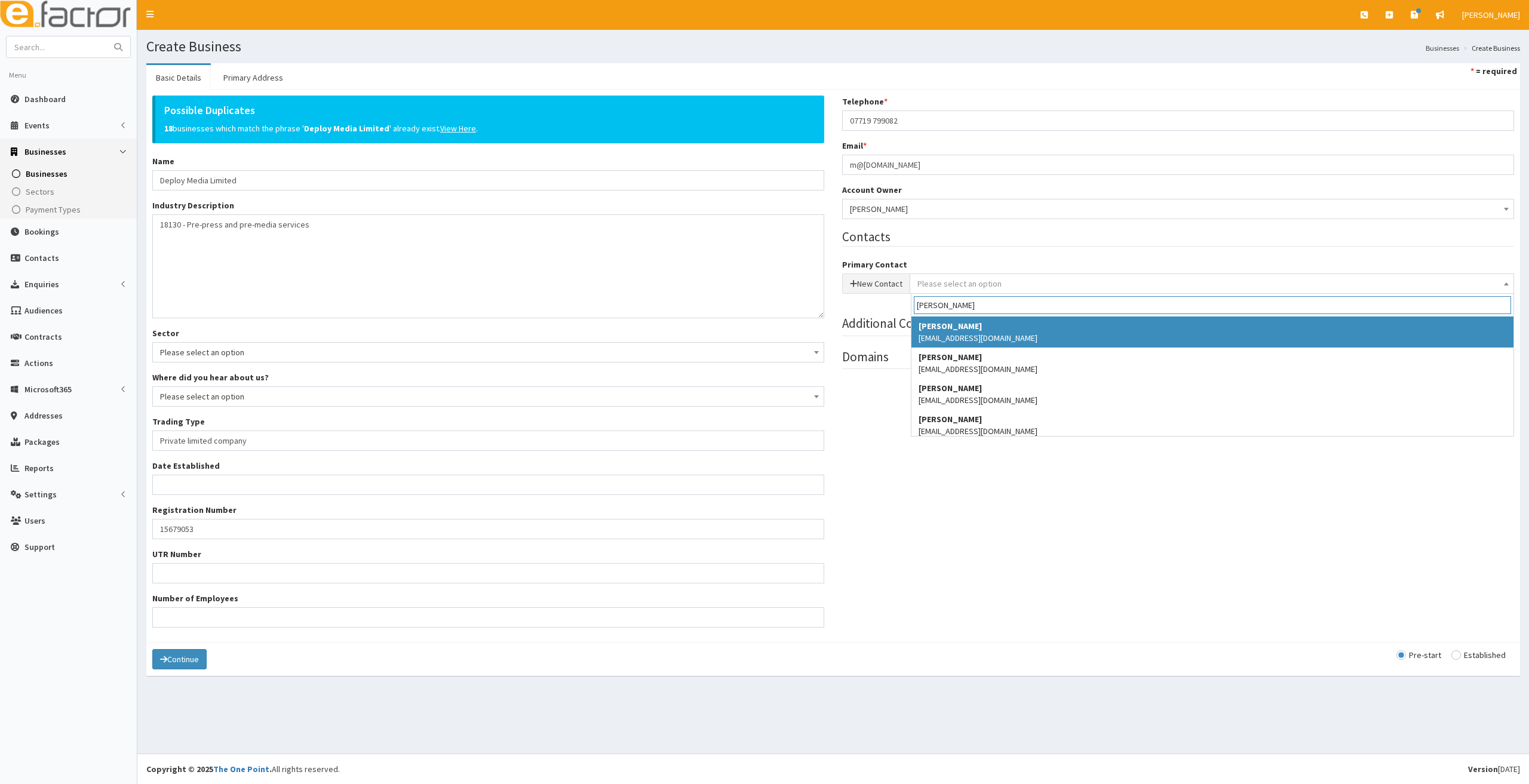
type input "riley"
select select "604"
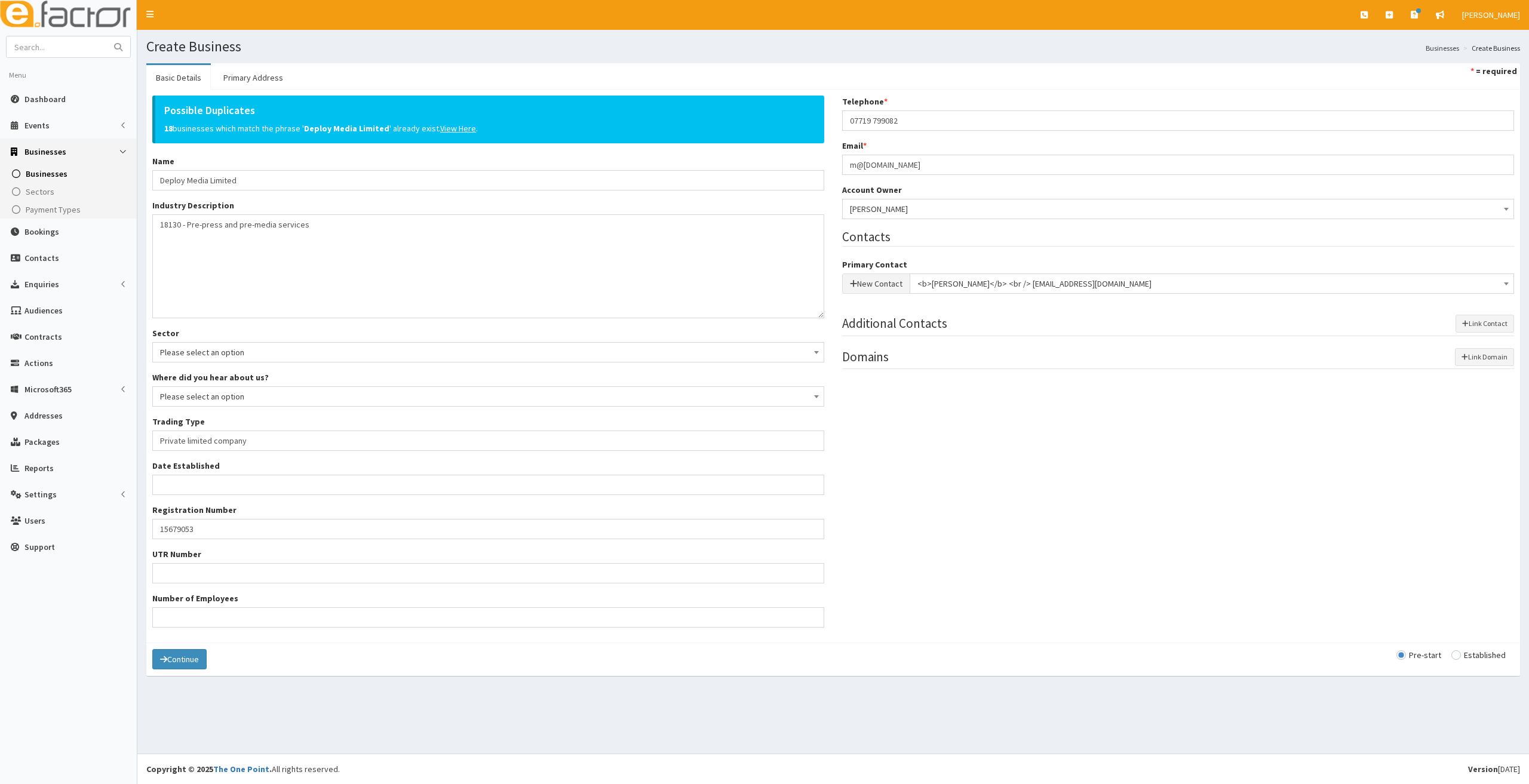
click at [1459, 653] on input "radio" at bounding box center [1478, 655] width 55 height 8
radio input "true"
click at [250, 75] on link "Primary Address" at bounding box center [253, 78] width 79 height 25
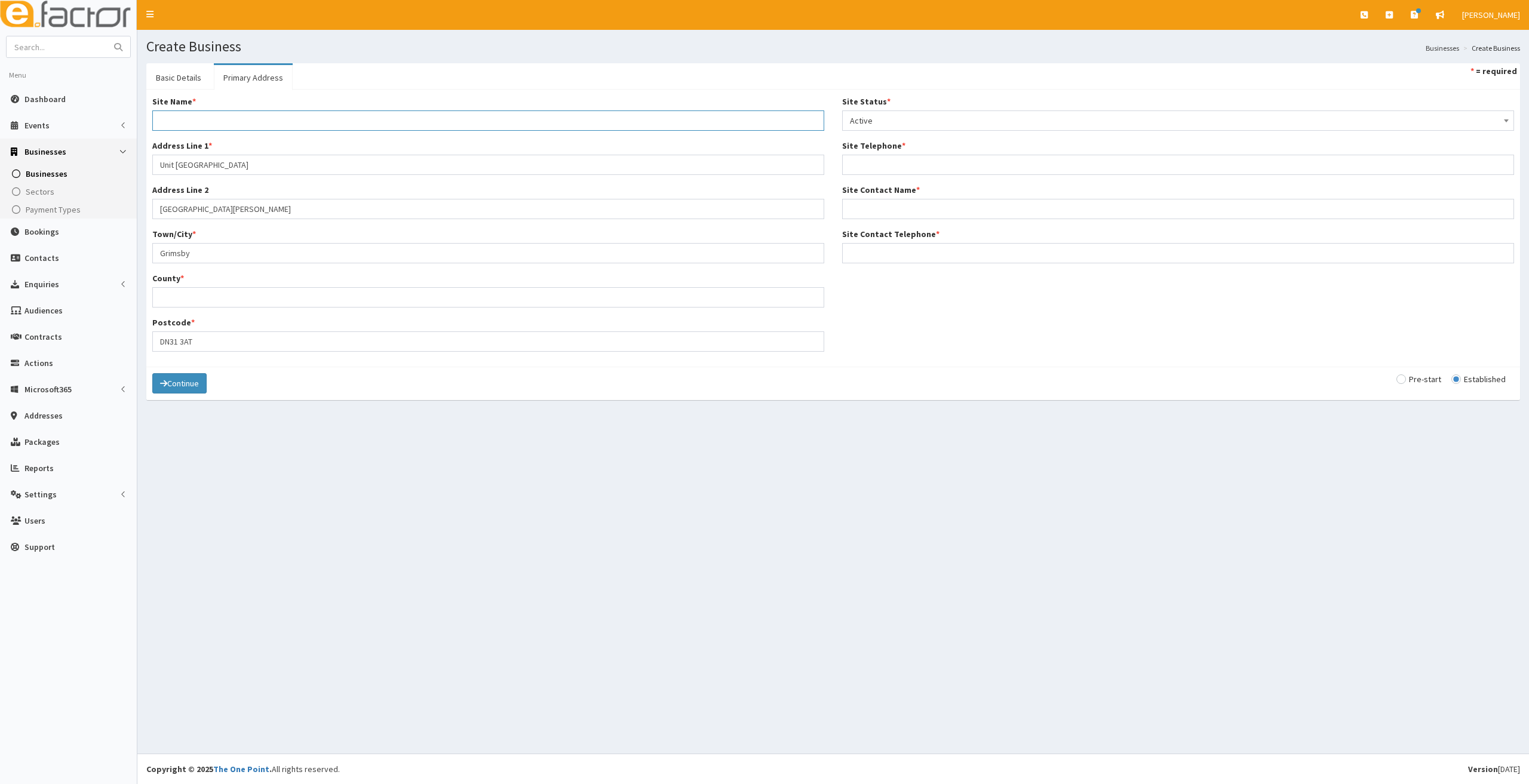
click at [186, 121] on input "Site Name *" at bounding box center [488, 121] width 672 height 20
type input "Business Address"
drag, startPoint x: 254, startPoint y: 164, endPoint x: 155, endPoint y: 155, distance: 99.4
click at [155, 155] on input "Unit F3 Enterprise Village" at bounding box center [488, 164] width 672 height 20
type input "St Peters Avenue"
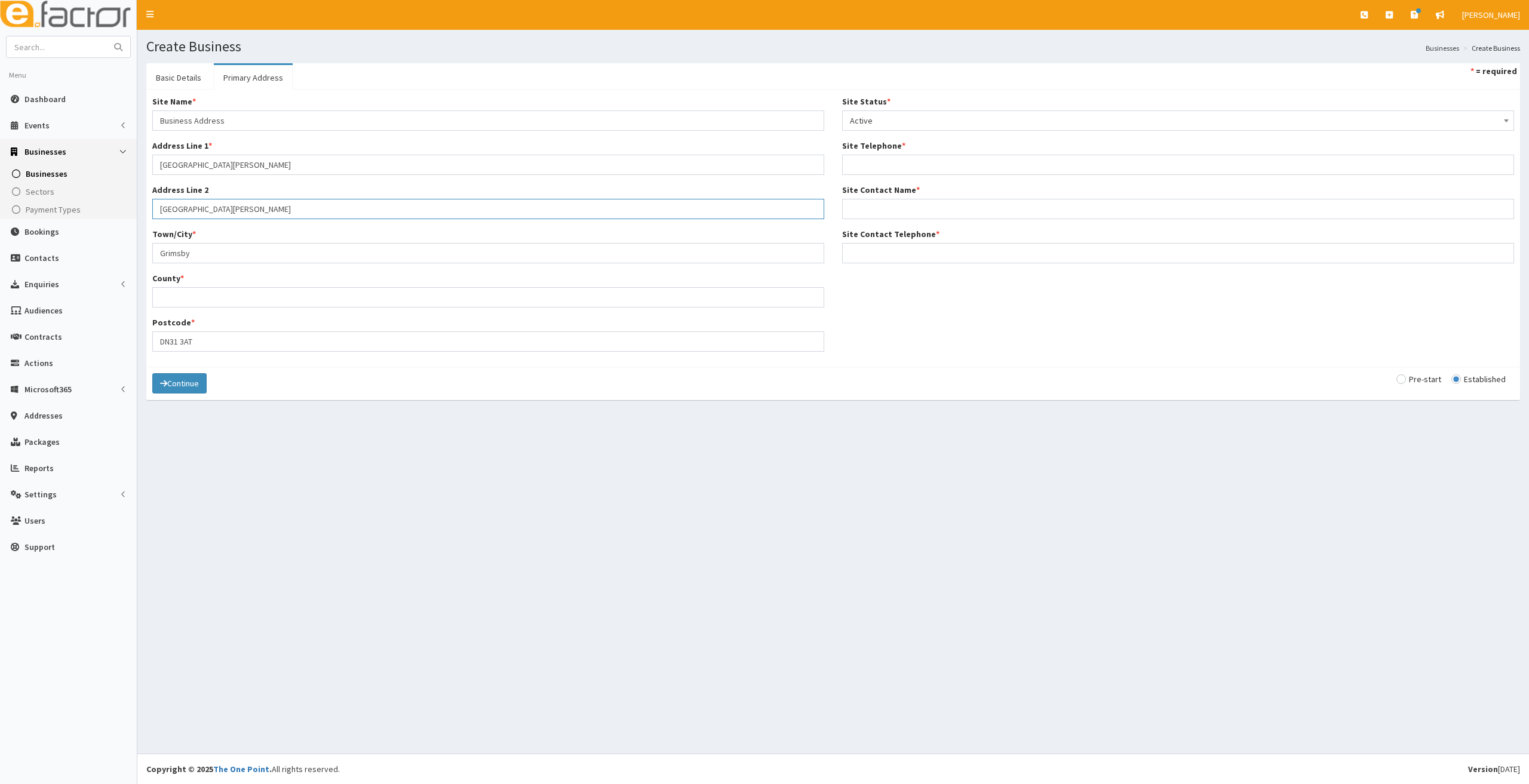
drag, startPoint x: 246, startPoint y: 204, endPoint x: 148, endPoint y: 202, distance: 98.0
click at [148, 202] on div "Site Name * Business Address Address Line 1 * St Peters Avenue Address Line 2 P…" at bounding box center [488, 228] width 690 height 265
drag, startPoint x: 197, startPoint y: 258, endPoint x: 127, endPoint y: 251, distance: 70.3
click at [127, 251] on div "E Toggle navigation Quick Create Create Business Create Booking Create Contact" at bounding box center [764, 392] width 1529 height 784
type input "[GEOGRAPHIC_DATA]"
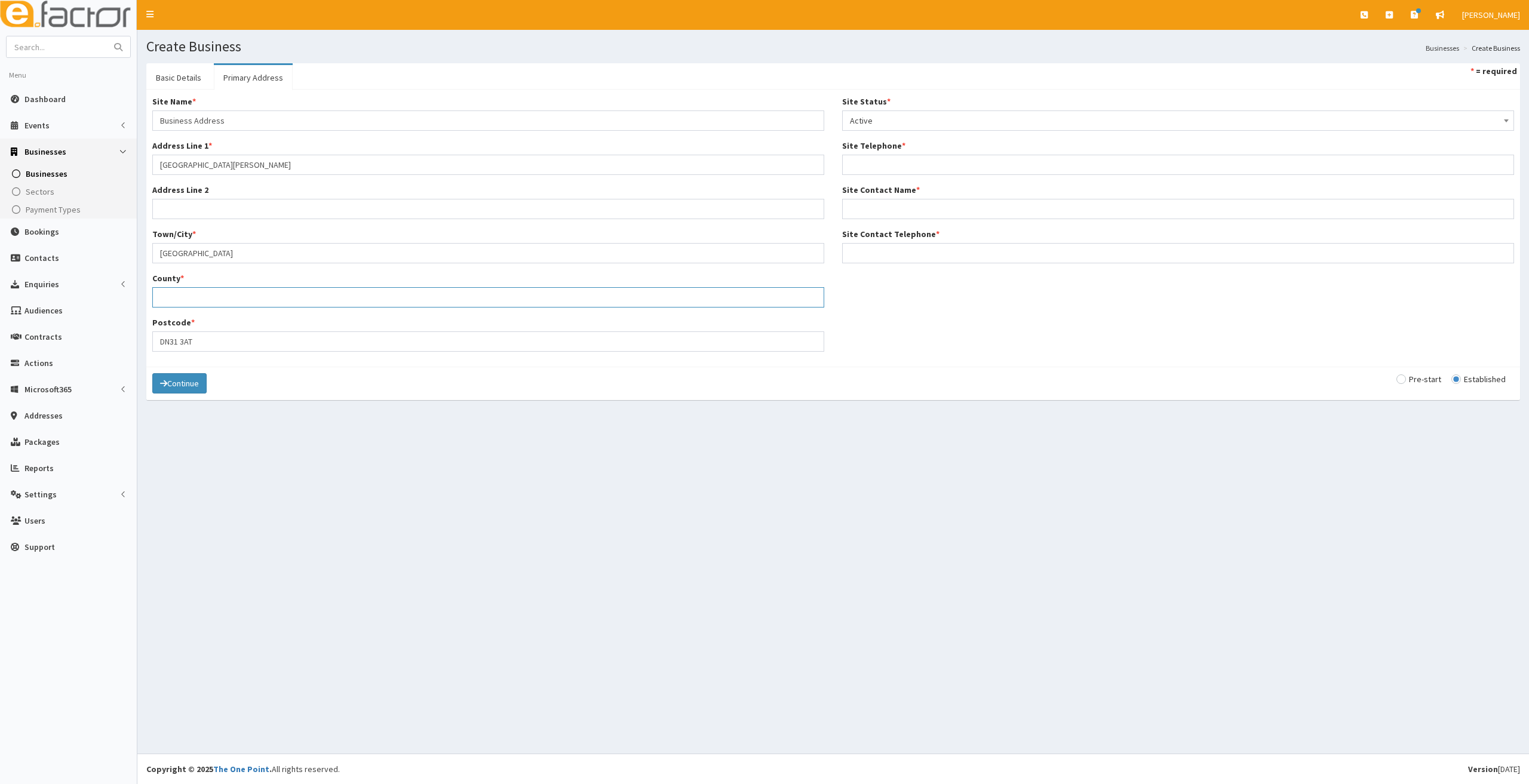
click at [165, 296] on input "County *" at bounding box center [488, 297] width 672 height 20
type input "[GEOGRAPHIC_DATA]"
click at [195, 344] on input "DN31 3AT" at bounding box center [488, 341] width 672 height 20
type input "DN35 8HP"
click at [156, 167] on input "St Peters Avenue" at bounding box center [488, 164] width 672 height 20
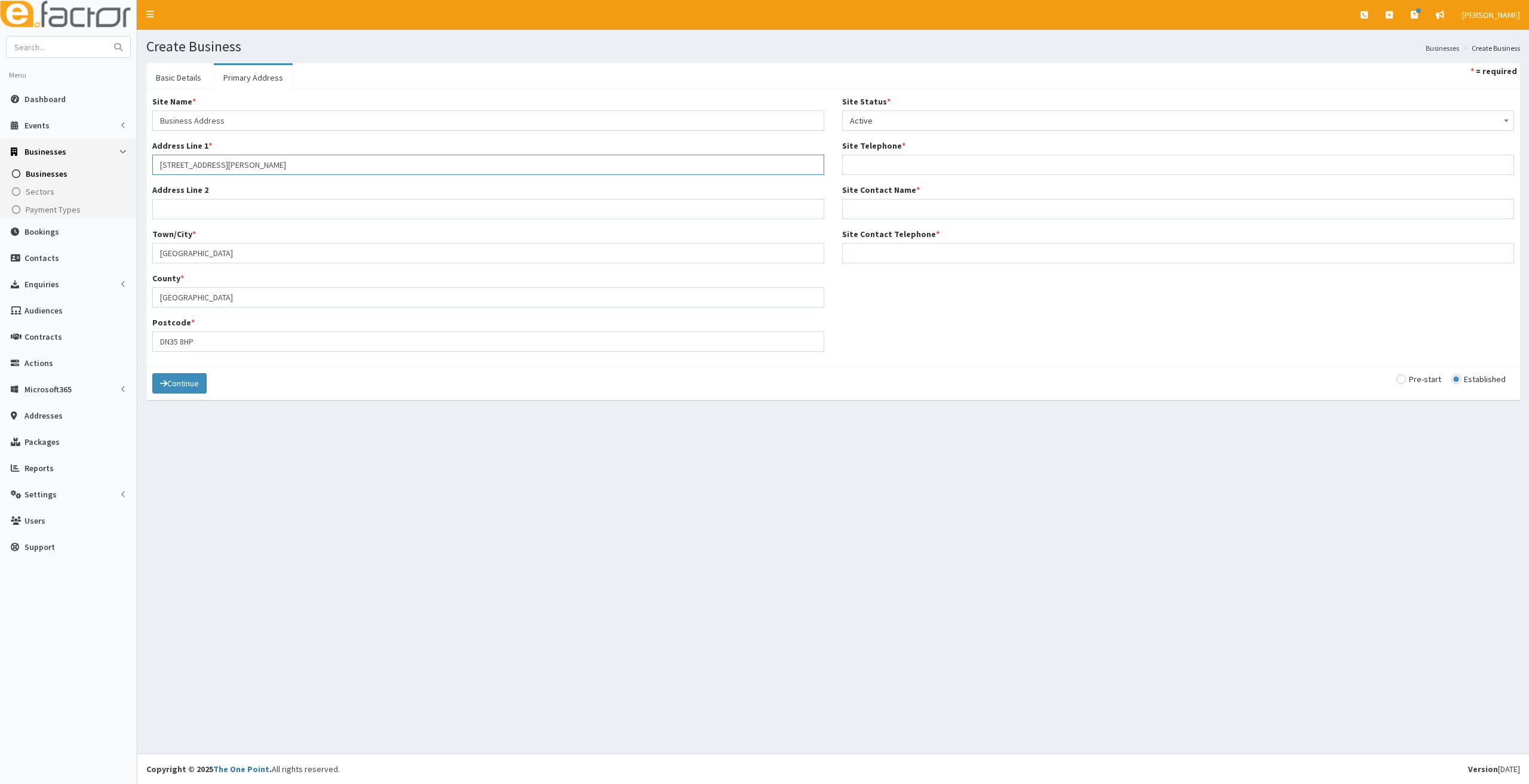
type input "64 St Peters Avenue"
click at [864, 164] on input "Site Telephone *" at bounding box center [1178, 164] width 672 height 20
paste input "07719799082"
click at [870, 165] on input "07719799082" at bounding box center [1178, 164] width 672 height 20
type input "07719 799082"
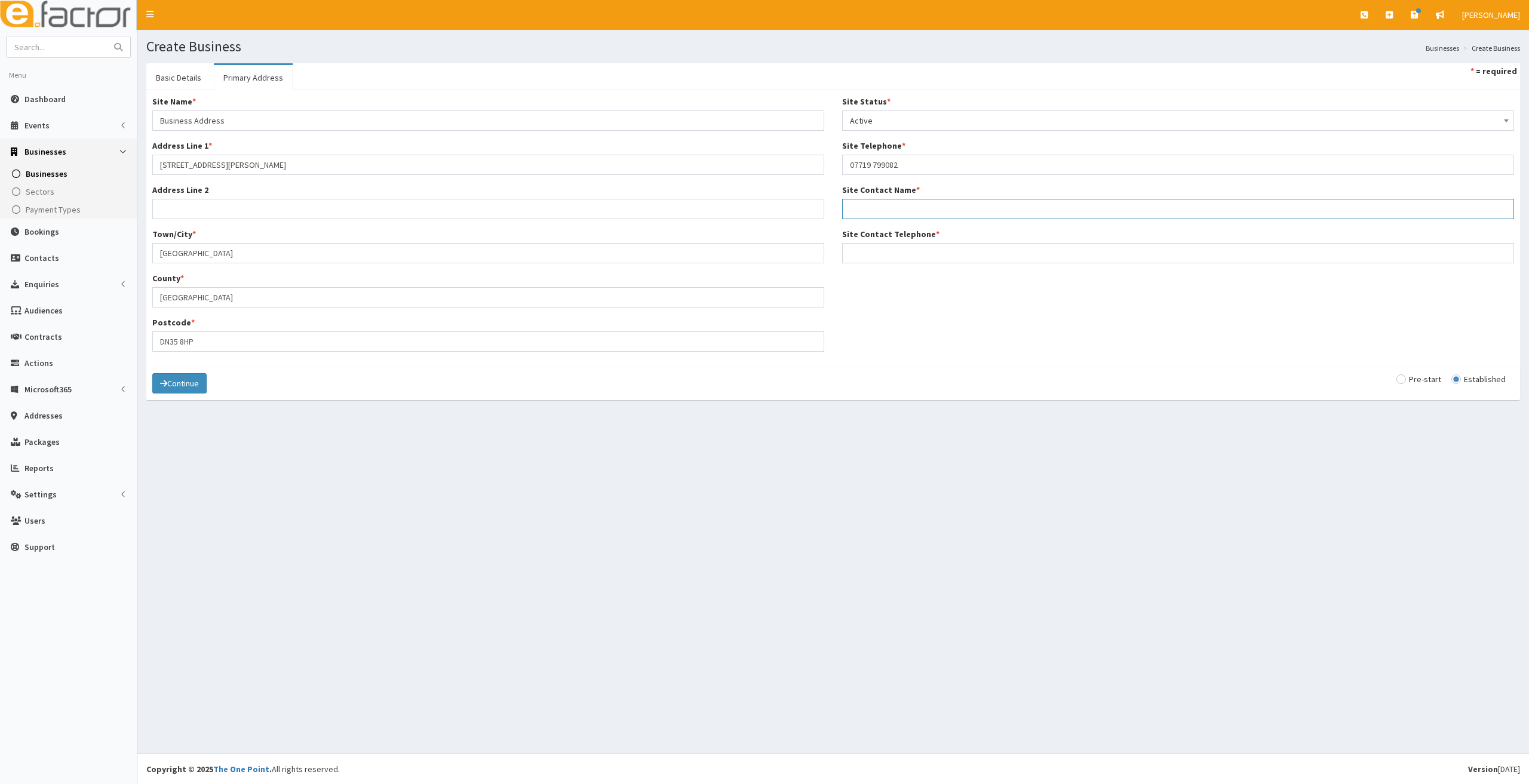
click at [871, 207] on input "Site Contact Name *" at bounding box center [1178, 209] width 672 height 20
type input "Matt Riley"
click at [852, 249] on input "Site Contact Telephone *" at bounding box center [1178, 253] width 672 height 20
paste input "07719799082"
click at [871, 251] on input "07719799082" at bounding box center [1178, 253] width 672 height 20
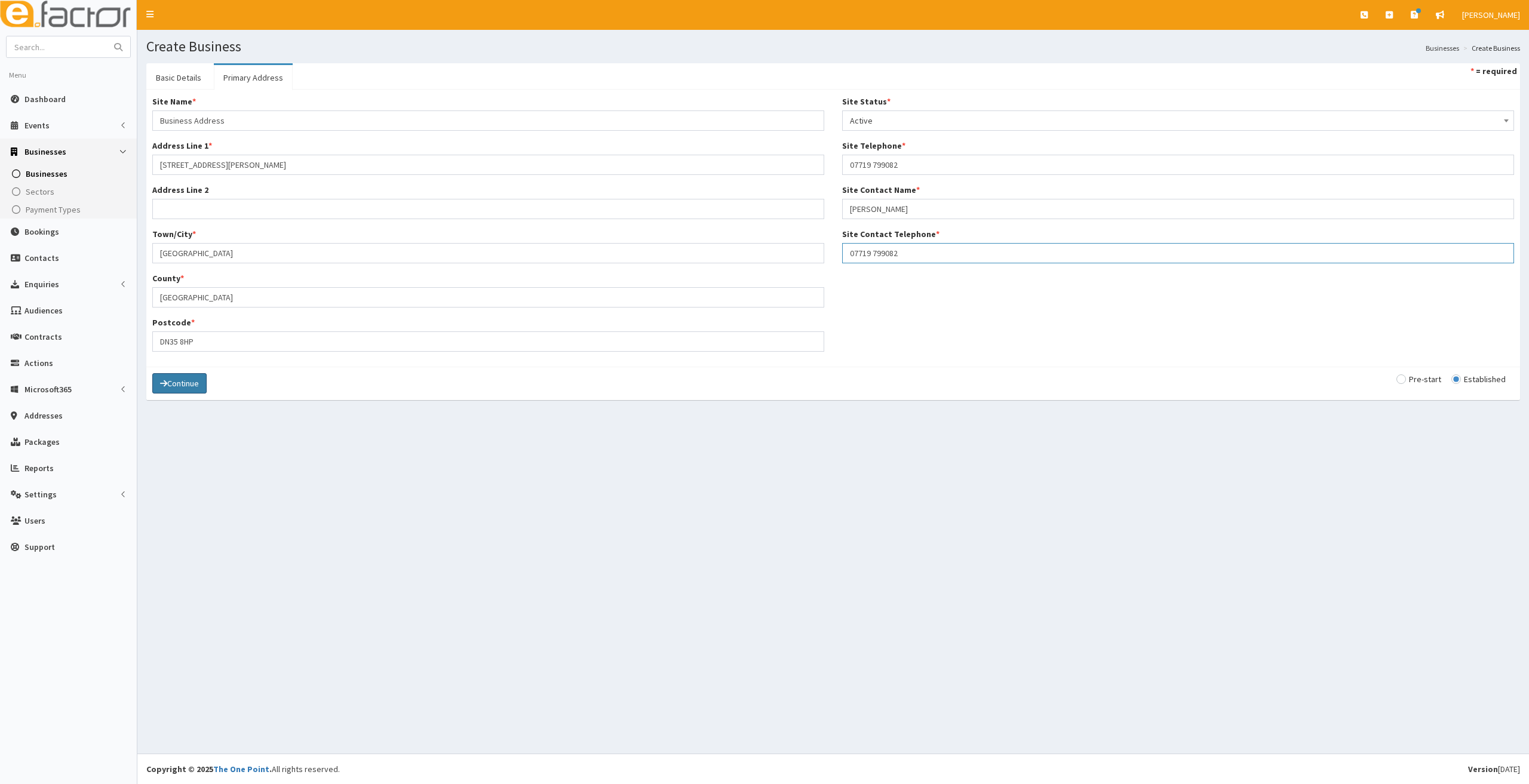
type input "07719 799082"
click at [177, 378] on button "Continue" at bounding box center [179, 383] width 55 height 20
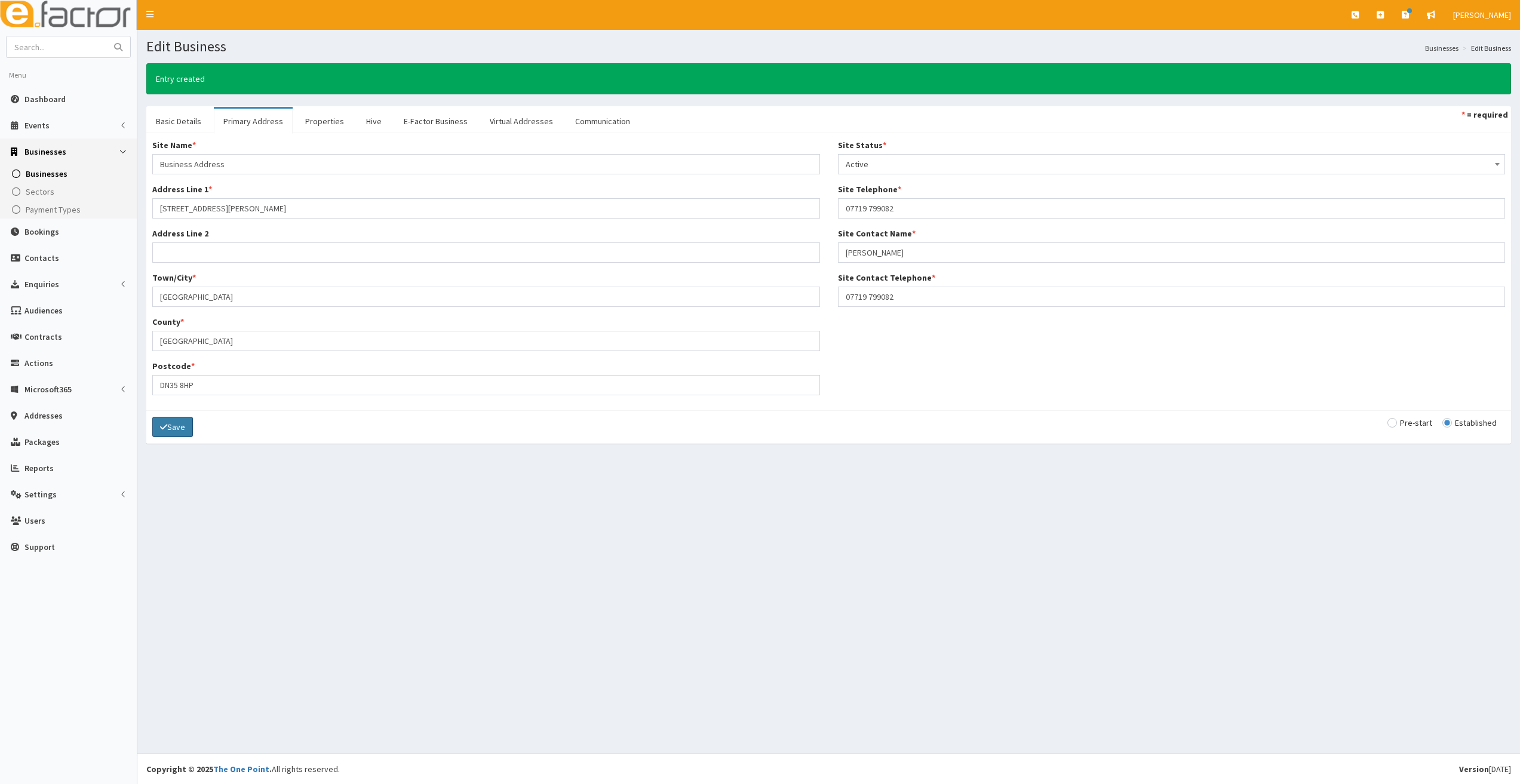
click at [161, 434] on button "Save" at bounding box center [172, 427] width 41 height 20
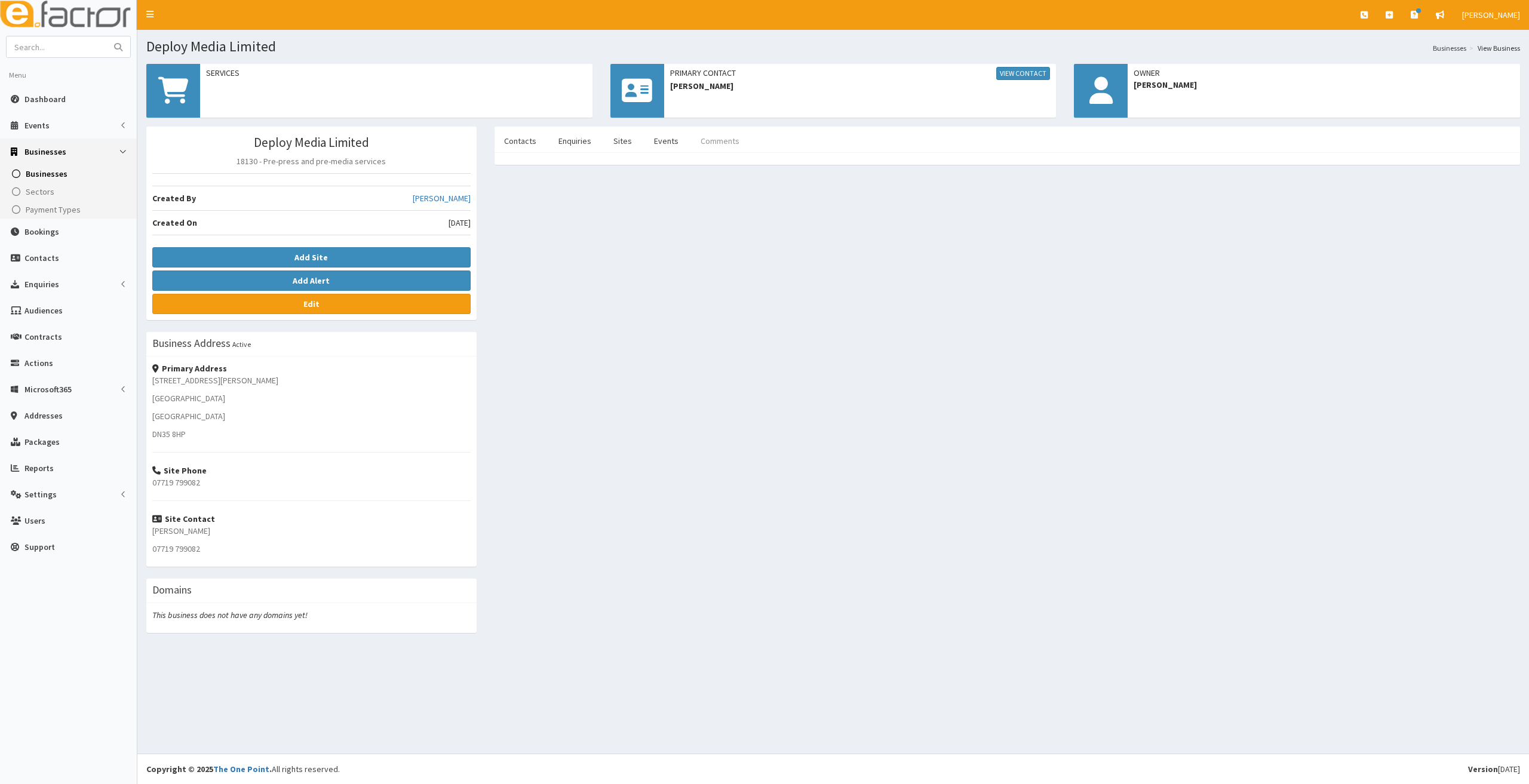
click at [711, 143] on link "Comments" at bounding box center [720, 141] width 58 height 25
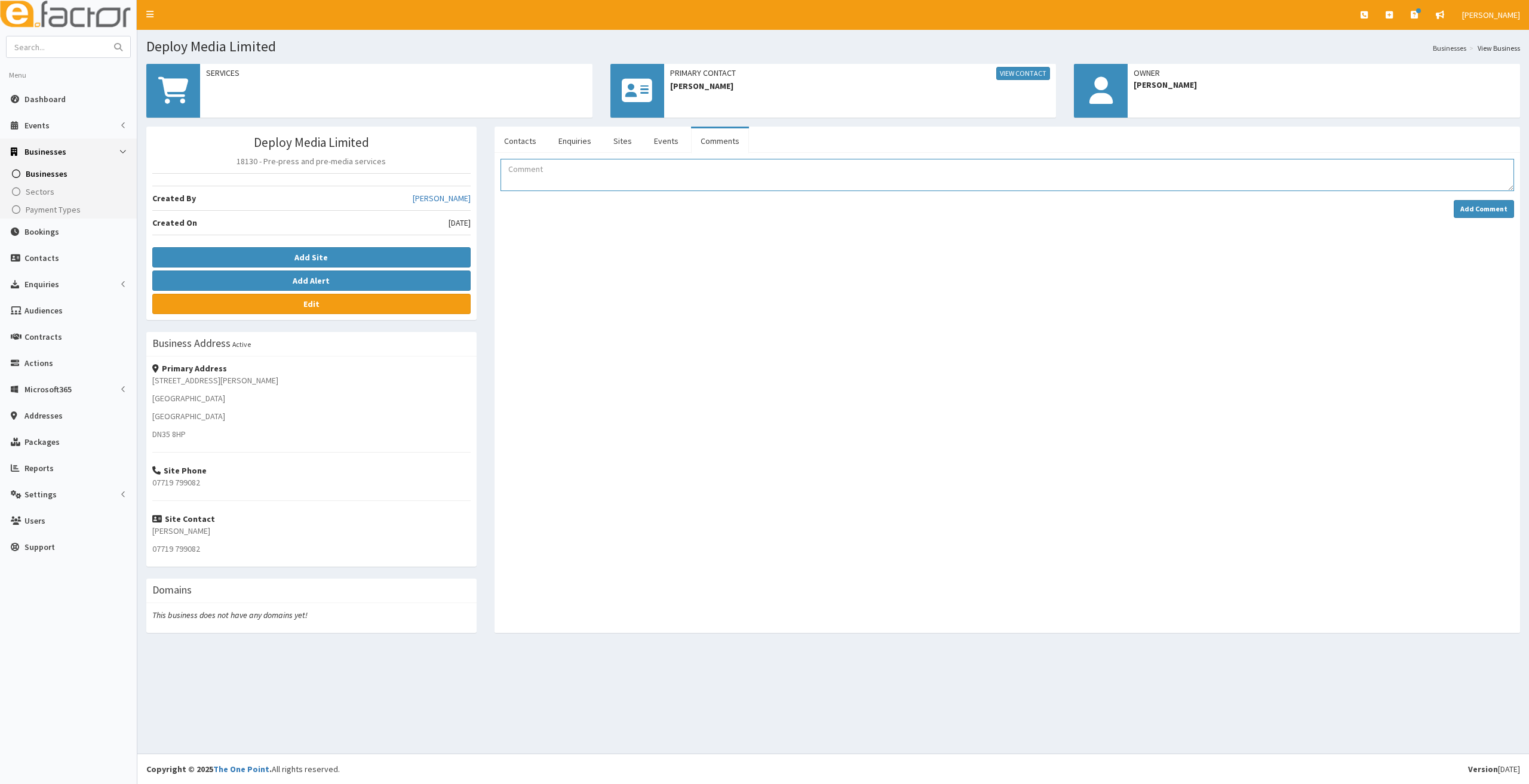
click at [582, 171] on textarea "Comment" at bounding box center [1008, 175] width 1014 height 32
type textarea "EOI received for the Business Lincolnshire growth grant."
click at [1481, 210] on strong "Add Comment" at bounding box center [1484, 209] width 47 height 9
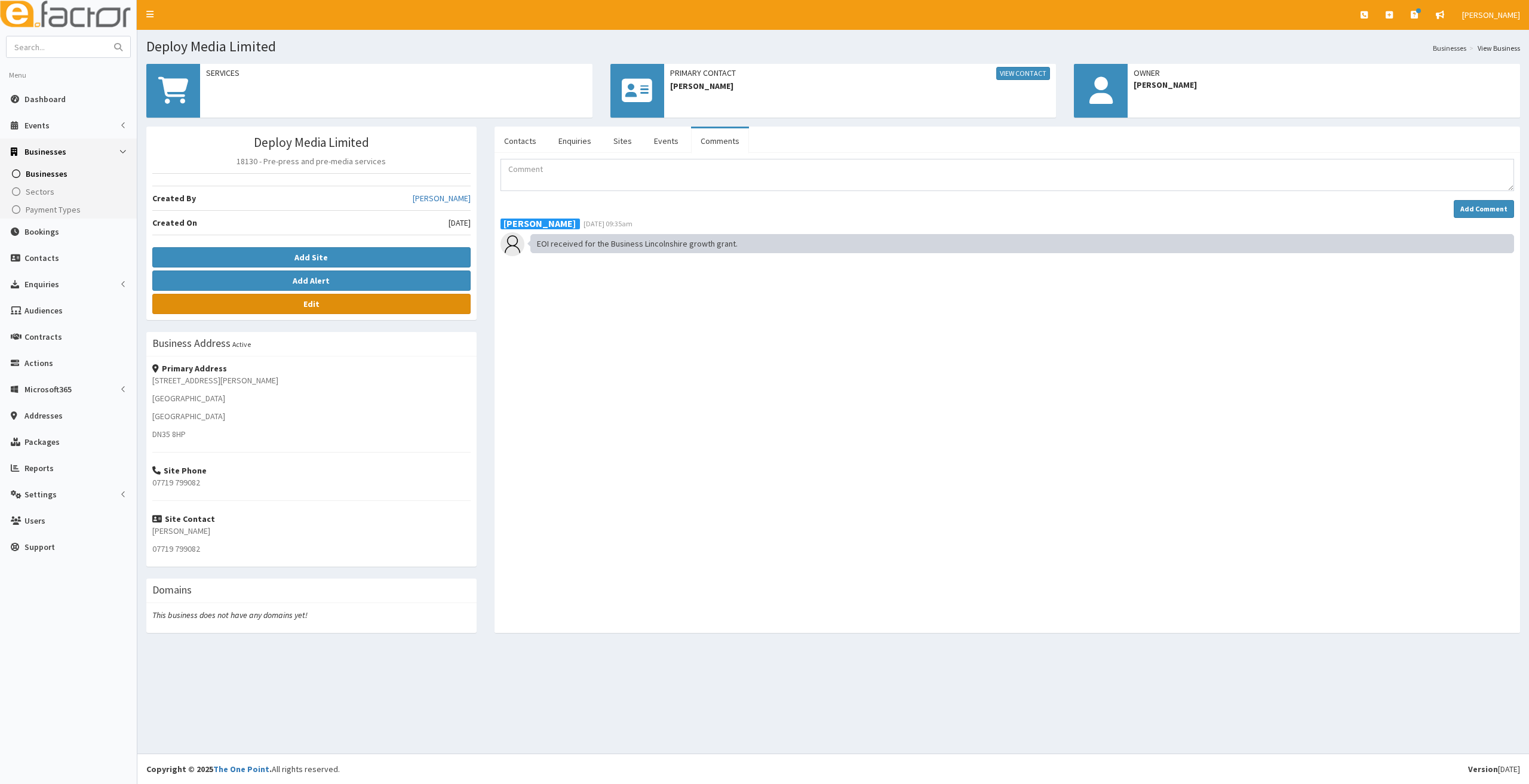
click at [279, 308] on link "Edit" at bounding box center [311, 304] width 318 height 20
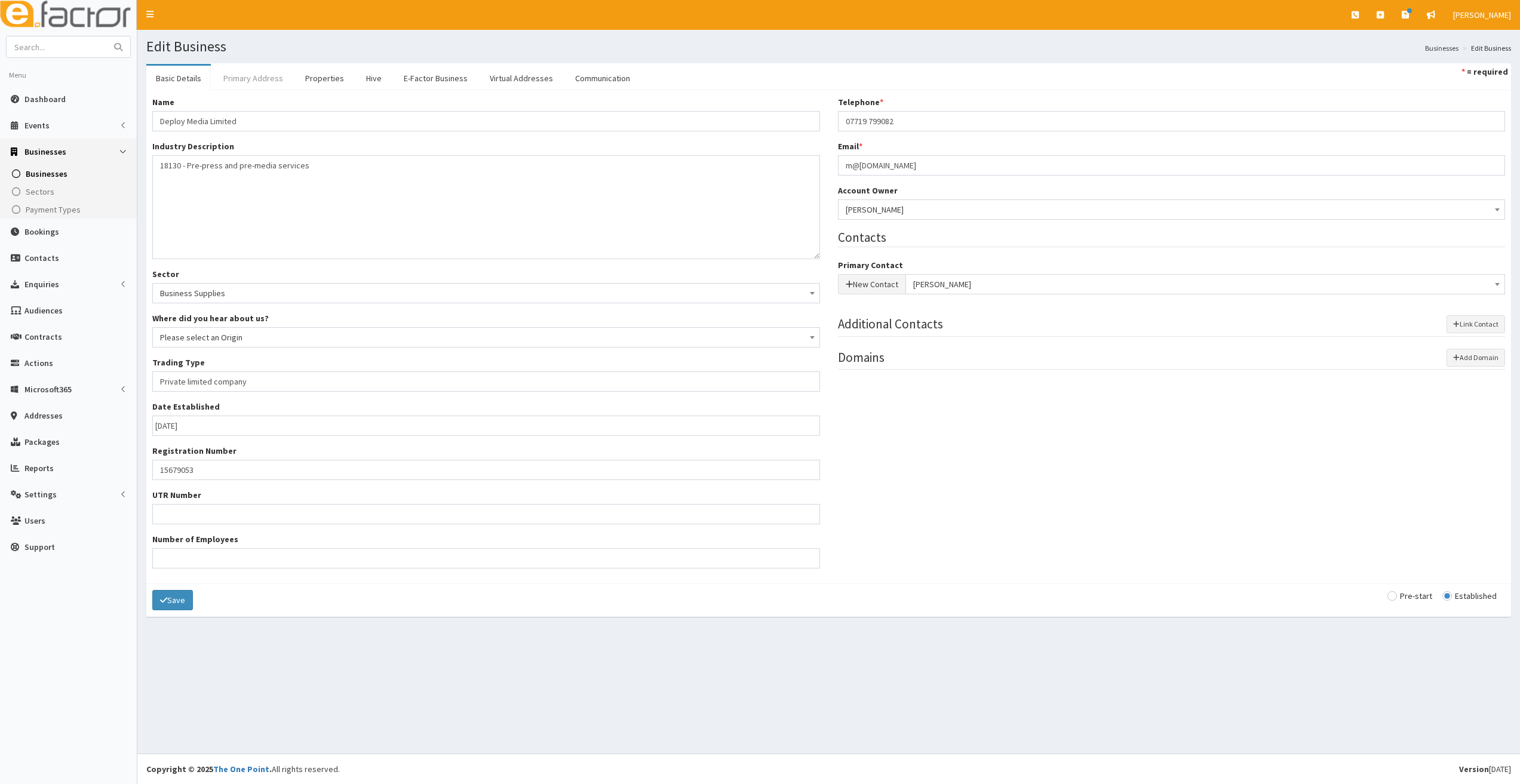
click at [228, 79] on link "Primary Address" at bounding box center [253, 78] width 79 height 25
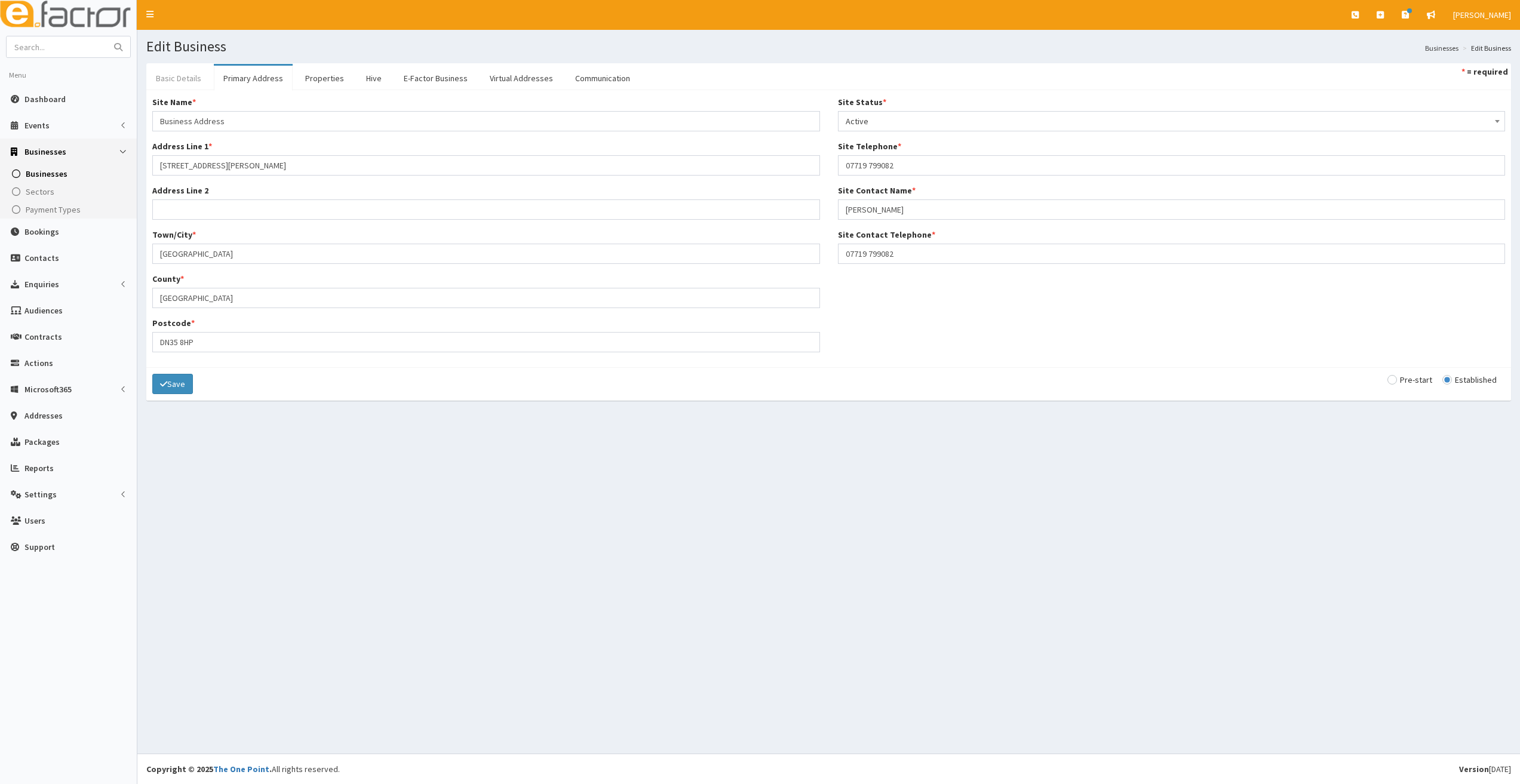
click at [186, 79] on link "Basic Details" at bounding box center [178, 78] width 65 height 25
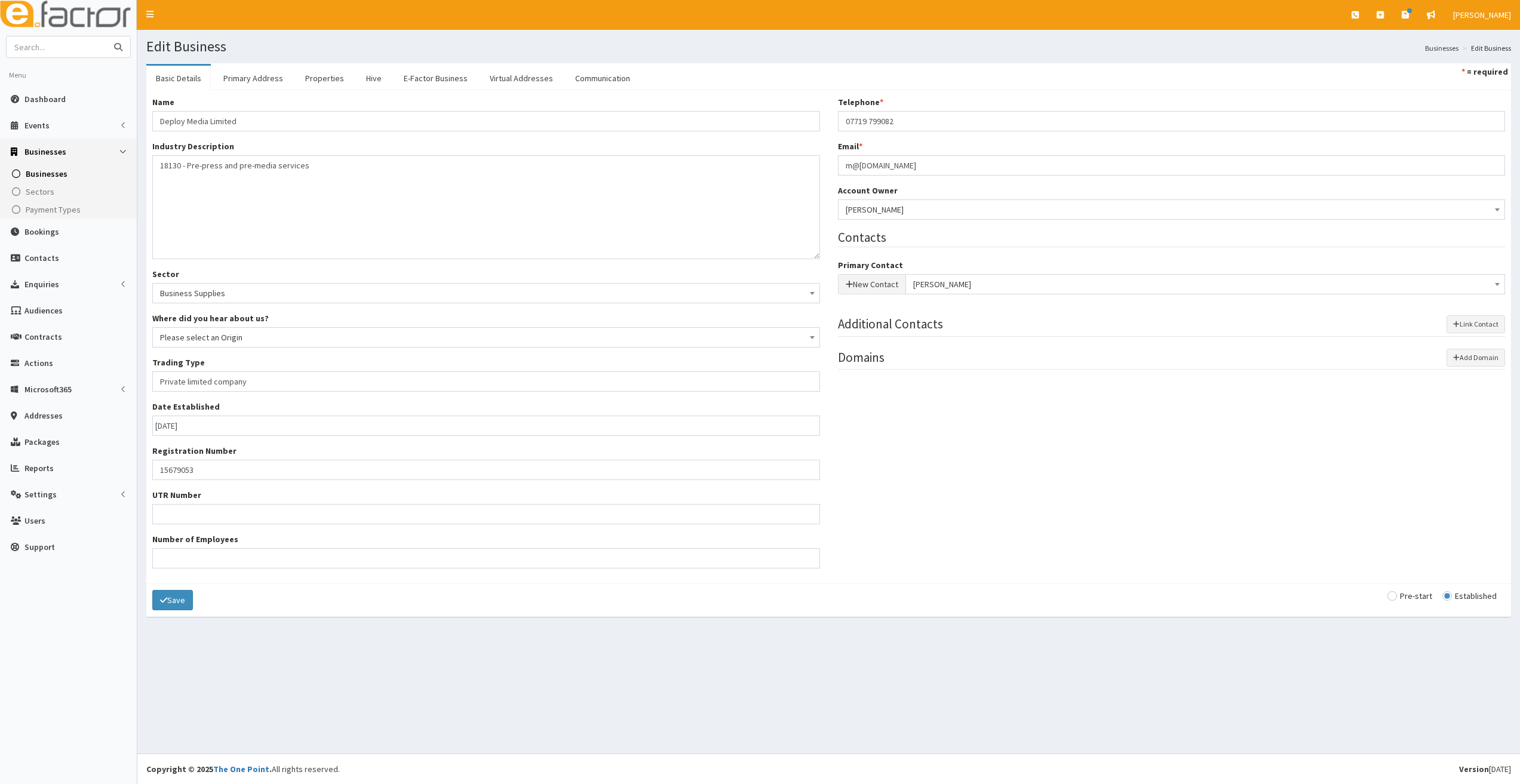
click at [94, 45] on input "text" at bounding box center [57, 46] width 100 height 21
type input "swift track"
click at [106, 36] on button "submit" at bounding box center [118, 46] width 24 height 21
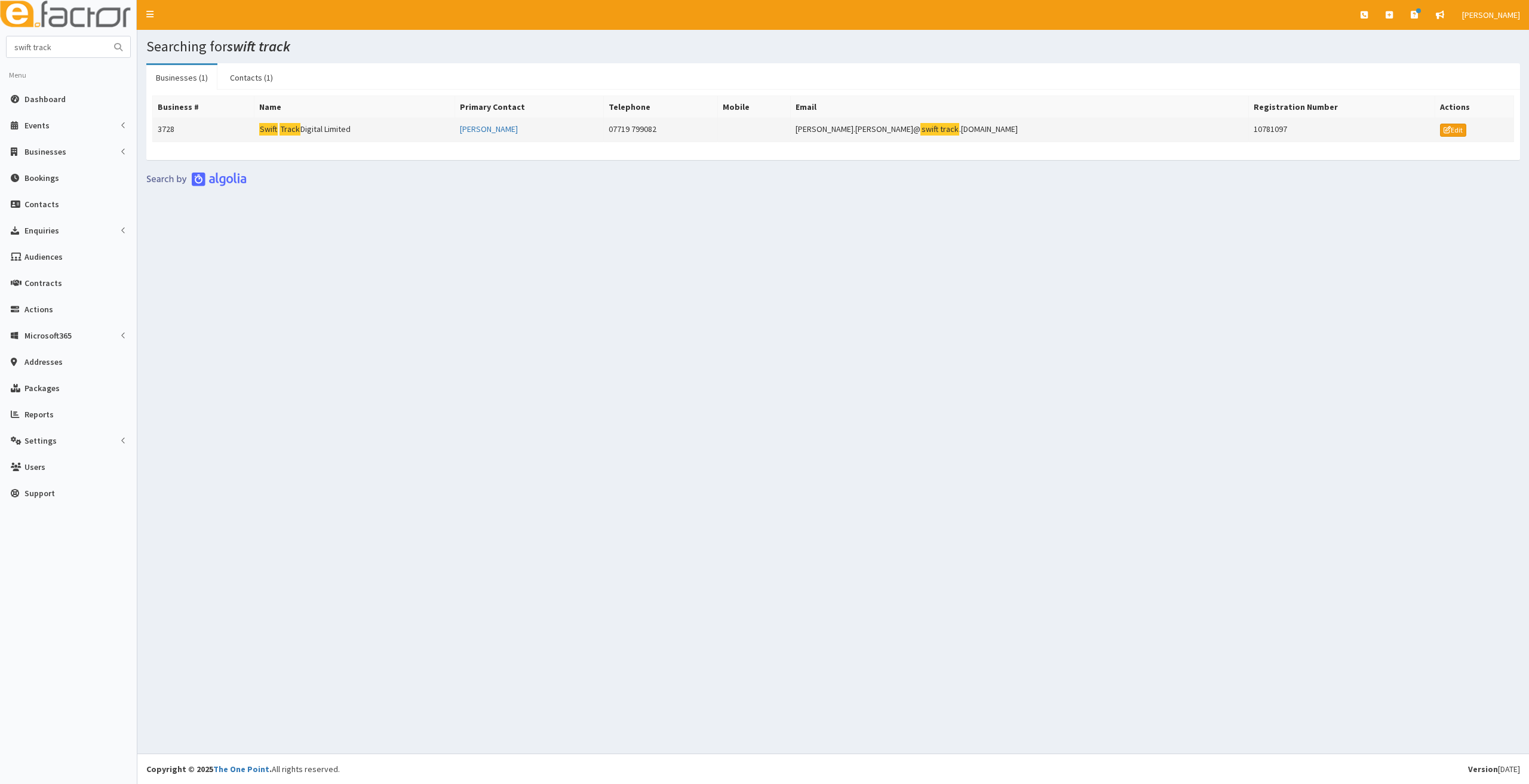
click at [354, 124] on td "Swift Track Digital Limited" at bounding box center [355, 130] width 202 height 24
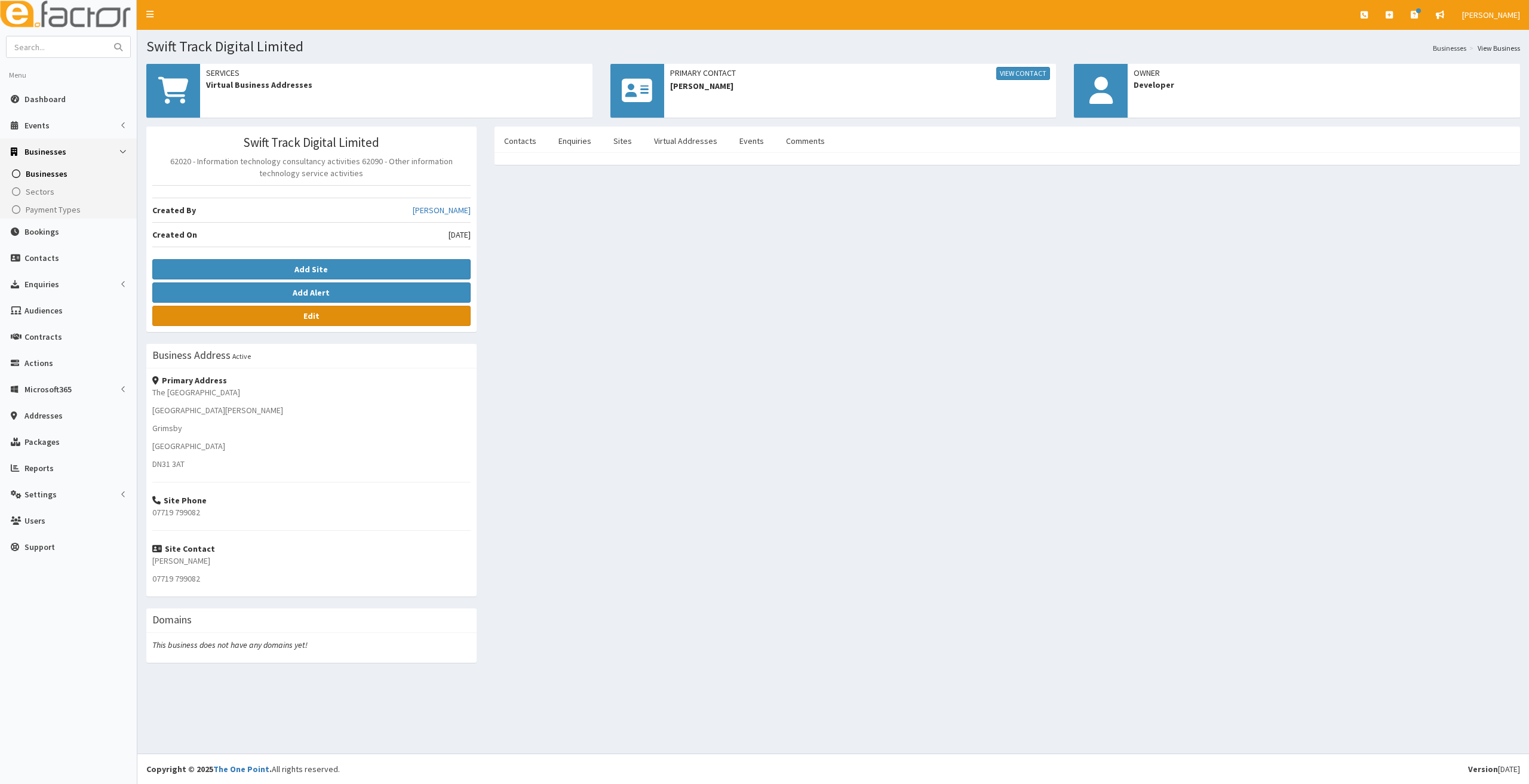
drag, startPoint x: 282, startPoint y: 320, endPoint x: 277, endPoint y: 324, distance: 6.4
click at [282, 320] on link "Edit" at bounding box center [311, 316] width 318 height 20
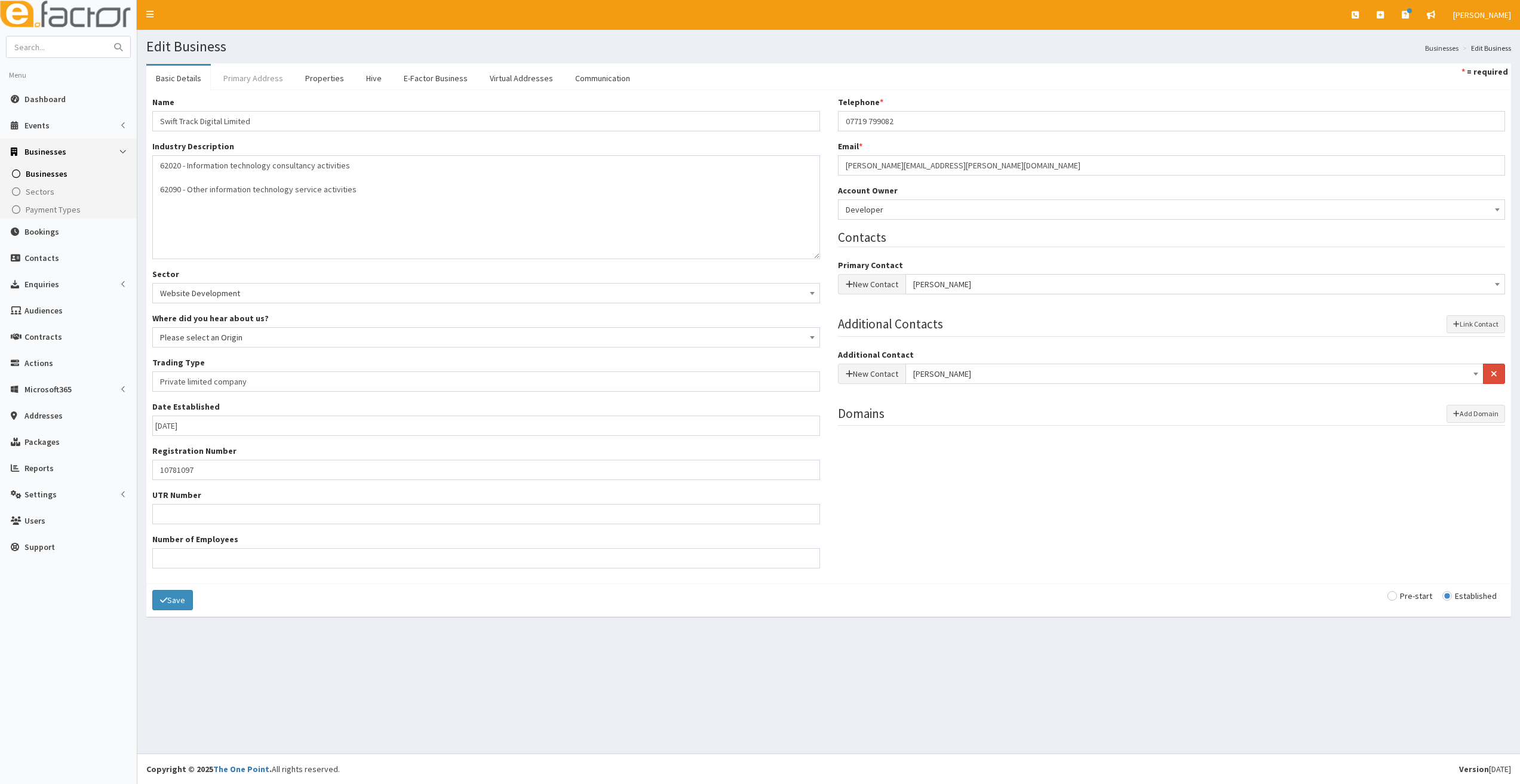
click at [260, 76] on link "Primary Address" at bounding box center [253, 78] width 79 height 25
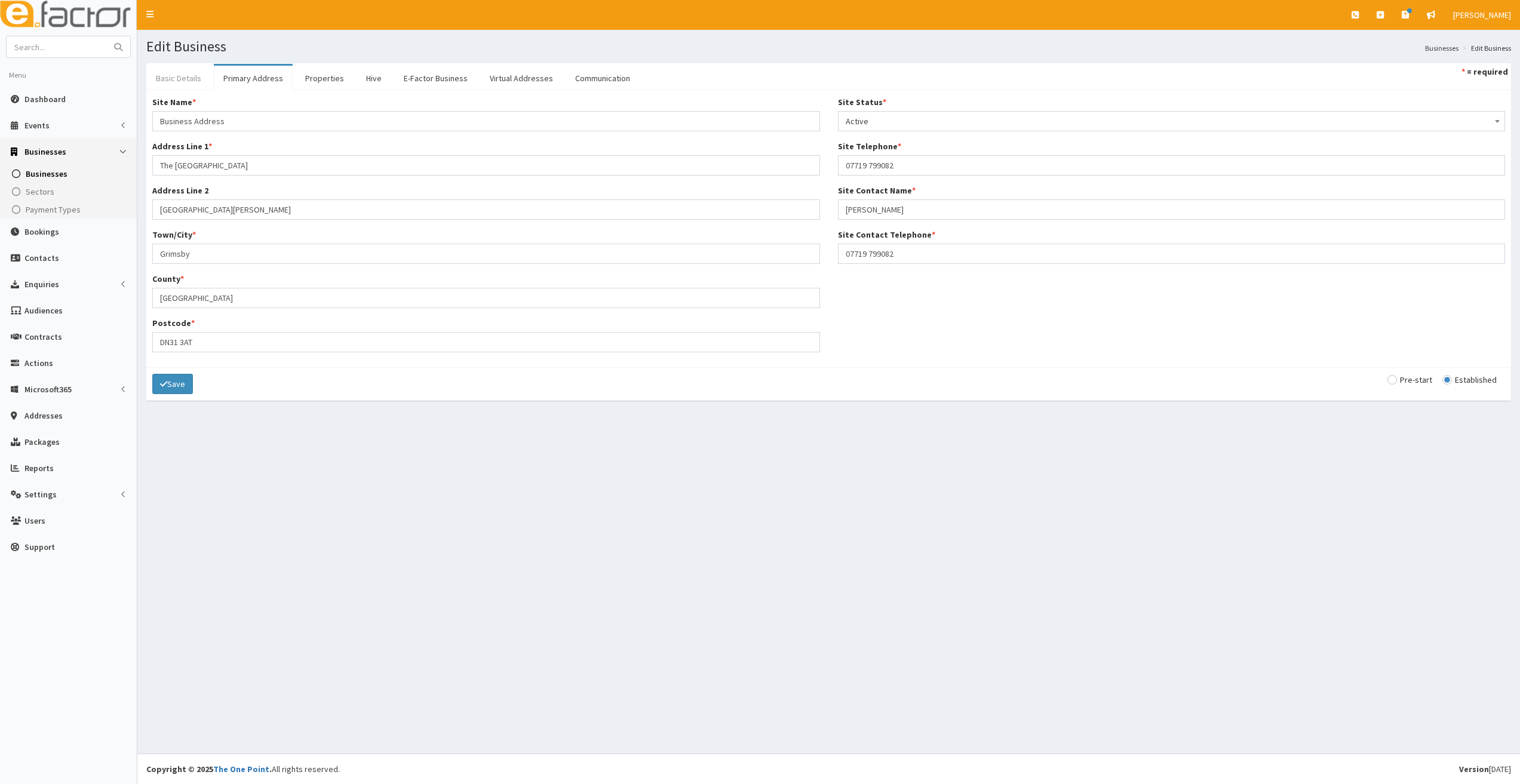
click at [183, 74] on link "Basic Details" at bounding box center [178, 78] width 65 height 25
